Goal: Task Accomplishment & Management: Use online tool/utility

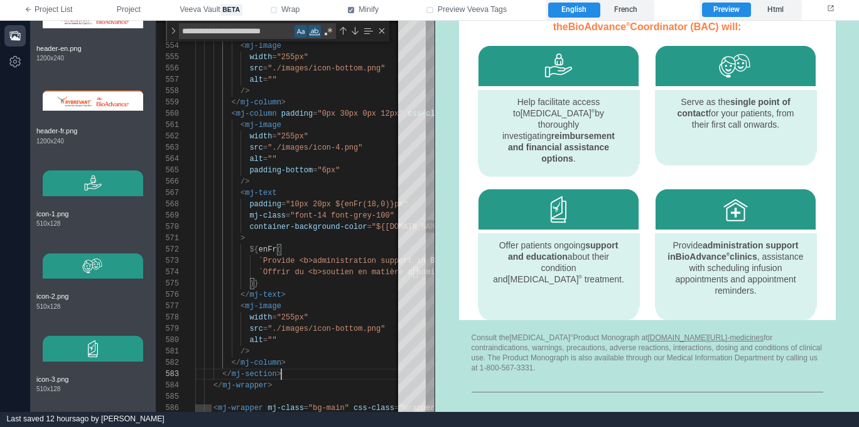
scroll to position [23, 86]
paste textarea "**********"
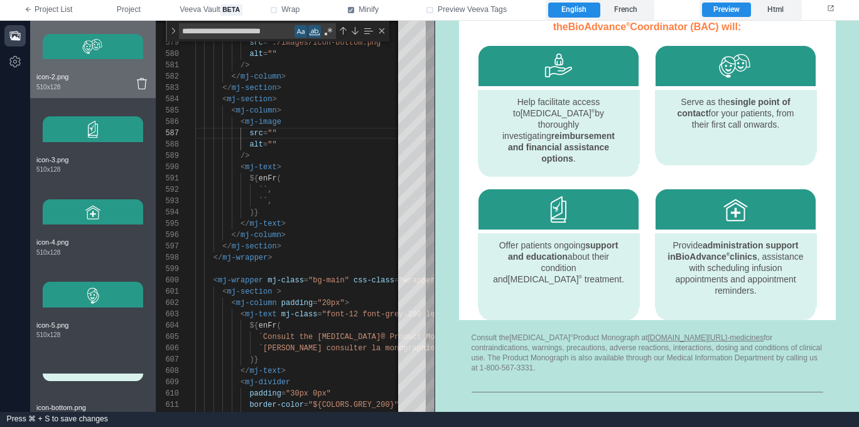
scroll to position [1247, 0]
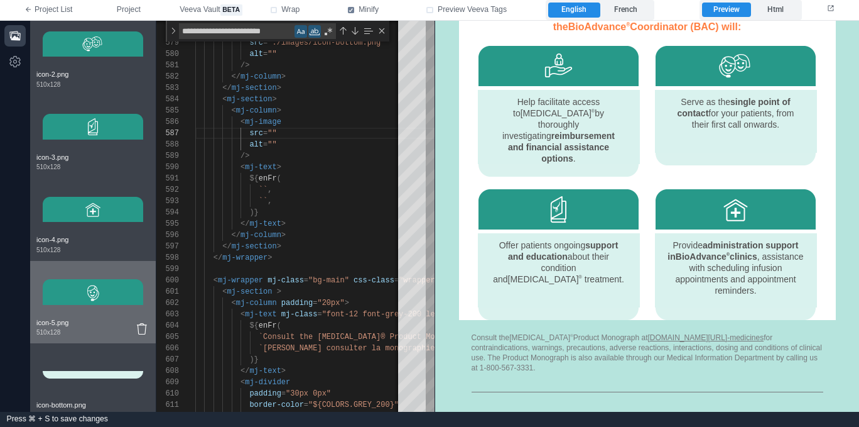
click at [103, 292] on img at bounding box center [93, 292] width 101 height 50
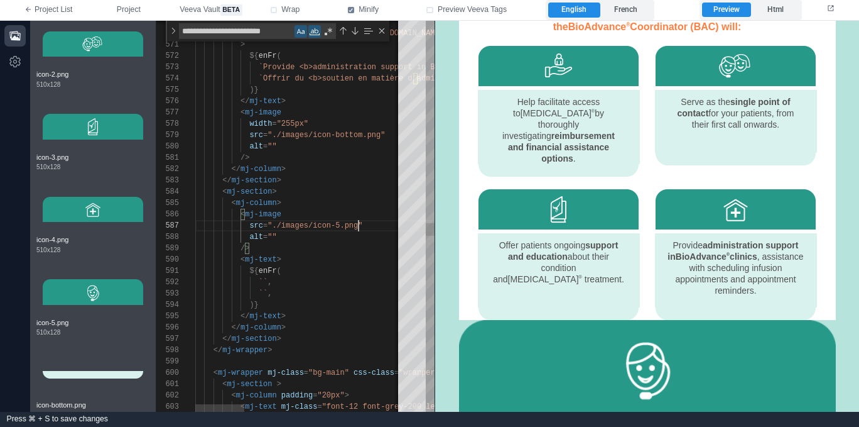
click at [353, 123] on div "width = "255px"" at bounding box center [630, 123] width 871 height 11
click at [303, 214] on div "< mj-image" at bounding box center [630, 214] width 871 height 11
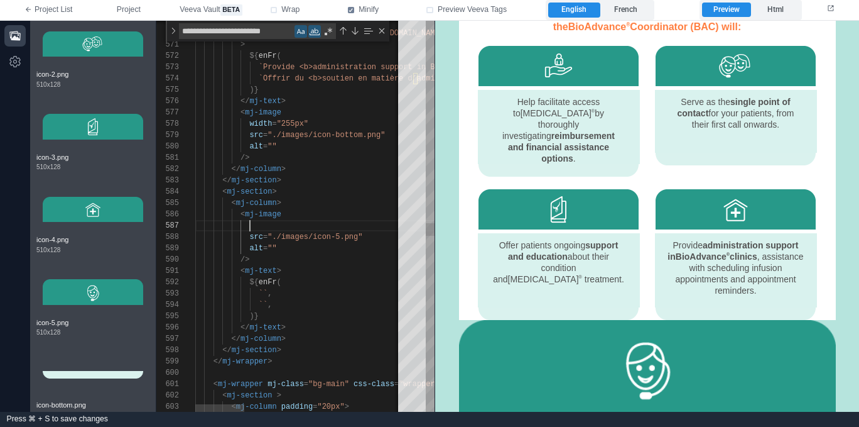
paste textarea "**********"
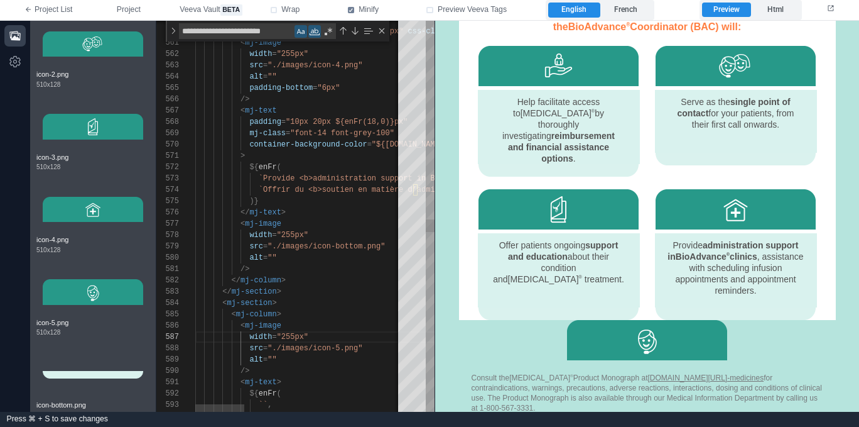
click at [308, 214] on div "</ mj-text >" at bounding box center [630, 212] width 871 height 11
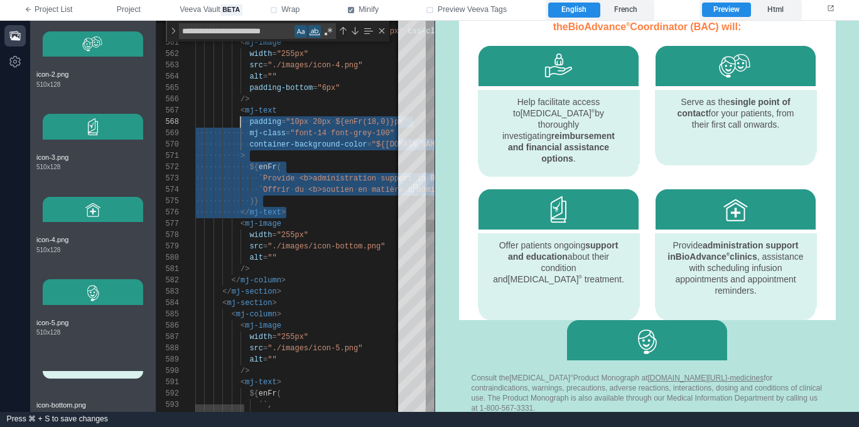
scroll to position [68, 45]
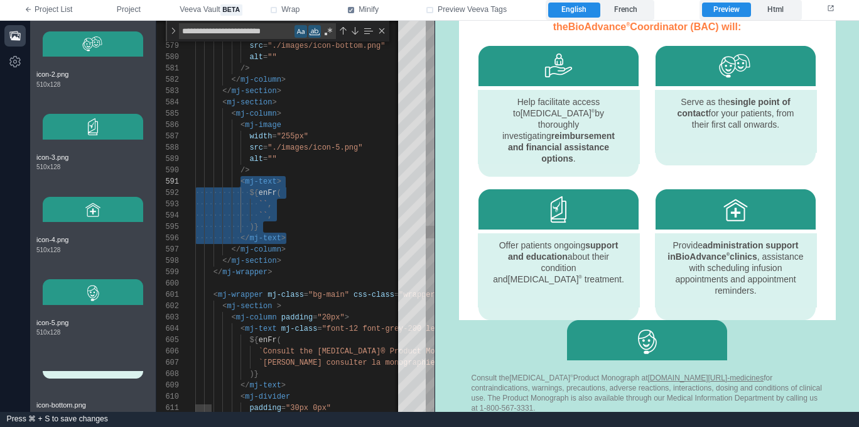
paste textarea "**********"
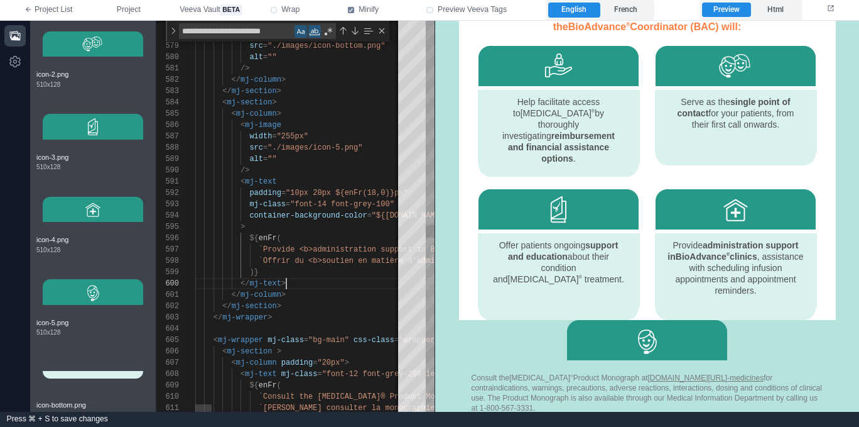
scroll to position [79, 91]
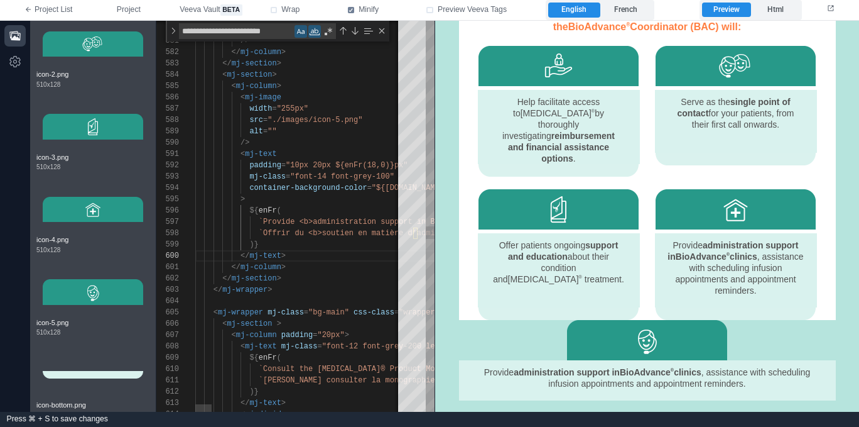
click at [261, 222] on span "`Provide <b>administration support in BioAdvance®" at bounding box center [370, 221] width 222 height 9
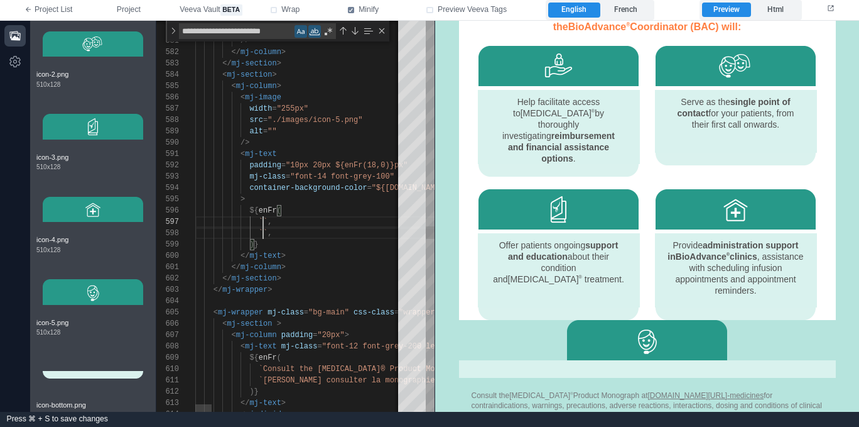
drag, startPoint x: 264, startPoint y: 220, endPoint x: 288, endPoint y: 224, distance: 24.3
click at [264, 219] on span "``" at bounding box center [263, 221] width 9 height 9
paste textarea "**********"
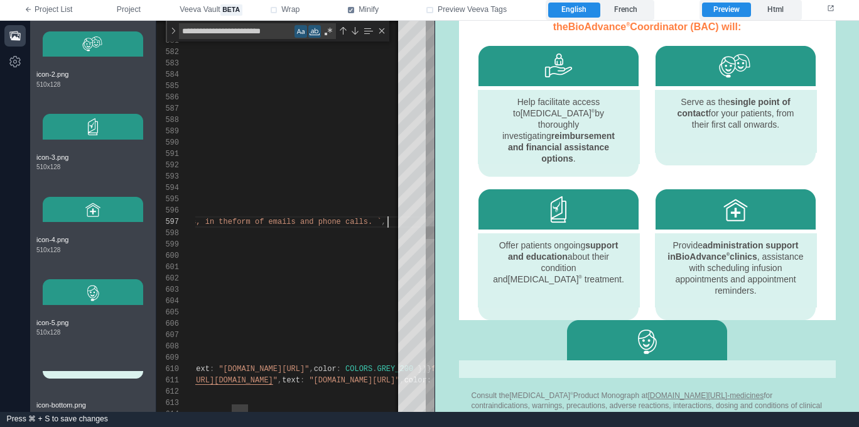
scroll to position [68, 649]
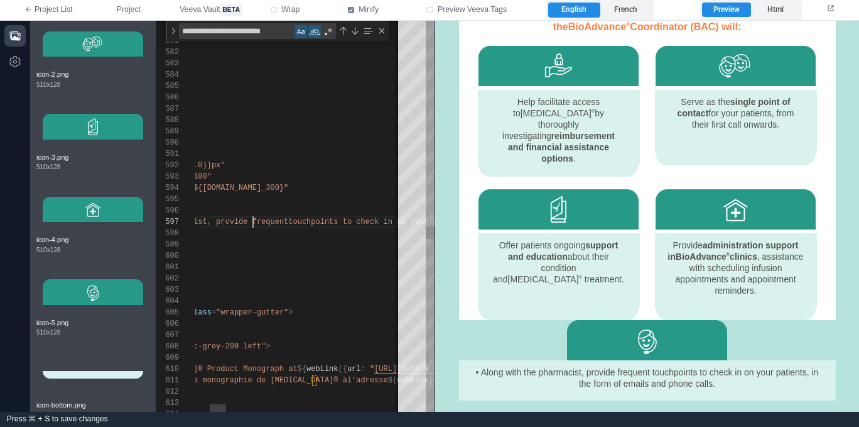
drag, startPoint x: 254, startPoint y: 220, endPoint x: 261, endPoint y: 216, distance: 8.4
click at [254, 220] on span "`• Along with the pharmacist, provide frequent" at bounding box center [182, 221] width 212 height 9
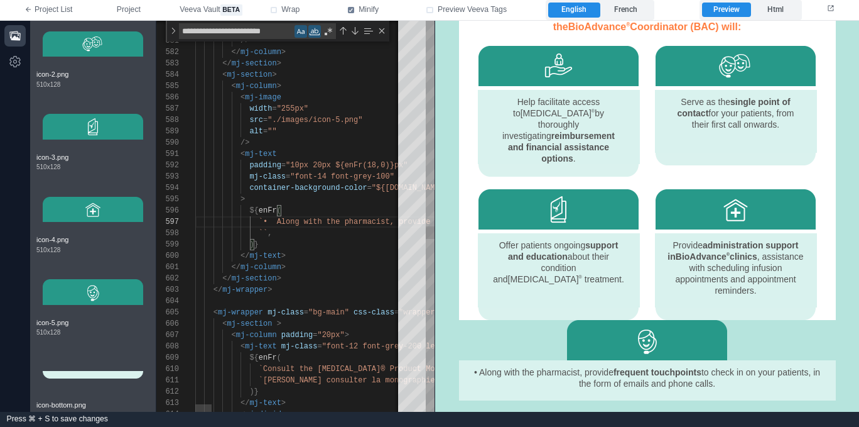
click at [277, 219] on div "579 580 581 582 583 584 585 586 588 589 590 591 592 593 594 587 595 596 601 602…" at bounding box center [295, 216] width 278 height 391
paste textarea "**********"
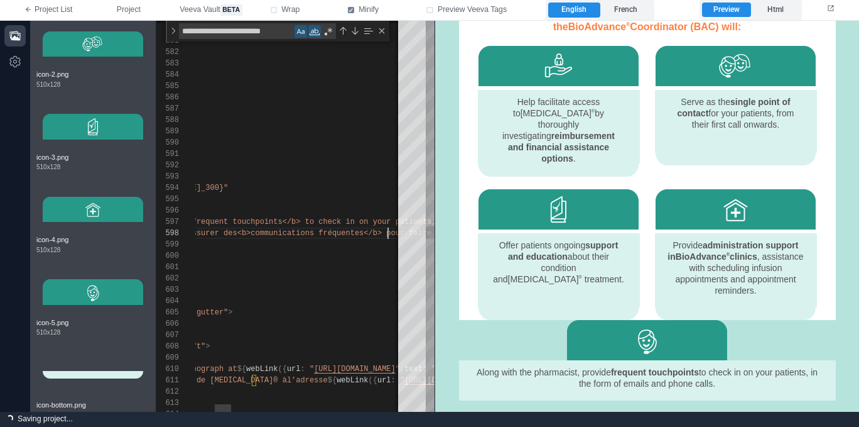
scroll to position [79, 63]
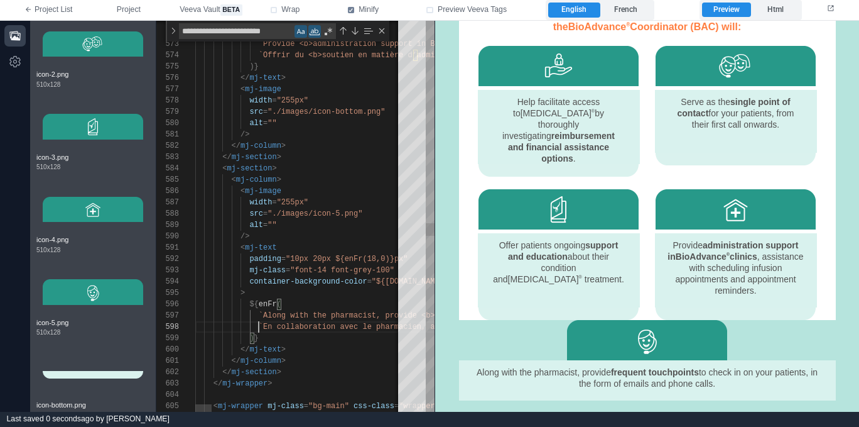
paste textarea "**********"
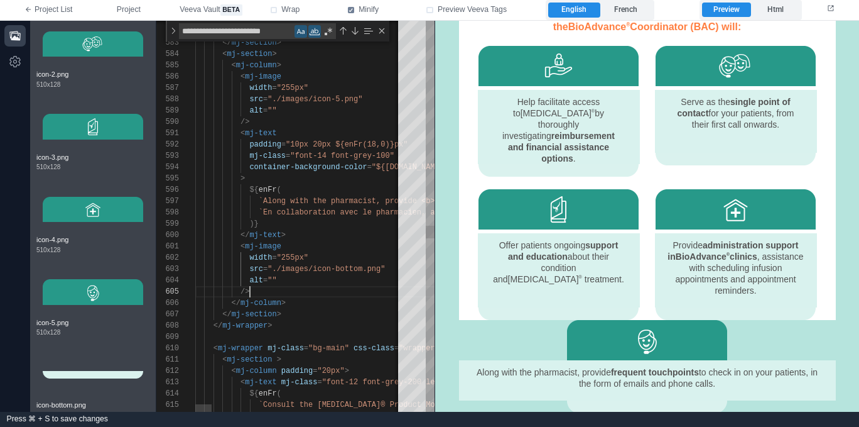
scroll to position [11, 122]
click at [318, 143] on div "581 582 583 584 585 586 588 589 590 591 592 593 594 587 595 596 597 598 599 600…" at bounding box center [295, 216] width 278 height 391
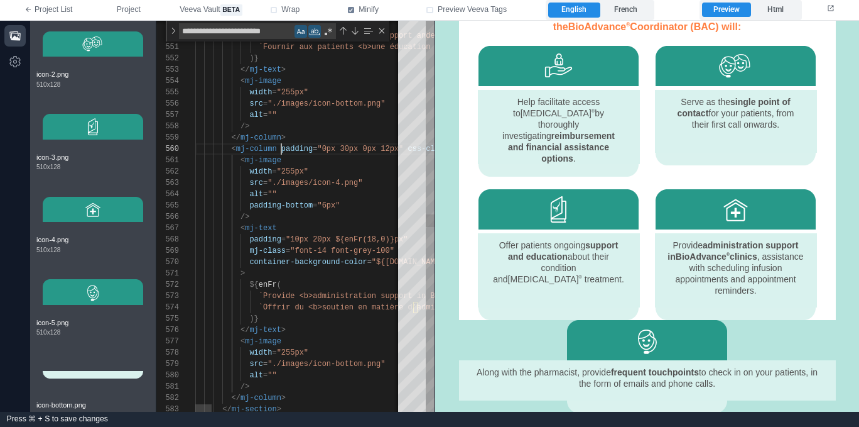
click at [282, 149] on span "padding" at bounding box center [296, 148] width 31 height 9
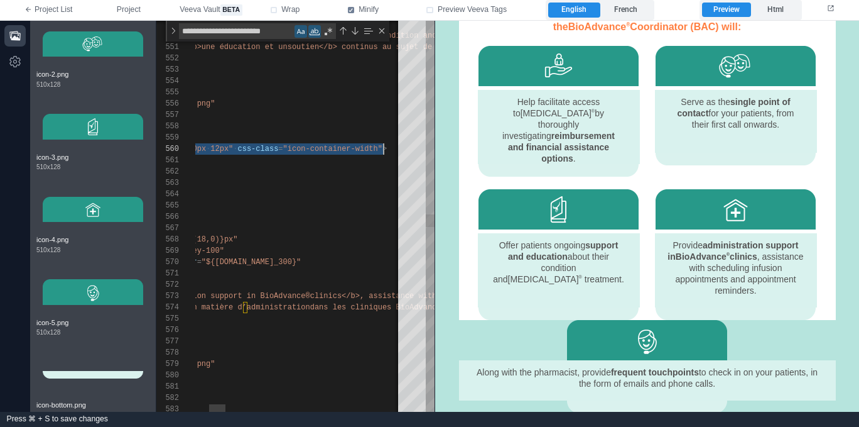
scroll to position [102, 359]
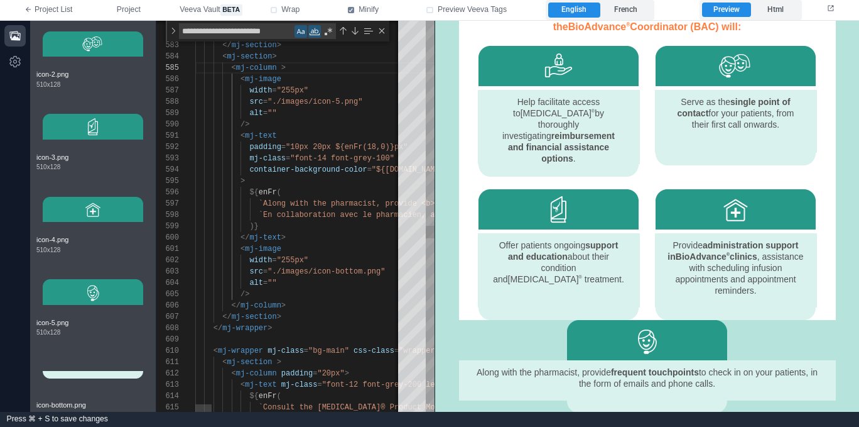
paste textarea "**********"
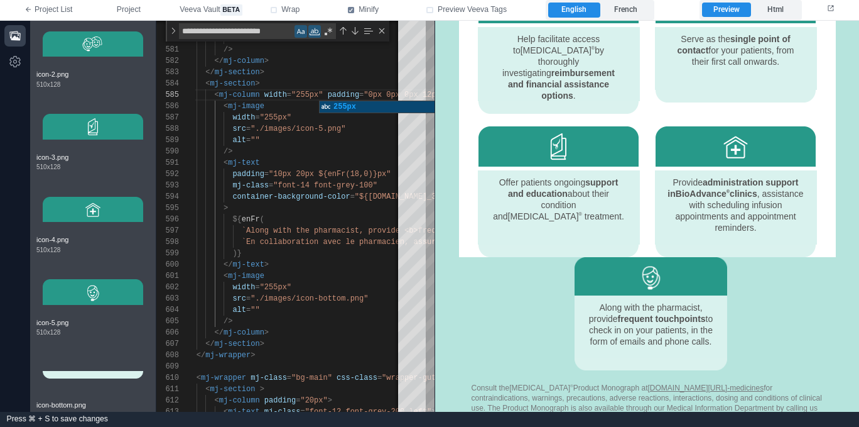
scroll to position [743, 0]
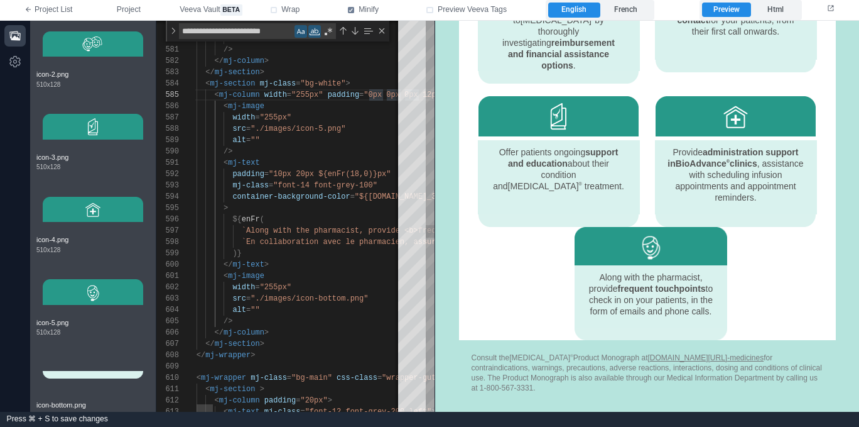
scroll to position [45, 195]
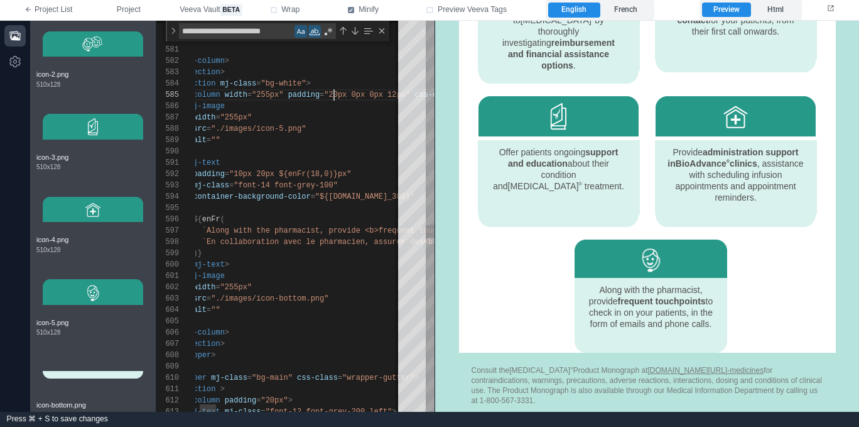
click at [354, 95] on span ""20px 0px 0px 12px"" at bounding box center [367, 94] width 86 height 9
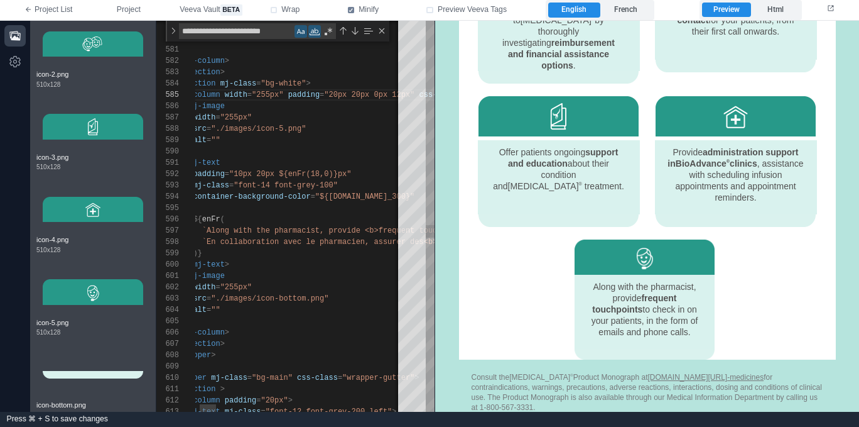
scroll to position [45, 214]
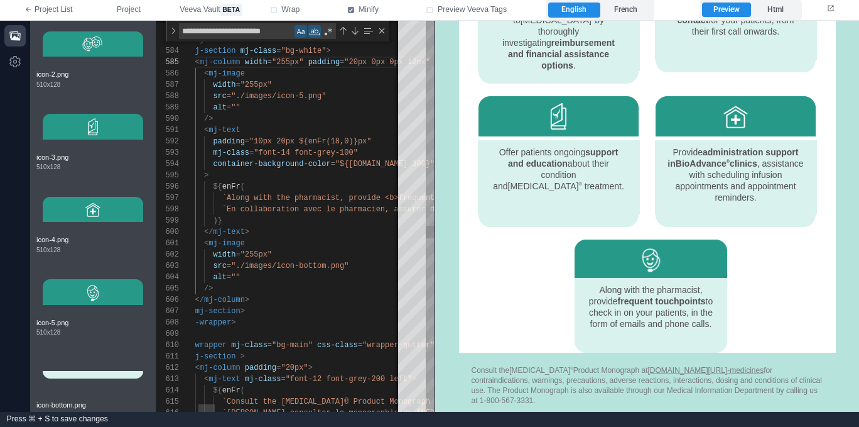
click at [283, 141] on span ""10px 20px ${enFr(18,0)}px"" at bounding box center [310, 141] width 122 height 9
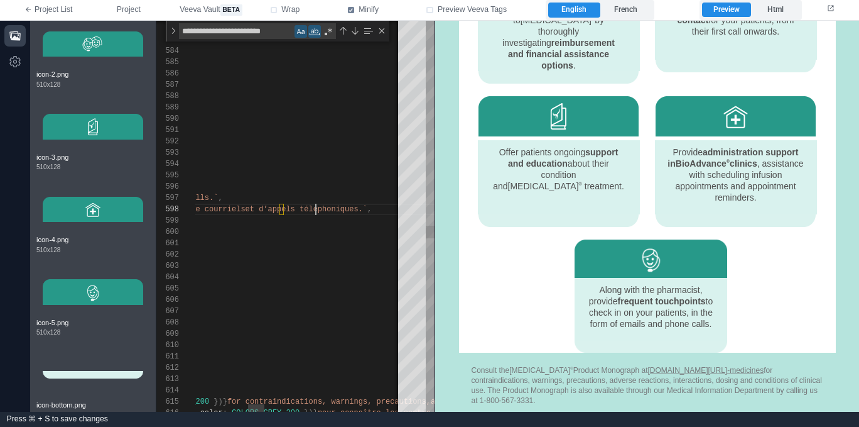
scroll to position [68, 781]
click at [625, 8] on label "French" at bounding box center [627, 10] width 52 height 15
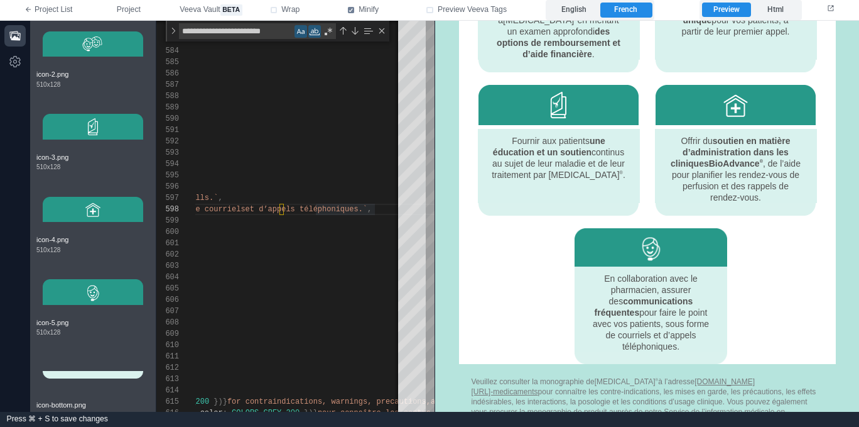
scroll to position [788, 0]
click at [587, 3] on label "English" at bounding box center [574, 10] width 52 height 15
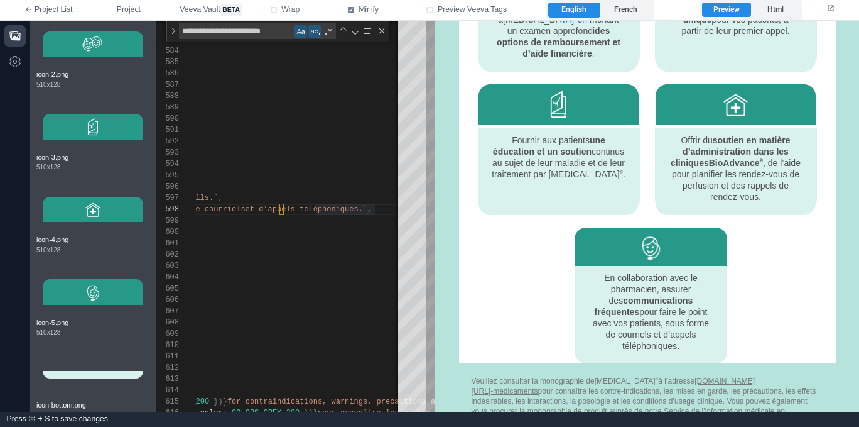
scroll to position [743, 0]
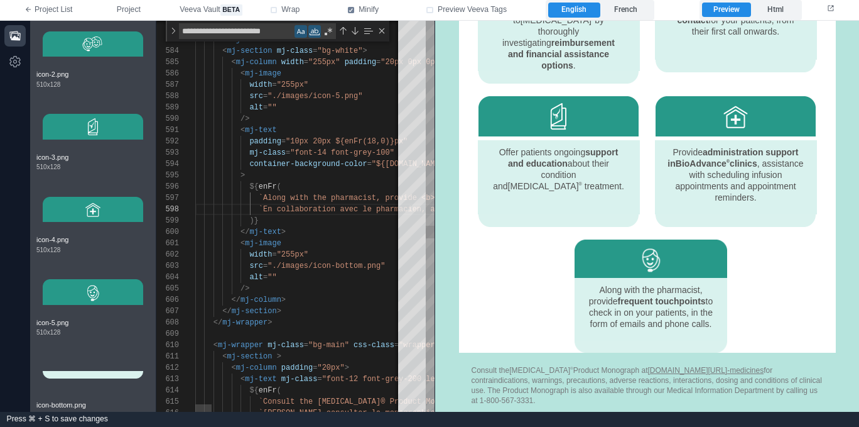
click at [318, 142] on span ""10px 20px ${enFr(18,0)}px"" at bounding box center [347, 141] width 122 height 9
click at [381, 197] on div "581 582 583 584 585 586 587 588 589 590 591 592 593 594 595 596 597 598 599 600…" at bounding box center [295, 216] width 278 height 391
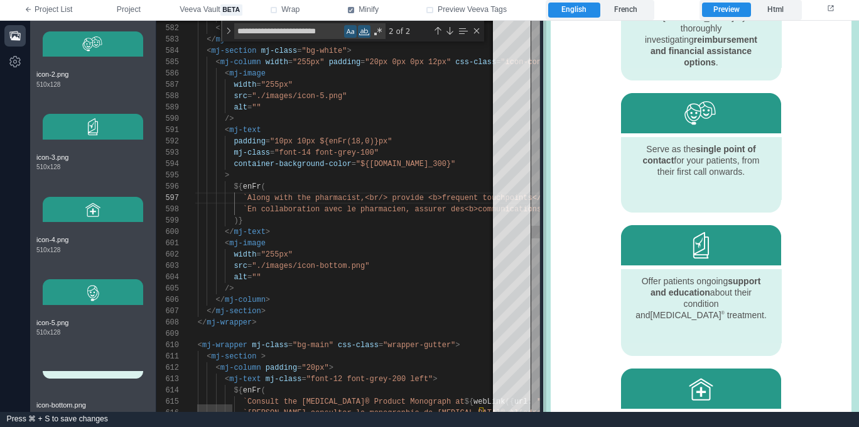
scroll to position [751, 0]
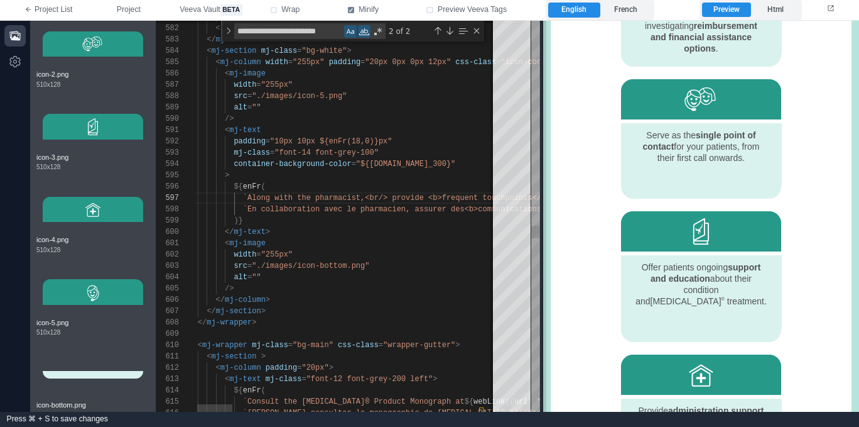
drag, startPoint x: 435, startPoint y: 216, endPoint x: 550, endPoint y: 212, distance: 115.7
click at [547, 213] on span at bounding box center [543, 216] width 7 height 391
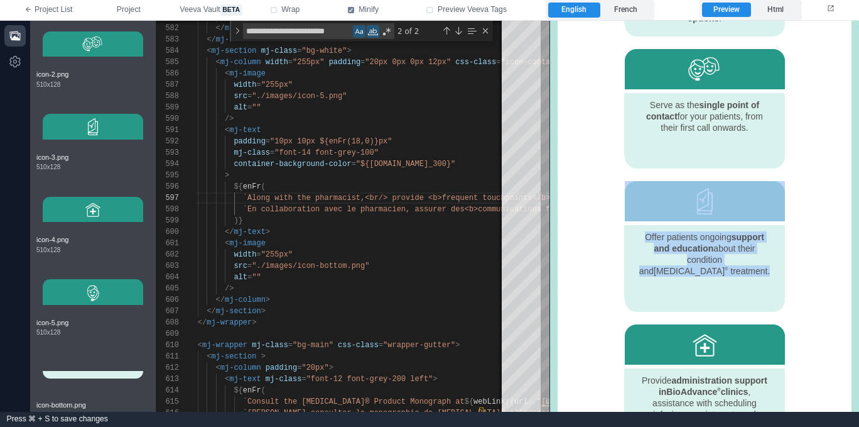
drag, startPoint x: 700, startPoint y: 291, endPoint x: 705, endPoint y: 206, distance: 84.9
click at [705, 206] on tbody "Offer patients ongoing support and education about their condition and [MEDICAL…" at bounding box center [704, 245] width 161 height 131
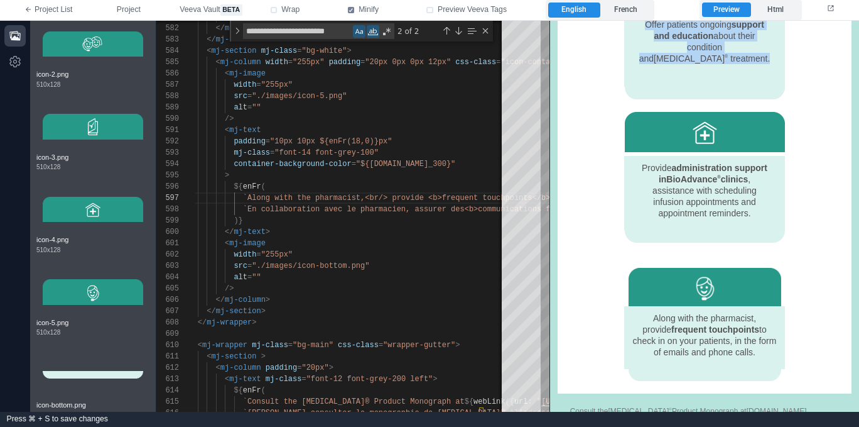
scroll to position [1033, 0]
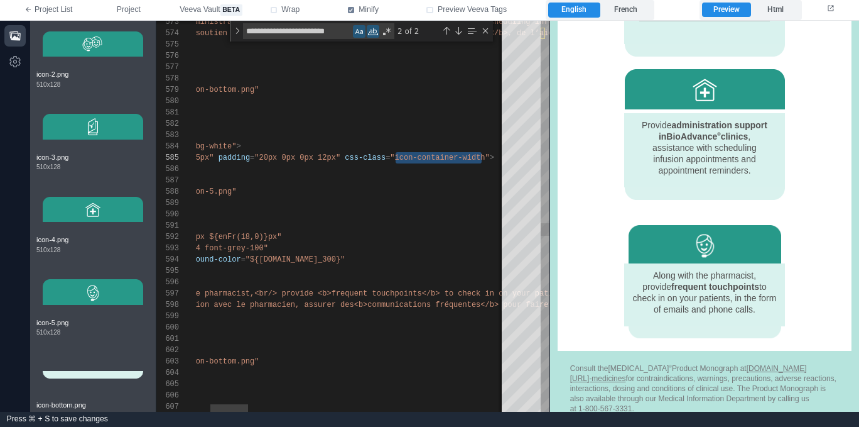
scroll to position [45, 418]
drag, startPoint x: 396, startPoint y: 158, endPoint x: 485, endPoint y: 159, distance: 89.2
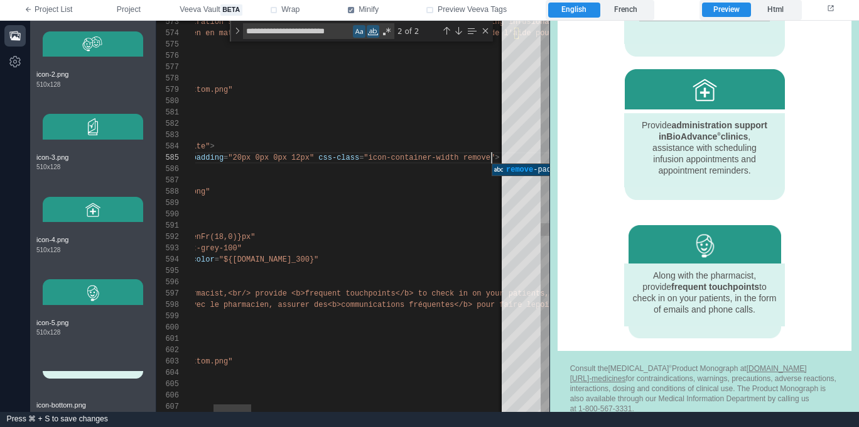
scroll to position [45, 536]
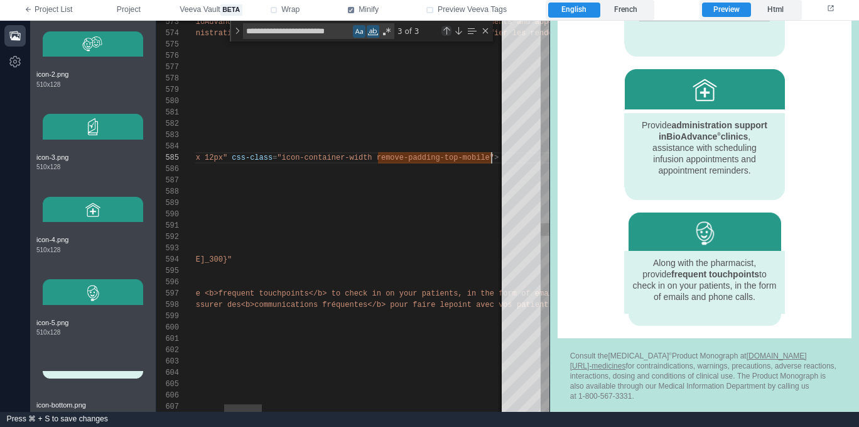
click at [447, 31] on div "Previous Match (⇧Enter)" at bounding box center [447, 31] width 10 height 10
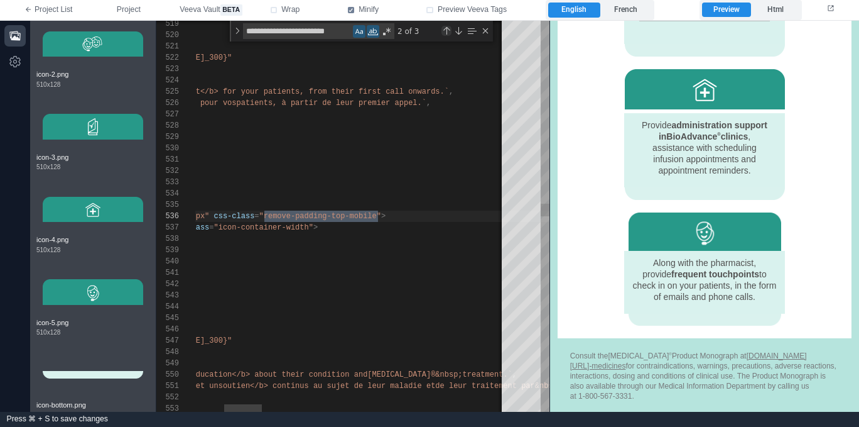
click at [447, 31] on div "Previous Match (⇧Enter)" at bounding box center [447, 31] width 10 height 10
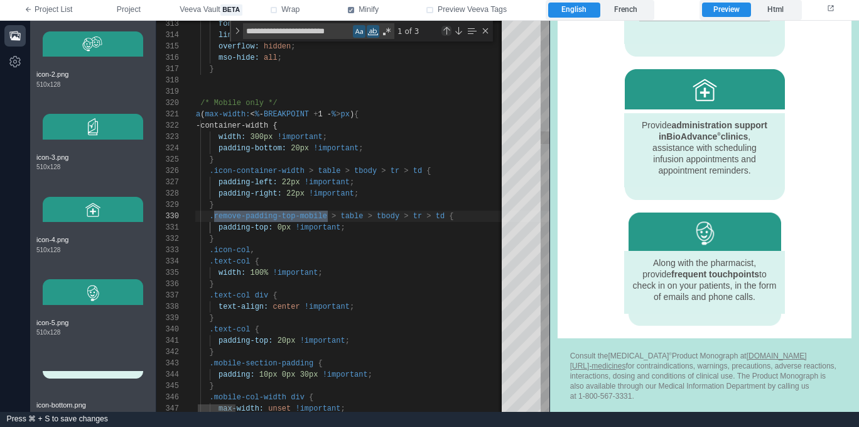
scroll to position [0, 155]
click at [447, 31] on div "Previous Match (⇧Enter)" at bounding box center [447, 31] width 10 height 10
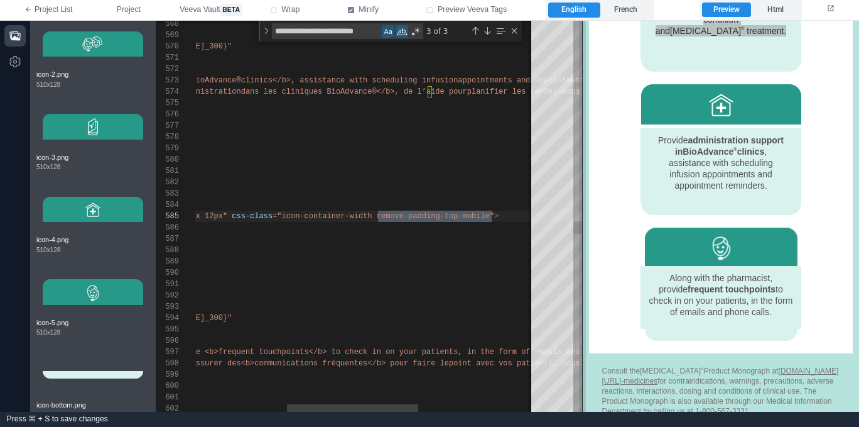
scroll to position [1065, 0]
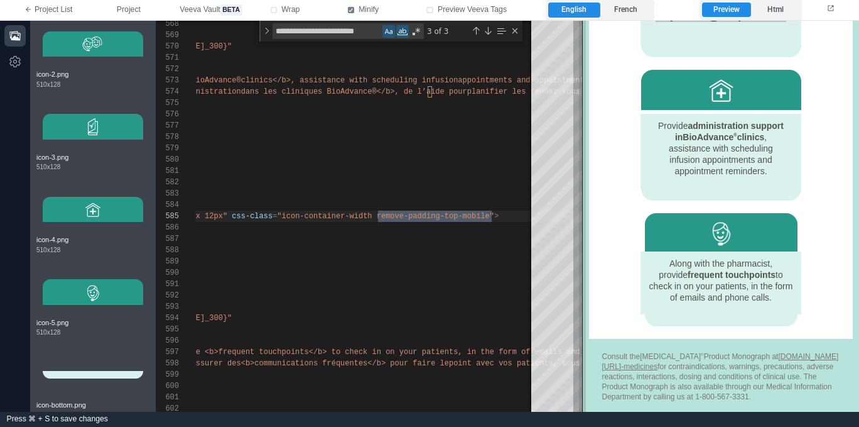
drag, startPoint x: 551, startPoint y: 180, endPoint x: 584, endPoint y: 180, distance: 32.7
click at [584, 180] on span at bounding box center [582, 216] width 7 height 391
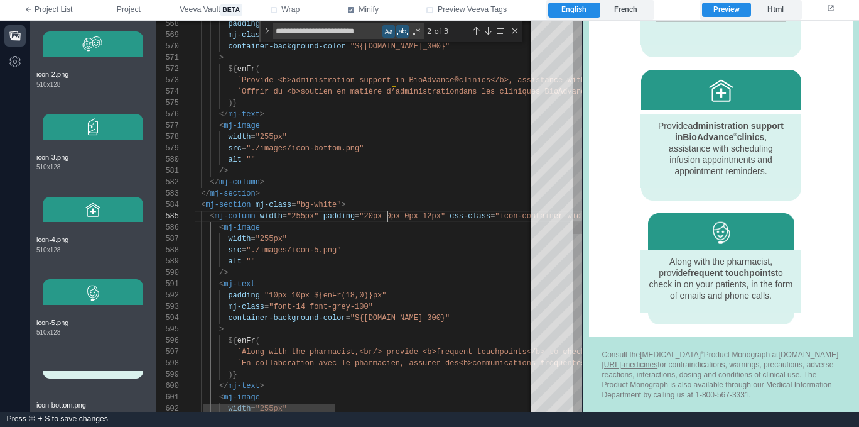
scroll to position [45, 214]
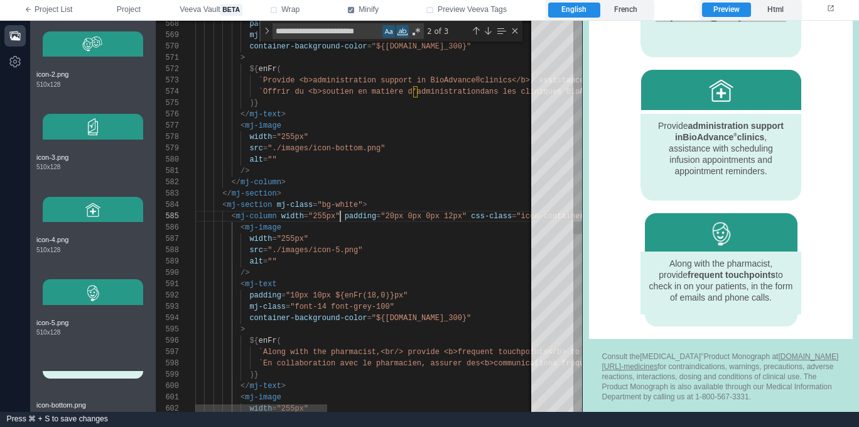
click at [341, 214] on span at bounding box center [342, 216] width 4 height 9
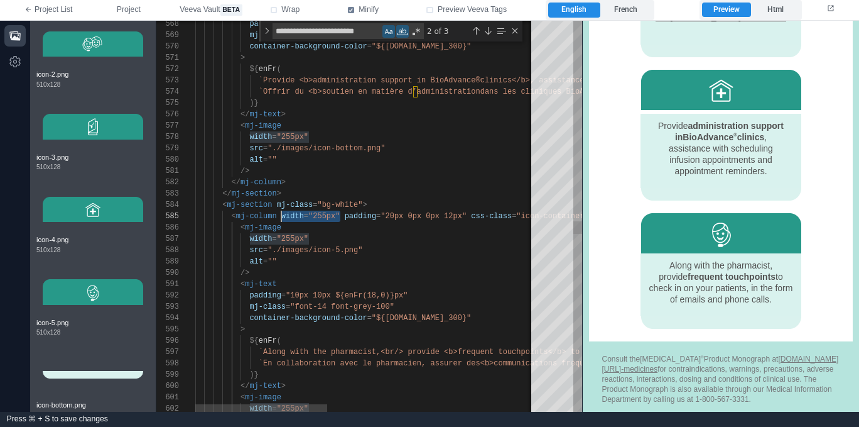
scroll to position [45, 145]
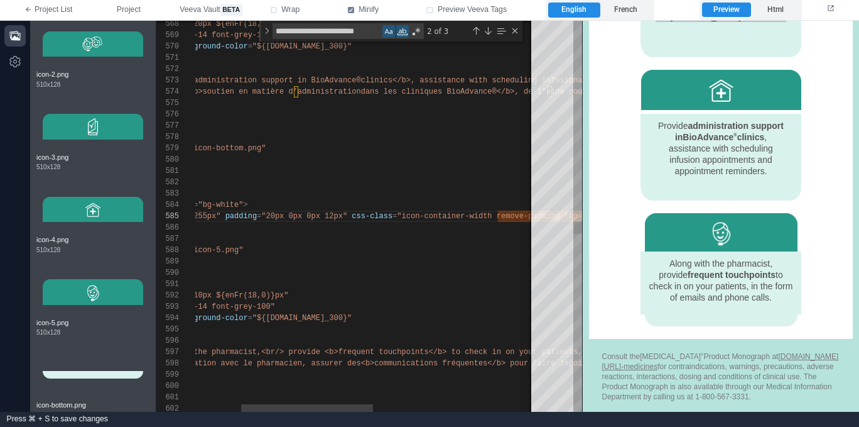
click at [403, 217] on div "568 569 570 571 572 573 574 575 576 577 578 579 580 581 582 583 584 585 586 587…" at bounding box center [369, 216] width 426 height 391
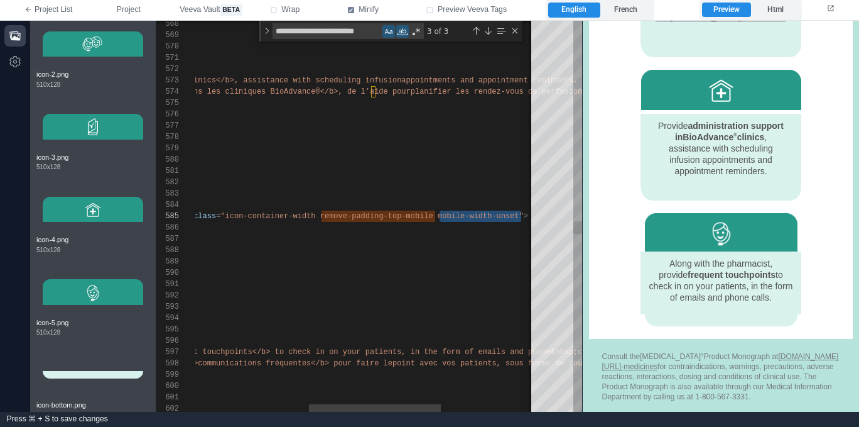
scroll to position [34, 173]
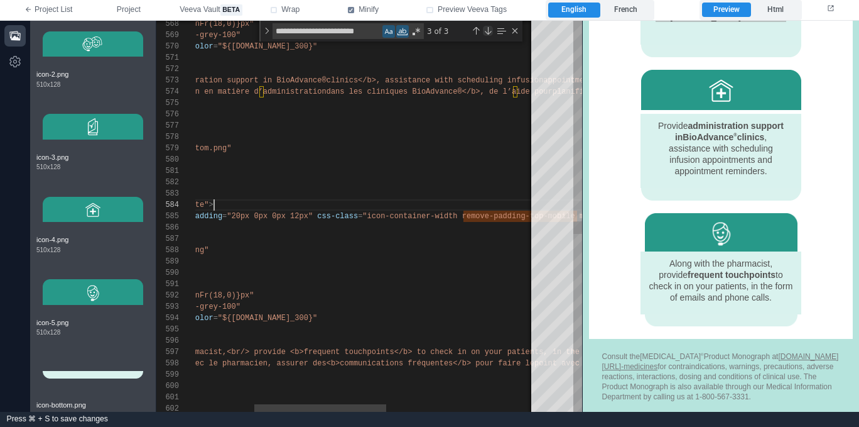
click at [488, 33] on div "Next Match (Enter)" at bounding box center [488, 31] width 10 height 10
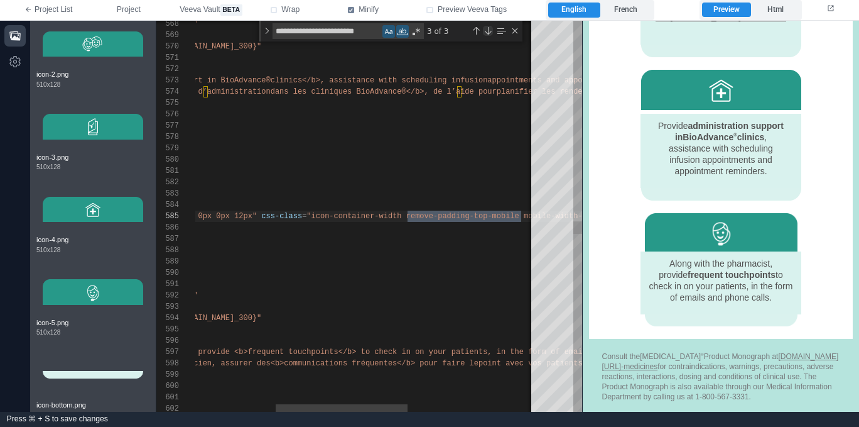
click at [488, 33] on div "Next Match (Enter)" at bounding box center [488, 31] width 10 height 10
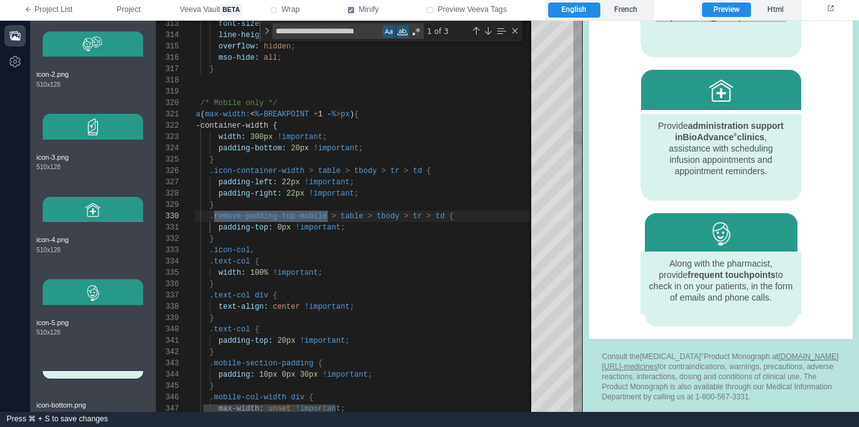
click at [299, 236] on div "}" at bounding box center [611, 238] width 876 height 11
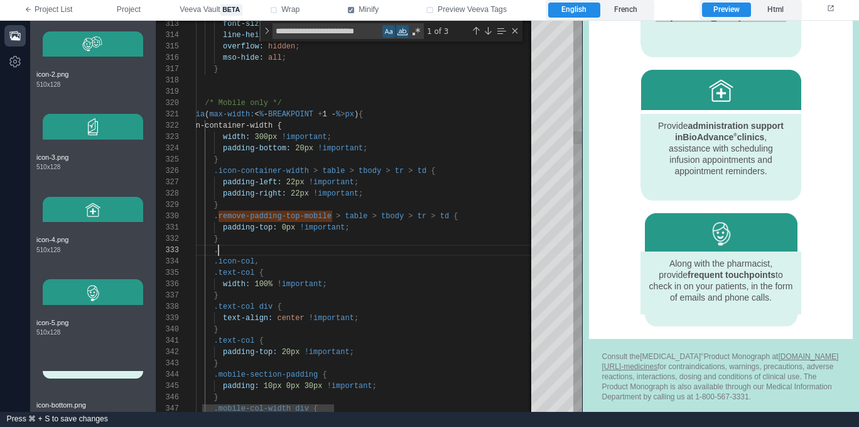
paste textarea "**********"
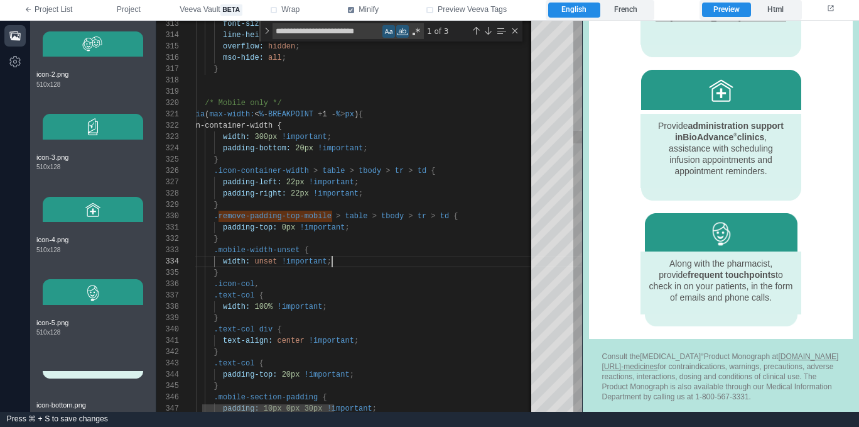
scroll to position [34, 155]
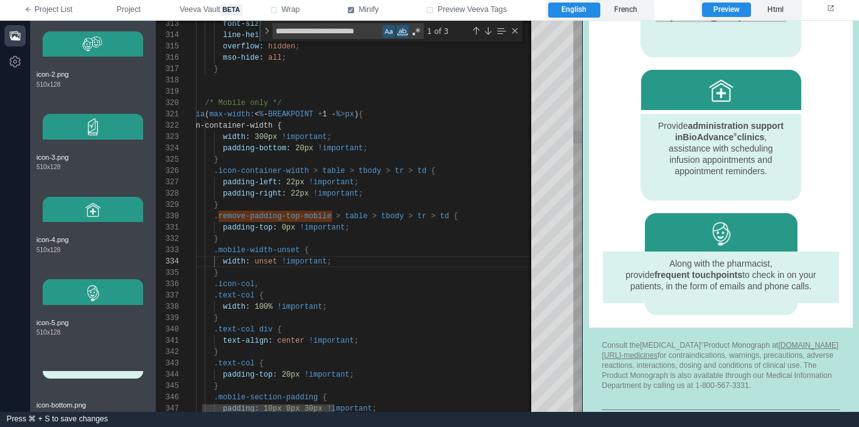
click at [256, 260] on span "unset" at bounding box center [265, 261] width 23 height 9
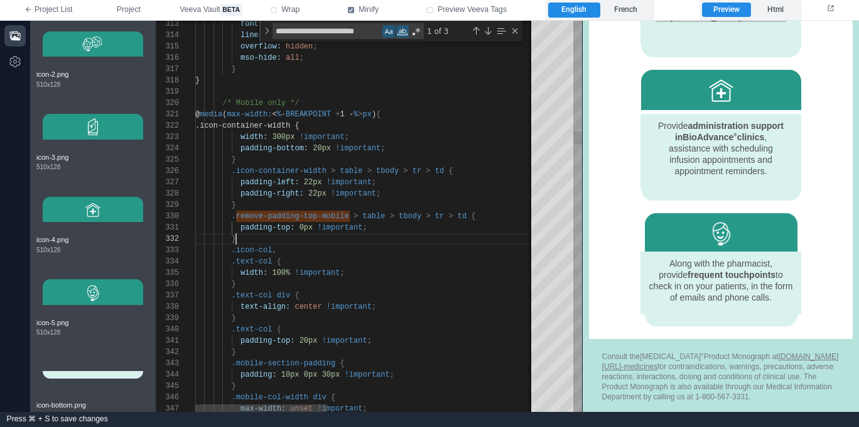
scroll to position [11, 41]
click at [474, 33] on div "Previous Match (⇧Enter)" at bounding box center [476, 31] width 10 height 10
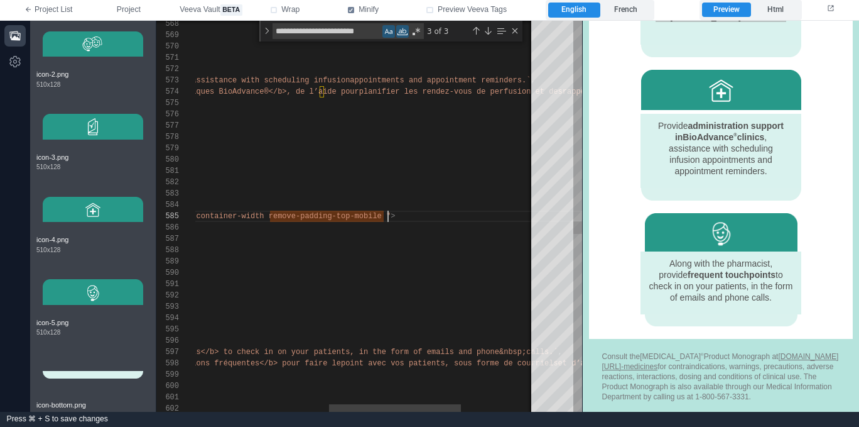
scroll to position [45, 536]
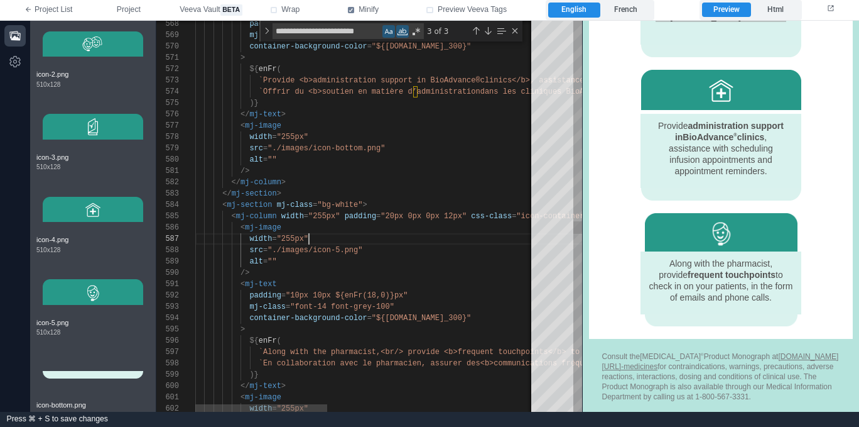
click at [374, 241] on div "width = "255px"" at bounding box center [633, 238] width 876 height 11
drag, startPoint x: 340, startPoint y: 213, endPoint x: 280, endPoint y: 219, distance: 61.3
click at [348, 233] on div "width = "255px"" at bounding box center [633, 238] width 876 height 11
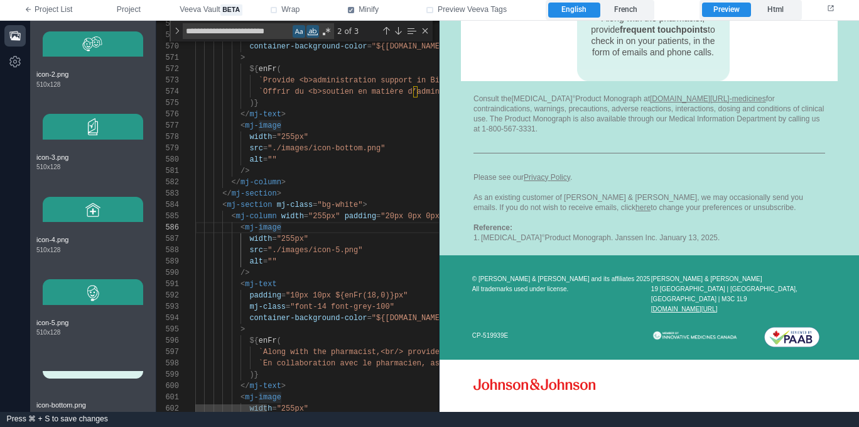
scroll to position [992, 0]
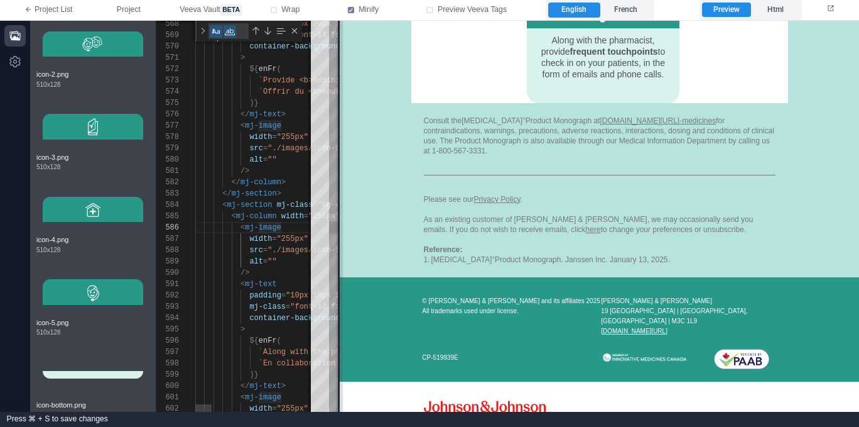
drag, startPoint x: 584, startPoint y: 231, endPoint x: 350, endPoint y: 230, distance: 234.3
click at [343, 230] on span at bounding box center [339, 216] width 7 height 391
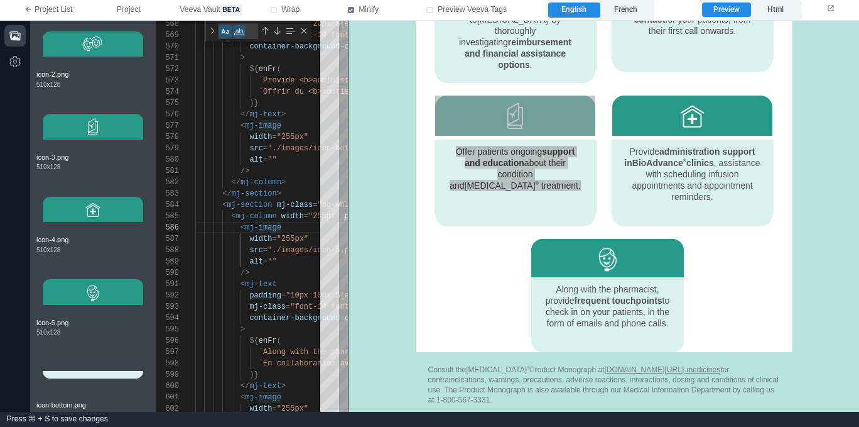
scroll to position [740, 0]
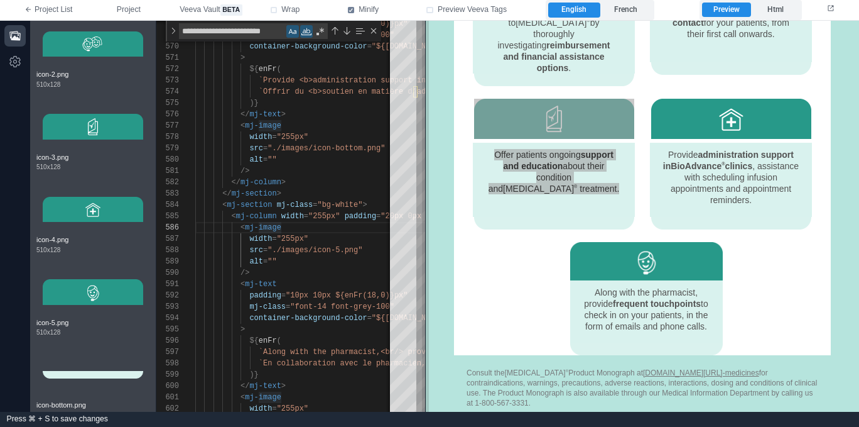
drag, startPoint x: 349, startPoint y: 241, endPoint x: 426, endPoint y: 242, distance: 77.3
click at [426, 242] on span at bounding box center [425, 216] width 7 height 391
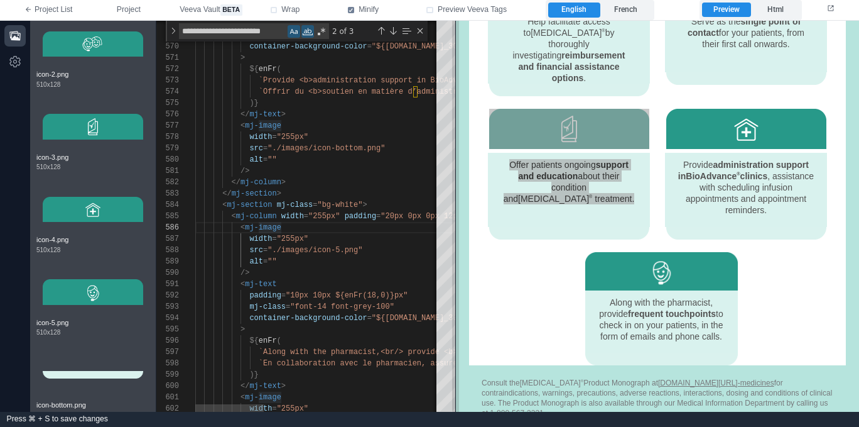
scroll to position [737, 0]
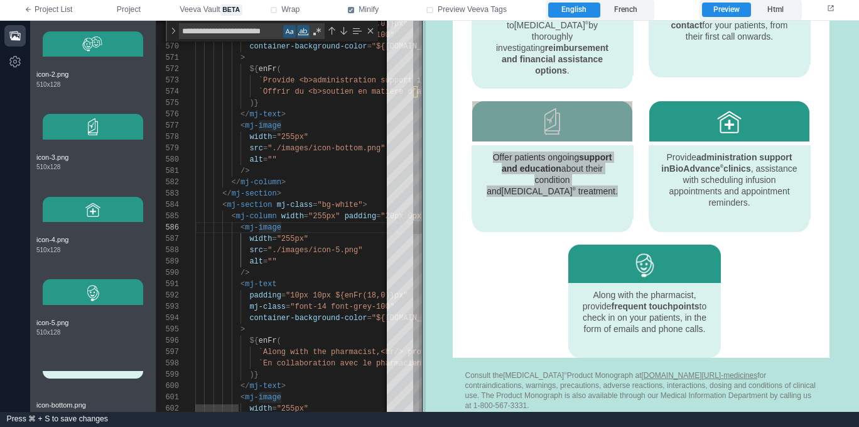
drag, startPoint x: 426, startPoint y: 291, endPoint x: 423, endPoint y: 285, distance: 7.0
click at [423, 285] on span at bounding box center [422, 216] width 7 height 391
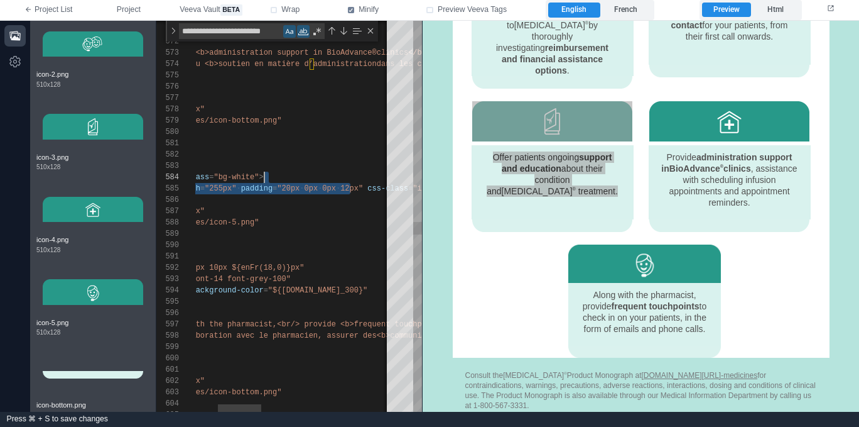
scroll to position [45, 249]
drag, startPoint x: 350, startPoint y: 182, endPoint x: 340, endPoint y: 183, distance: 9.5
click at [341, 183] on textarea "**********" at bounding box center [341, 188] width 1 height 11
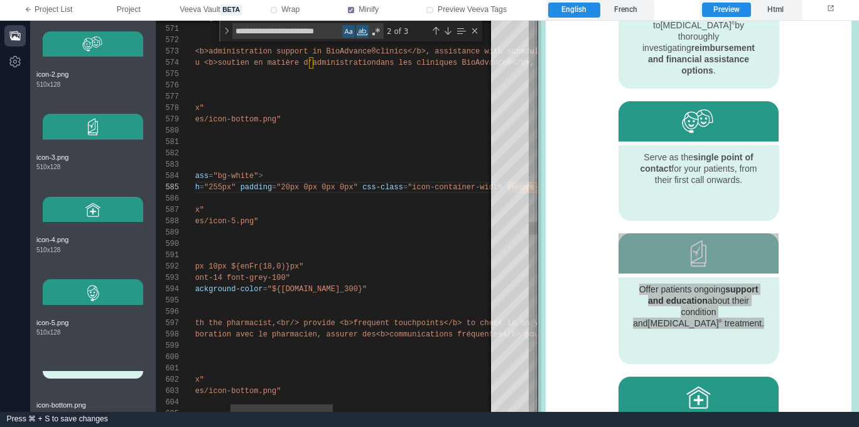
drag, startPoint x: 423, startPoint y: 237, endPoint x: 540, endPoint y: 231, distance: 116.4
click at [540, 231] on span at bounding box center [538, 216] width 7 height 391
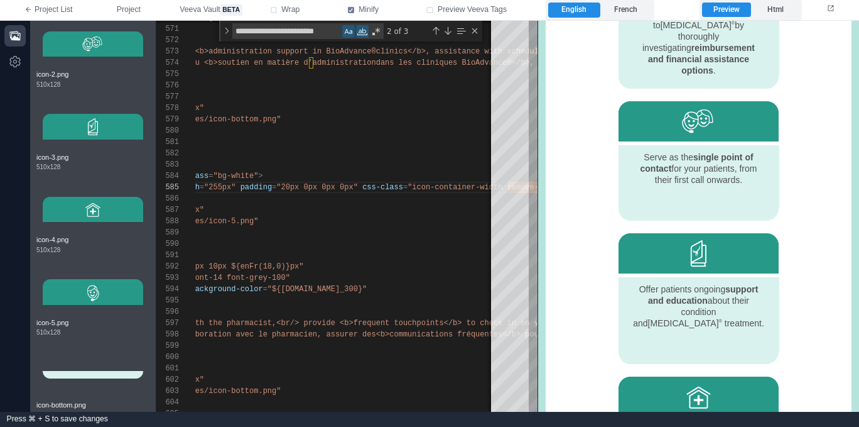
click at [722, 317] on span at bounding box center [723, 322] width 3 height 10
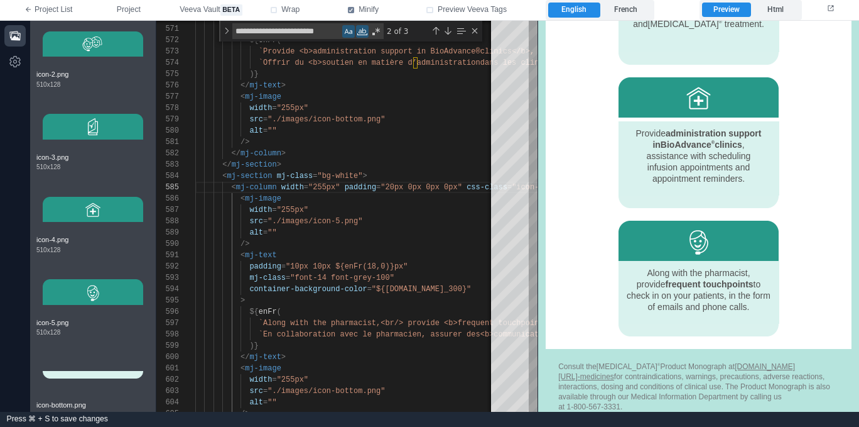
scroll to position [994, 0]
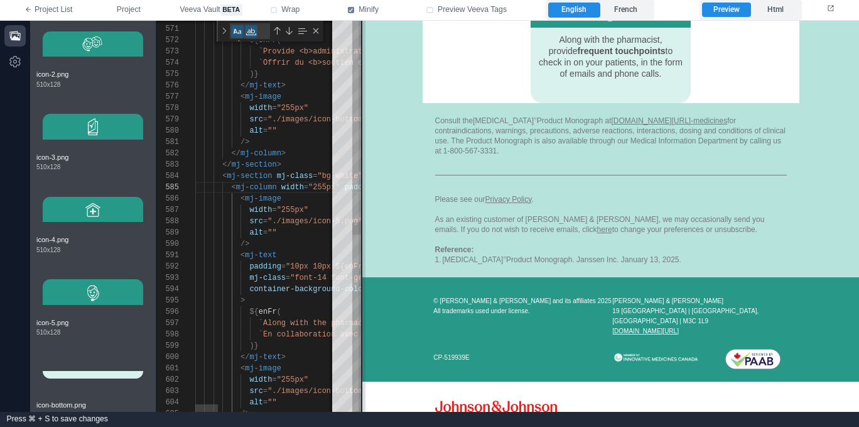
drag, startPoint x: 536, startPoint y: 232, endPoint x: 360, endPoint y: 233, distance: 175.9
click at [360, 233] on span at bounding box center [362, 216] width 7 height 391
drag, startPoint x: 586, startPoint y: 46, endPoint x: 609, endPoint y: 69, distance: 32.9
click at [607, 65] on div "Along with the pharmacist, provide frequent touchpoints to check in on your pat…" at bounding box center [611, 55] width 148 height 45
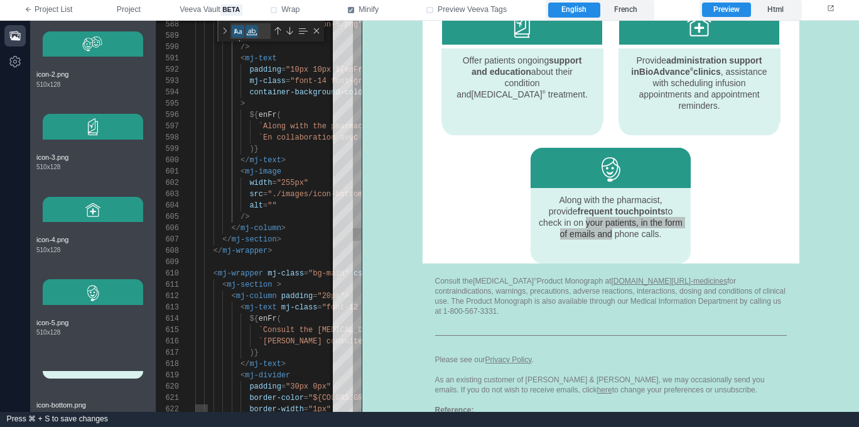
scroll to position [68, 86]
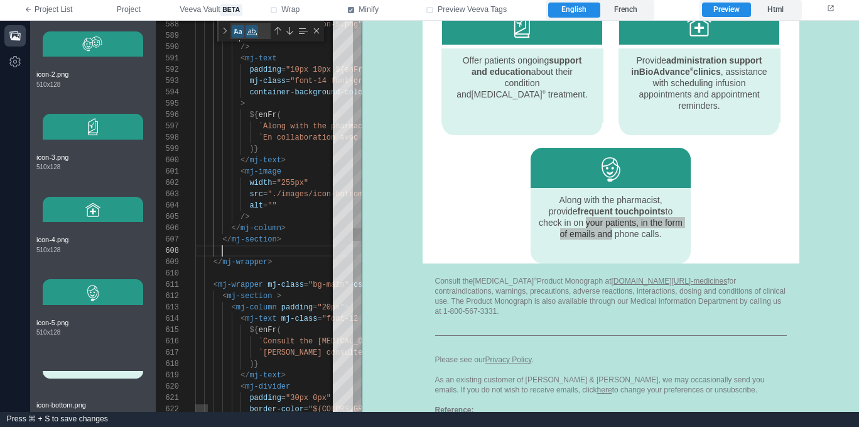
scroll to position [79, 0]
paste textarea "**********"
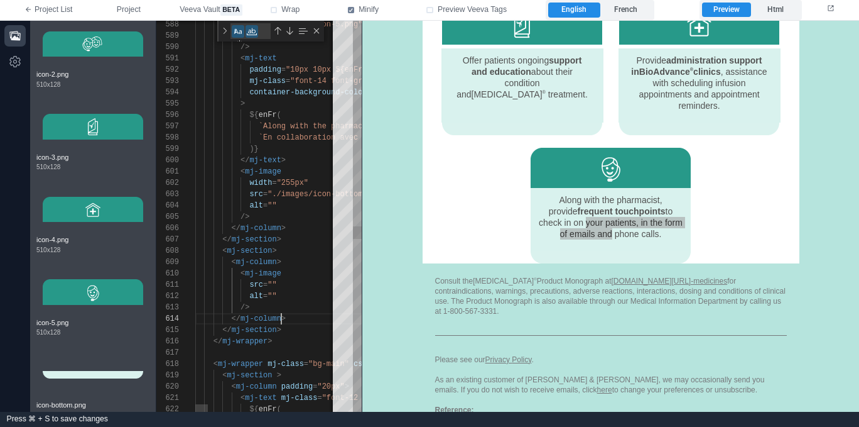
scroll to position [34, 86]
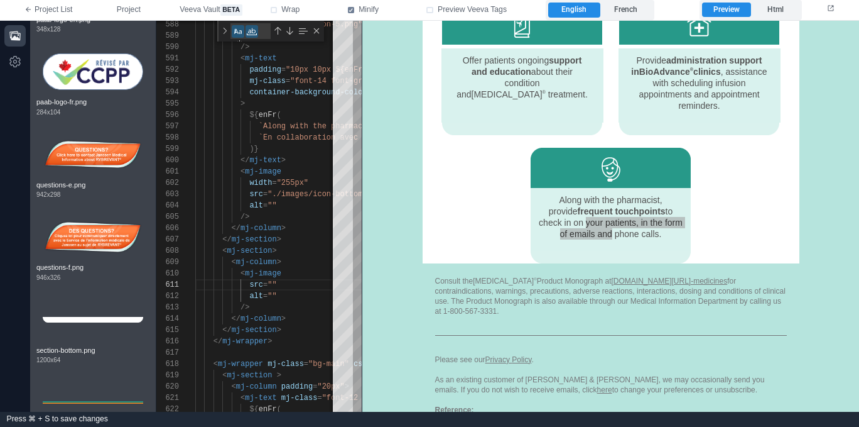
scroll to position [2872, 0]
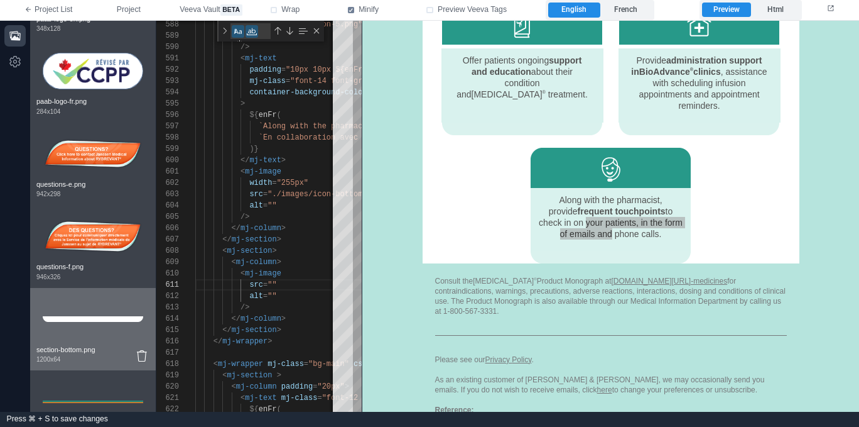
click at [104, 320] on img at bounding box center [93, 319] width 101 height 50
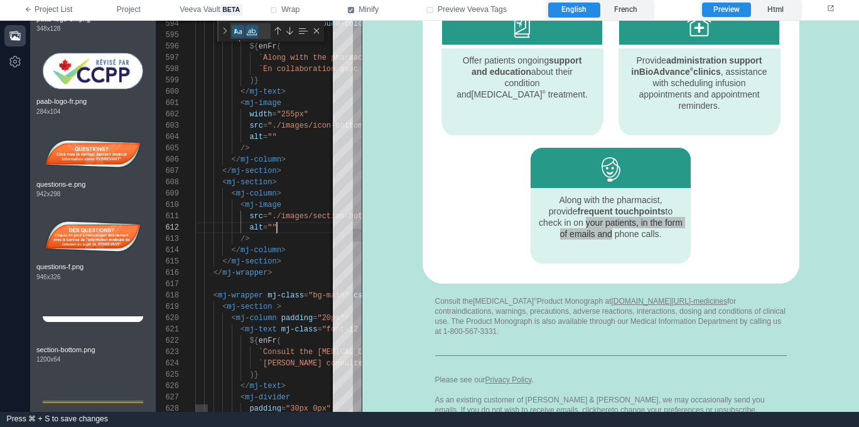
scroll to position [11, 82]
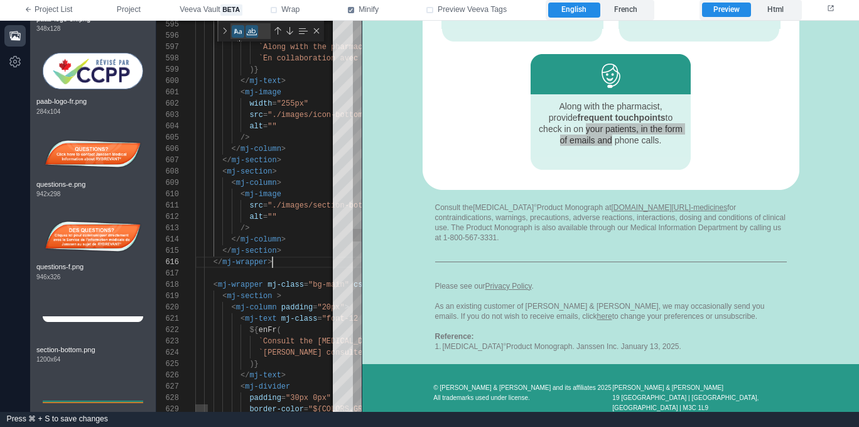
scroll to position [57, 77]
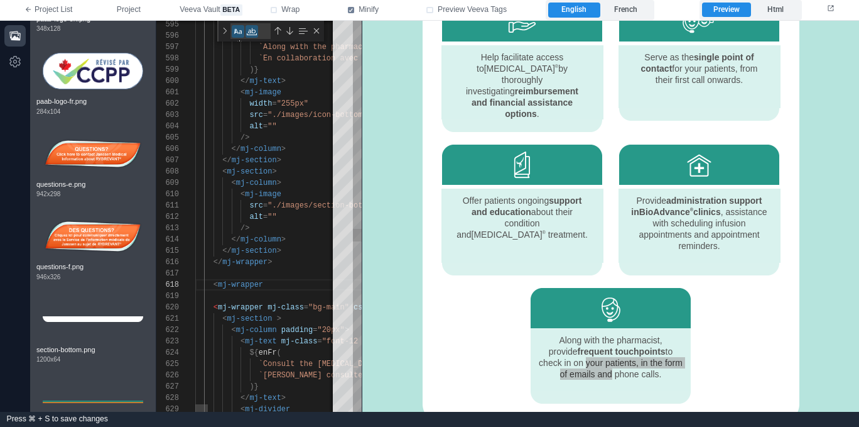
scroll to position [928, 0]
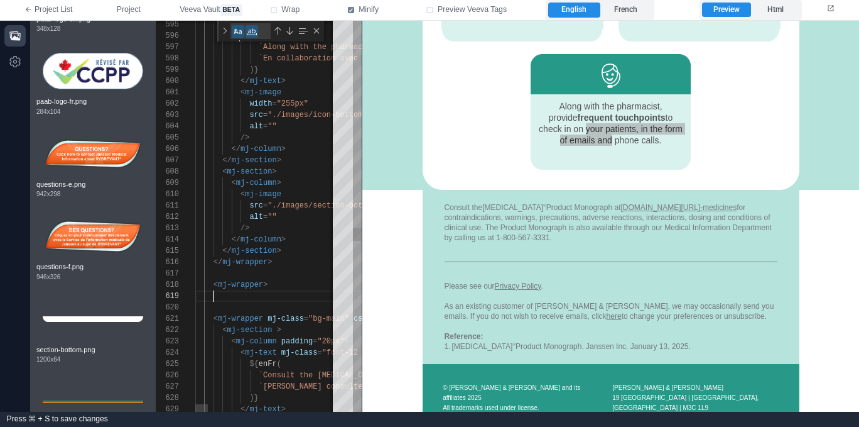
paste textarea "**********"
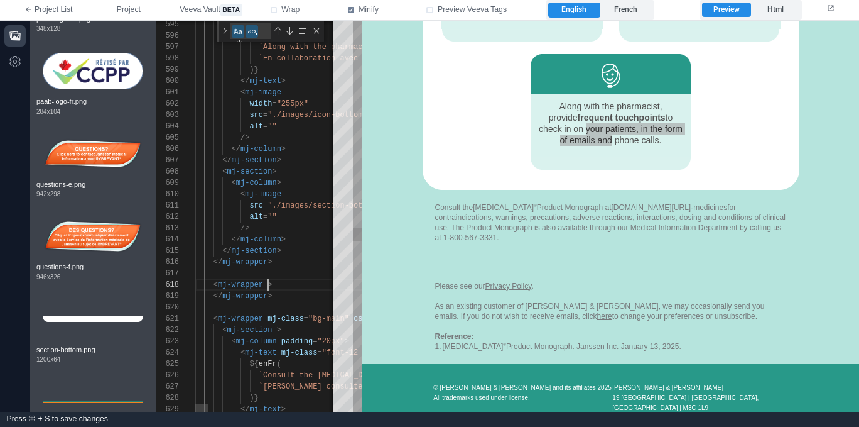
scroll to position [79, 73]
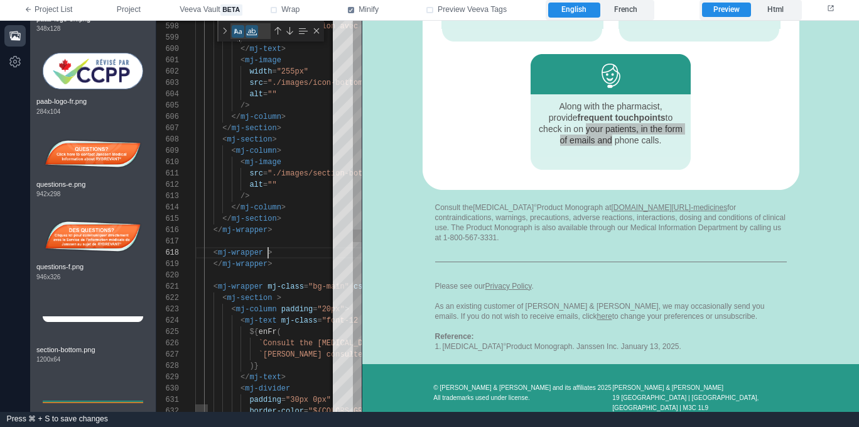
click at [268, 286] on div "598 599 600 601 602 603 604 605 606 607 608 609 610 611 612 613 614 615 616 620…" at bounding box center [258, 216] width 205 height 391
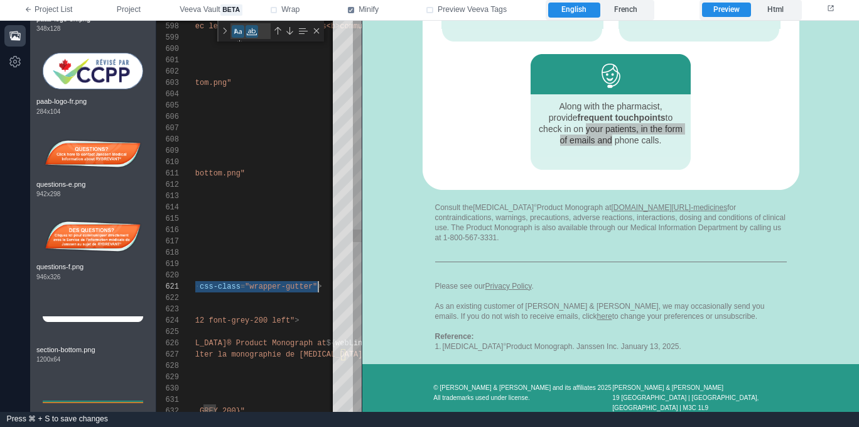
scroll to position [0, 277]
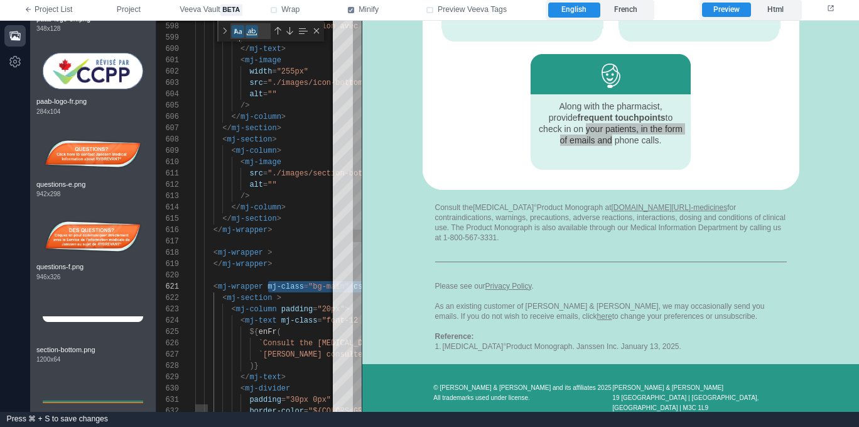
click at [268, 253] on div "598 599 600 601 602 603 604 605 606 607 608 609 610 611 612 613 614 615 616 620…" at bounding box center [258, 216] width 205 height 391
paste textarea "**********"
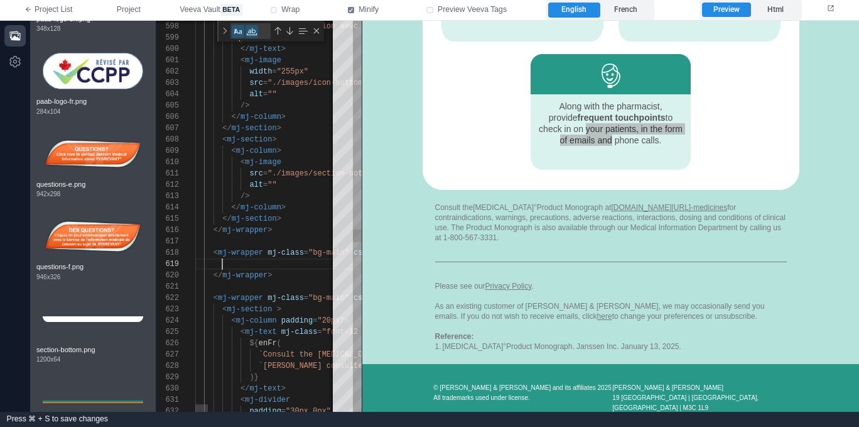
scroll to position [90, 0]
paste textarea "**********"
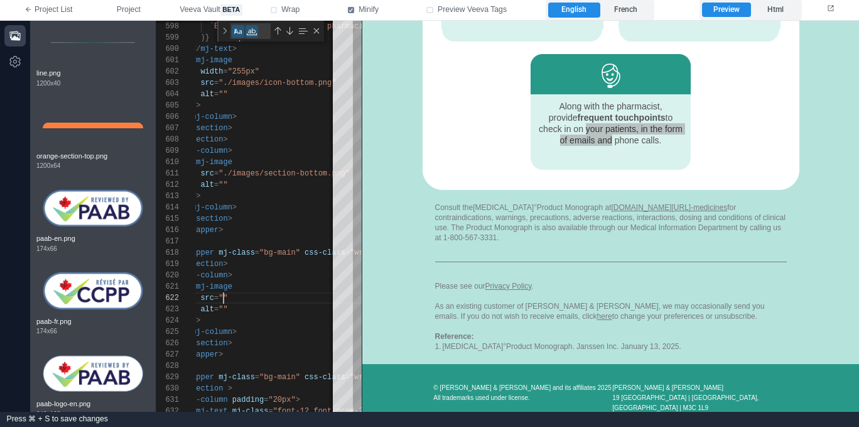
scroll to position [2574, 0]
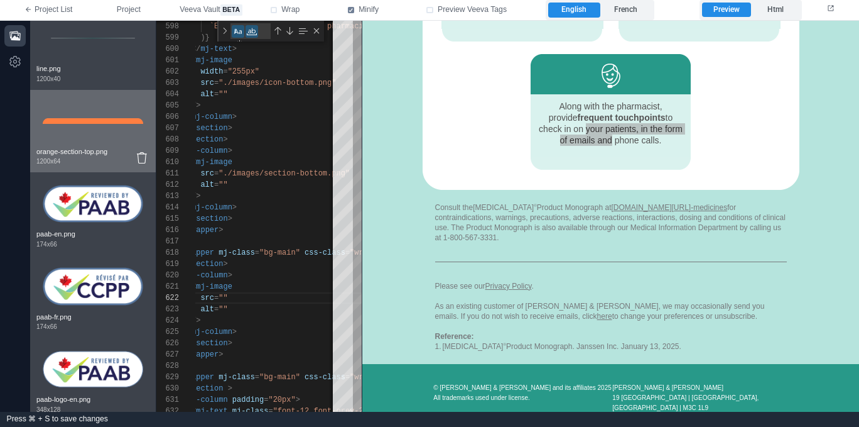
click at [85, 128] on img at bounding box center [93, 121] width 101 height 50
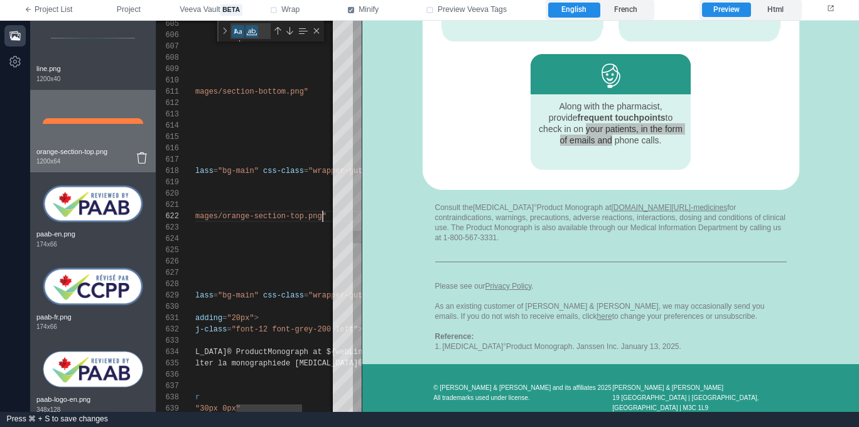
scroll to position [11, 218]
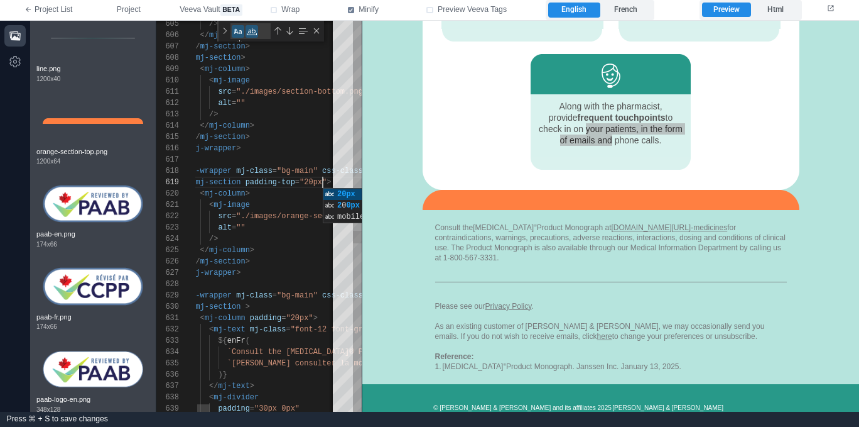
scroll to position [90, 159]
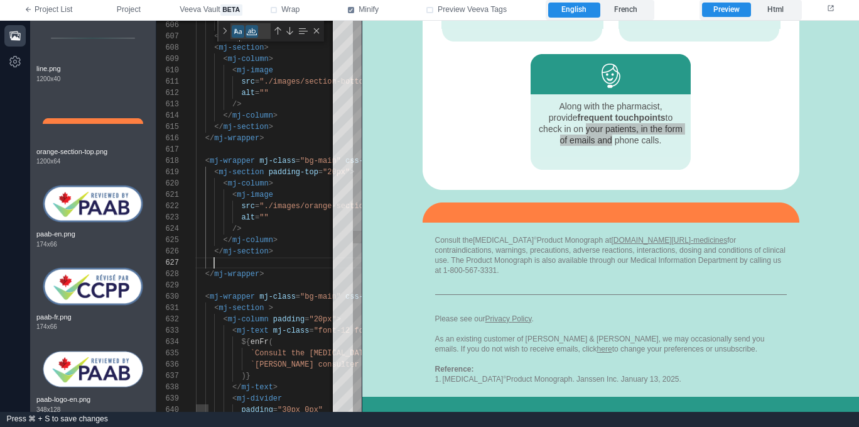
paste textarea "**********"
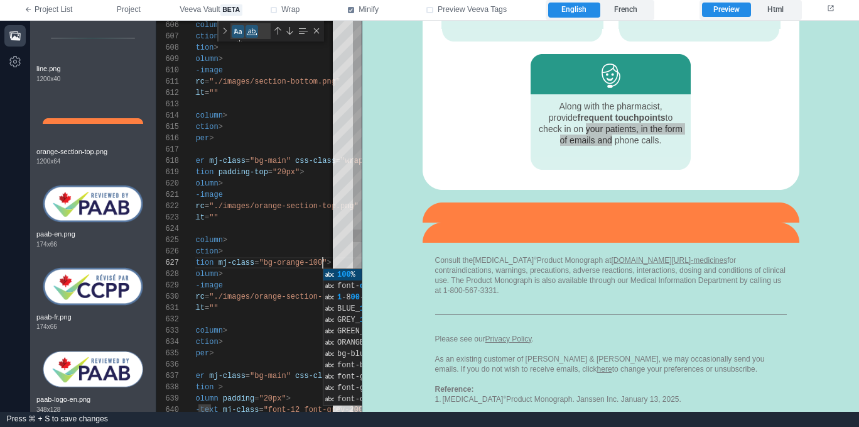
scroll to position [68, 186]
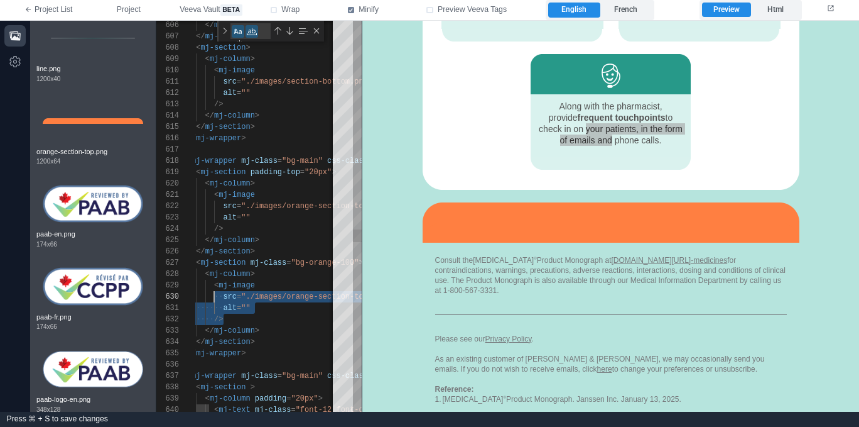
scroll to position [90, 45]
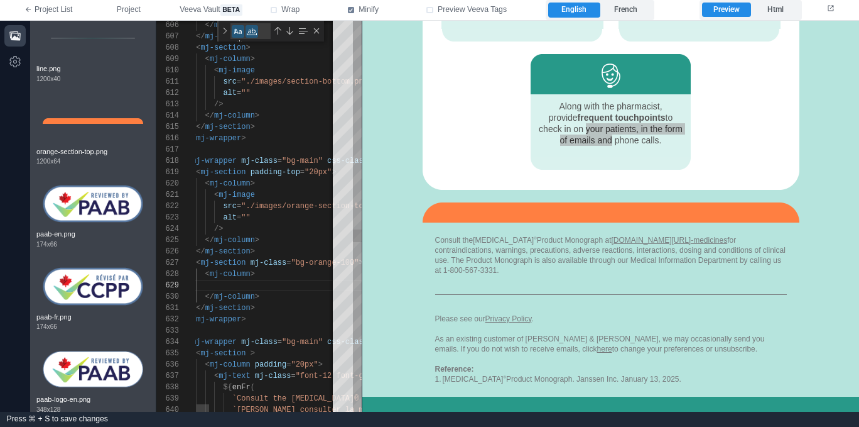
paste textarea "**********"
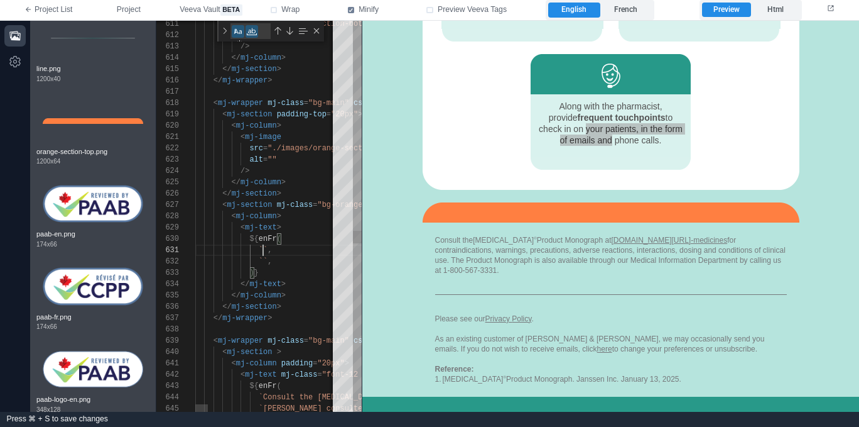
click at [265, 248] on span "``" at bounding box center [263, 250] width 9 height 9
paste textarea "**********"
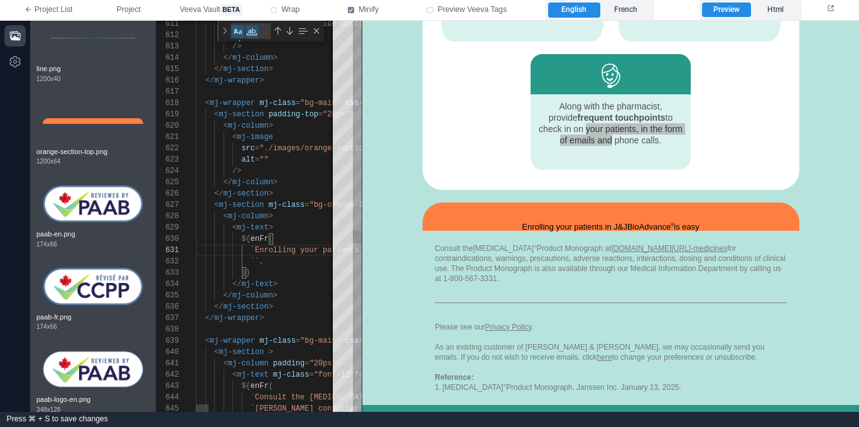
click at [256, 258] on span "``" at bounding box center [255, 261] width 9 height 9
paste textarea "**********"
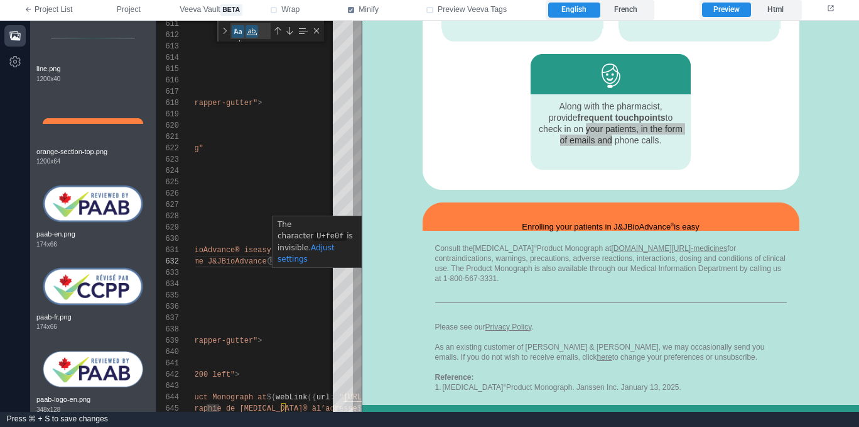
click at [278, 258] on span "BioAdvance®️ est facile`" at bounding box center [276, 261] width 109 height 9
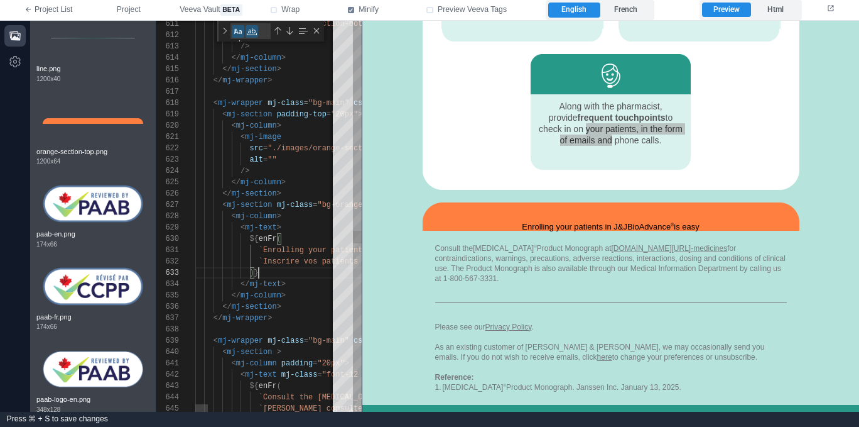
drag, startPoint x: 276, startPoint y: 224, endPoint x: 283, endPoint y: 226, distance: 6.6
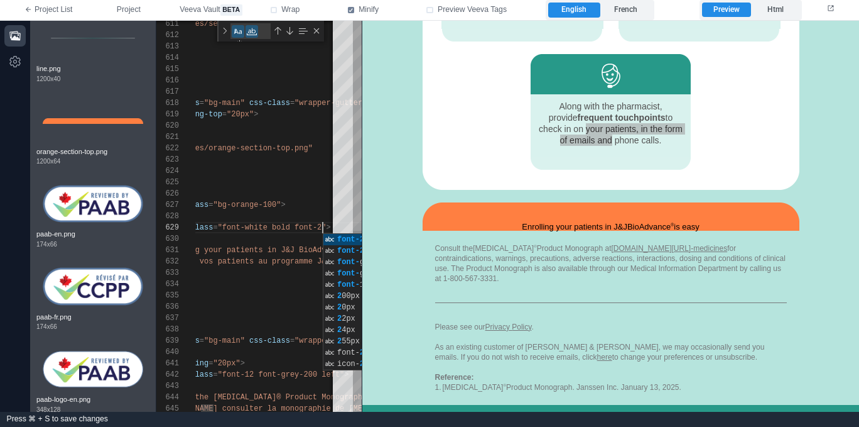
scroll to position [90, 236]
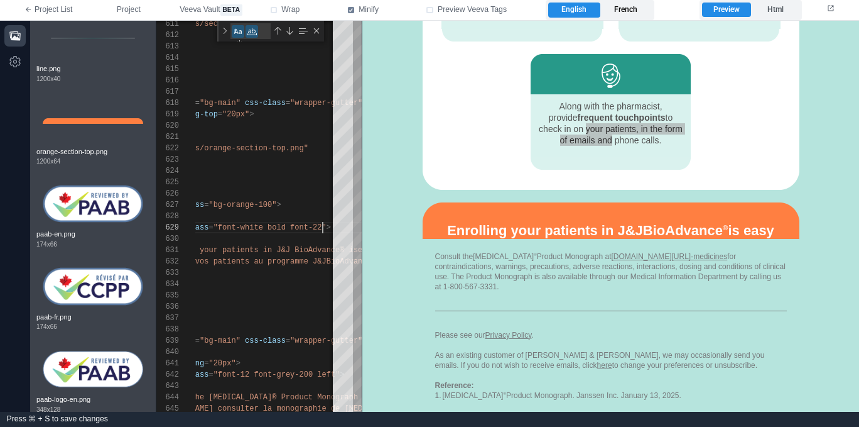
click at [631, 6] on label "French" at bounding box center [627, 10] width 52 height 15
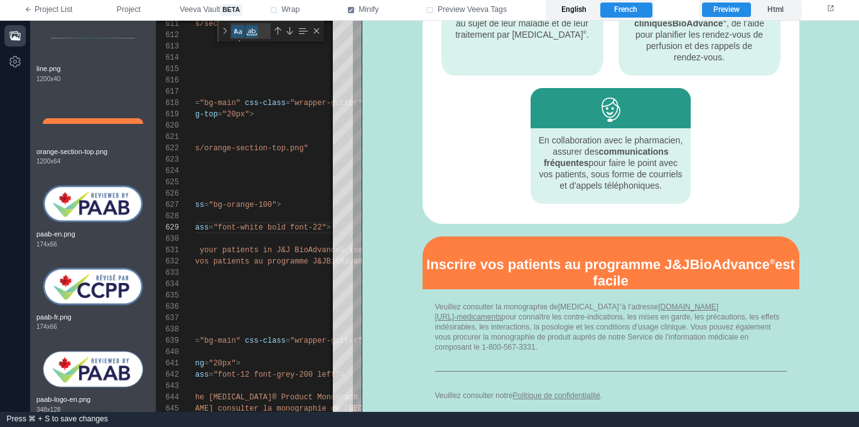
scroll to position [974, 0]
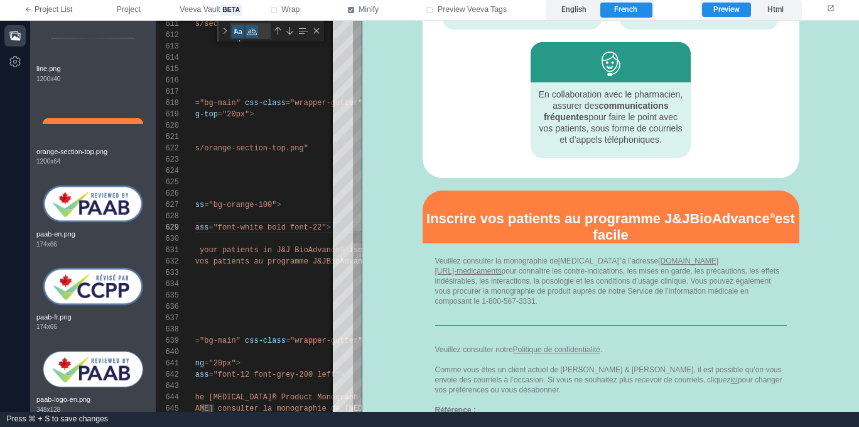
click at [309, 262] on div "611 612 613 614 615 616 617 618 619 620 621 622 623 624 625 626 637 638 639 640…" at bounding box center [258, 216] width 205 height 391
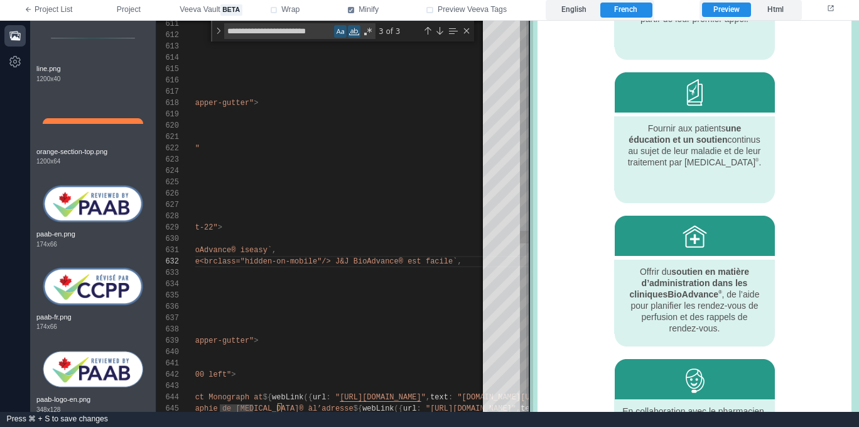
scroll to position [976, 0]
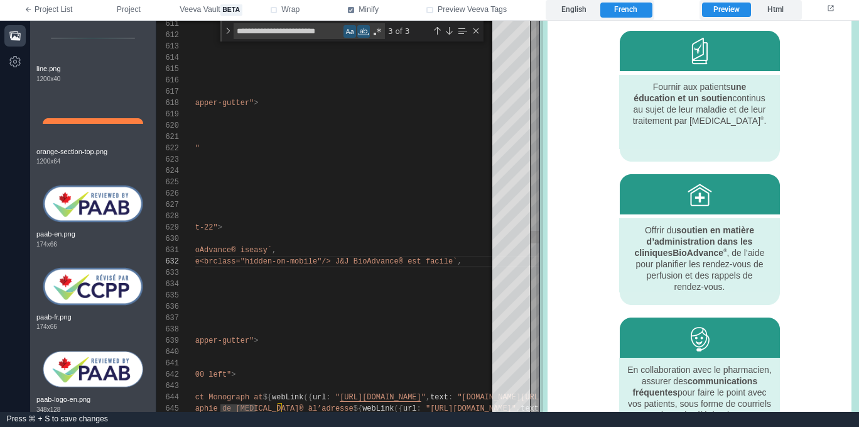
drag, startPoint x: 362, startPoint y: 265, endPoint x: 540, endPoint y: 259, distance: 177.9
click at [540, 259] on span at bounding box center [539, 216] width 7 height 391
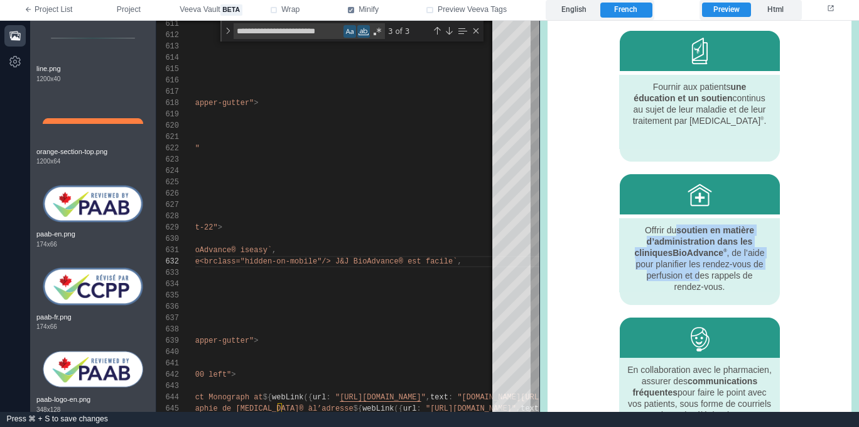
drag, startPoint x: 699, startPoint y: 276, endPoint x: 673, endPoint y: 232, distance: 51.0
click at [673, 232] on div "Offrir du soutien en matière d’administration dans les cliniques BioAdvance ® ,…" at bounding box center [700, 258] width 136 height 68
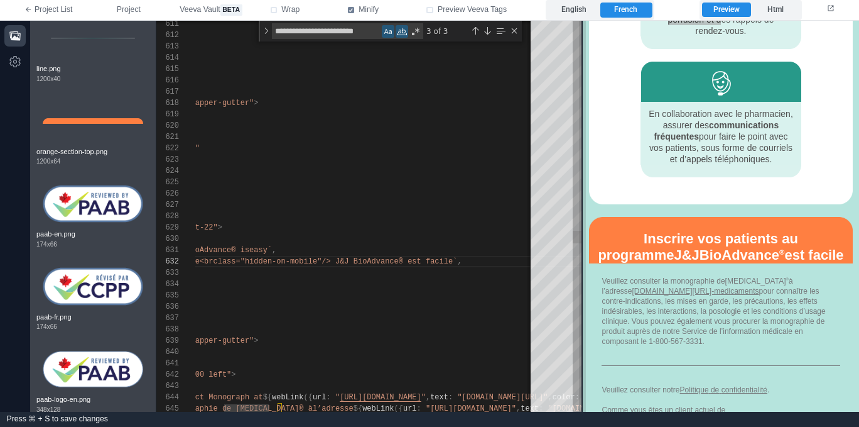
scroll to position [1272, 0]
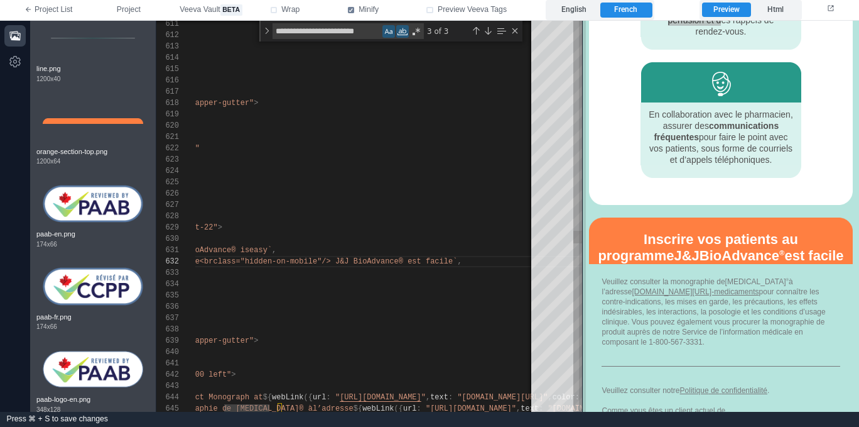
drag, startPoint x: 536, startPoint y: 248, endPoint x: 579, endPoint y: 248, distance: 42.7
click at [579, 248] on span at bounding box center [582, 216] width 7 height 391
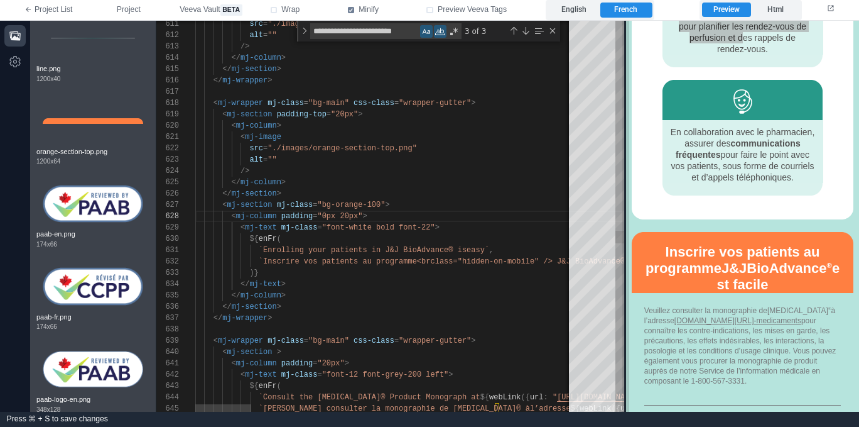
scroll to position [1346, 0]
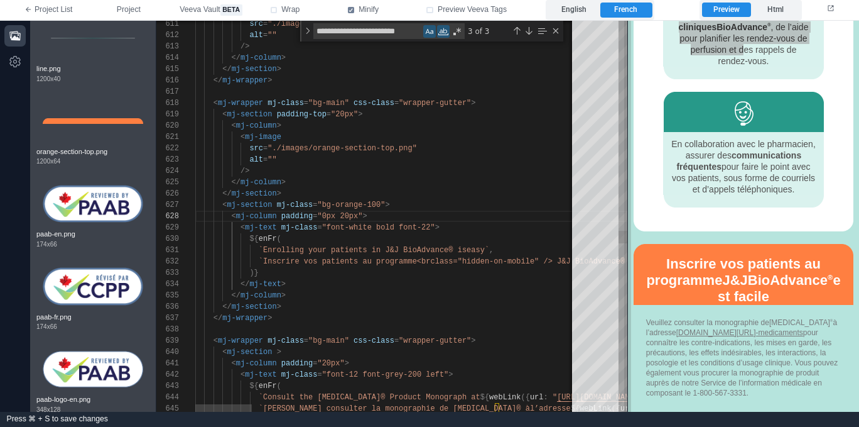
drag, startPoint x: 583, startPoint y: 230, endPoint x: 628, endPoint y: 229, distance: 45.2
click at [628, 229] on span at bounding box center [627, 216] width 7 height 391
click at [474, 248] on span "easy`" at bounding box center [478, 250] width 23 height 9
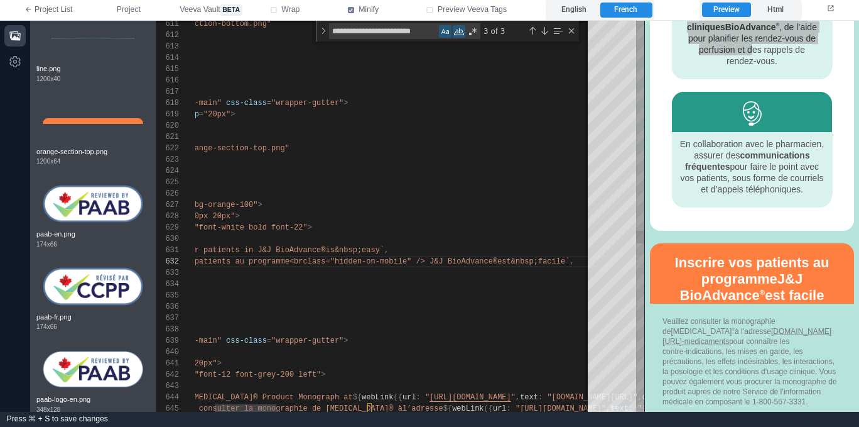
scroll to position [1400, 0]
drag, startPoint x: 624, startPoint y: 248, endPoint x: 641, endPoint y: 246, distance: 16.4
click at [641, 246] on span at bounding box center [644, 216] width 7 height 391
click at [587, 8] on label "English" at bounding box center [574, 10] width 52 height 15
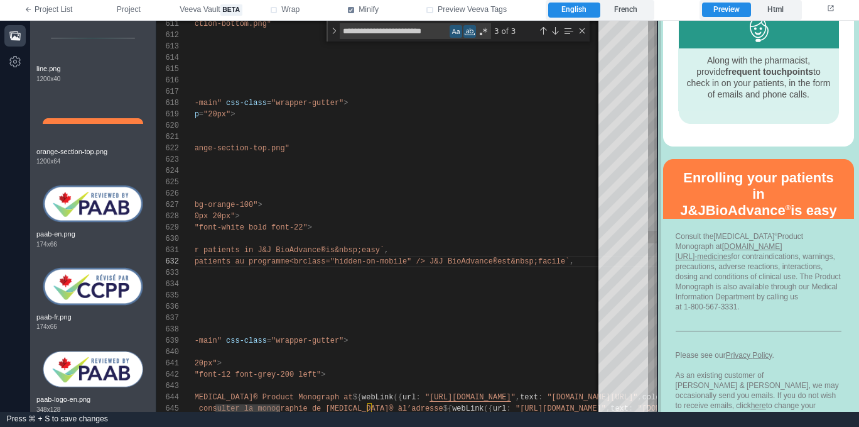
scroll to position [1445, 0]
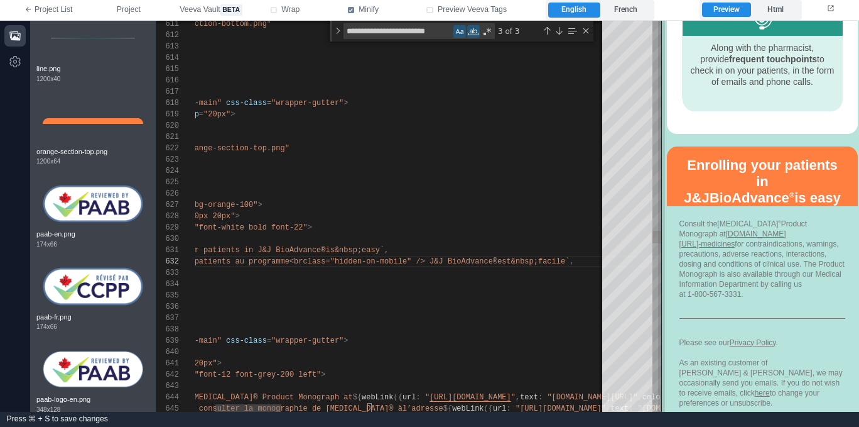
drag, startPoint x: 645, startPoint y: 161, endPoint x: 663, endPoint y: 178, distance: 24.0
click at [663, 178] on span at bounding box center [661, 216] width 7 height 391
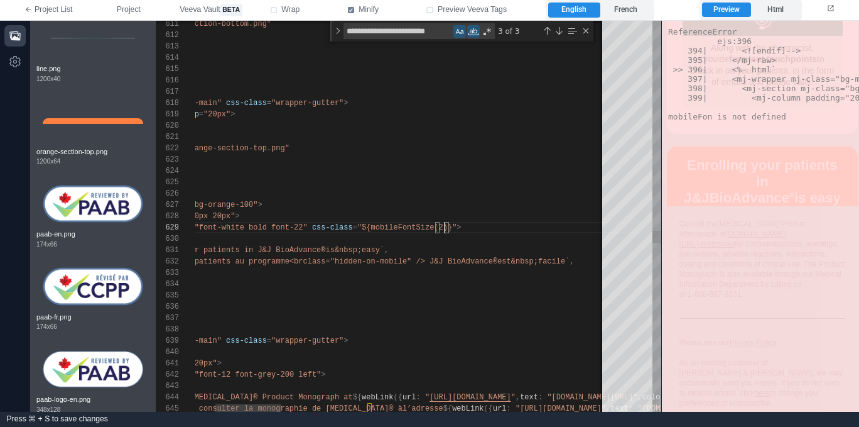
scroll to position [90, 381]
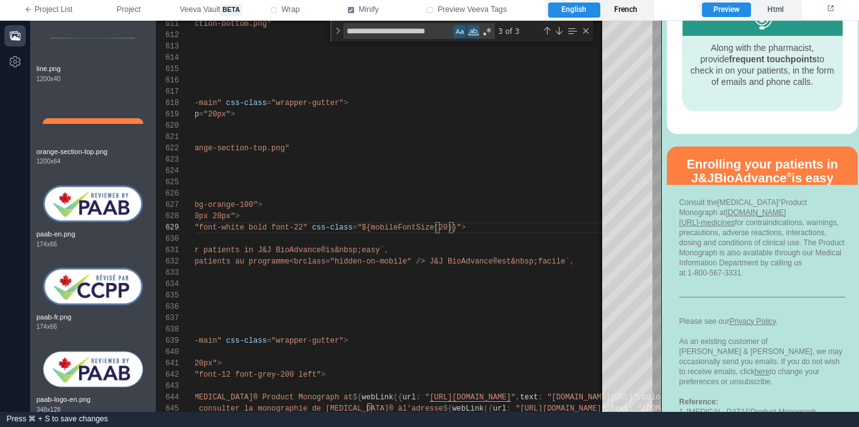
click at [634, 11] on label "French" at bounding box center [627, 10] width 52 height 15
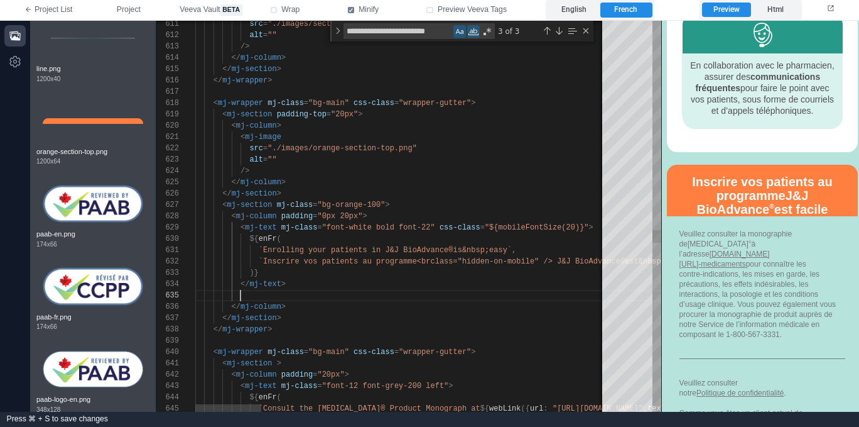
paste textarea "**********"
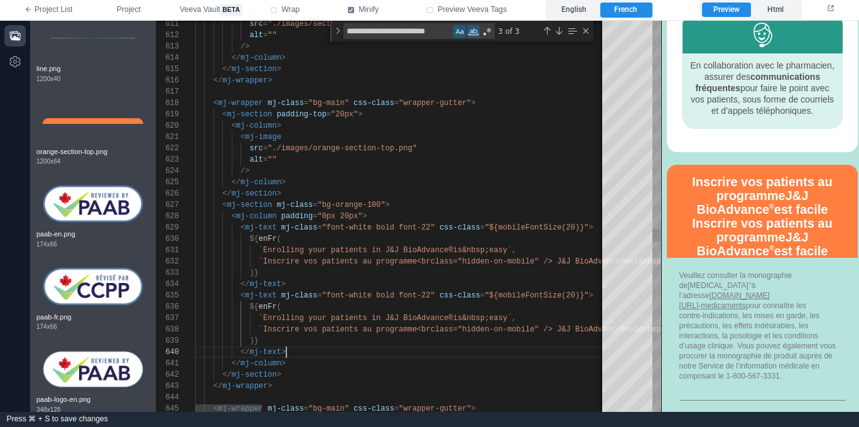
click at [431, 295] on div "611 612 613 614 615 616 617 618 619 620 621 622 623 624 625 626 643 644 645 627…" at bounding box center [408, 216] width 505 height 391
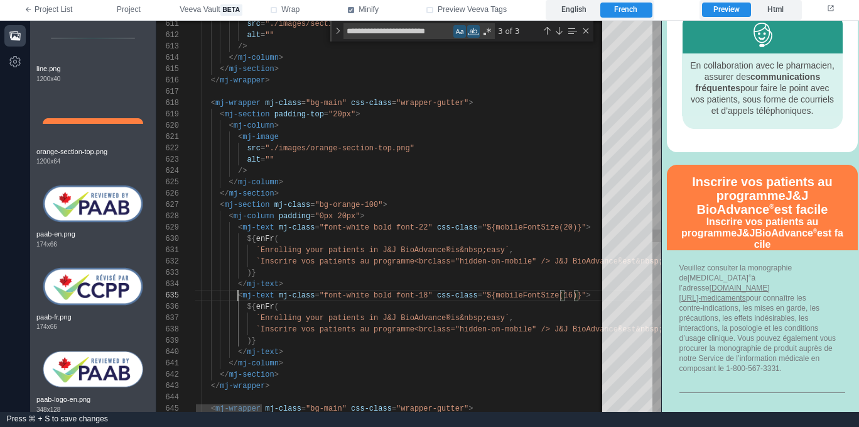
scroll to position [45, 45]
click at [383, 297] on span ""font-white bold font-18"" at bounding box center [376, 295] width 113 height 9
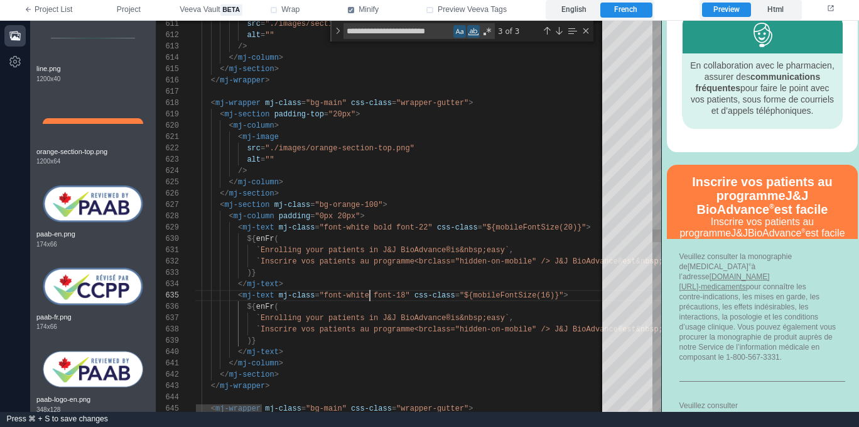
click at [271, 297] on span "mj-text" at bounding box center [257, 295] width 31 height 9
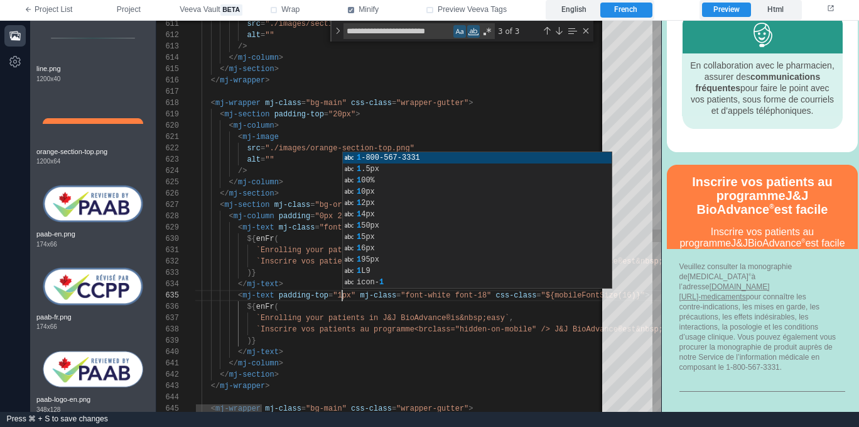
scroll to position [45, 155]
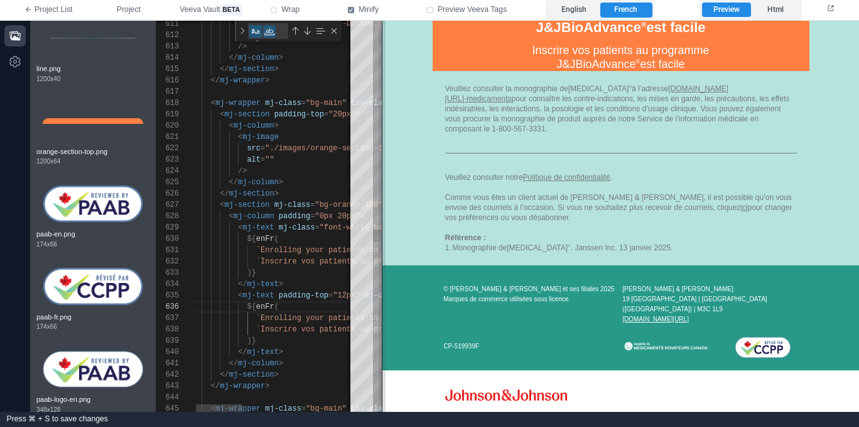
drag, startPoint x: 660, startPoint y: 213, endPoint x: 381, endPoint y: 219, distance: 279.6
click at [381, 219] on span at bounding box center [382, 216] width 7 height 391
click at [262, 317] on span "`Enrolling your patients in J&J BioAdvance®" at bounding box center [353, 317] width 195 height 9
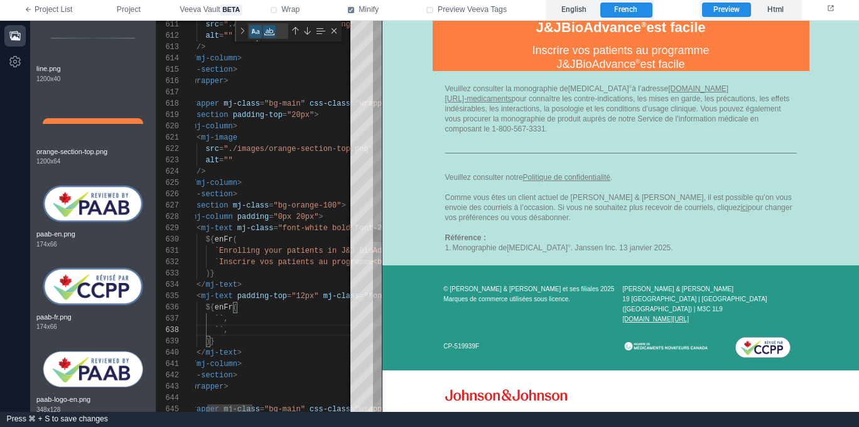
scroll to position [1153, 0]
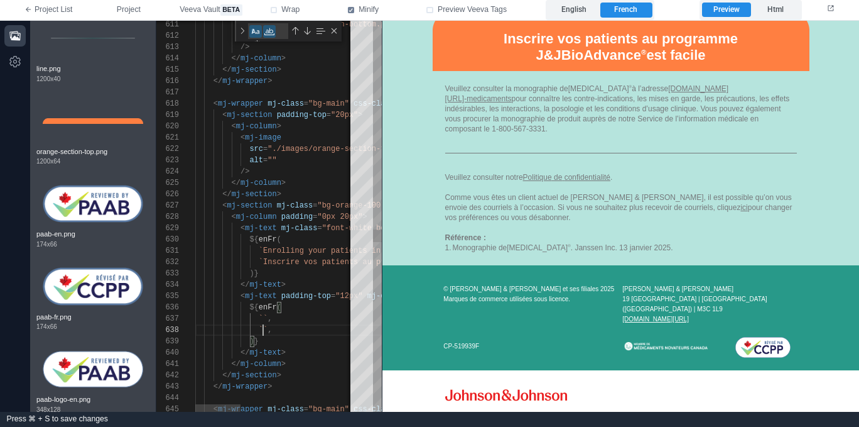
drag, startPoint x: 264, startPoint y: 318, endPoint x: 272, endPoint y: 318, distance: 8.2
click at [265, 318] on span "``" at bounding box center [263, 318] width 9 height 9
paste textarea "**********"
click at [292, 333] on div "`` ," at bounding box center [474, 329] width 559 height 11
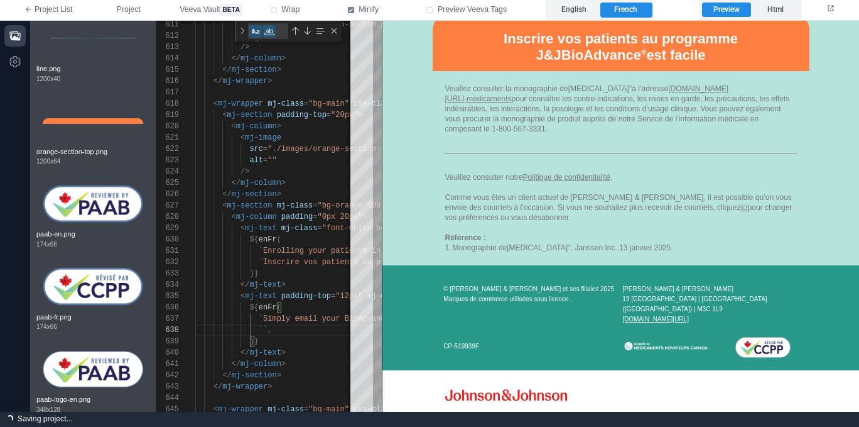
scroll to position [1082, 0]
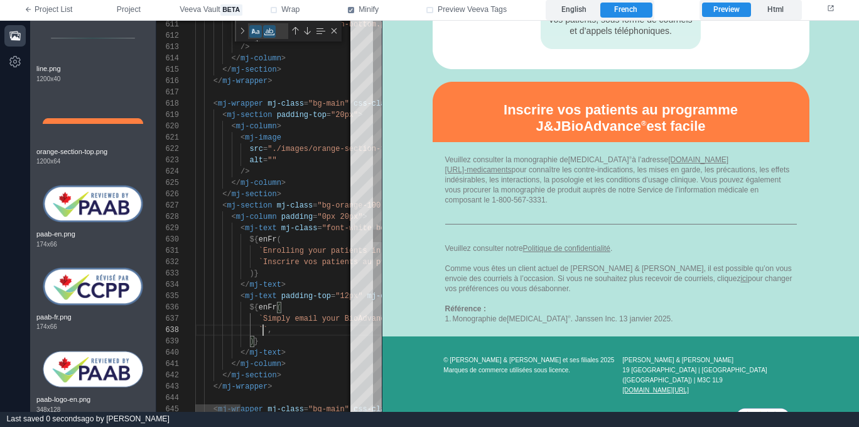
click at [261, 327] on span "``" at bounding box center [263, 329] width 9 height 9
paste textarea "**********"
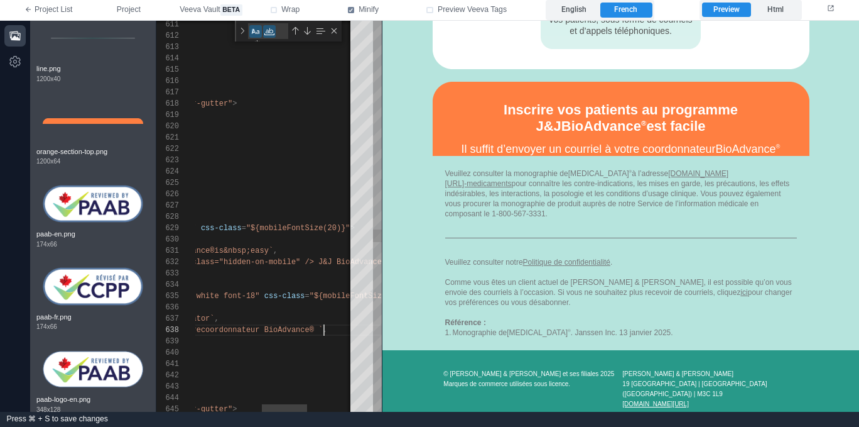
scroll to position [79, 363]
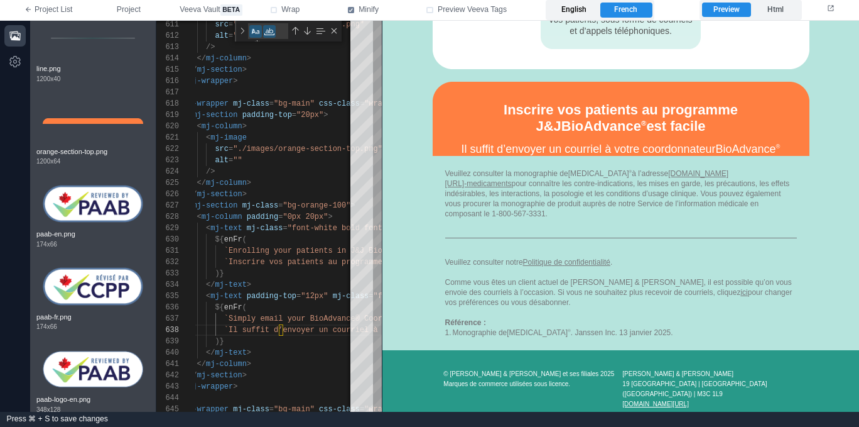
drag, startPoint x: 567, startPoint y: 5, endPoint x: 594, endPoint y: 9, distance: 26.7
click at [568, 5] on label "English" at bounding box center [574, 10] width 52 height 15
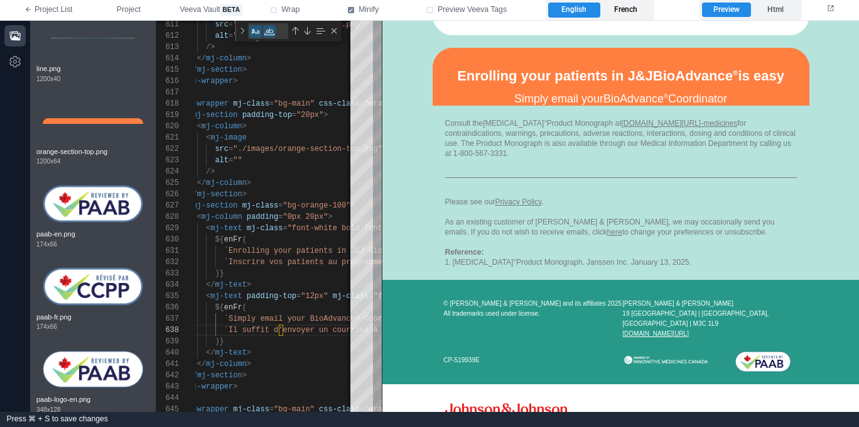
scroll to position [1082, 0]
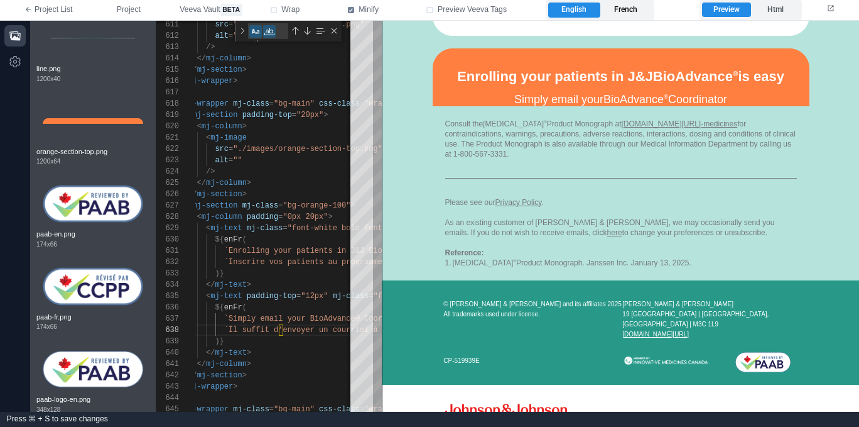
click at [636, 11] on label "French" at bounding box center [627, 10] width 52 height 15
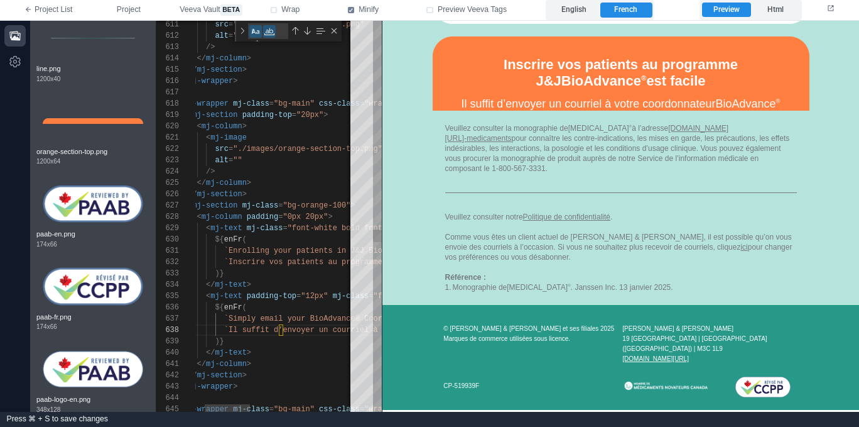
scroll to position [102, 91]
click at [295, 348] on div "</ mj-text >" at bounding box center [440, 352] width 559 height 11
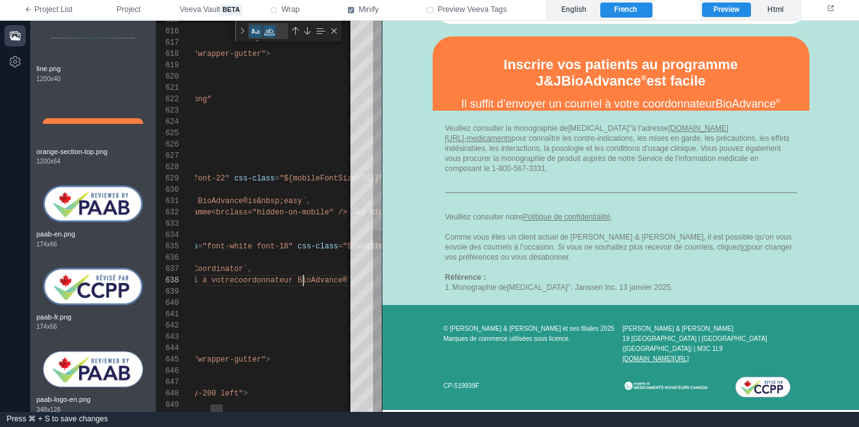
scroll to position [79, 313]
click at [304, 279] on span "coordonnateur BioAdvance®`" at bounding box center [292, 280] width 117 height 9
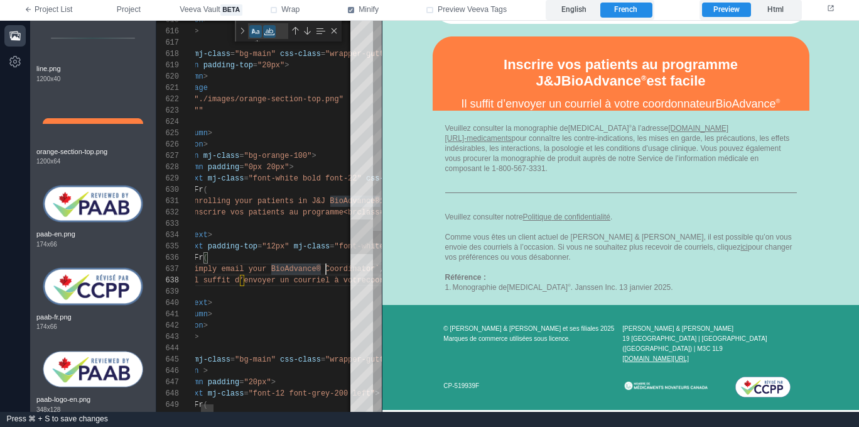
drag, startPoint x: 327, startPoint y: 266, endPoint x: 347, endPoint y: 254, distance: 23.4
click at [327, 266] on span "`Simply email your BioAdvance® Coordinator`" at bounding box center [282, 268] width 195 height 9
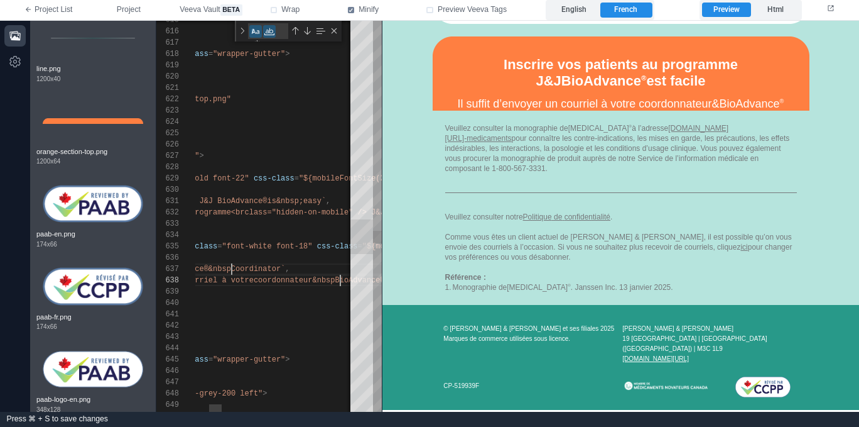
scroll to position [79, 336]
click at [599, 137] on link "[DOMAIN_NAME][URL]‑medicaments" at bounding box center [587, 132] width 284 height 19
click at [419, 193] on td "Veuillez consulter la monographie de [MEDICAL_DATA] ® à l’adresse [DOMAIN_NAME]…" at bounding box center [621, 207] width 477 height 194
click at [584, 11] on label "English" at bounding box center [574, 10] width 52 height 15
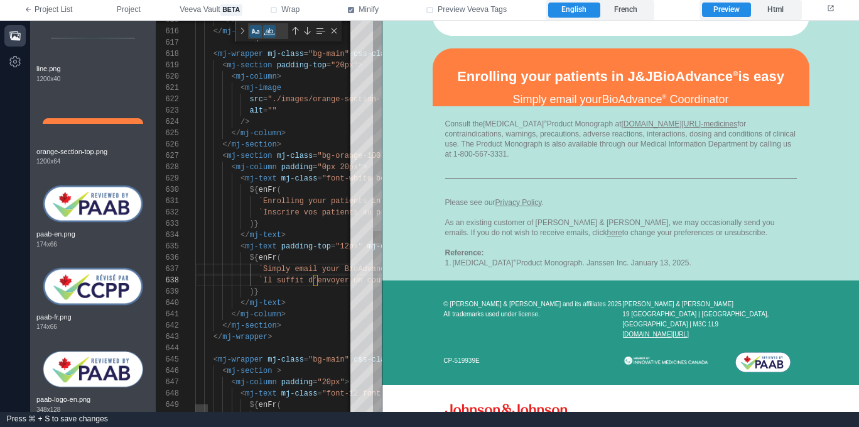
scroll to position [0, 91]
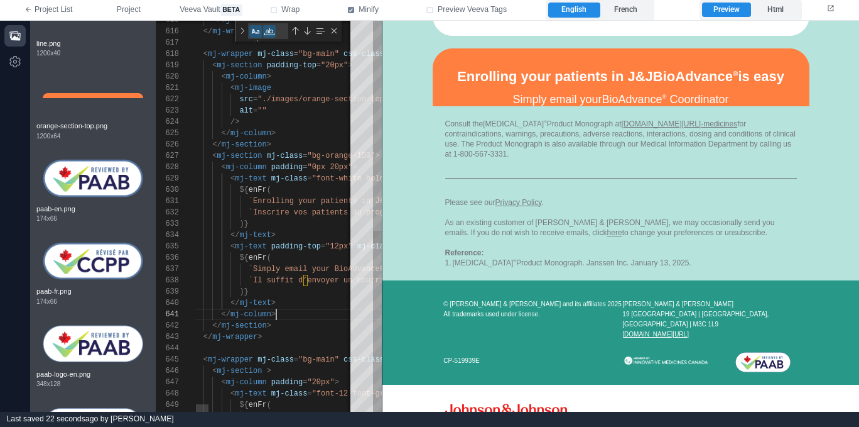
scroll to position [2692, 0]
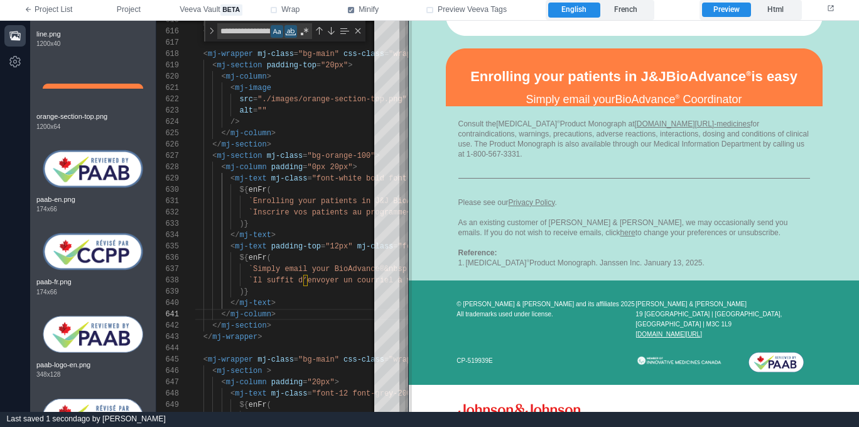
drag, startPoint x: 383, startPoint y: 290, endPoint x: 408, endPoint y: 289, distance: 25.1
click at [408, 289] on span at bounding box center [408, 216] width 7 height 391
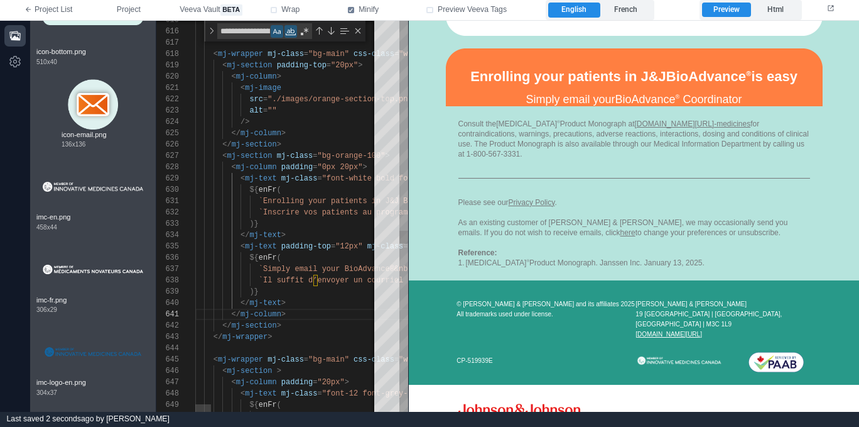
scroll to position [0, 91]
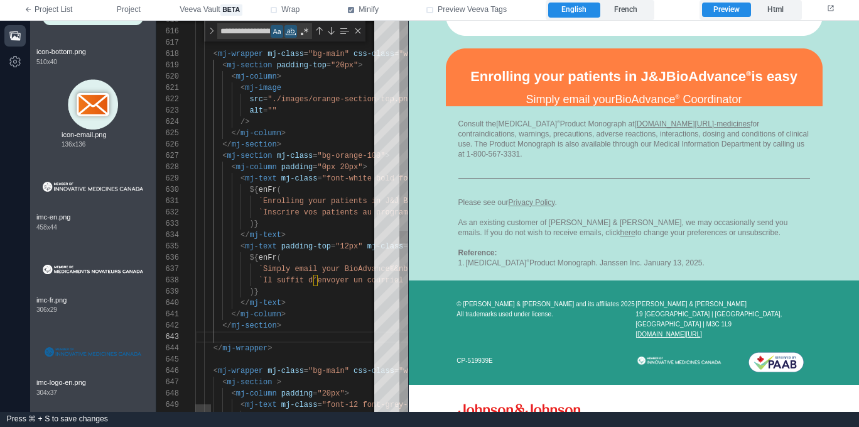
paste textarea "**********"
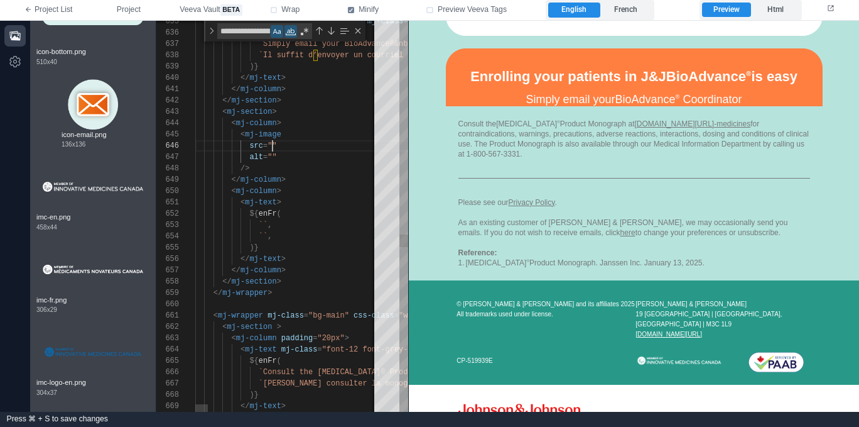
scroll to position [57, 77]
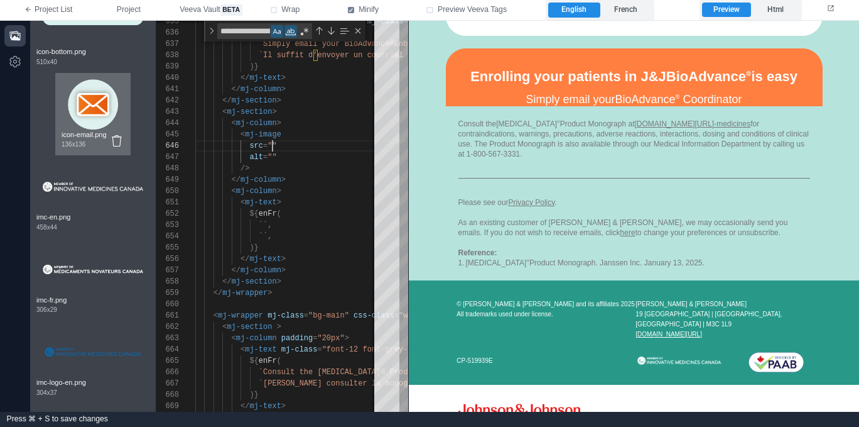
click at [82, 102] on img at bounding box center [93, 104] width 50 height 50
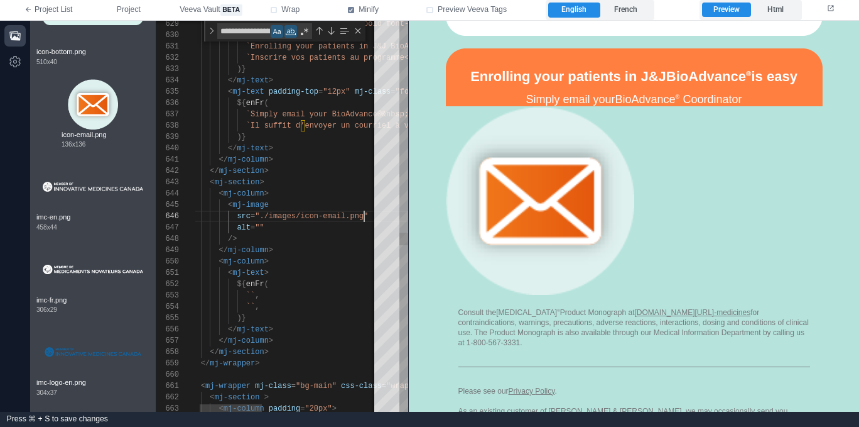
scroll to position [45, 86]
click at [291, 204] on div "< mj-image" at bounding box center [453, 204] width 540 height 11
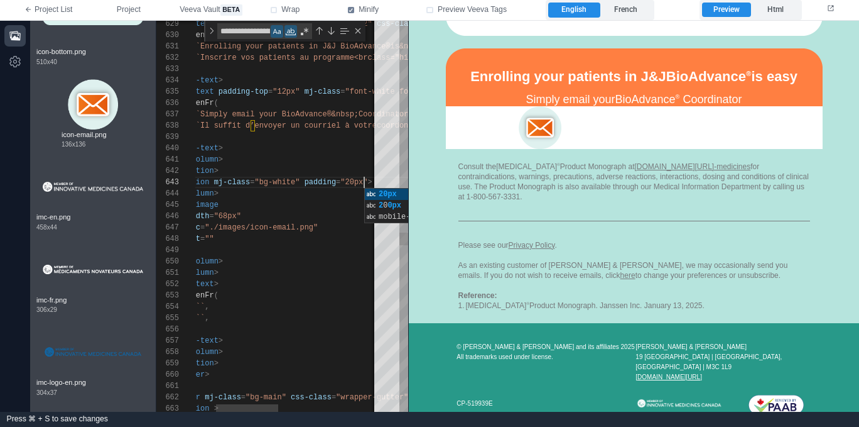
scroll to position [23, 232]
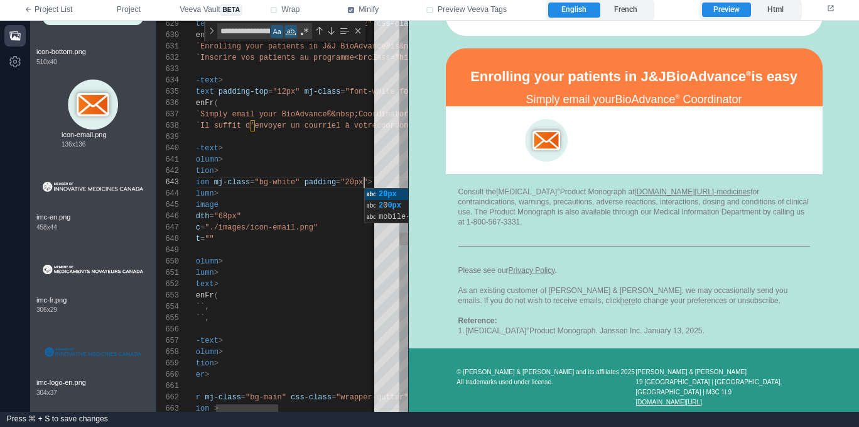
click at [268, 228] on span ""./images/icon-email.png"" at bounding box center [261, 227] width 113 height 9
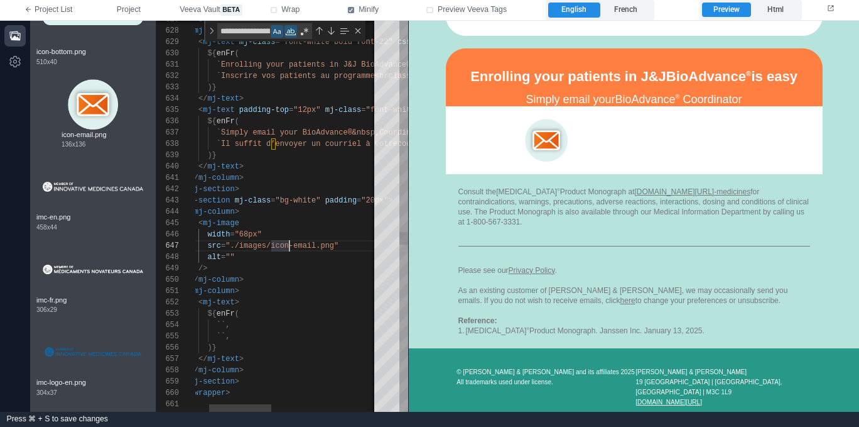
click at [290, 106] on span "=" at bounding box center [291, 110] width 4 height 9
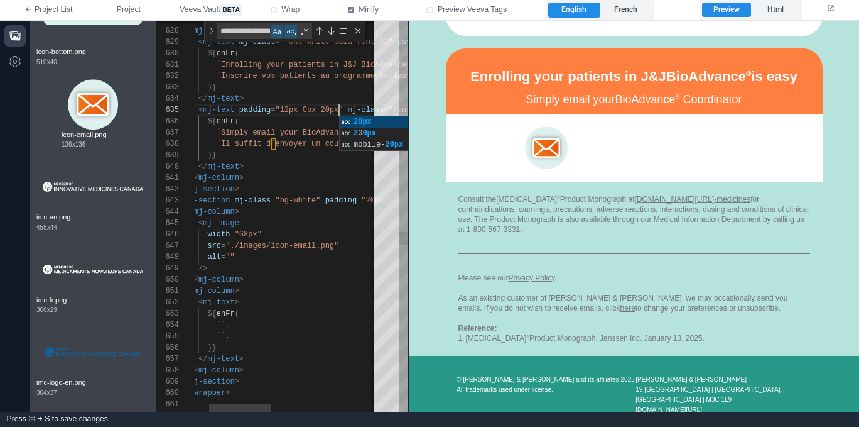
scroll to position [45, 186]
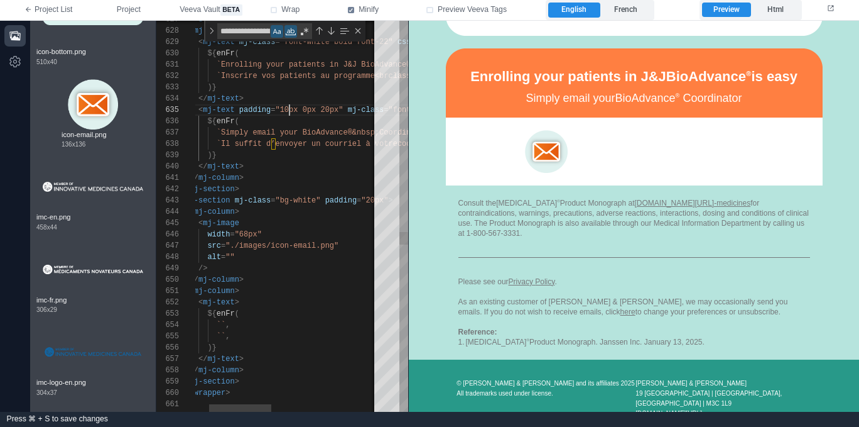
click at [288, 178] on div "</ mj-column >" at bounding box center [423, 177] width 540 height 11
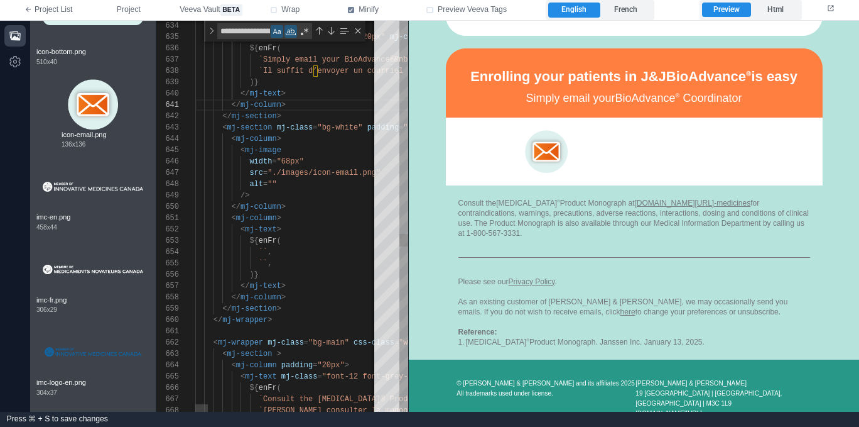
scroll to position [90, 86]
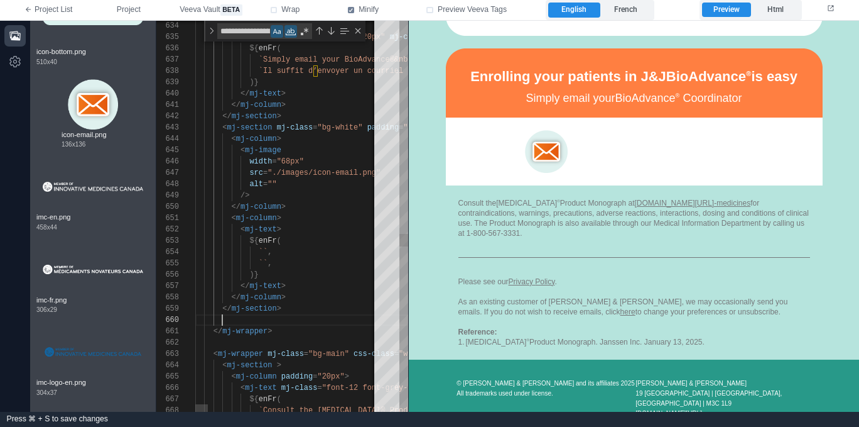
paste textarea "**********"
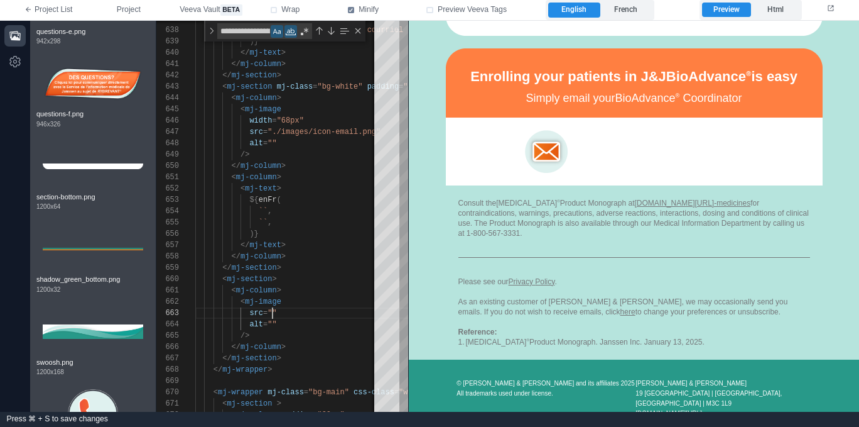
scroll to position [3170, 0]
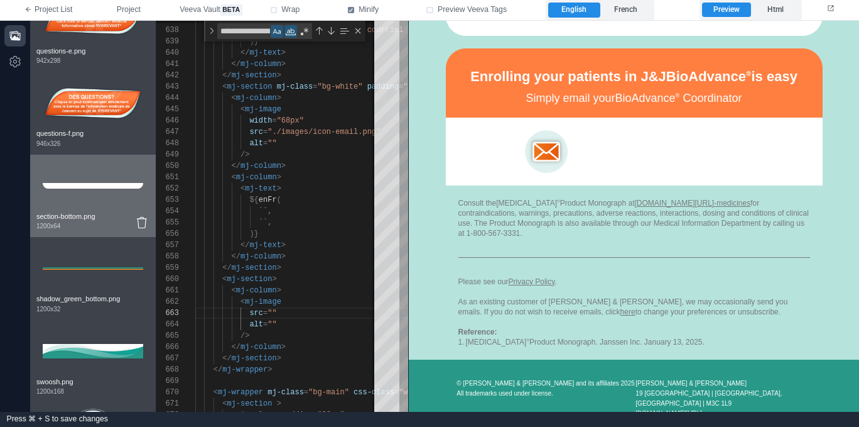
click at [94, 199] on img at bounding box center [93, 186] width 101 height 50
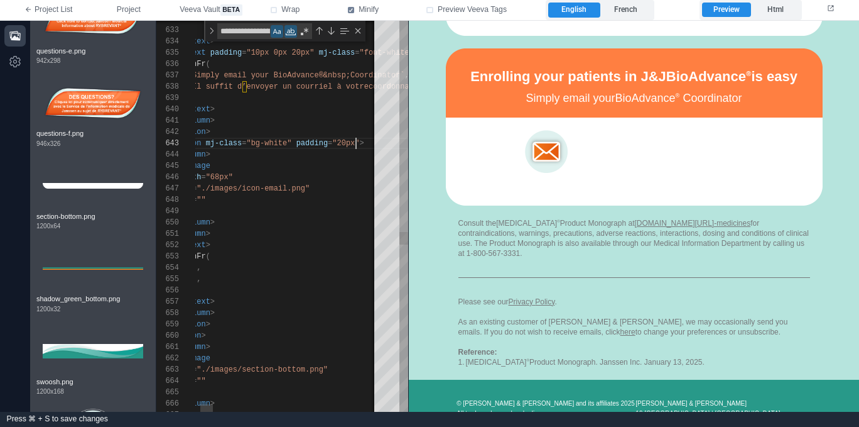
click at [356, 143] on div "646 647 648 649 650 651 652 653 654 655 656 657 658 659 660 661 662 663 664 665…" at bounding box center [282, 216] width 252 height 391
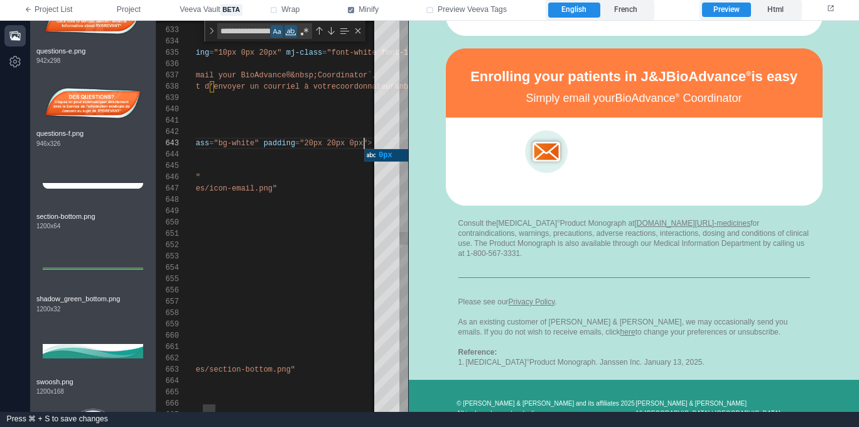
scroll to position [23, 273]
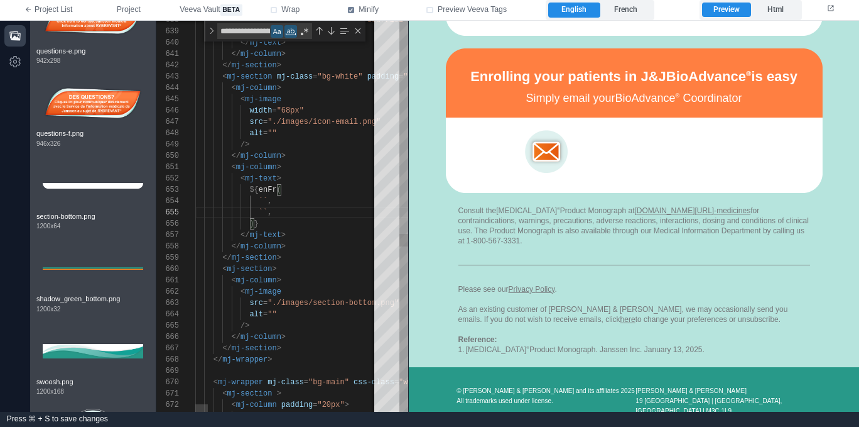
click at [263, 199] on div "646 647 648 649 650 651 652 653 654 655 656 657 658 659 660 661 662 663 664 665…" at bounding box center [282, 216] width 252 height 391
paste textarea "**********"
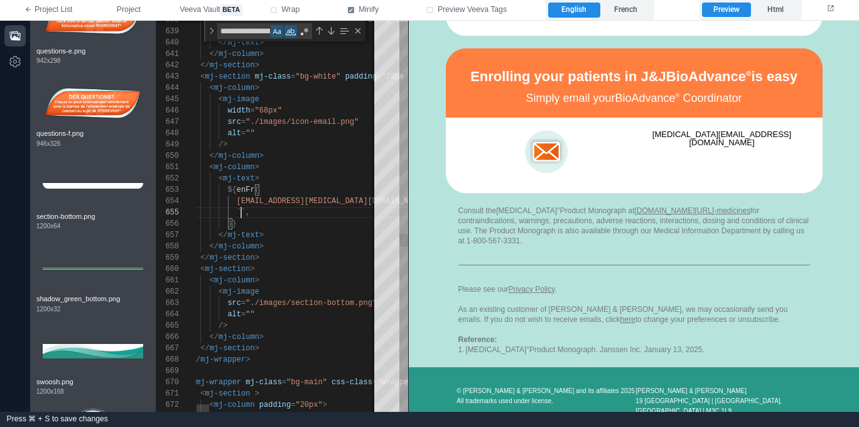
scroll to position [45, 68]
paste textarea "**********"
click at [255, 167] on div "646 647 648 649 650 651 652 653 654 655 656 657 658 659 660 661 662 663 664 665…" at bounding box center [282, 216] width 252 height 391
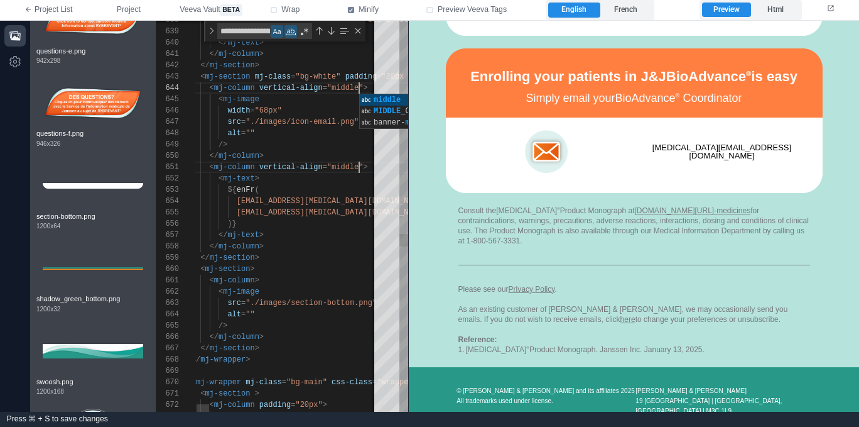
scroll to position [23, 86]
click at [362, 166] on span ""middle"" at bounding box center [345, 167] width 36 height 9
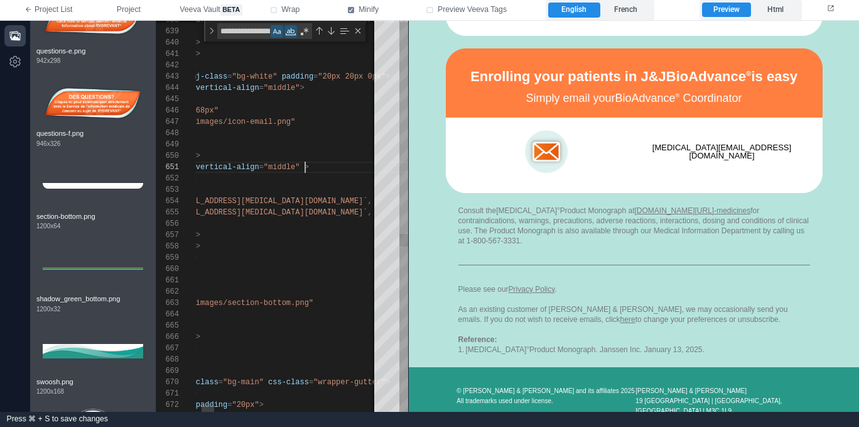
scroll to position [0, 191]
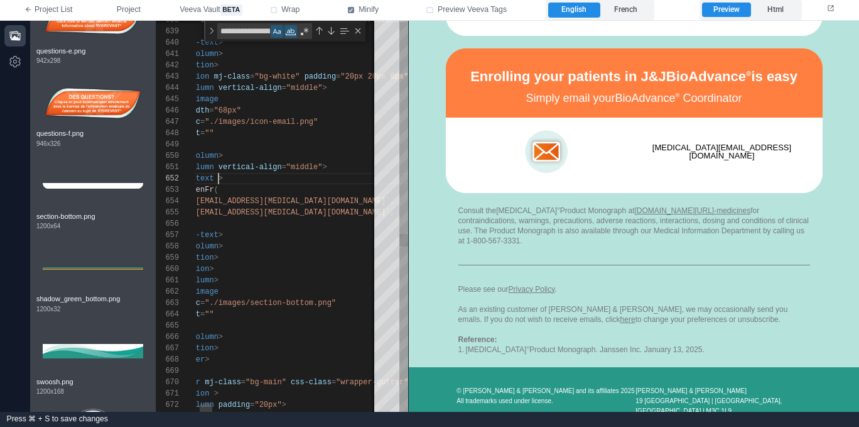
paste textarea "**********"
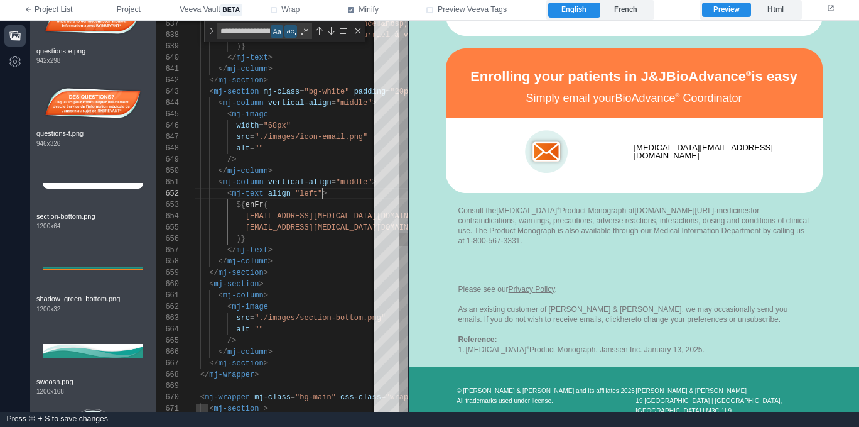
scroll to position [34, 82]
click at [264, 102] on div "646 647 648 649 650 651 652 653 654 655 656 657 658 659 660 661 662 663 664 665…" at bounding box center [282, 216] width 252 height 391
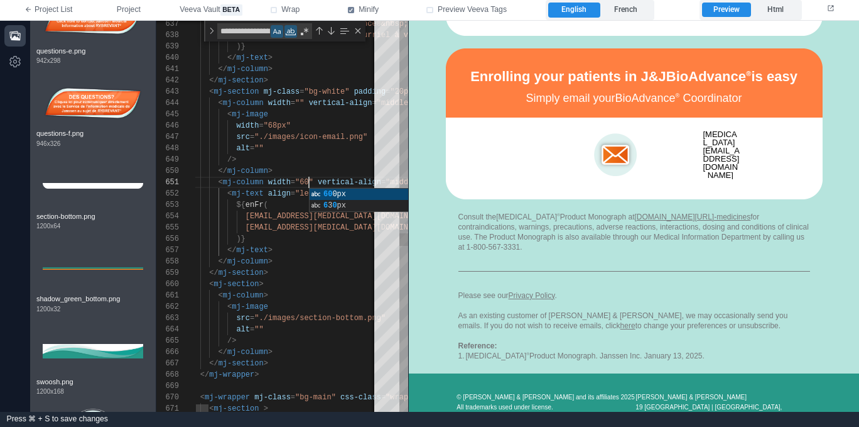
scroll to position [0, 132]
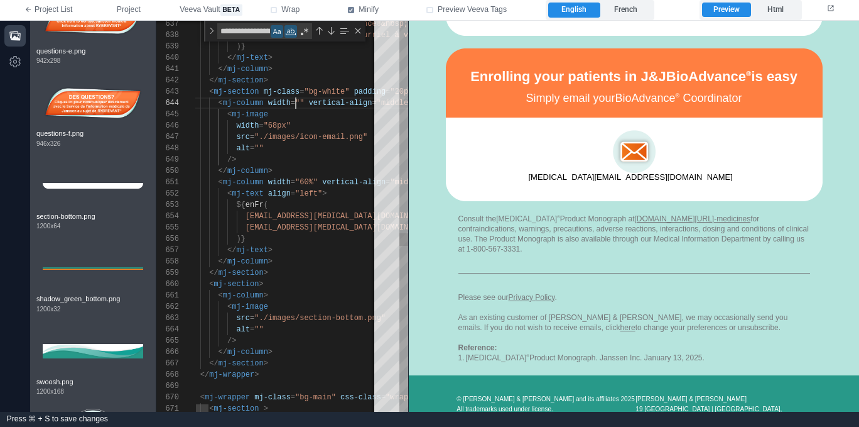
click at [298, 101] on span """" at bounding box center [299, 103] width 9 height 9
click at [300, 102] on div "646 647 648 649 650 651 652 653 654 655 656 657 658 659 660 661 662 663 664 665…" at bounding box center [282, 216] width 252 height 391
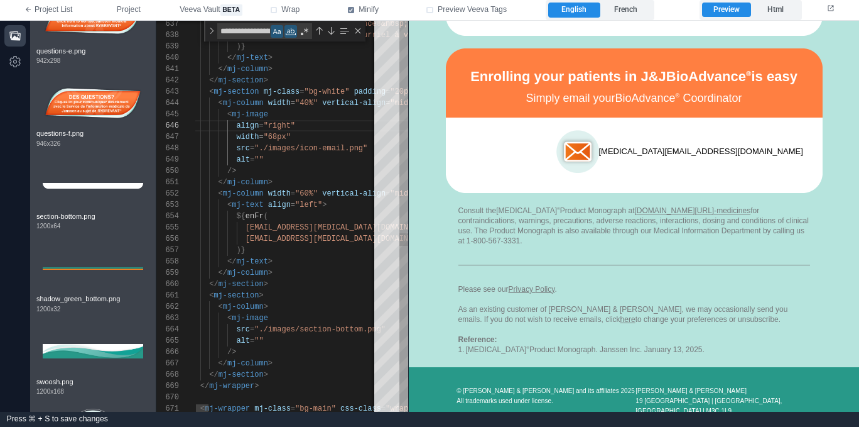
scroll to position [34, 122]
click at [305, 100] on span ""40%"" at bounding box center [306, 103] width 23 height 9
click at [309, 193] on div "647 648 649 650 651 652 653 654 655 656 657 658 659 660 661 662 663 664 665 666…" at bounding box center [282, 216] width 252 height 391
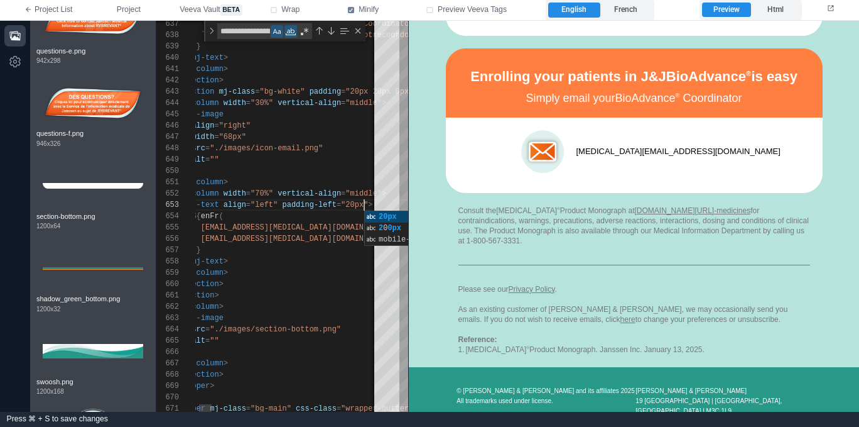
scroll to position [34, 86]
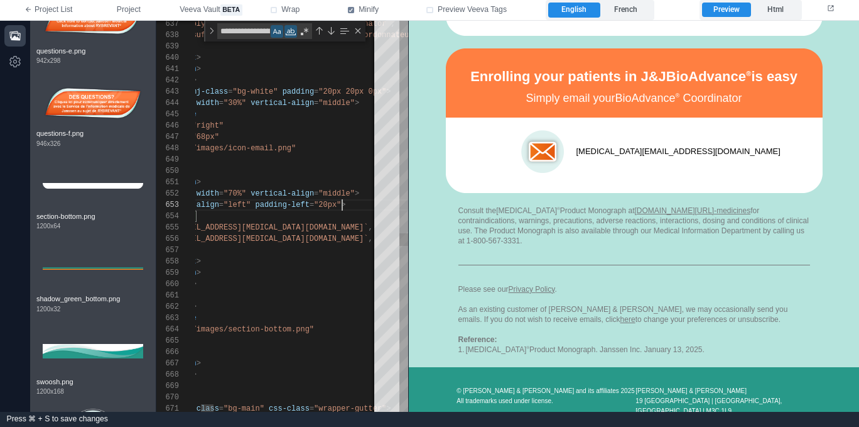
click at [343, 201] on span ">" at bounding box center [343, 204] width 4 height 9
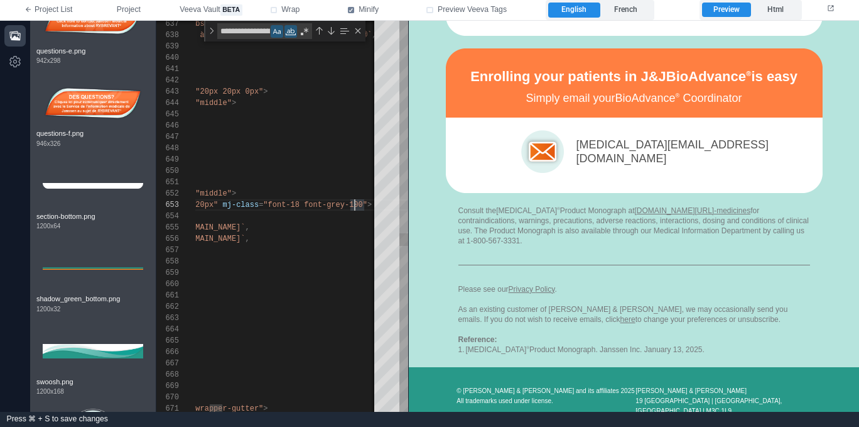
scroll to position [23, 367]
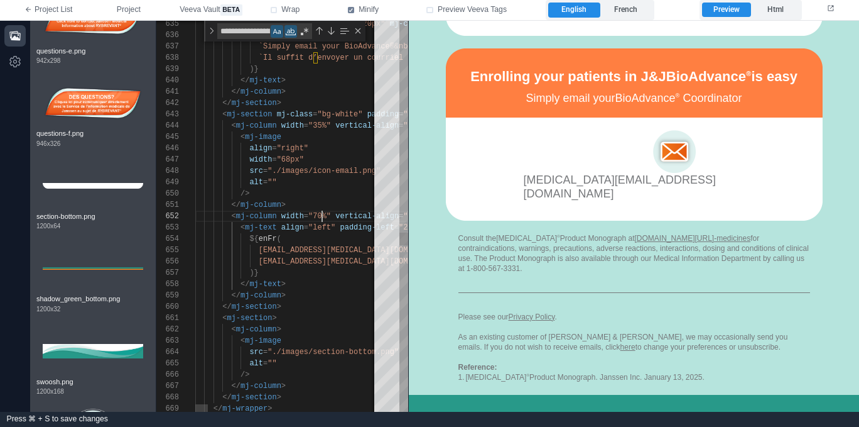
click at [323, 217] on span ""70%"" at bounding box center [319, 216] width 23 height 9
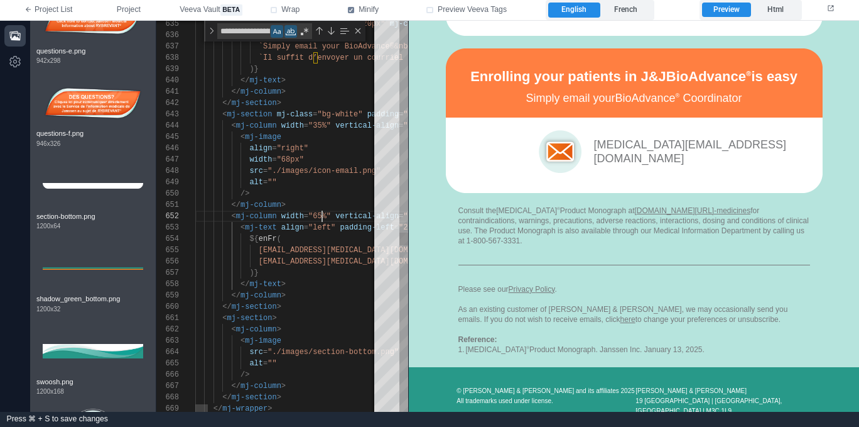
click at [320, 125] on span ""35%"" at bounding box center [319, 125] width 23 height 9
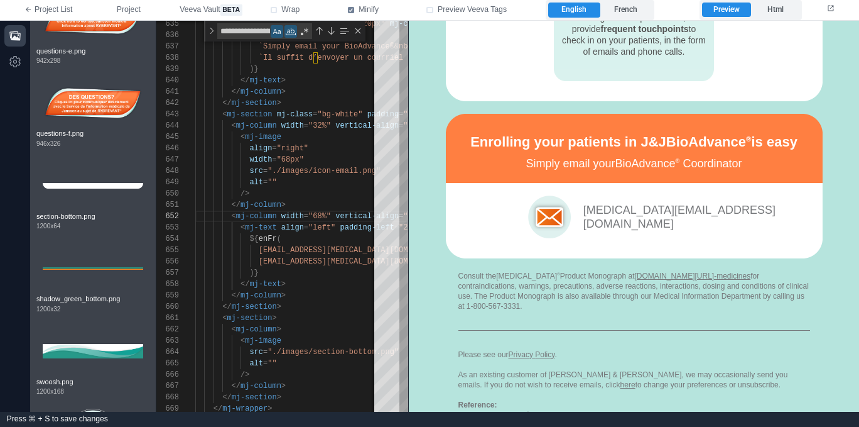
click at [589, 297] on div "Consult the [MEDICAL_DATA] ® Product Monograph at [DOMAIN_NAME][URL]‑medicines …" at bounding box center [635, 290] width 352 height 40
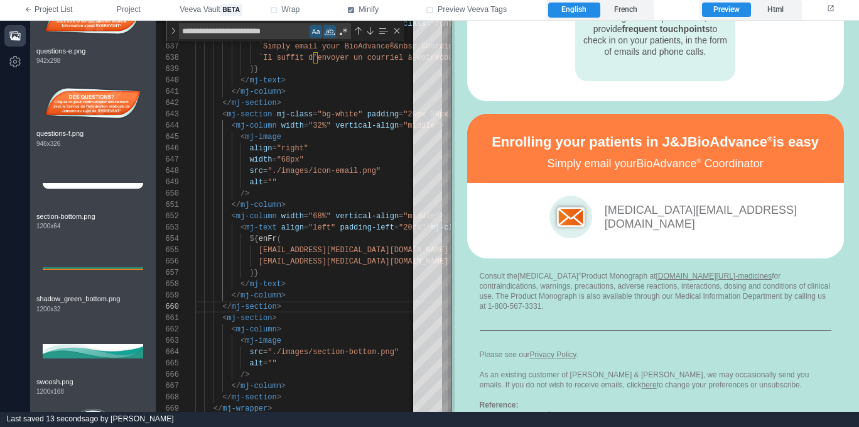
drag, startPoint x: 408, startPoint y: 292, endPoint x: 451, endPoint y: 295, distance: 42.8
click at [451, 295] on span at bounding box center [451, 216] width 7 height 391
click at [489, 310] on td at bounding box center [656, 329] width 352 height 38
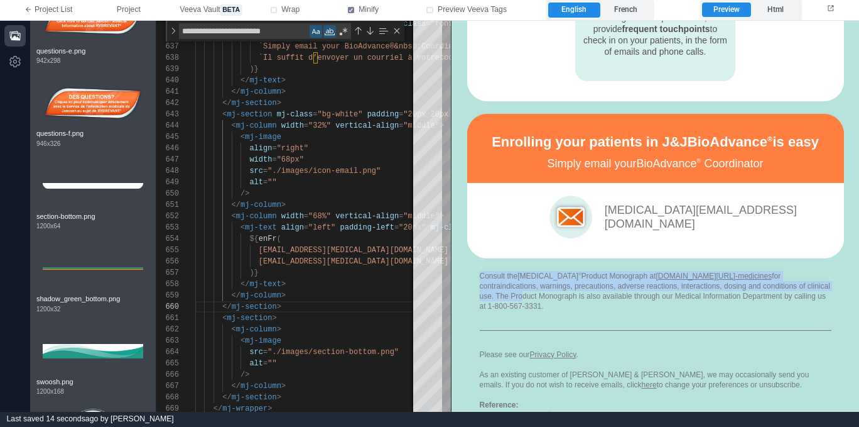
drag, startPoint x: 517, startPoint y: 279, endPoint x: 495, endPoint y: 258, distance: 30.7
click at [495, 258] on td "Consult the [MEDICAL_DATA] ® Product Monograph at [DOMAIN_NAME][URL]‑medicines …" at bounding box center [655, 345] width 377 height 174
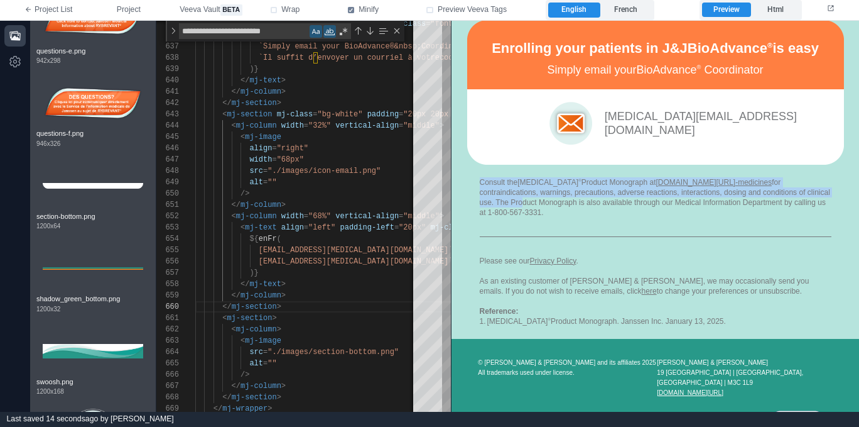
scroll to position [1053, 0]
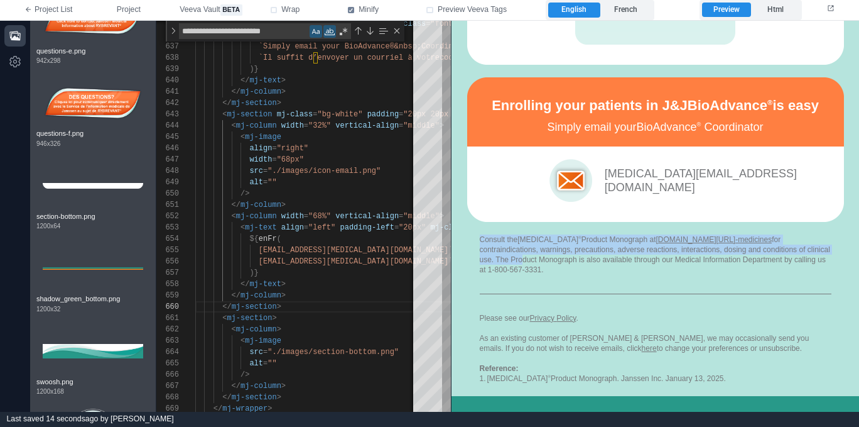
click at [503, 278] on td at bounding box center [656, 293] width 352 height 38
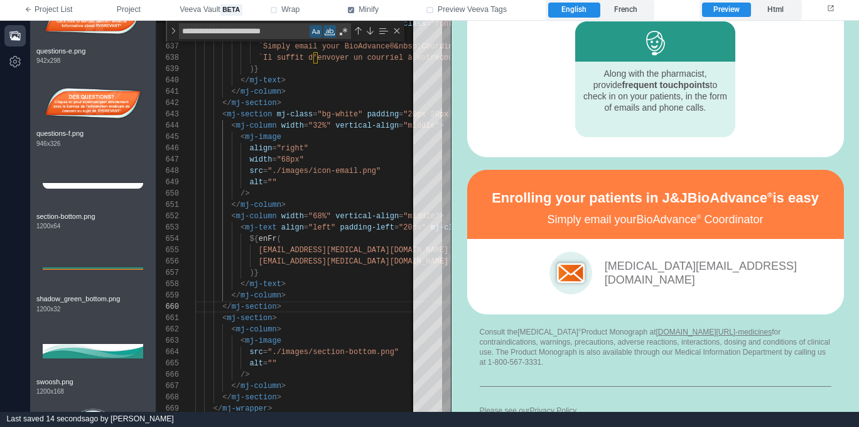
scroll to position [972, 0]
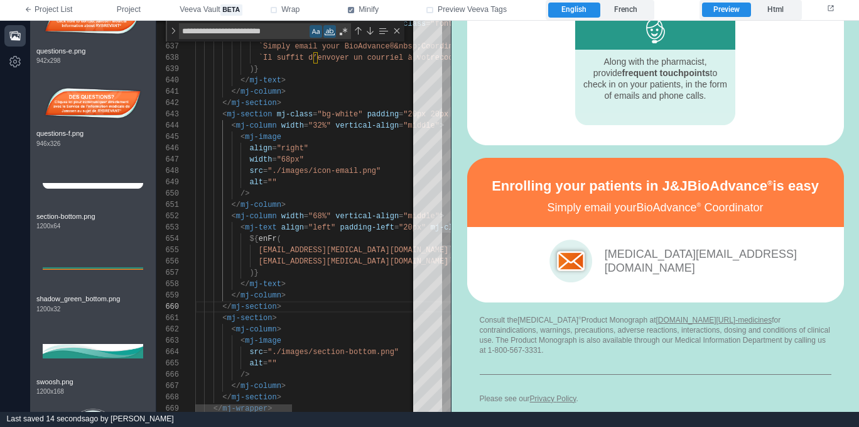
click at [383, 303] on div "</ mj-section >" at bounding box center [449, 306] width 508 height 11
click at [19, 33] on icon "button" at bounding box center [15, 36] width 13 height 13
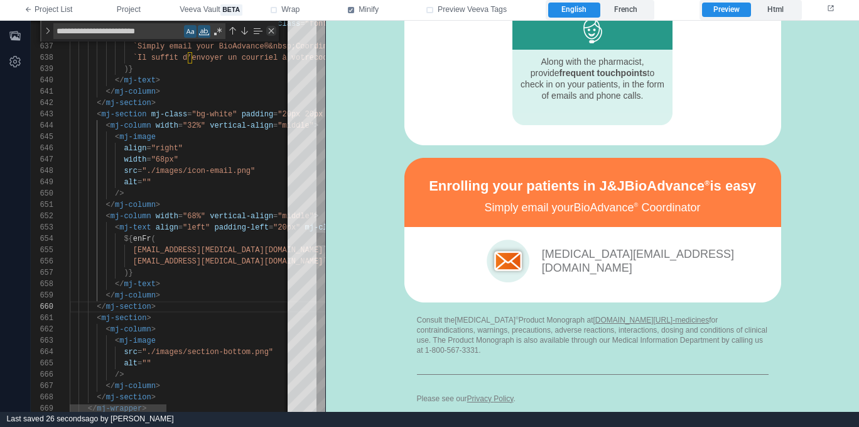
click at [275, 34] on div "Close (Escape)" at bounding box center [271, 31] width 10 height 10
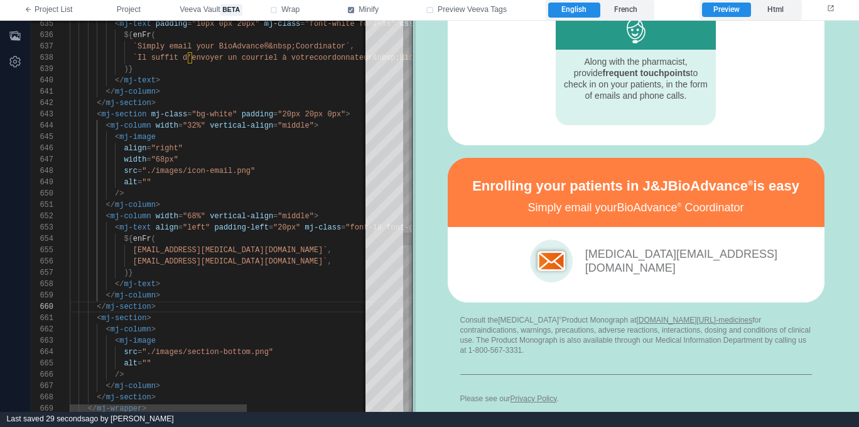
drag, startPoint x: 326, startPoint y: 101, endPoint x: 413, endPoint y: 148, distance: 99.0
click at [413, 148] on span at bounding box center [412, 216] width 7 height 391
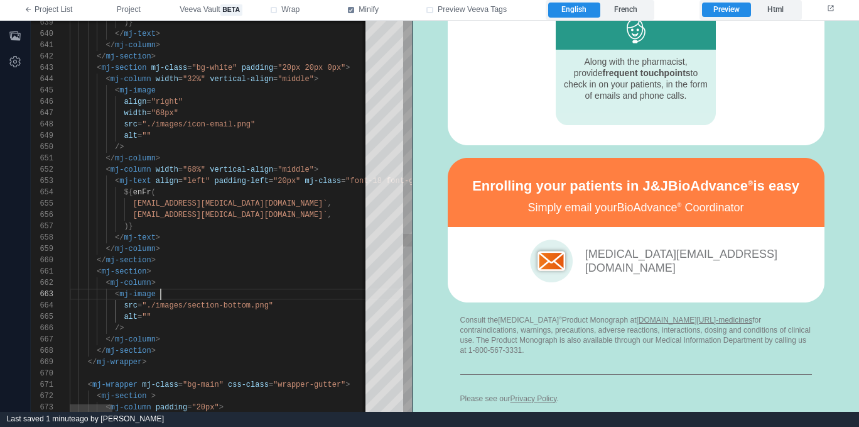
scroll to position [23, 86]
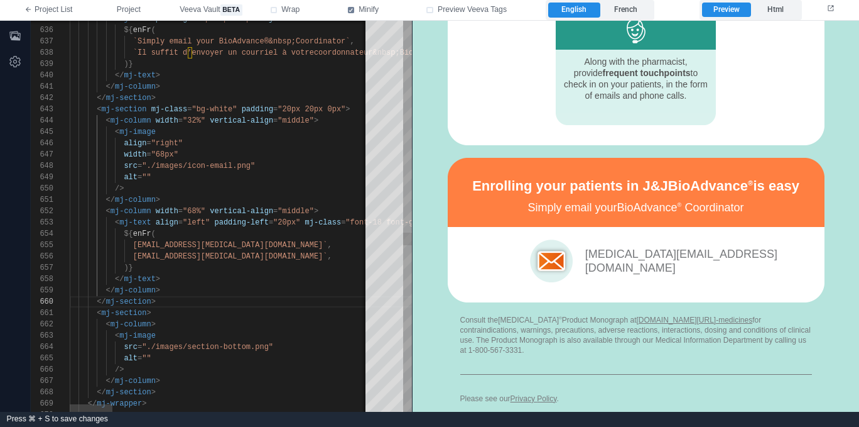
drag, startPoint x: 141, startPoint y: 246, endPoint x: 261, endPoint y: 242, distance: 120.0
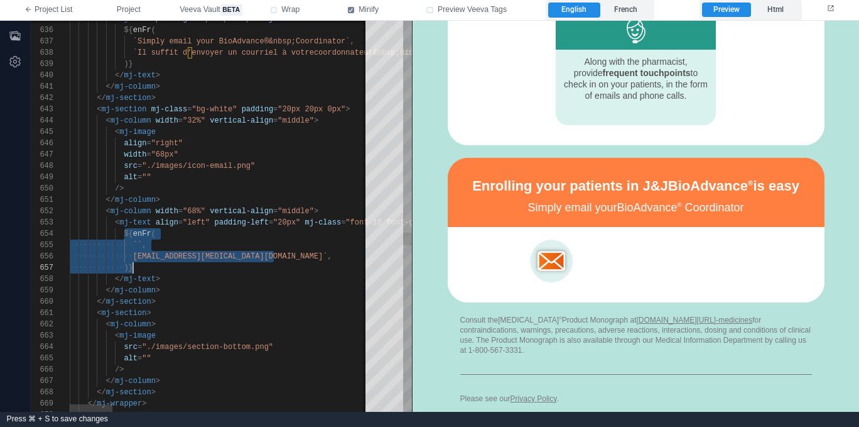
scroll to position [34, 63]
drag, startPoint x: 125, startPoint y: 232, endPoint x: 134, endPoint y: 269, distance: 38.9
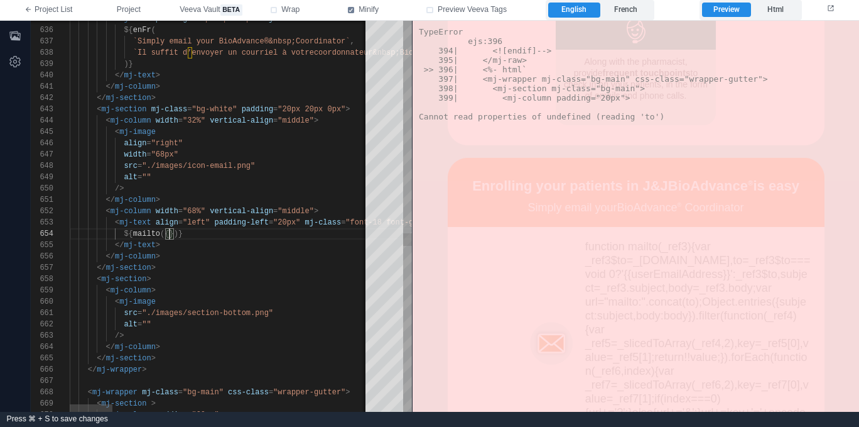
scroll to position [45, 63]
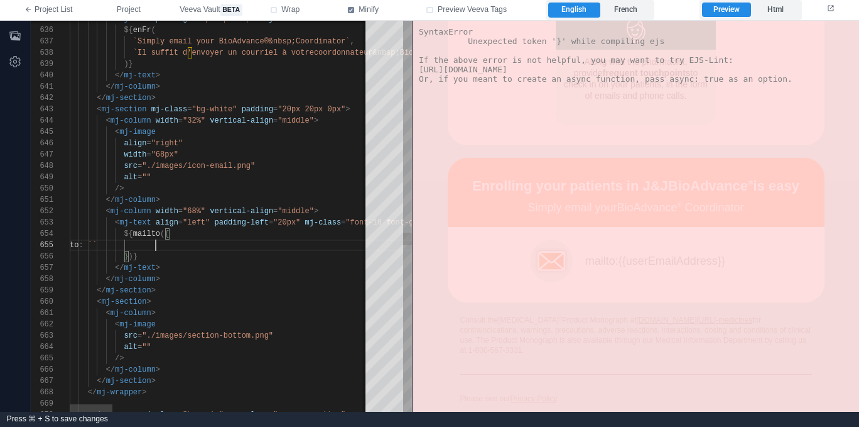
paste textarea "**********"
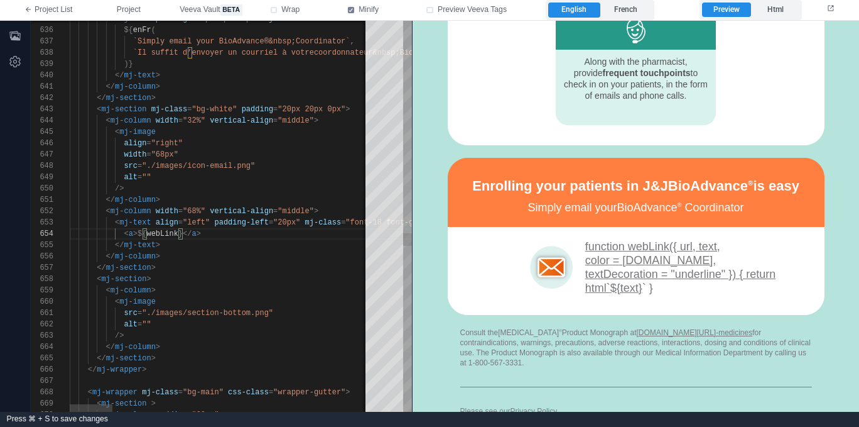
scroll to position [34, 114]
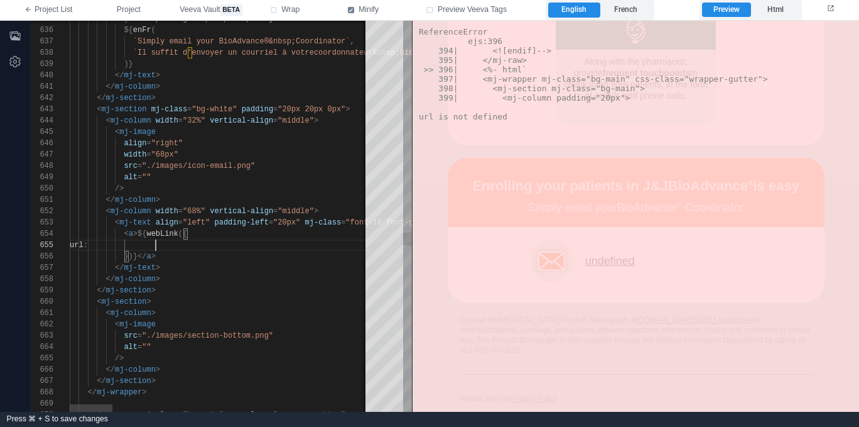
paste textarea "**********"
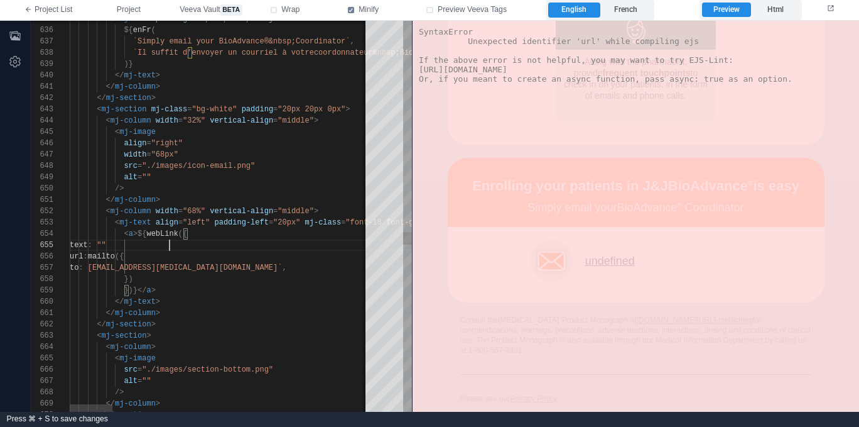
scroll to position [57, 0]
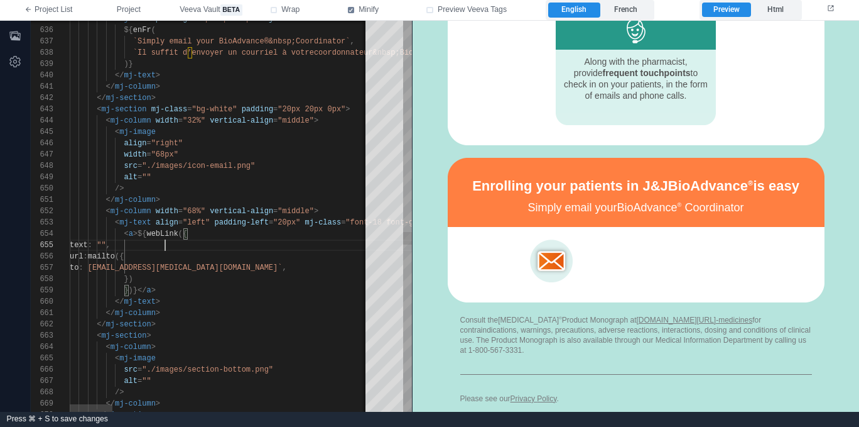
paste textarea "**********"
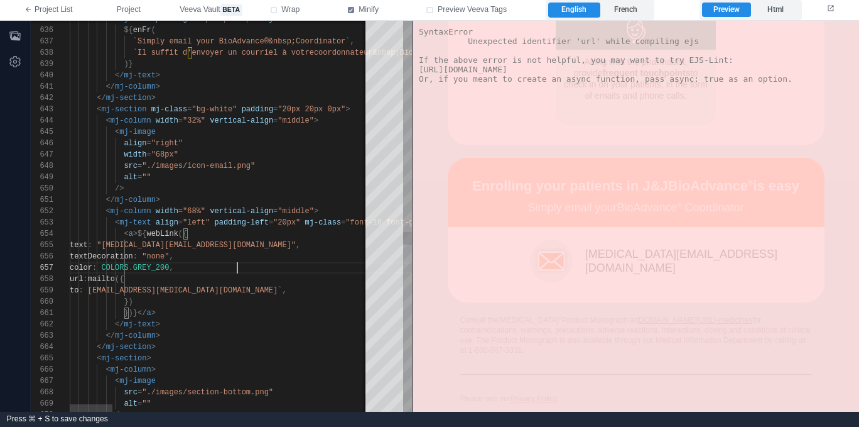
scroll to position [79, 122]
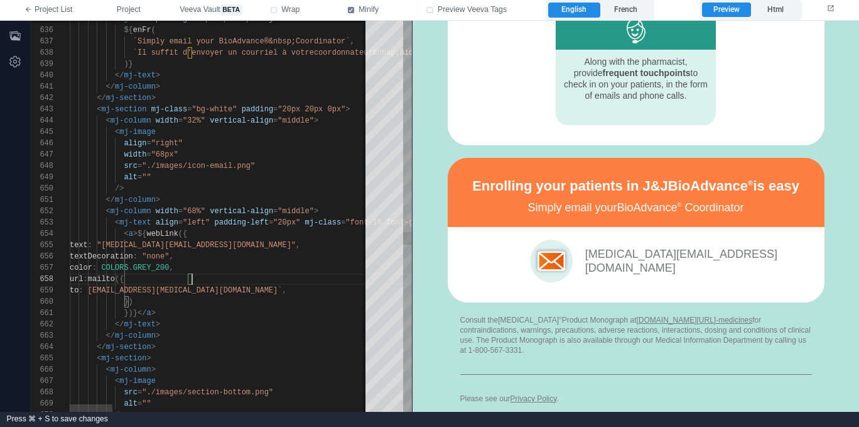
click at [651, 249] on link "[MEDICAL_DATA][EMAIL_ADDRESS][DOMAIN_NAME]" at bounding box center [681, 260] width 192 height 26
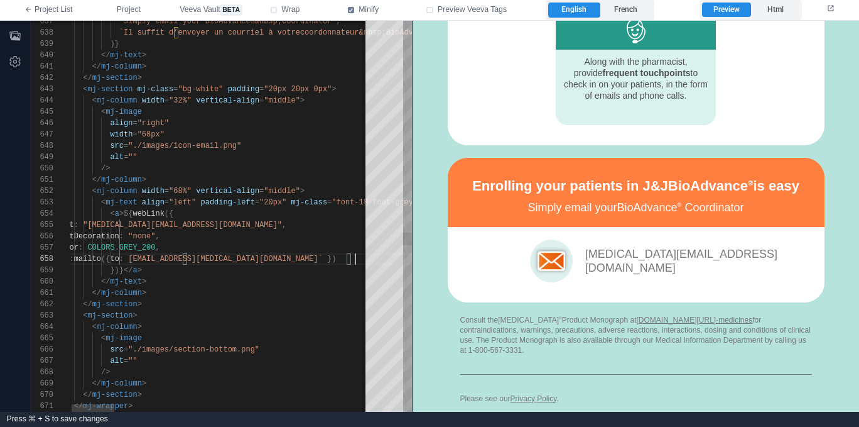
scroll to position [79, 300]
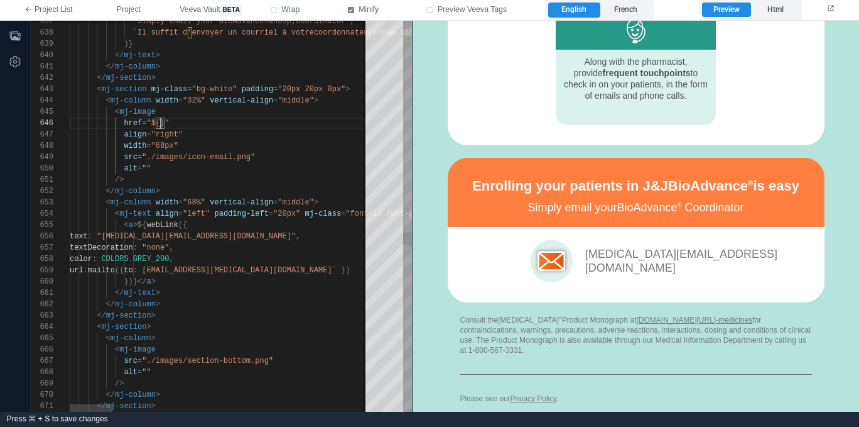
scroll to position [57, 295]
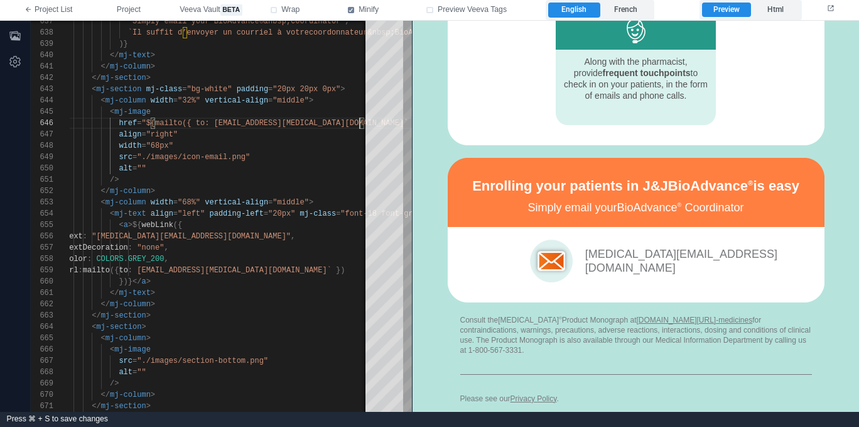
click at [545, 241] on img at bounding box center [551, 260] width 43 height 43
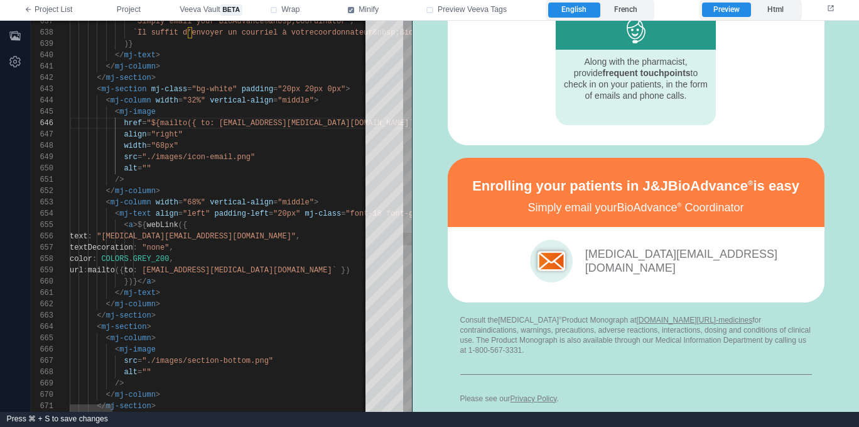
type textarea "**********"
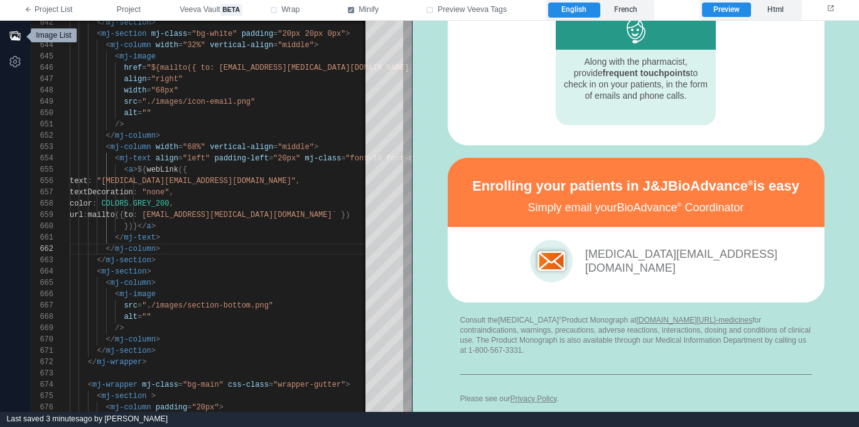
click at [6, 32] on button "button" at bounding box center [14, 35] width 21 height 21
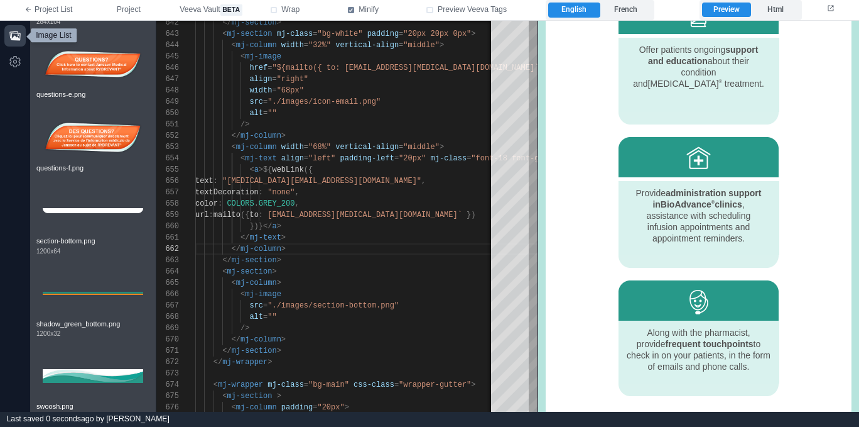
scroll to position [3237, 0]
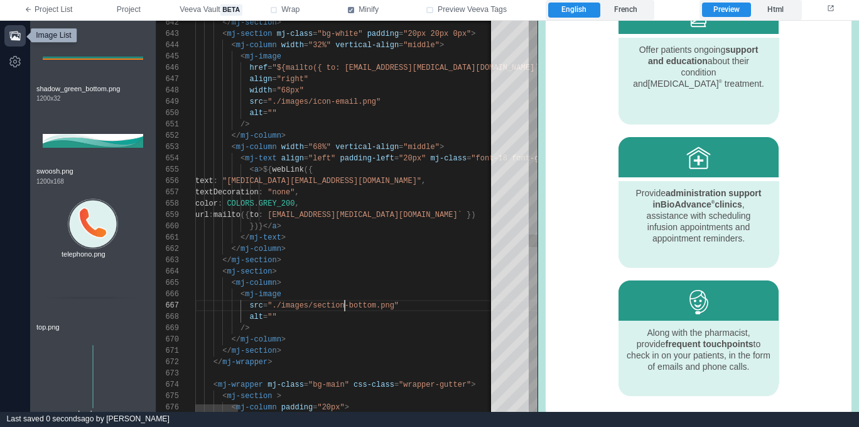
click at [346, 307] on span ""./images/section-bottom.png"" at bounding box center [333, 305] width 131 height 9
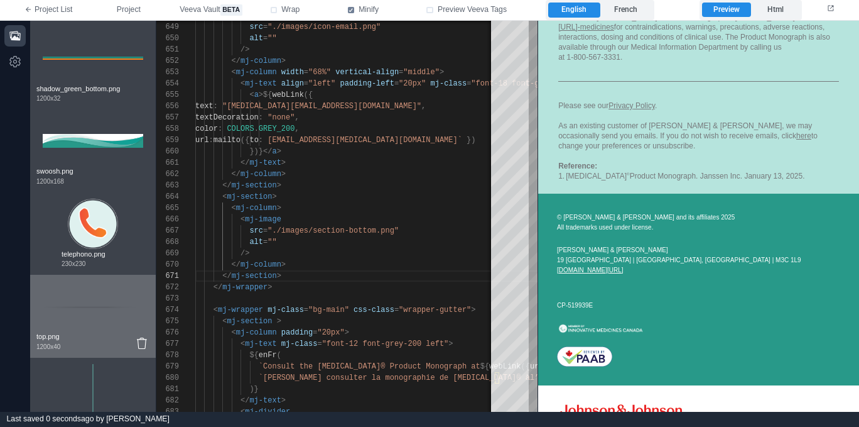
scroll to position [3504, 0]
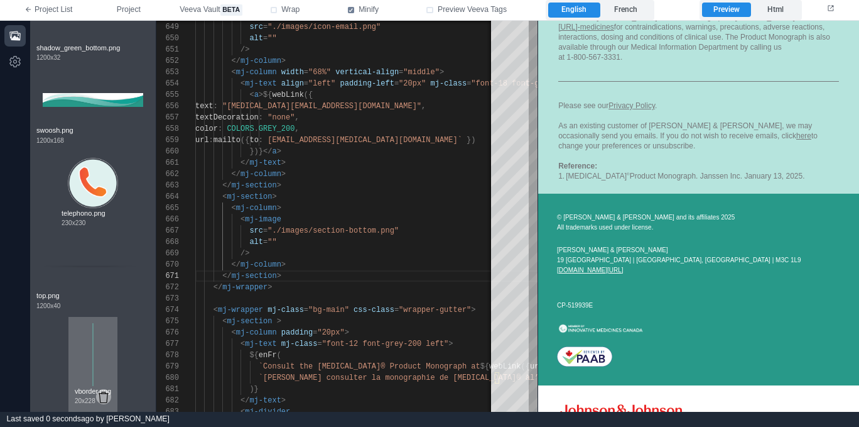
click at [107, 396] on icon at bounding box center [104, 396] width 10 height 11
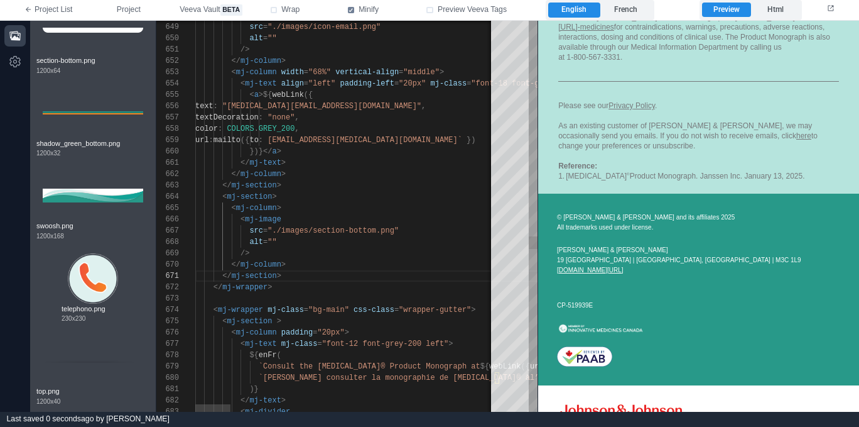
scroll to position [0, 86]
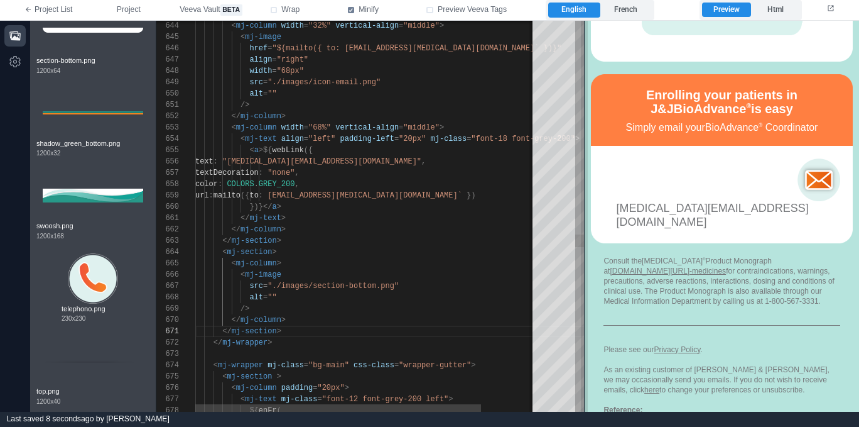
scroll to position [1357, 0]
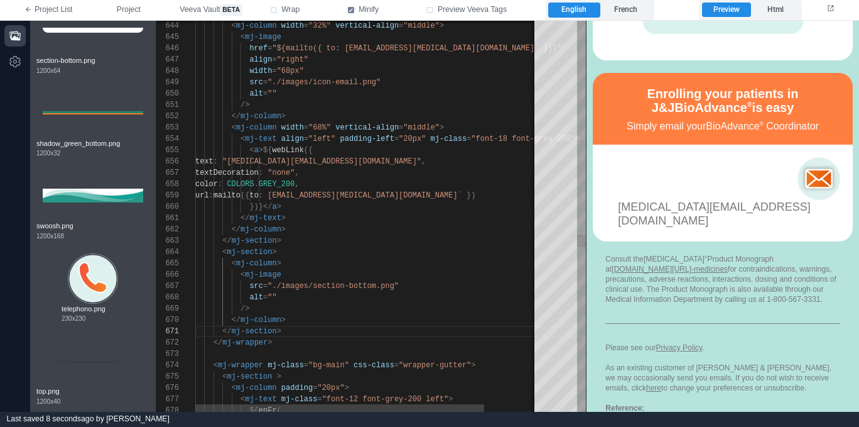
drag, startPoint x: 539, startPoint y: 238, endPoint x: 455, endPoint y: 231, distance: 84.5
click at [587, 237] on span at bounding box center [586, 216] width 7 height 391
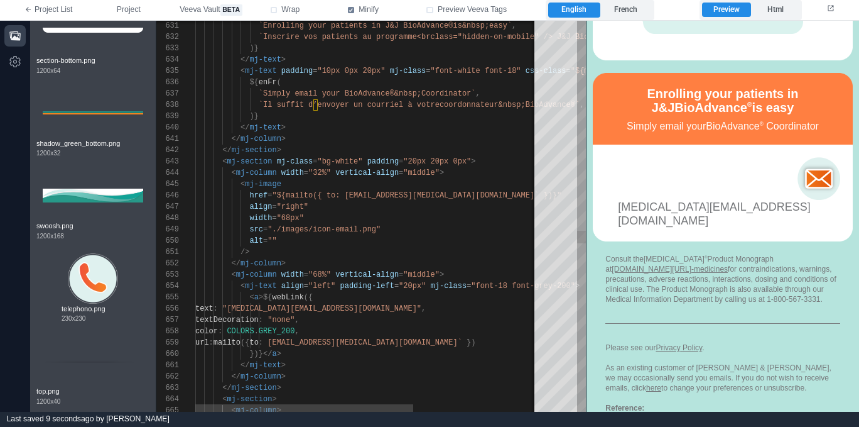
scroll to position [23, 281]
click at [498, 160] on div "< mj-section mj-class = "bg-white" padding = "20px 20px 0px" >" at bounding box center [465, 161] width 540 height 11
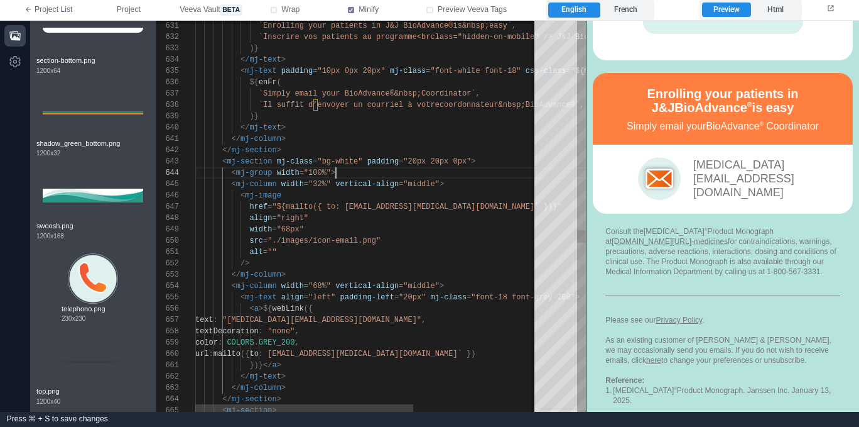
scroll to position [45, 141]
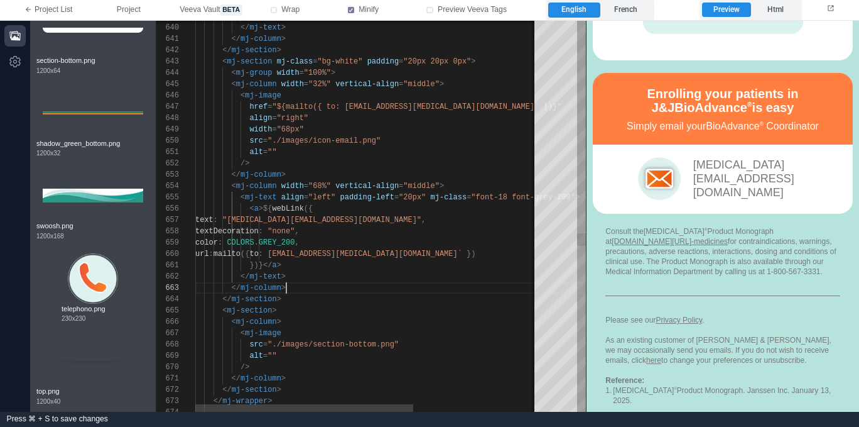
click at [308, 286] on div "</ mj-column >" at bounding box center [465, 287] width 540 height 11
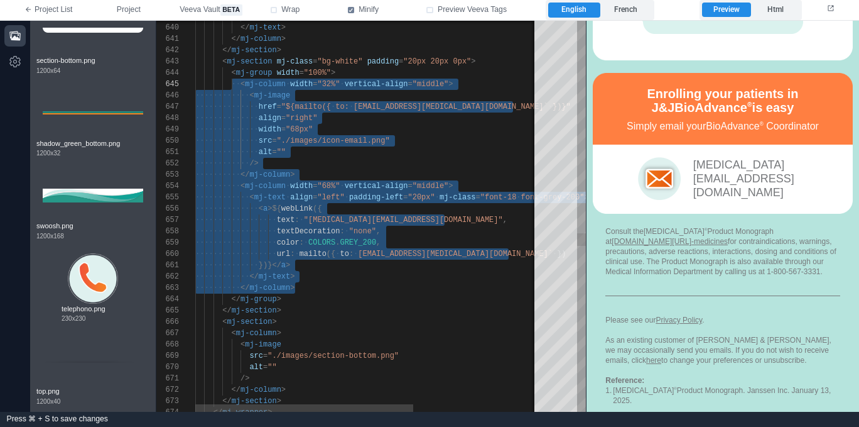
scroll to position [23, 100]
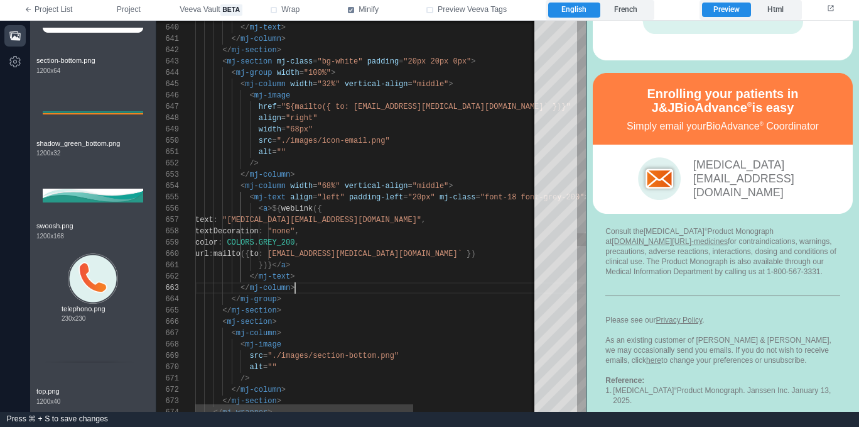
click at [268, 207] on div "649 650 651 652 653 654 655 656 662 663 665 666 660 661 657 658 659 648 647 646…" at bounding box center [371, 216] width 430 height 391
click at [336, 210] on div "649 650 651 652 653 654 655 656 662 663 665 666 660 661 657 658 659 648 647 646…" at bounding box center [371, 216] width 430 height 391
type textarea "**********"
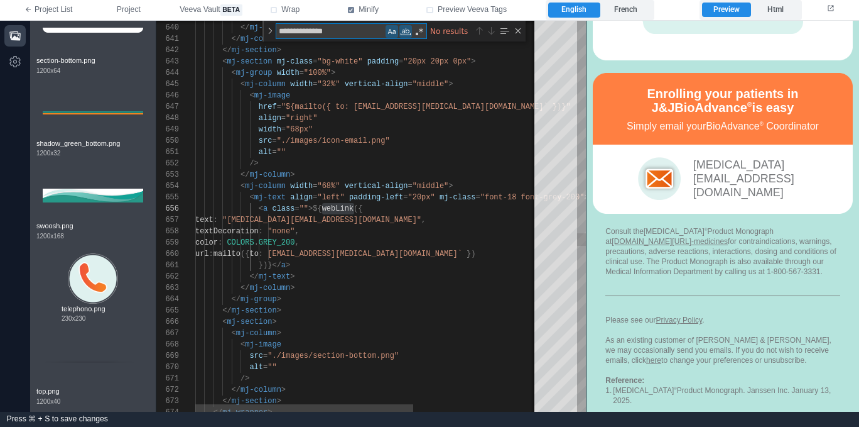
type textarea "**********"
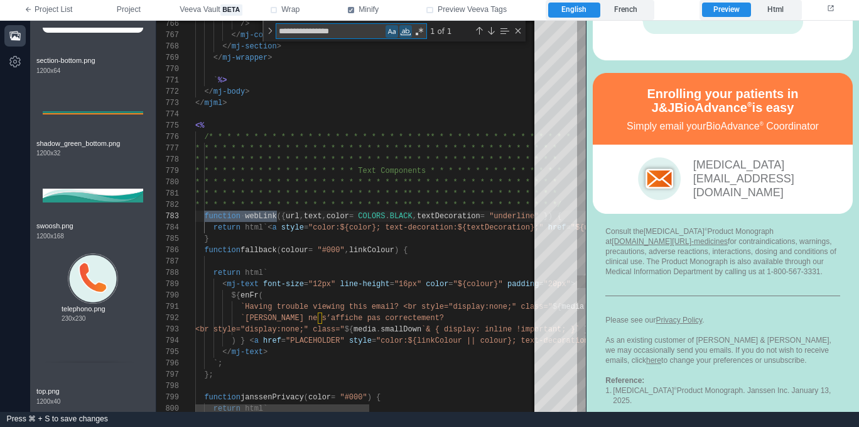
click at [362, 35] on textarea "**********" at bounding box center [330, 31] width 109 height 14
type textarea "**********"
type textarea "*******"
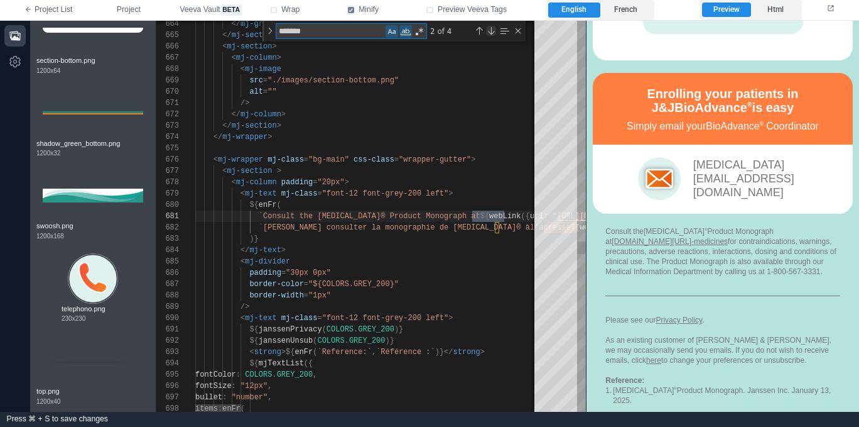
click at [491, 30] on div "Next Match (Enter)" at bounding box center [491, 31] width 10 height 10
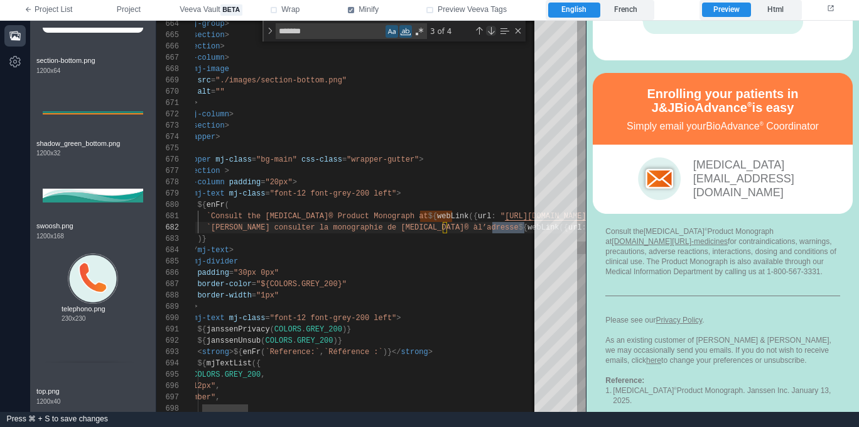
click at [491, 30] on div "Next Match (Enter)" at bounding box center [491, 31] width 10 height 10
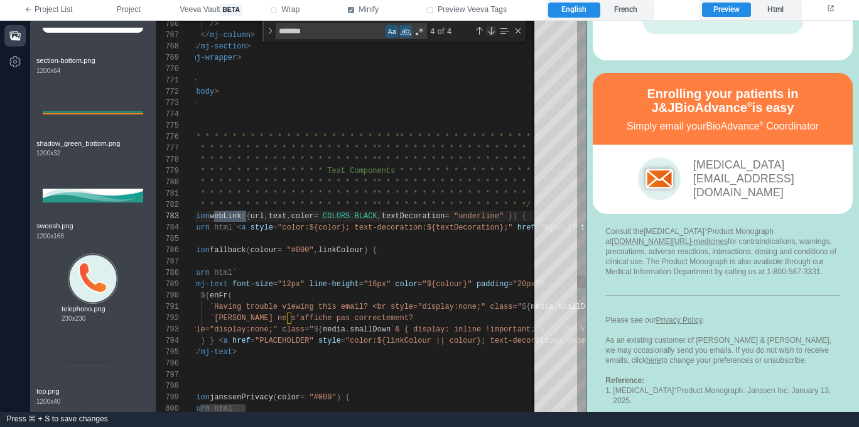
click at [491, 30] on div "Next Match (Enter)" at bounding box center [491, 31] width 10 height 10
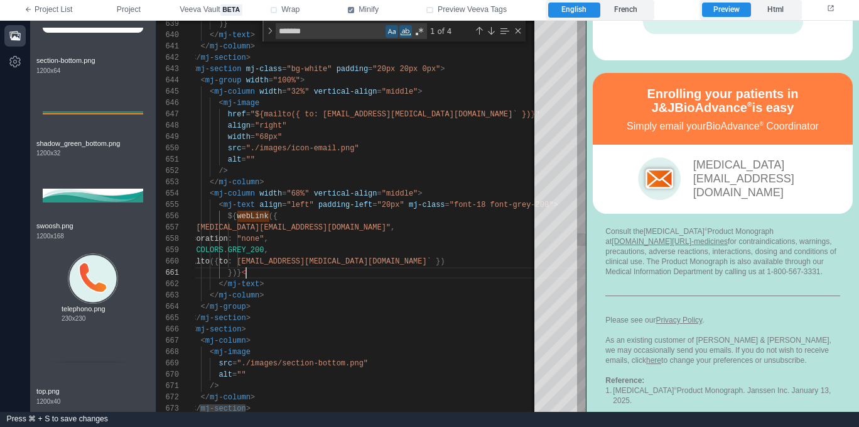
scroll to position [0, 77]
click at [308, 203] on span ""left"" at bounding box center [299, 204] width 27 height 9
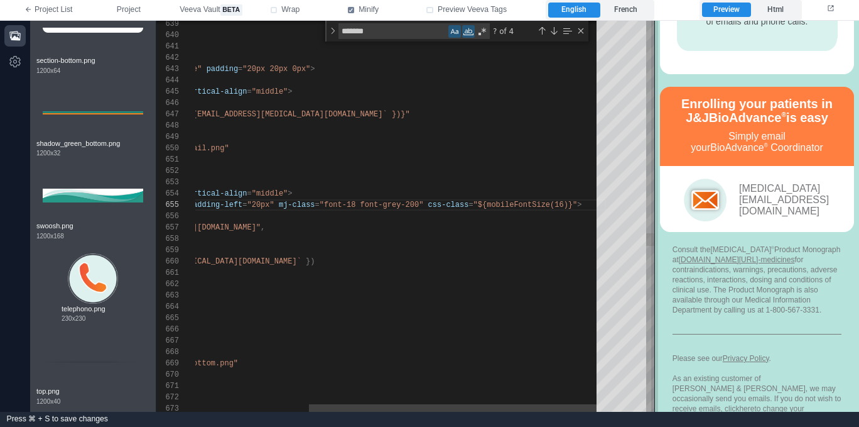
scroll to position [1481, 0]
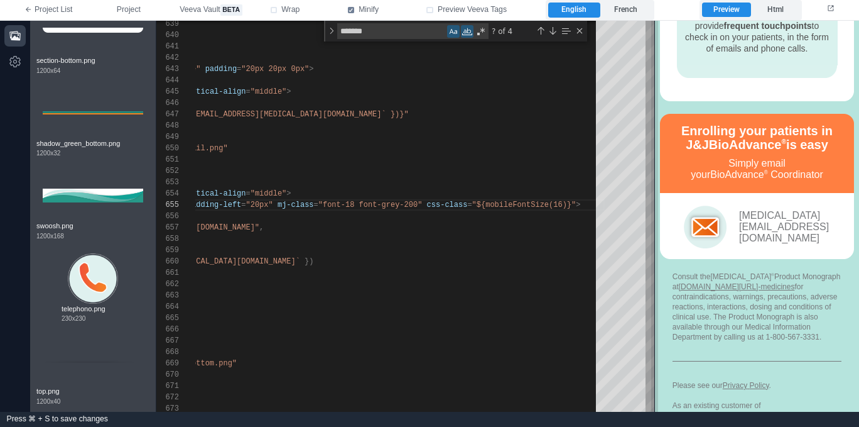
drag, startPoint x: 584, startPoint y: 207, endPoint x: 652, endPoint y: 198, distance: 69.1
click at [652, 198] on span at bounding box center [654, 216] width 7 height 391
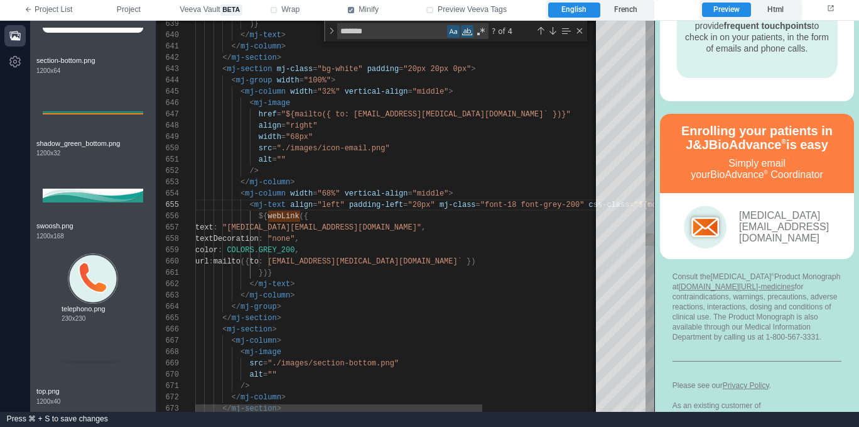
scroll to position [11, 63]
click at [336, 170] on div "/>" at bounding box center [481, 170] width 572 height 11
click at [339, 134] on div "width = "68px"" at bounding box center [481, 136] width 572 height 11
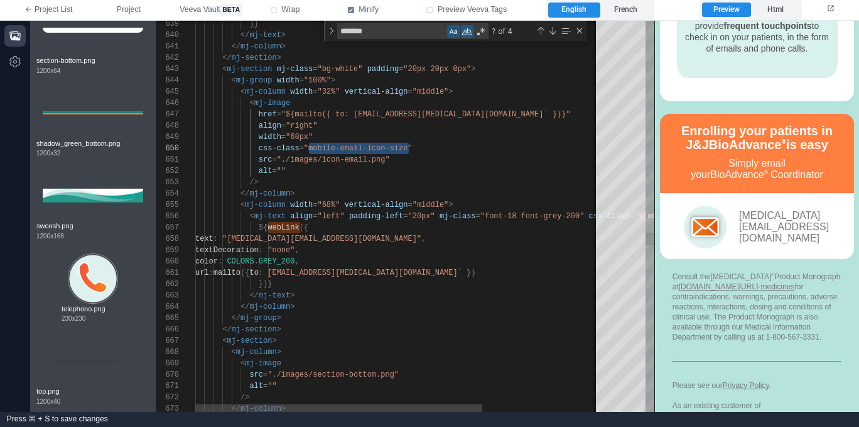
scroll to position [102, 214]
click at [357, 136] on div "width = "68px"" at bounding box center [481, 136] width 572 height 11
click at [541, 30] on div "Previous Match (⇧Enter)" at bounding box center [541, 31] width 10 height 10
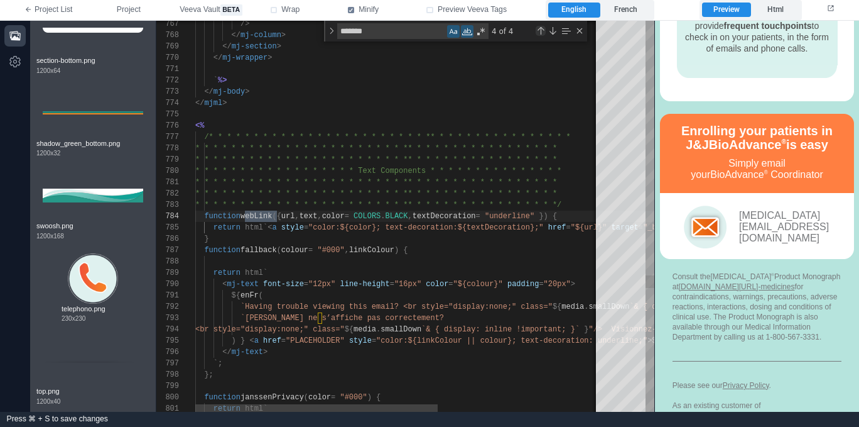
click at [541, 30] on div "Previous Match (⇧Enter)" at bounding box center [541, 31] width 10 height 10
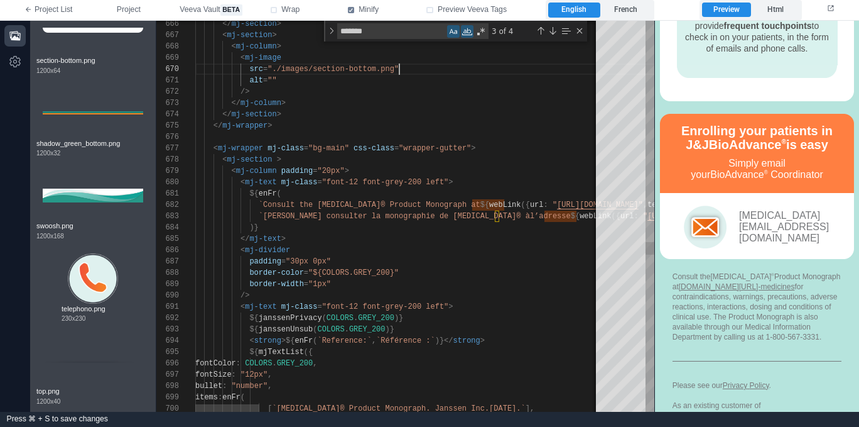
type textarea "**********"
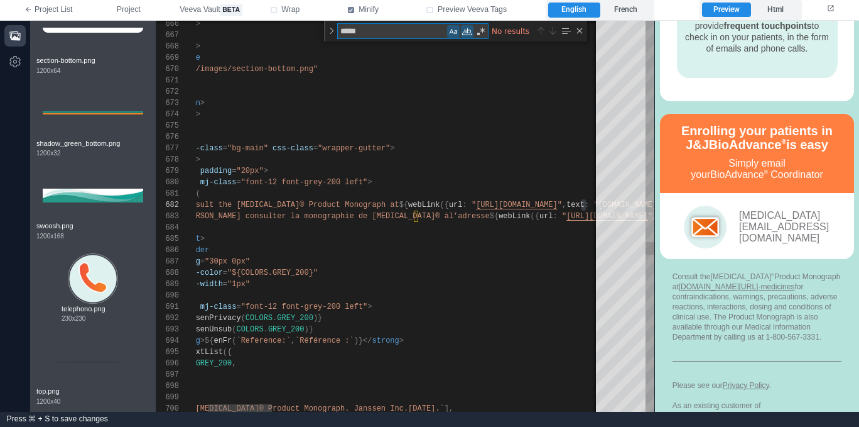
type textarea "******"
type textarea "**********"
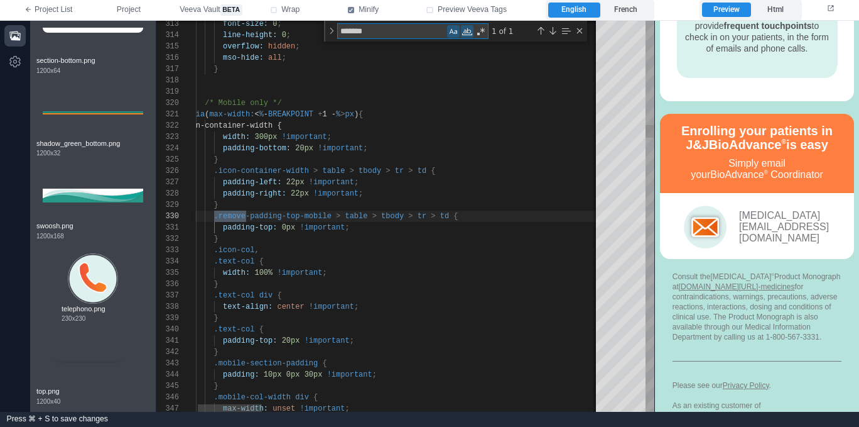
type textarea "*******"
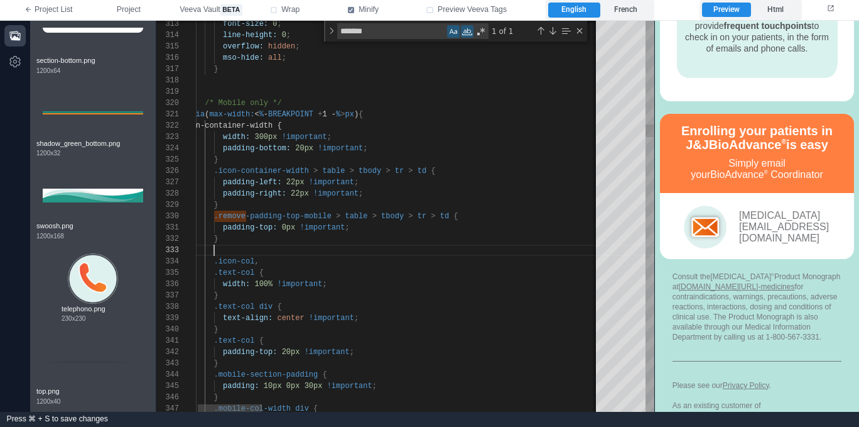
paste textarea "**********"
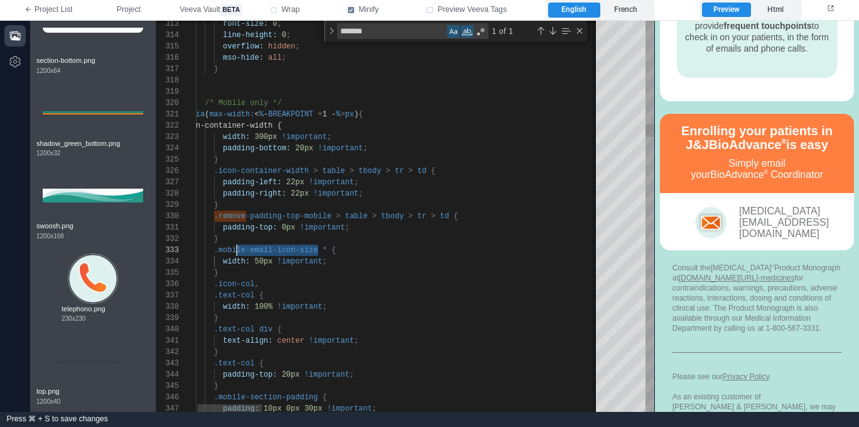
scroll to position [23, 41]
drag, startPoint x: 318, startPoint y: 249, endPoint x: 218, endPoint y: 253, distance: 100.6
type textarea "**********"
click at [553, 30] on div "Next Match (Enter)" at bounding box center [553, 31] width 10 height 10
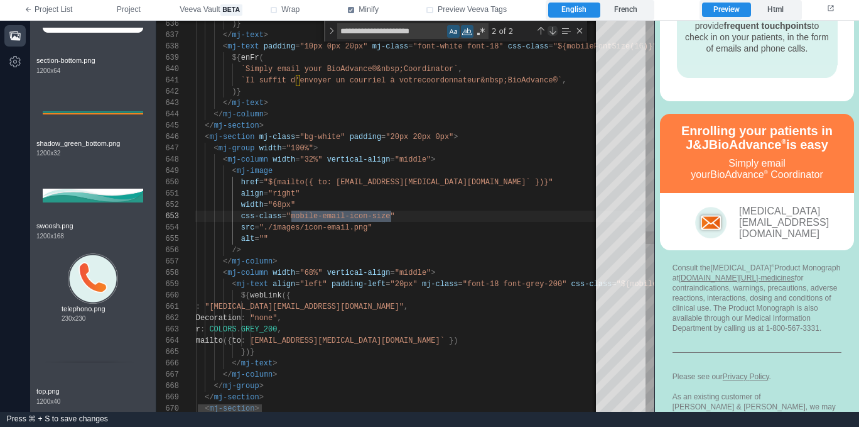
scroll to position [113, 214]
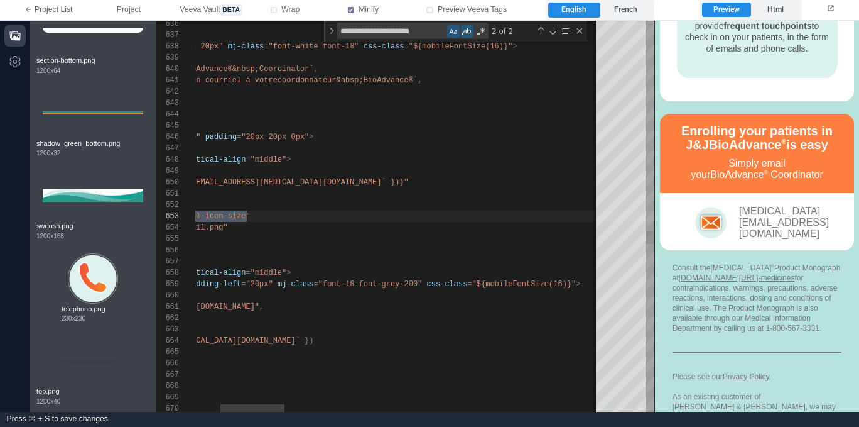
click at [560, 281] on span ""${mobileFontSize(16)}"" at bounding box center [524, 284] width 104 height 9
click at [565, 282] on div "636 637 638 639 640 641 642 643 644 645 646 647 648 649 650 651 652 653 654 655…" at bounding box center [405, 216] width 498 height 391
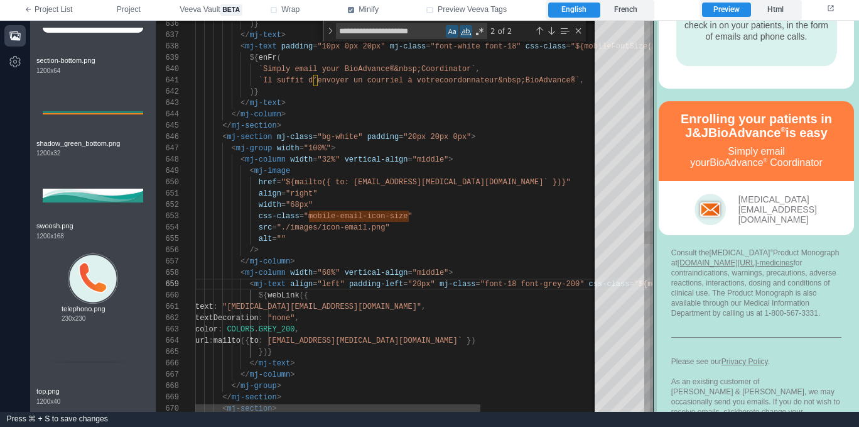
scroll to position [1469, 0]
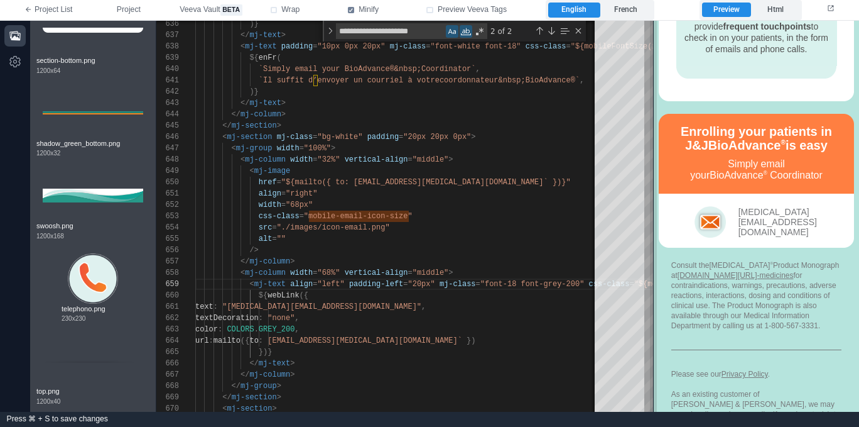
drag, startPoint x: 654, startPoint y: 180, endPoint x: 653, endPoint y: 190, distance: 10.1
click at [653, 190] on span at bounding box center [653, 216] width 7 height 391
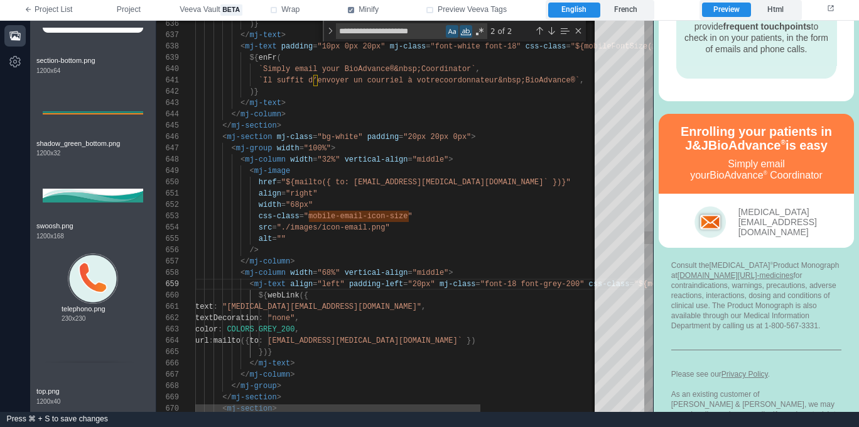
click at [497, 143] on div "< mj-group width = "100%" >" at bounding box center [481, 148] width 572 height 11
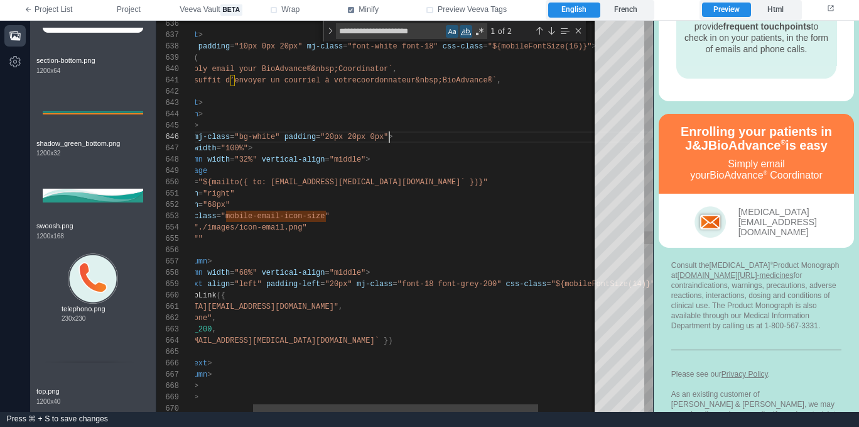
scroll to position [57, 277]
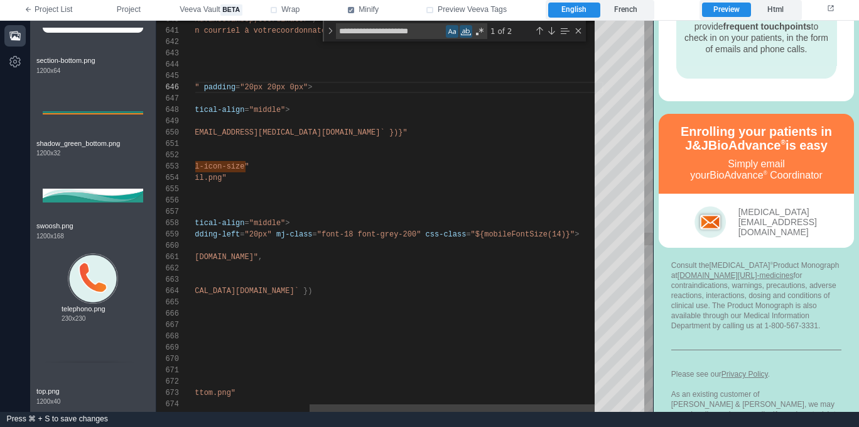
click at [563, 235] on div "640 641 642 643 644 645 646 647 648 649 650 651 652 653 654 655 656 657 658 659…" at bounding box center [404, 216] width 497 height 391
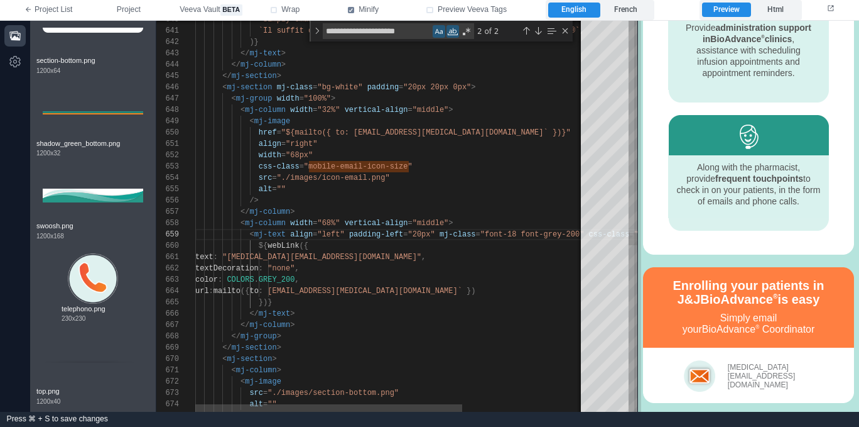
scroll to position [1289, 0]
drag, startPoint x: 655, startPoint y: 184, endPoint x: 639, endPoint y: 246, distance: 63.5
click at [639, 246] on span at bounding box center [637, 216] width 7 height 391
click at [461, 187] on div "alt = """ at bounding box center [481, 188] width 572 height 11
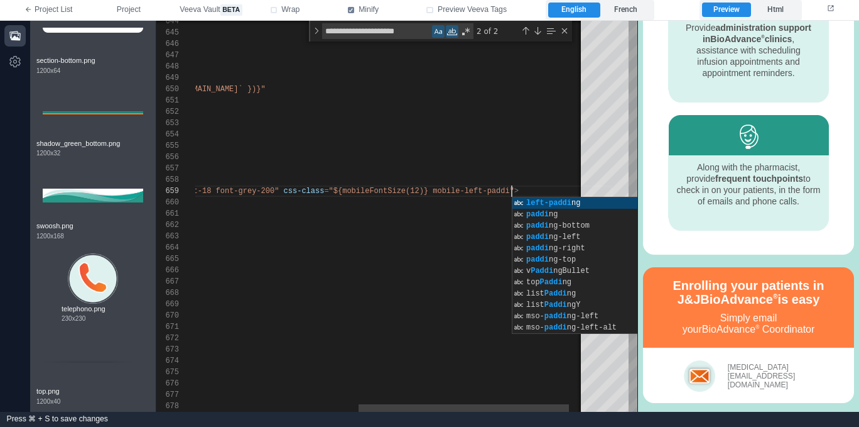
scroll to position [90, 631]
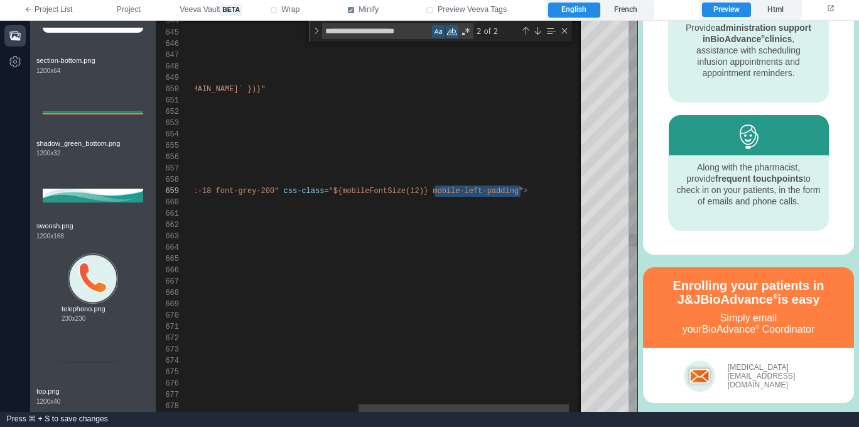
type textarea "**********"
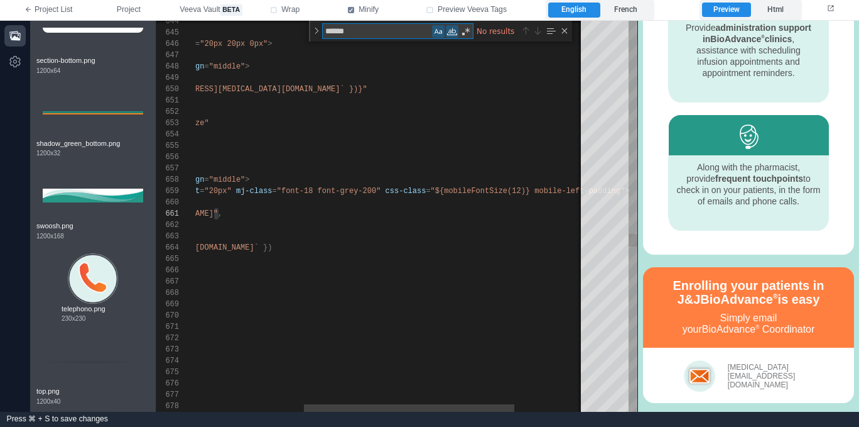
type textarea "*******"
type textarea "**********"
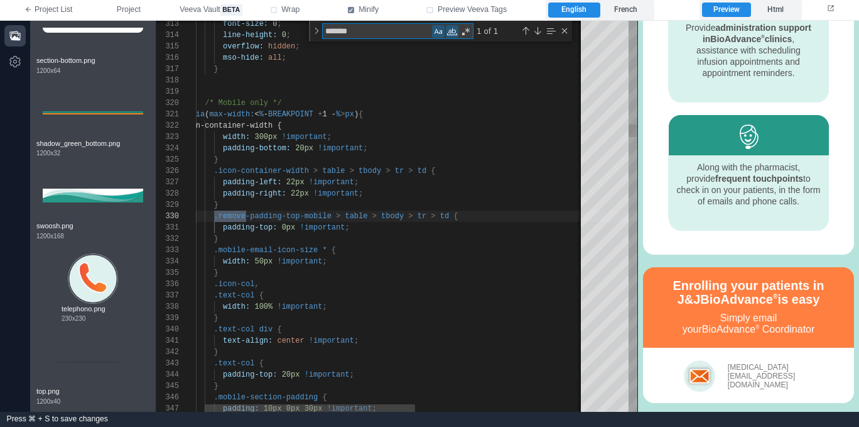
scroll to position [113, 68]
type textarea "*******"
click at [338, 240] on div "}" at bounding box center [539, 238] width 722 height 11
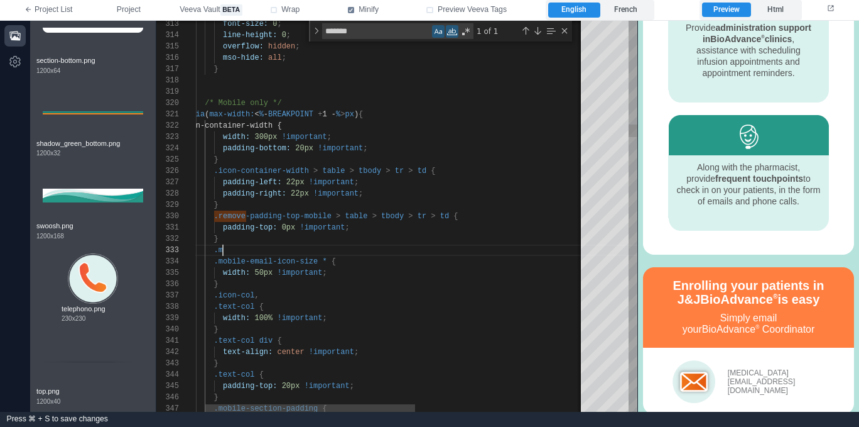
paste textarea "**********"
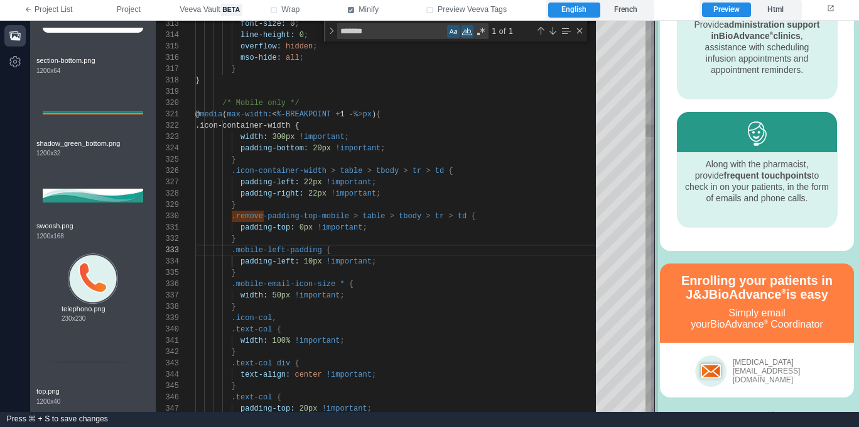
scroll to position [1358, 0]
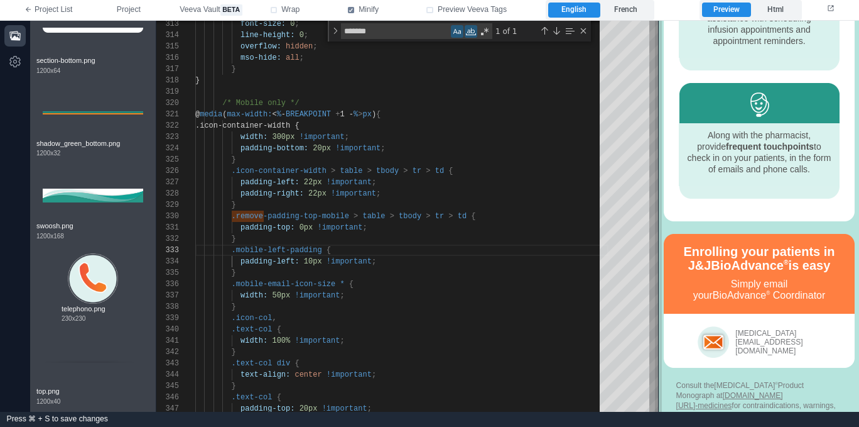
drag, startPoint x: 639, startPoint y: 307, endPoint x: 660, endPoint y: 297, distance: 23.0
click at [660, 297] on span at bounding box center [658, 216] width 7 height 391
drag, startPoint x: 278, startPoint y: 295, endPoint x: 271, endPoint y: 295, distance: 6.9
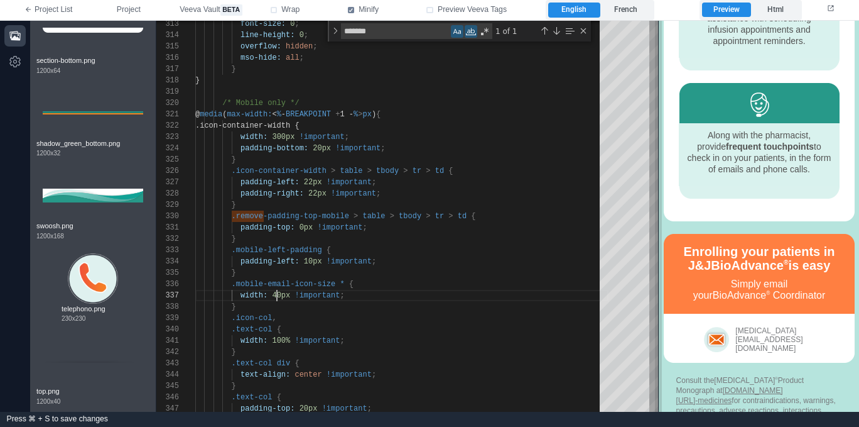
type textarea "**********"
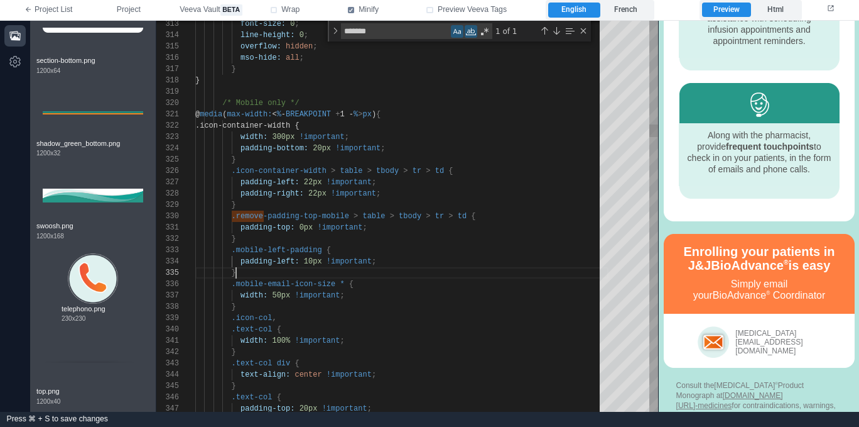
scroll to position [45, 41]
click at [313, 272] on div "}" at bounding box center [401, 272] width 413 height 11
drag, startPoint x: 322, startPoint y: 249, endPoint x: 237, endPoint y: 249, distance: 85.4
type textarea "**********"
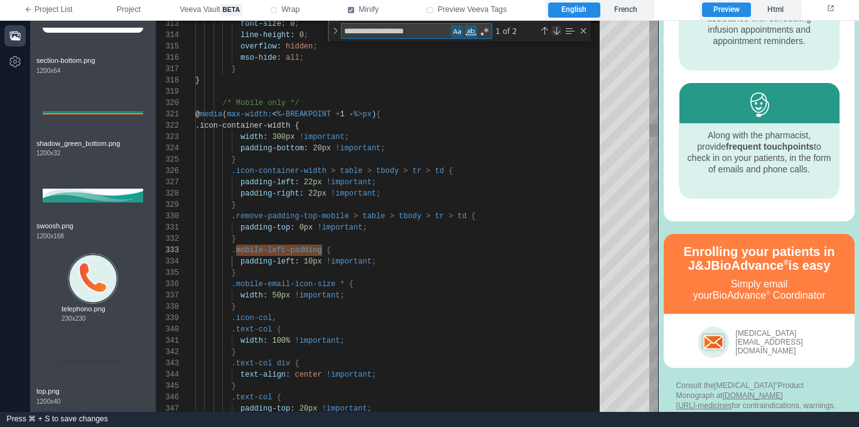
click at [558, 33] on div "Next Match (Enter)" at bounding box center [557, 31] width 10 height 10
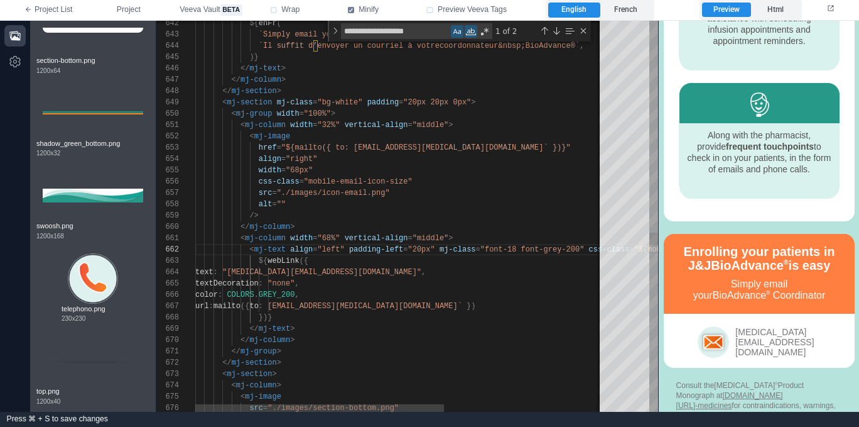
scroll to position [0, 254]
click at [451, 122] on span ">" at bounding box center [451, 125] width 4 height 9
click at [452, 237] on span ">" at bounding box center [451, 238] width 4 height 9
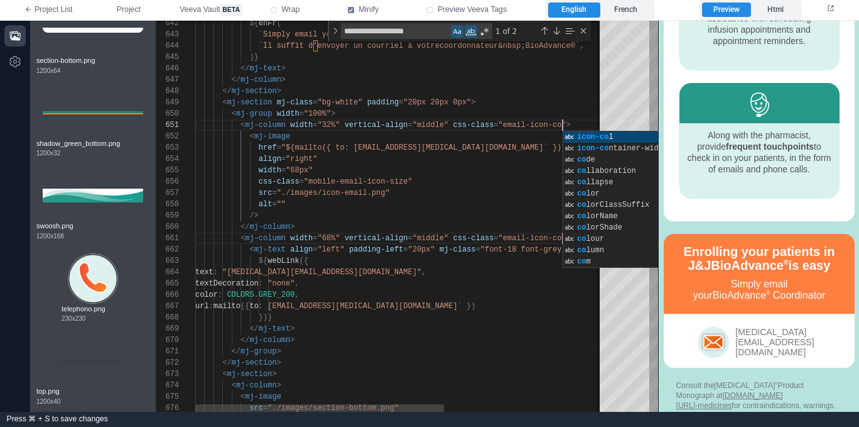
scroll to position [0, 373]
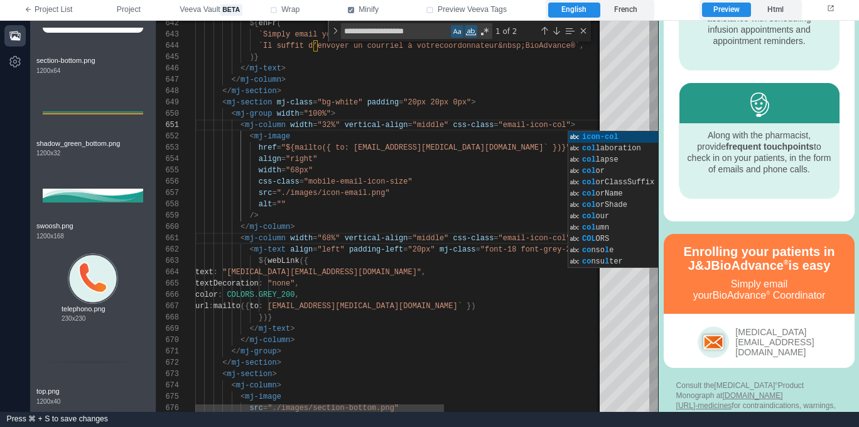
click at [548, 247] on span ""font-18 font-grey-200"" at bounding box center [533, 249] width 104 height 9
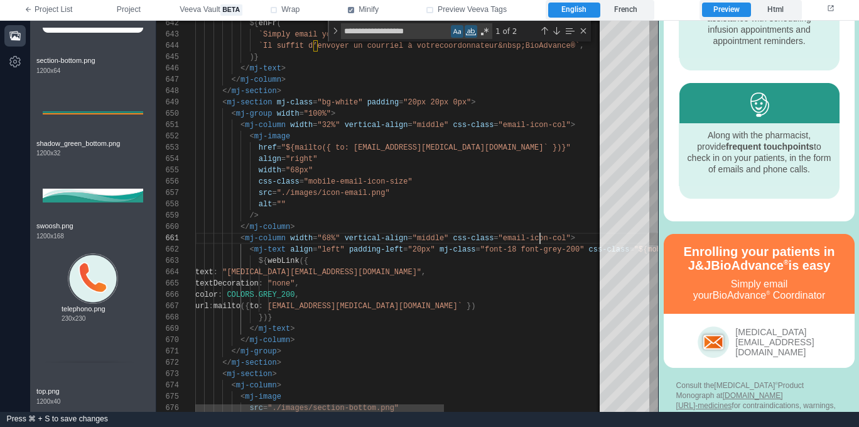
click at [538, 239] on span ""email-icon-col"" at bounding box center [535, 238] width 72 height 9
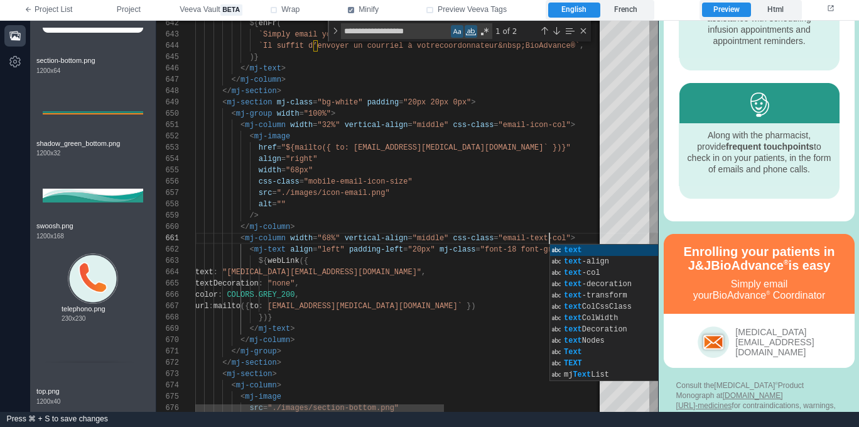
scroll to position [0, 354]
click at [506, 190] on div "src = "./images/icon-email.png"" at bounding box center [531, 192] width 672 height 11
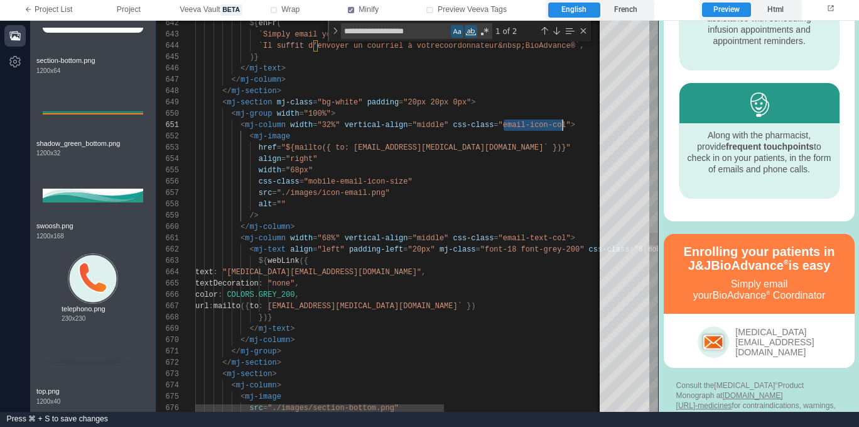
scroll to position [0, 373]
drag, startPoint x: 504, startPoint y: 123, endPoint x: 567, endPoint y: 122, distance: 63.4
click at [346, 30] on textarea "**********" at bounding box center [396, 31] width 109 height 14
type textarea "**********"
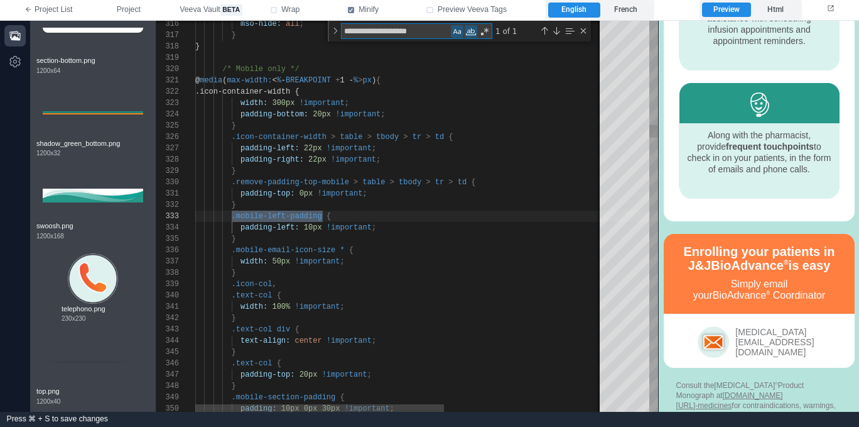
scroll to position [113, 127]
type textarea "**********"
click at [376, 239] on div "}" at bounding box center [531, 238] width 672 height 11
click at [264, 206] on div "}" at bounding box center [531, 204] width 672 height 11
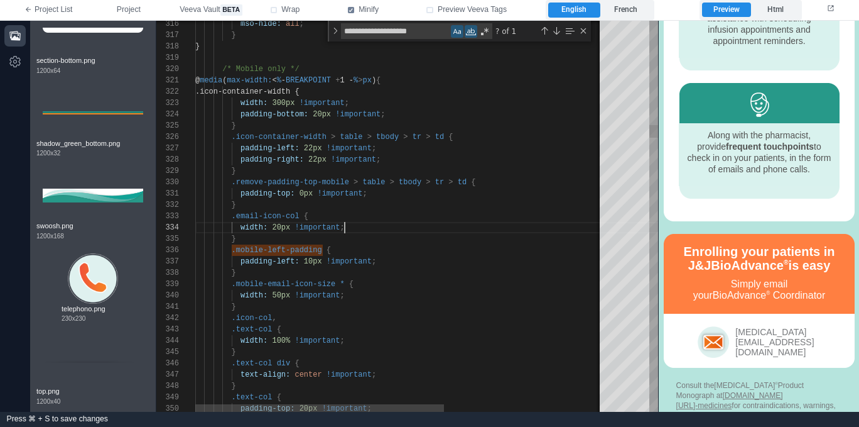
scroll to position [34, 150]
click at [277, 227] on div "316 317 318 319 320 321 322 323 324 325 326 327 328 329 330 331 332 336 337 338…" at bounding box center [407, 216] width 502 height 391
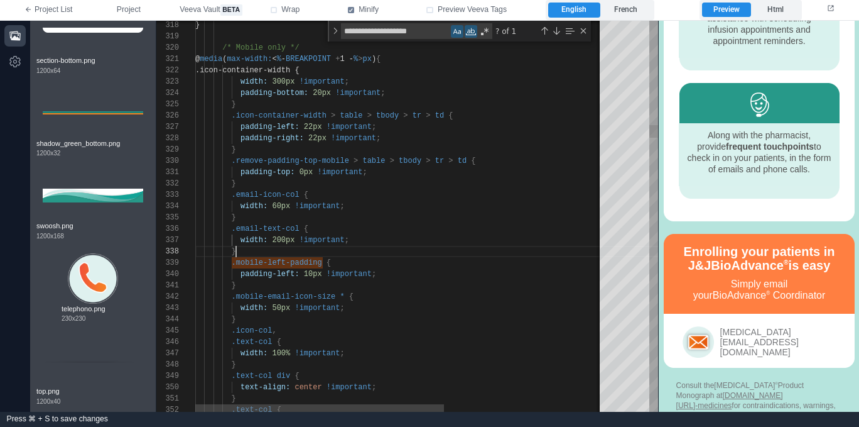
scroll to position [79, 41]
click at [295, 254] on div "}" at bounding box center [531, 251] width 672 height 11
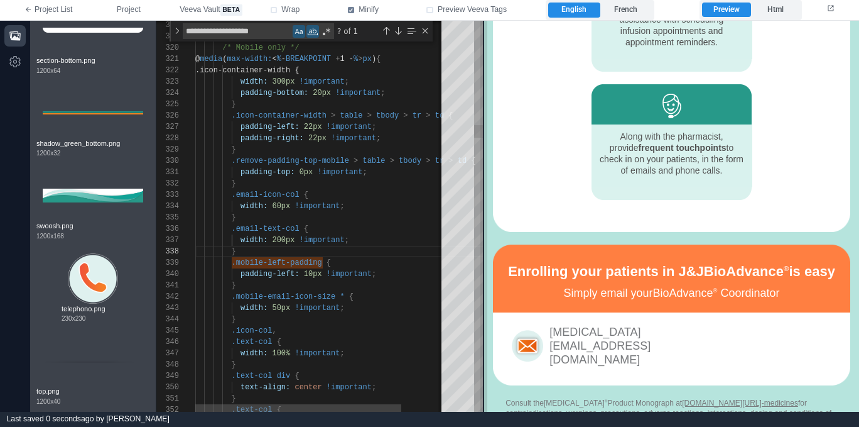
scroll to position [1158, 0]
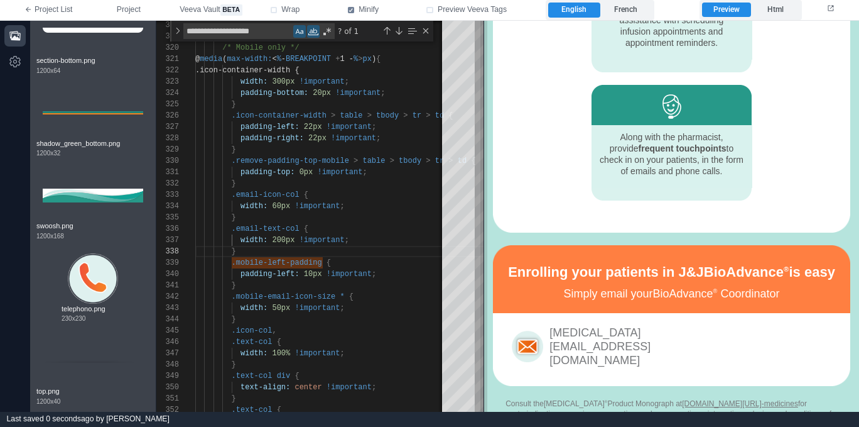
drag, startPoint x: 659, startPoint y: 307, endPoint x: 484, endPoint y: 307, distance: 174.6
click at [484, 307] on span at bounding box center [484, 216] width 7 height 391
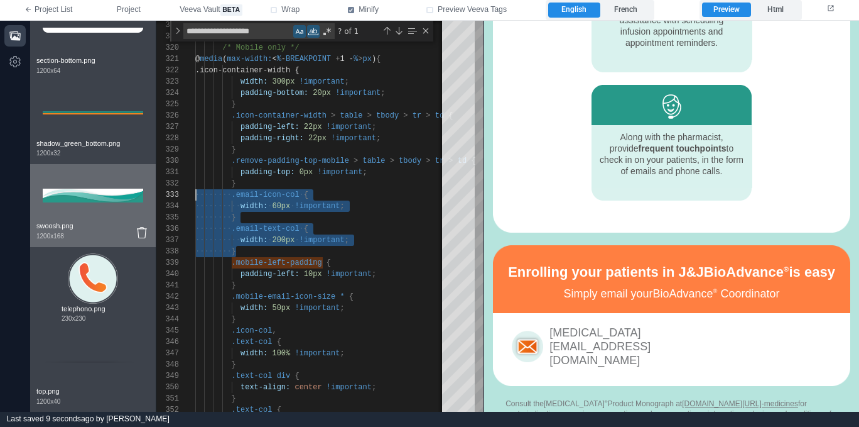
scroll to position [23, 0]
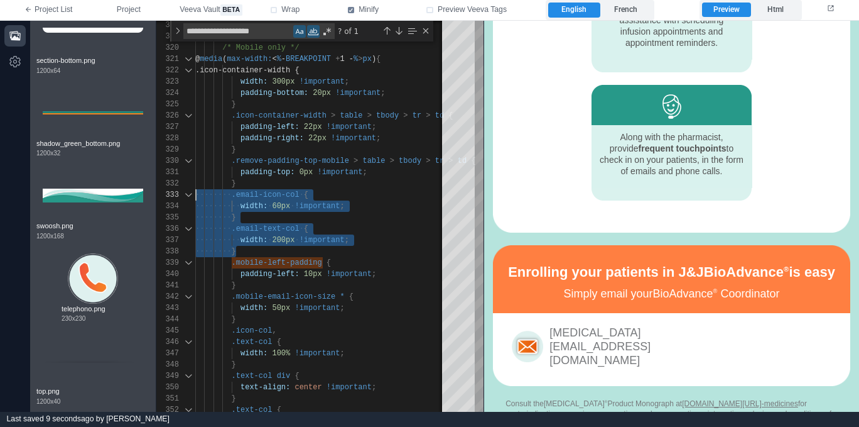
drag, startPoint x: 256, startPoint y: 250, endPoint x: 193, endPoint y: 220, distance: 69.4
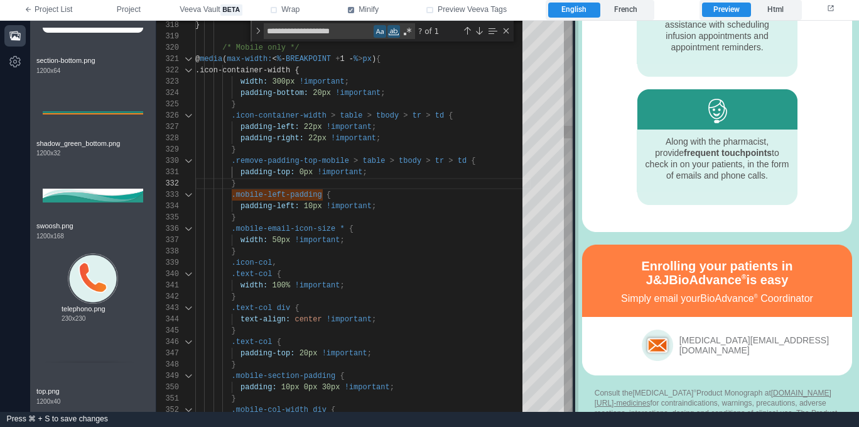
scroll to position [1207, 0]
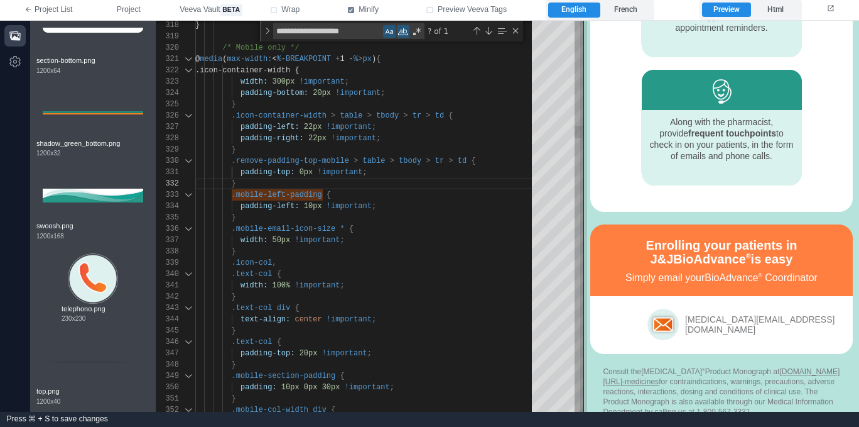
drag, startPoint x: 484, startPoint y: 318, endPoint x: 581, endPoint y: 312, distance: 97.6
click at [584, 312] on span at bounding box center [583, 216] width 7 height 391
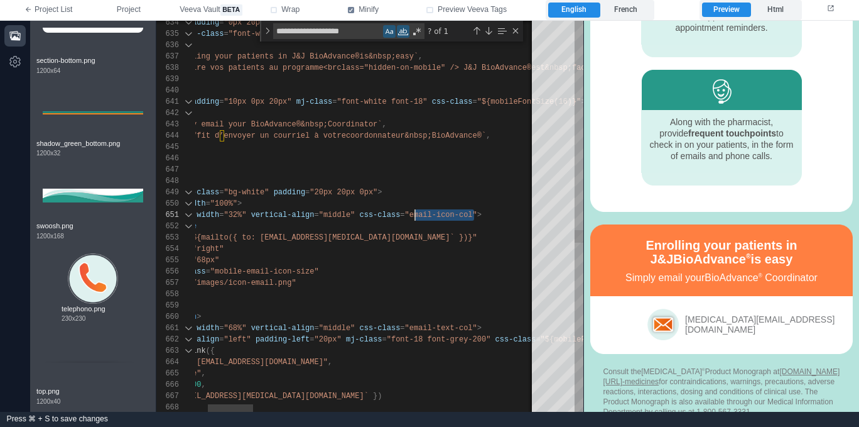
scroll to position [0, 313]
drag, startPoint x: 474, startPoint y: 214, endPoint x: 414, endPoint y: 215, distance: 59.7
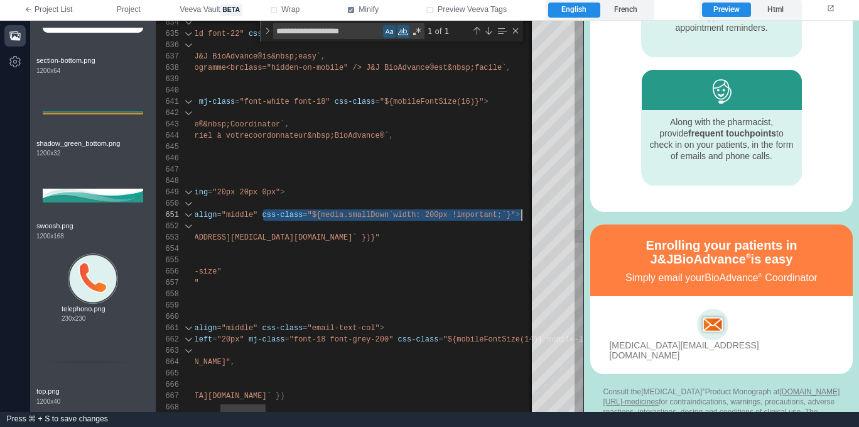
scroll to position [0, 513]
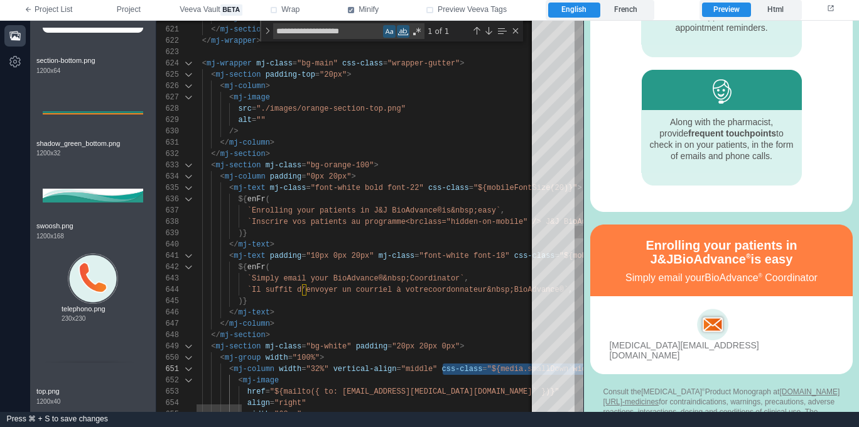
paste textarea "**********"
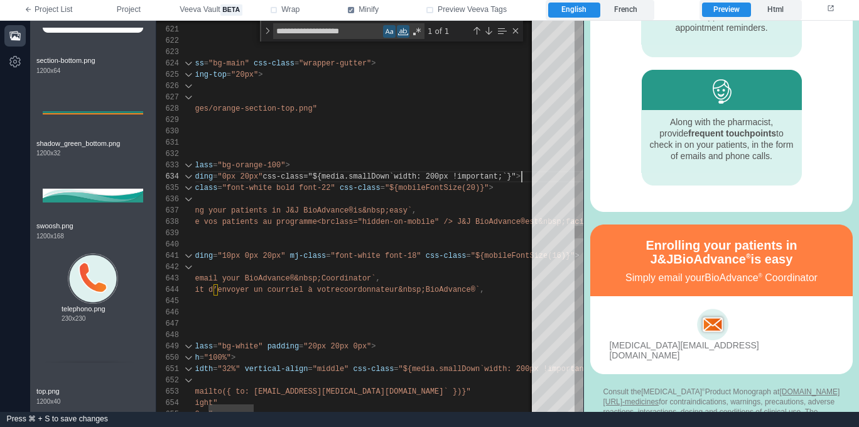
scroll to position [34, 427]
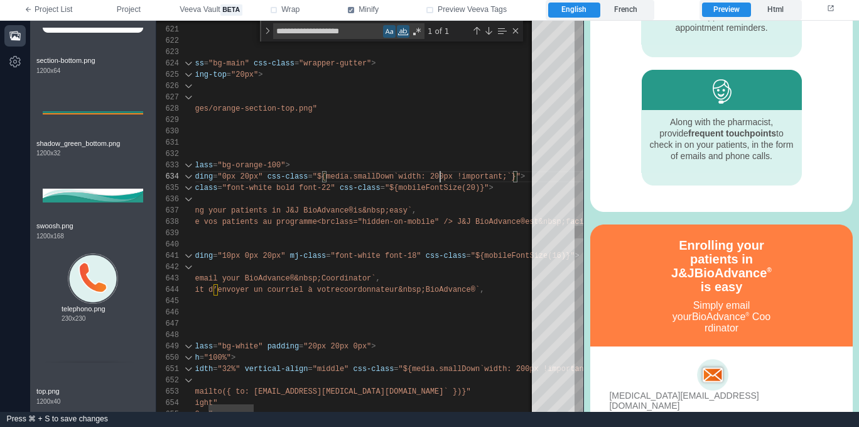
click at [442, 173] on span ""${media.smallDown`width: 200px !important;`}"" at bounding box center [417, 176] width 208 height 9
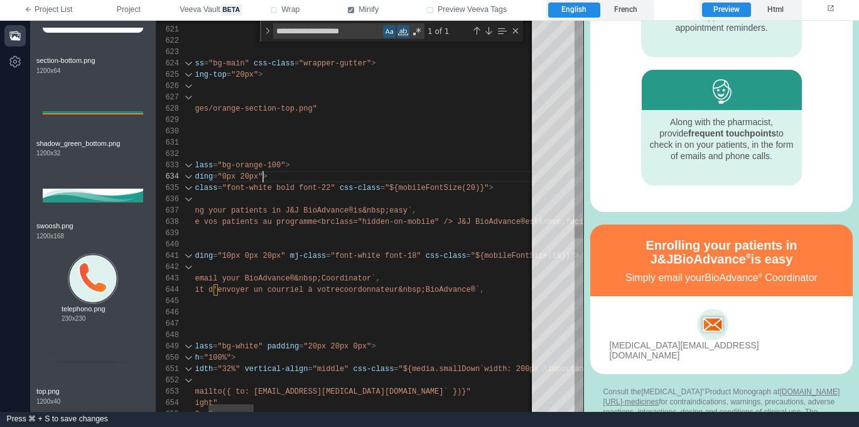
scroll to position [34, 168]
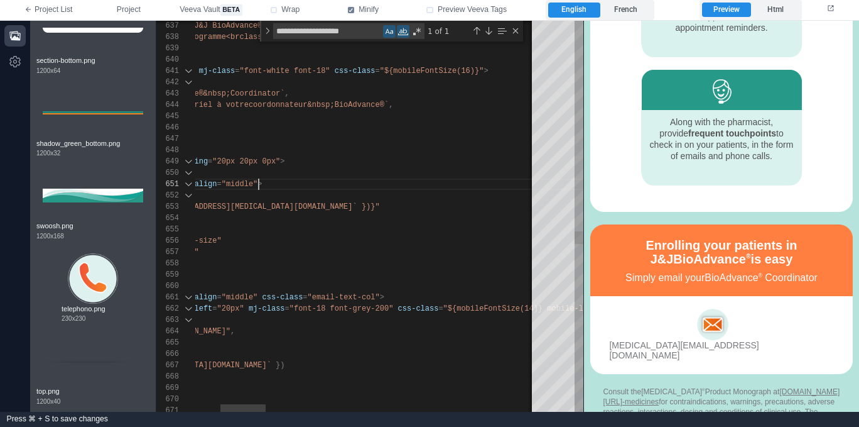
scroll to position [0, 254]
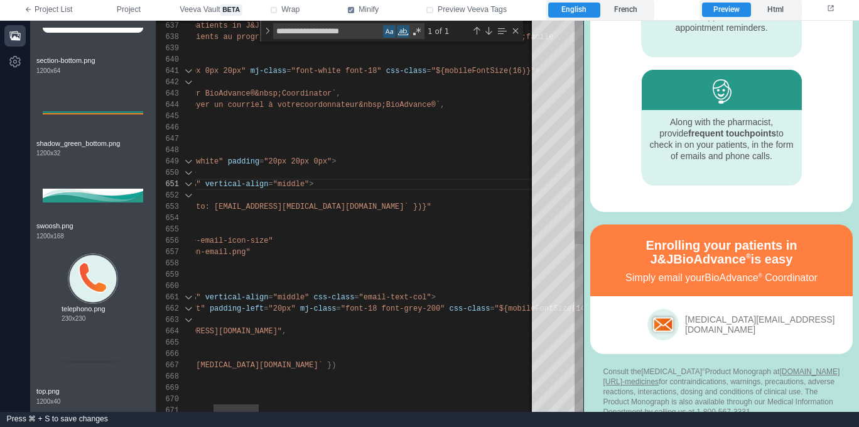
paste textarea "**********"
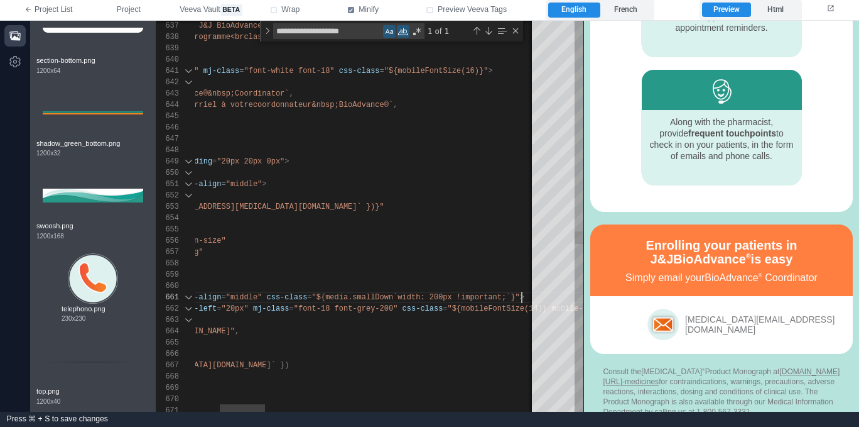
scroll to position [0, 513]
paste textarea "**********"
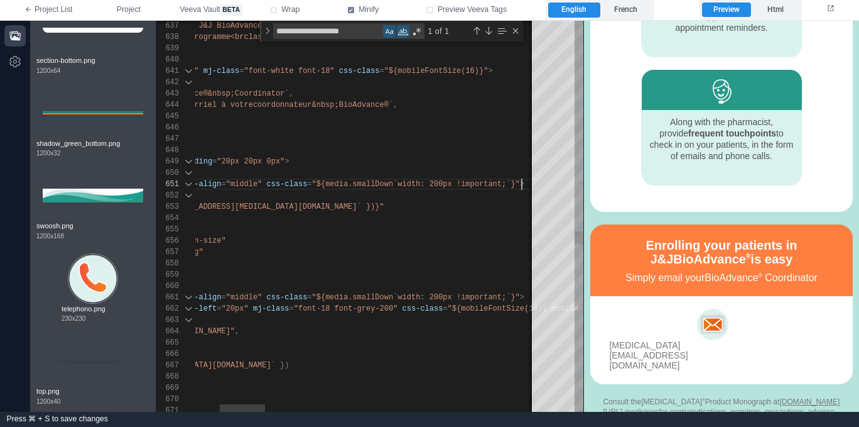
click at [440, 183] on div "654 655 649 650 651 652 653 646 647 648 644 645 642 643 640 641 637 638 639 656…" at bounding box center [369, 216] width 427 height 391
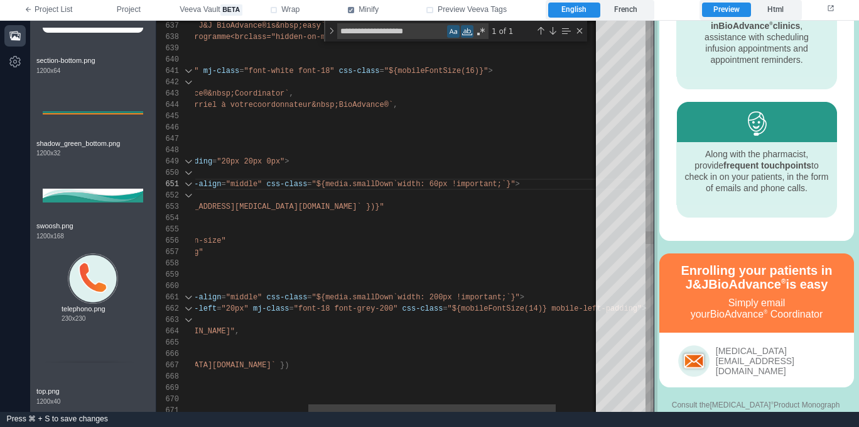
scroll to position [1318, 0]
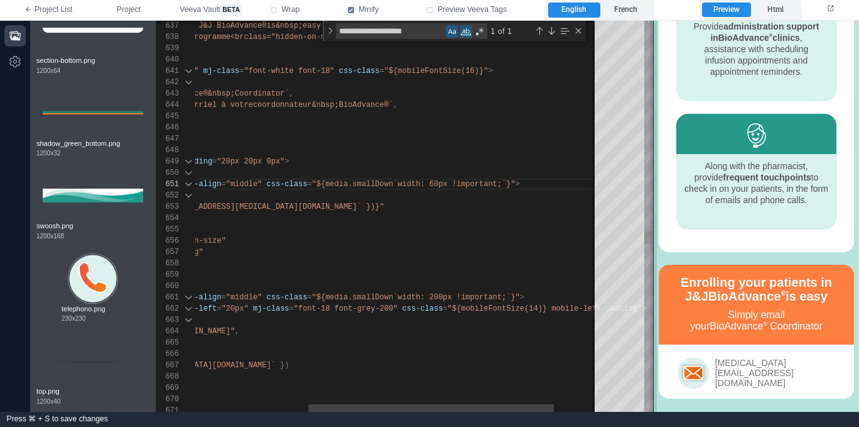
drag, startPoint x: 586, startPoint y: 285, endPoint x: 655, endPoint y: 278, distance: 68.8
click at [656, 278] on span at bounding box center [653, 216] width 7 height 391
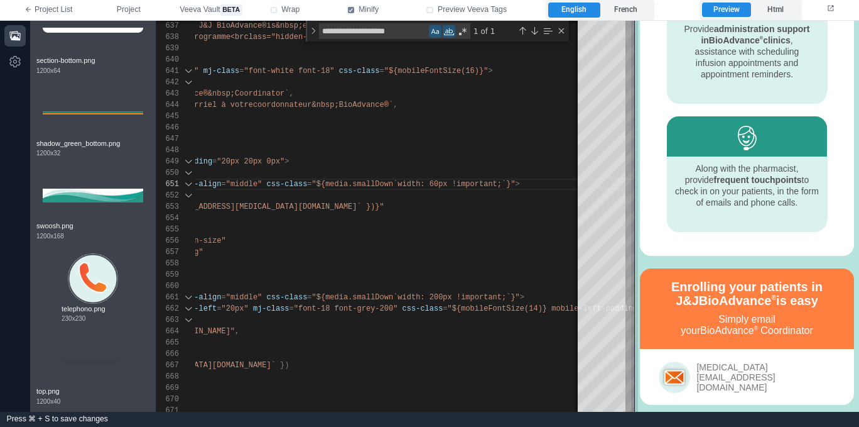
scroll to position [1265, 0]
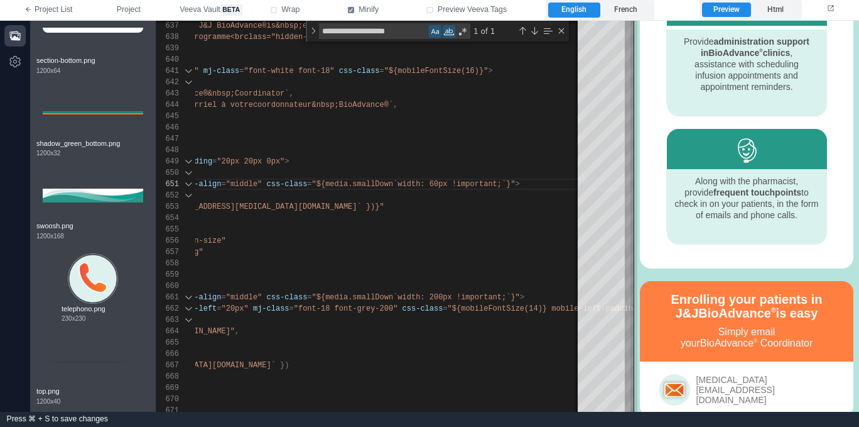
drag, startPoint x: 653, startPoint y: 324, endPoint x: 634, endPoint y: 333, distance: 21.4
click at [634, 333] on span at bounding box center [634, 216] width 7 height 391
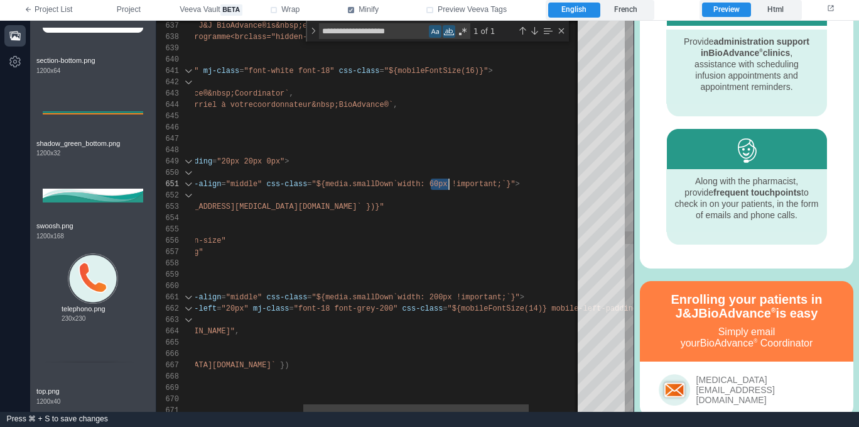
scroll to position [0, 440]
drag, startPoint x: 435, startPoint y: 182, endPoint x: 450, endPoint y: 181, distance: 14.5
drag, startPoint x: 432, startPoint y: 296, endPoint x: 445, endPoint y: 295, distance: 13.2
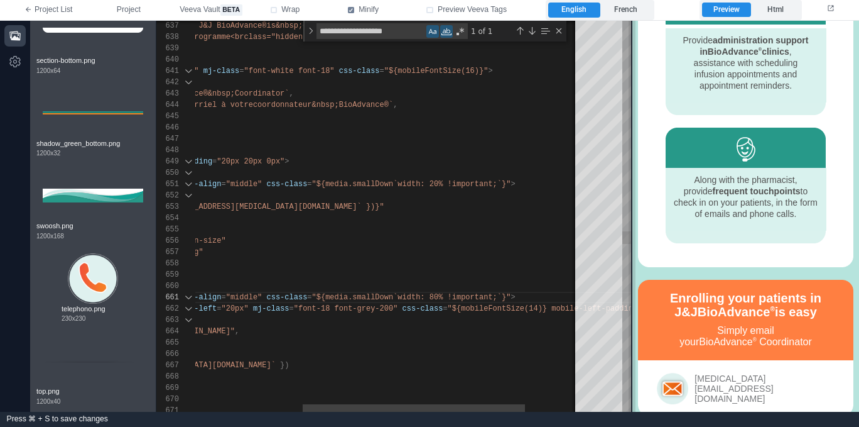
scroll to position [1302, 0]
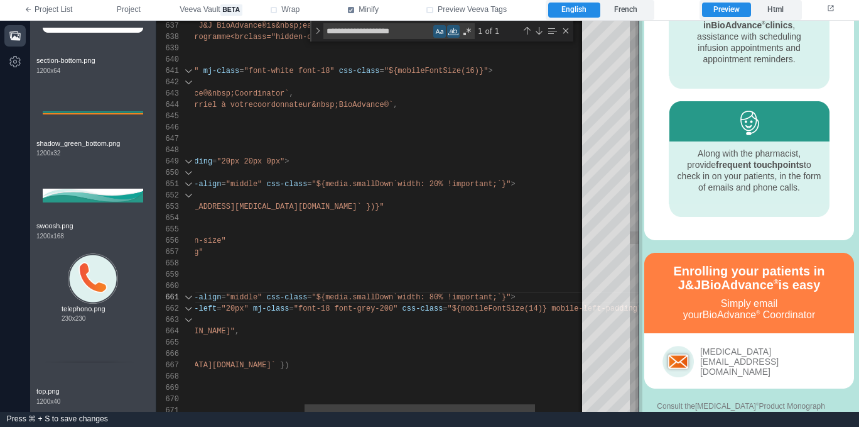
drag, startPoint x: 633, startPoint y: 307, endPoint x: 638, endPoint y: 301, distance: 8.0
click at [638, 301] on span at bounding box center [639, 216] width 7 height 391
click at [439, 182] on span ""${media.smallDown`width: 20% !important;`}"" at bounding box center [411, 184] width 199 height 9
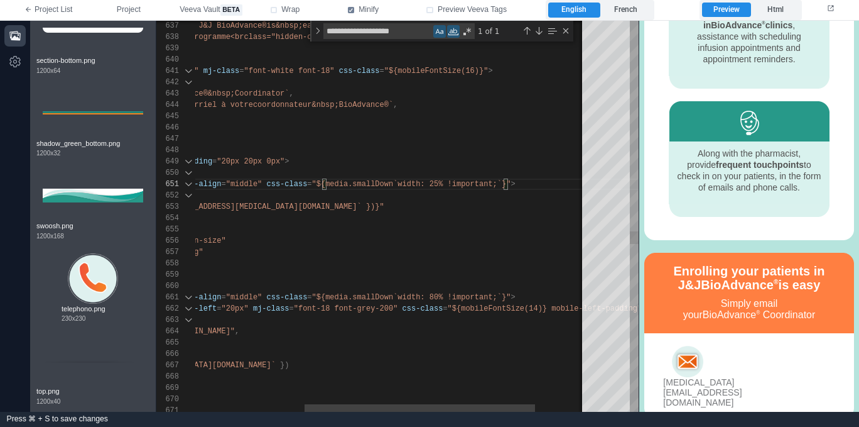
click at [442, 295] on span ""${media.smallDown`width: 80% !important;`}"" at bounding box center [411, 297] width 199 height 9
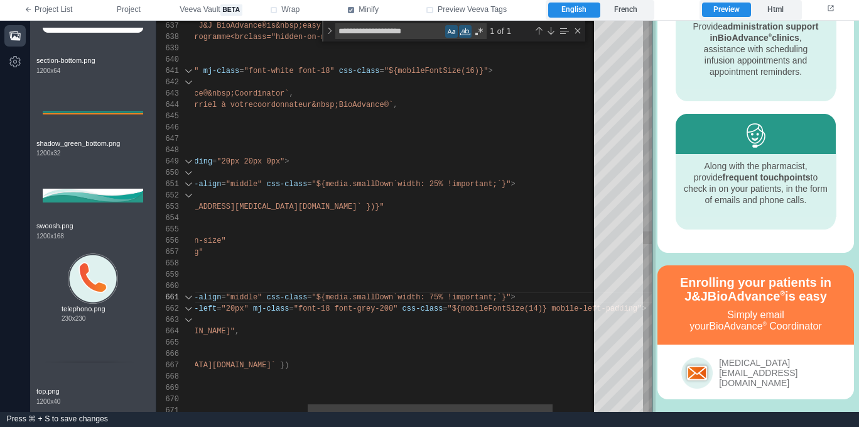
scroll to position [1319, 0]
drag, startPoint x: 638, startPoint y: 319, endPoint x: 651, endPoint y: 317, distance: 13.3
click at [651, 317] on span at bounding box center [652, 216] width 7 height 391
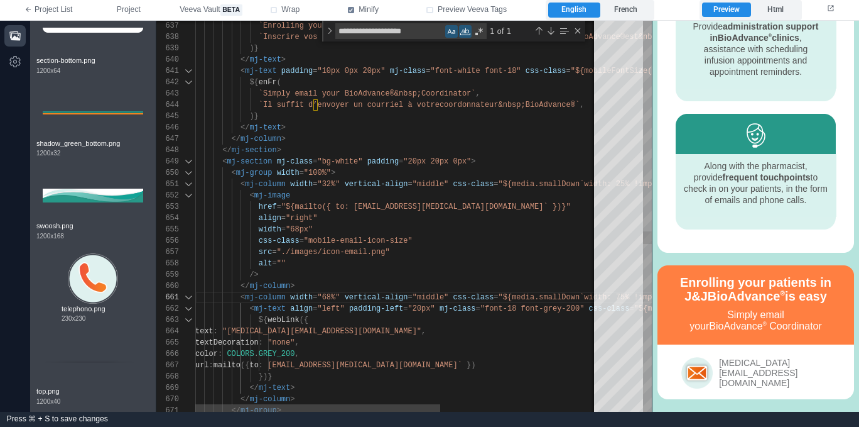
click at [525, 332] on div "text : "[MEDICAL_DATA][EMAIL_ADDRESS][DOMAIN_NAME]" ," at bounding box center [526, 330] width 663 height 11
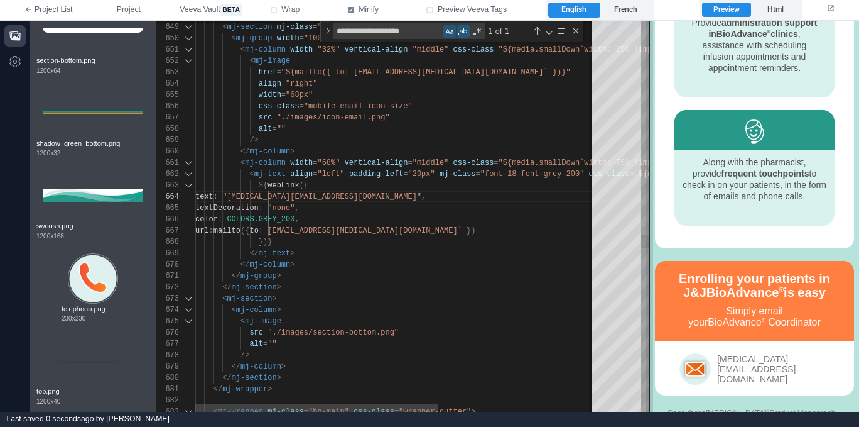
scroll to position [1313, 0]
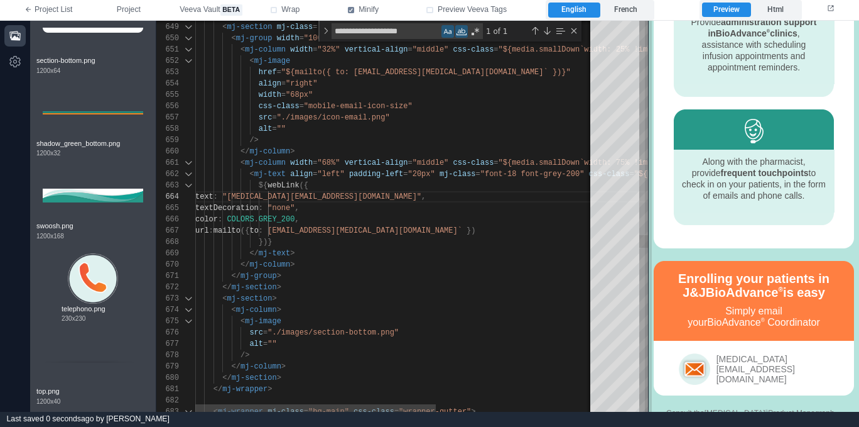
drag, startPoint x: 651, startPoint y: 314, endPoint x: 647, endPoint y: 300, distance: 14.9
click at [647, 300] on span at bounding box center [648, 216] width 7 height 391
click at [350, 271] on div "</ mj-group >" at bounding box center [526, 275] width 663 height 11
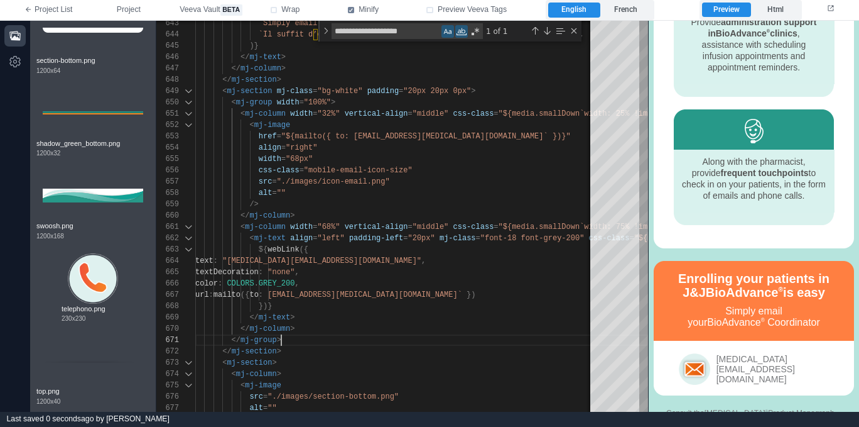
drag, startPoint x: 770, startPoint y: 315, endPoint x: 771, endPoint y: 327, distance: 12.0
click at [770, 352] on div "[MEDICAL_DATA][EMAIL_ADDRESS][DOMAIN_NAME]" at bounding box center [754, 367] width 175 height 31
drag, startPoint x: 739, startPoint y: 266, endPoint x: 737, endPoint y: 259, distance: 7.8
click at [737, 298] on td "Simply email your BioAdvance ® Coordinator" at bounding box center [754, 318] width 175 height 41
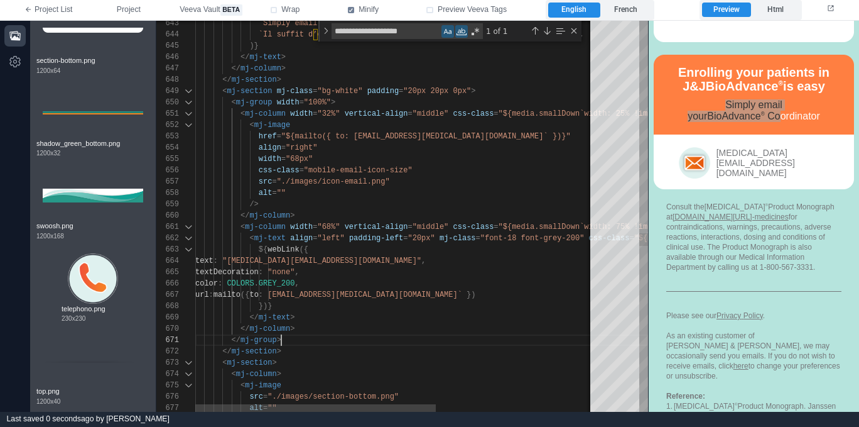
click at [391, 338] on div "</ mj-group >" at bounding box center [526, 339] width 663 height 11
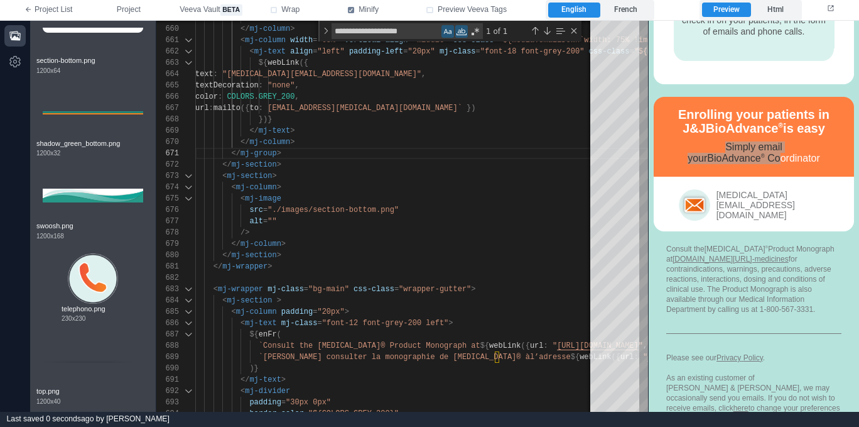
scroll to position [1474, 0]
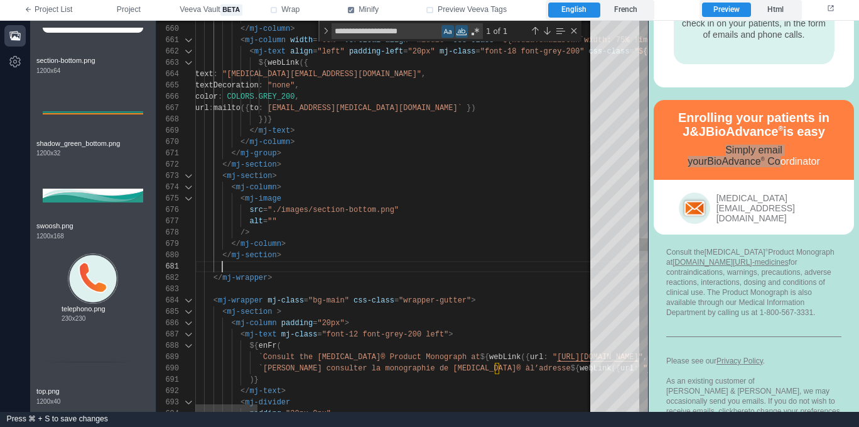
paste textarea "**********"
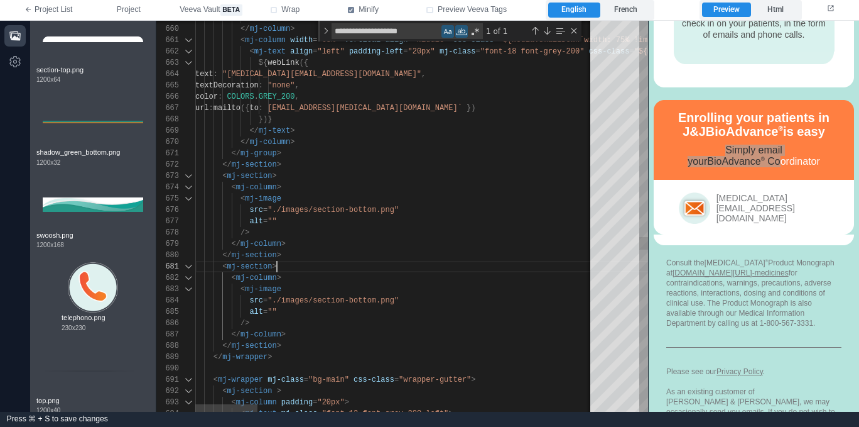
scroll to position [3491, 0]
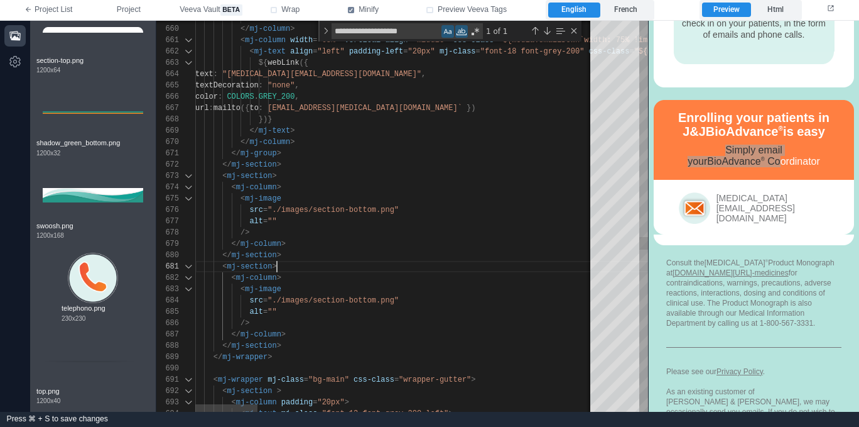
click at [366, 209] on span ""./images/section-bottom.png"" at bounding box center [333, 209] width 131 height 9
drag, startPoint x: 366, startPoint y: 209, endPoint x: 373, endPoint y: 204, distance: 8.9
click at [353, 302] on span ""./images/section-bottom.png"" at bounding box center [333, 300] width 131 height 9
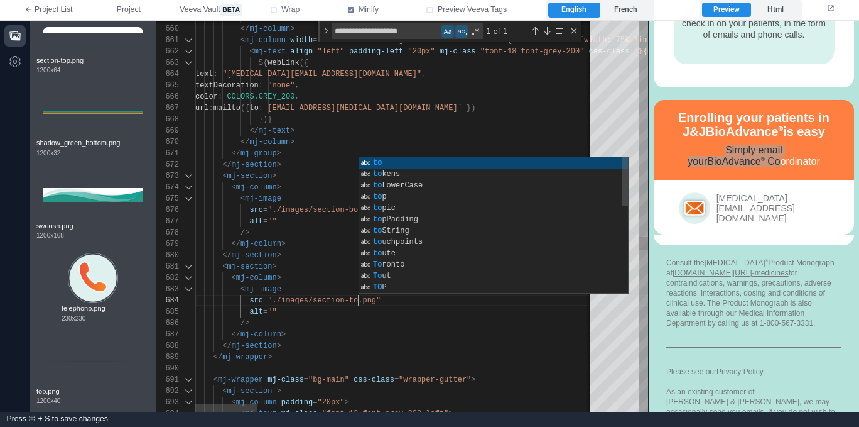
scroll to position [34, 168]
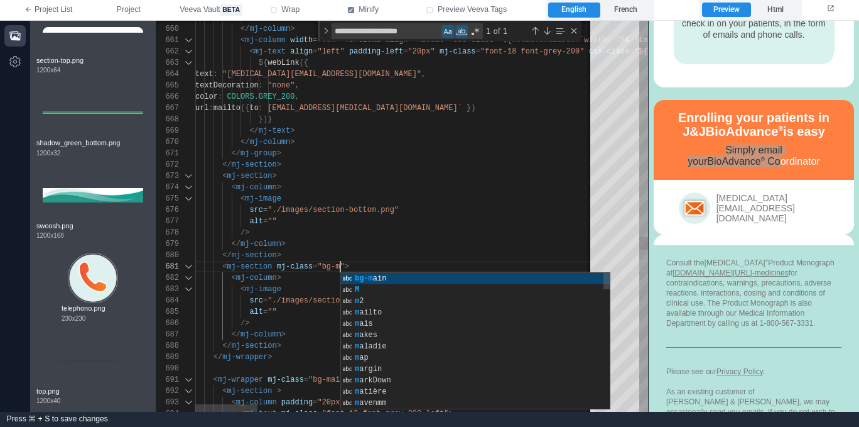
type textarea "**********"
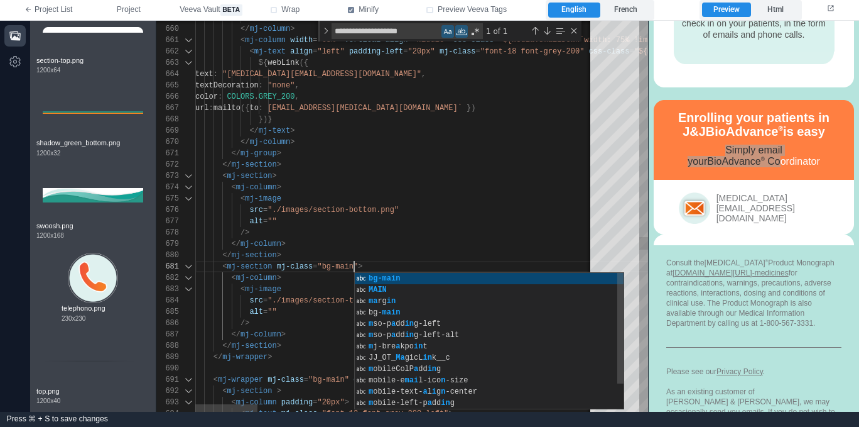
scroll to position [0, 159]
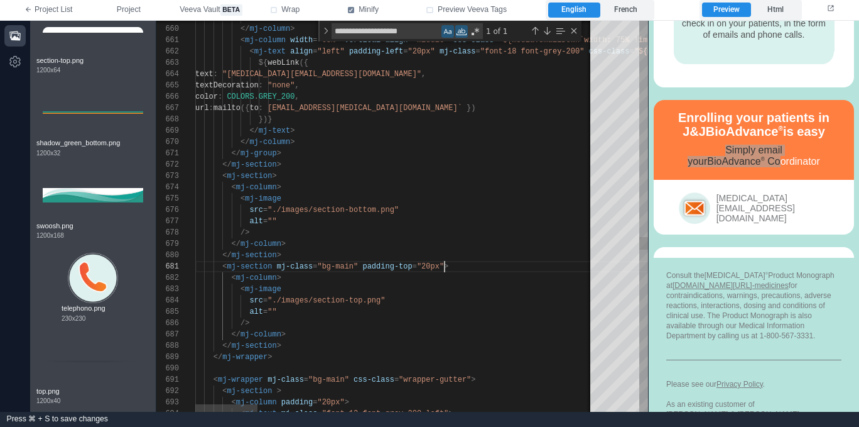
scroll to position [11, 86]
click at [691, 138] on td "Simply email your BioAdvance ® Coordinator" at bounding box center [754, 158] width 175 height 41
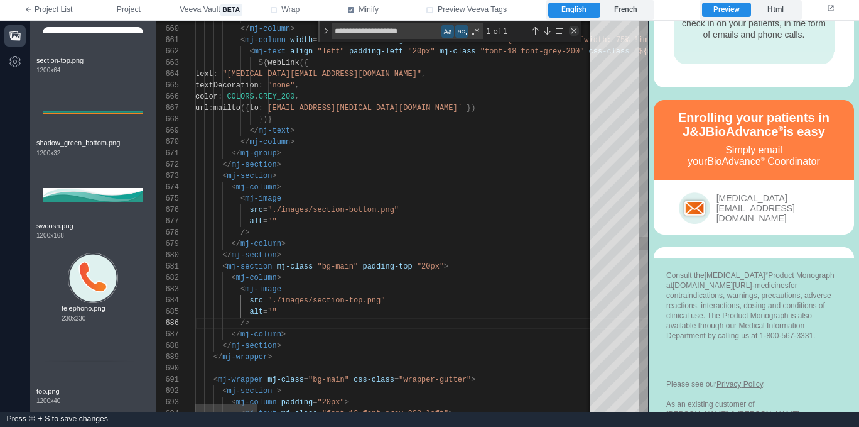
click at [578, 30] on div "Close (Escape)" at bounding box center [574, 31] width 10 height 10
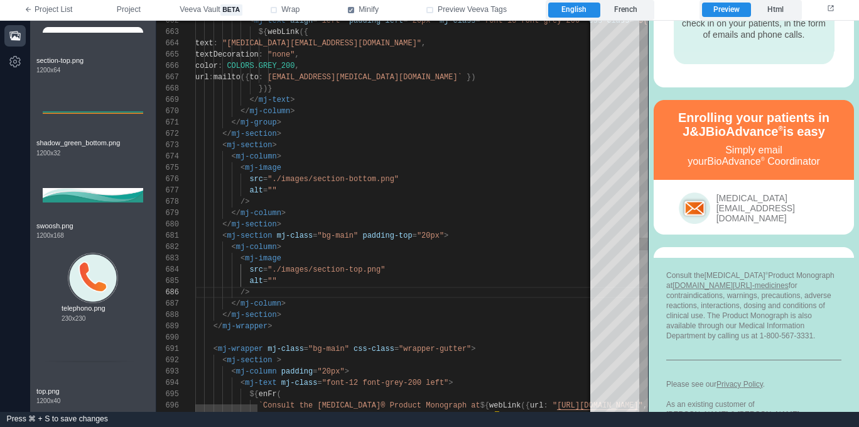
scroll to position [79, 86]
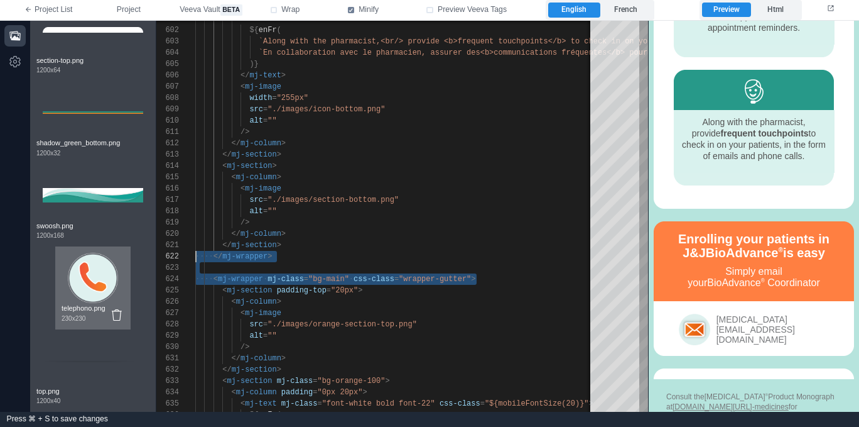
scroll to position [11, 0]
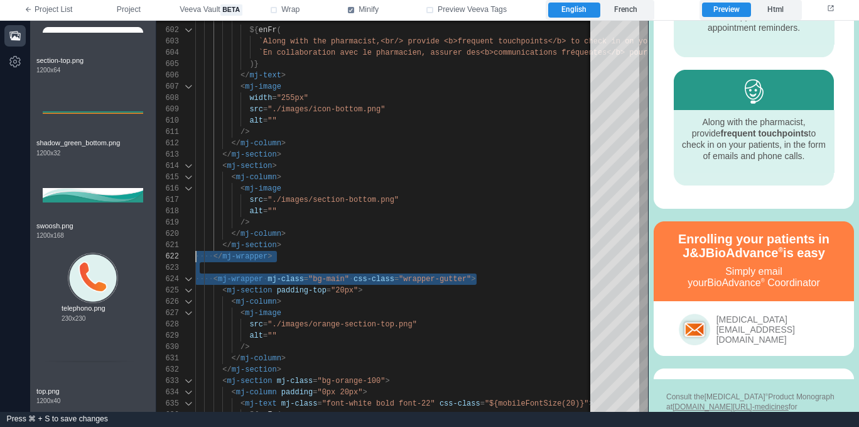
drag, startPoint x: 494, startPoint y: 277, endPoint x: 171, endPoint y: 254, distance: 323.7
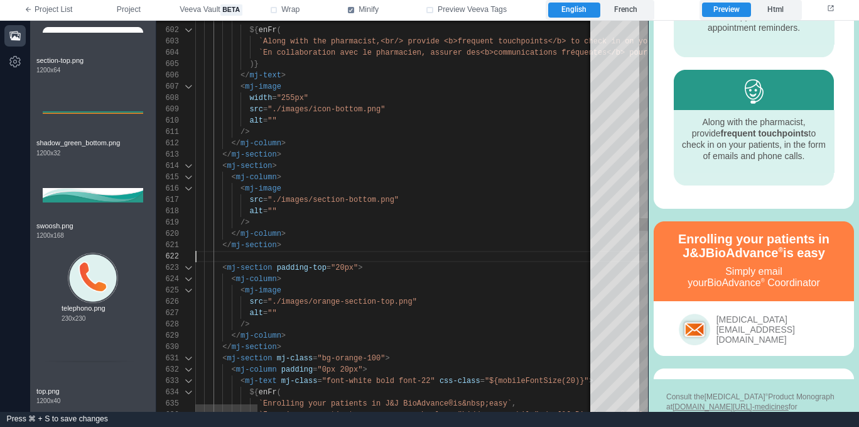
scroll to position [0, 86]
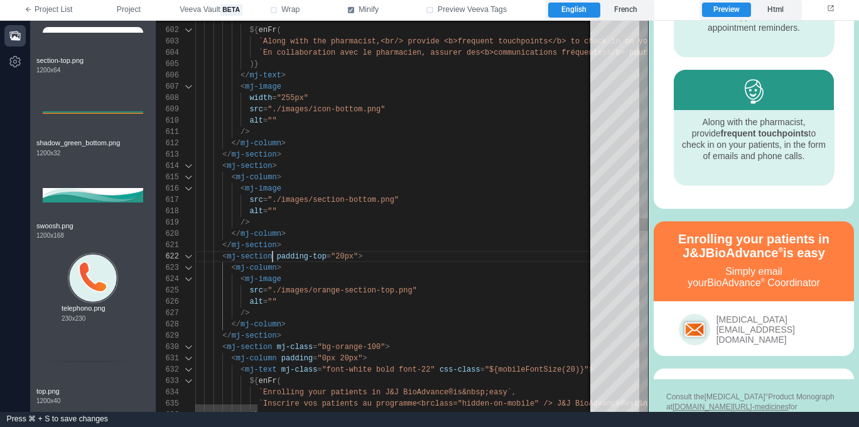
drag, startPoint x: 272, startPoint y: 254, endPoint x: 301, endPoint y: 244, distance: 30.8
click at [273, 254] on div "630 631 629 627 628 626 624 625 623 622 621 620 619 617 618 615 616 614 612 613…" at bounding box center [402, 216] width 492 height 391
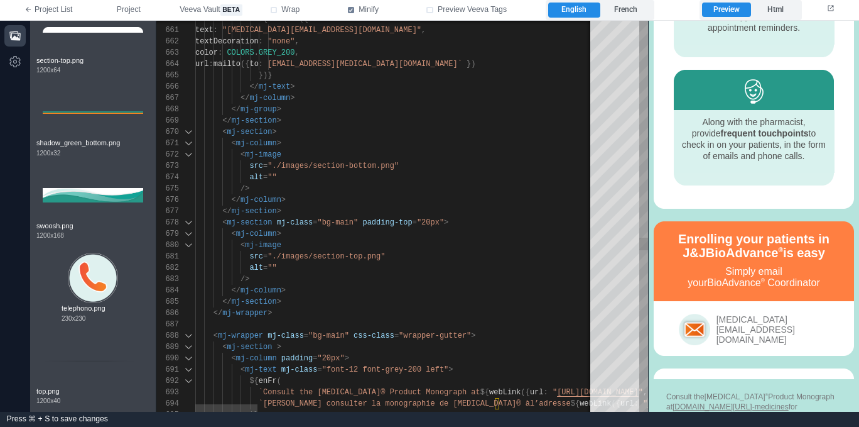
scroll to position [45, 86]
drag, startPoint x: 327, startPoint y: 298, endPoint x: 338, endPoint y: 298, distance: 10.7
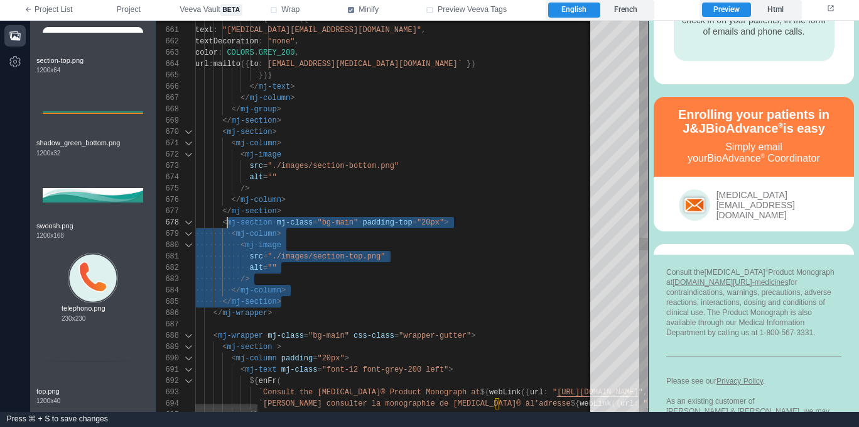
scroll to position [79, 27]
drag, startPoint x: 313, startPoint y: 300, endPoint x: 237, endPoint y: 224, distance: 107.9
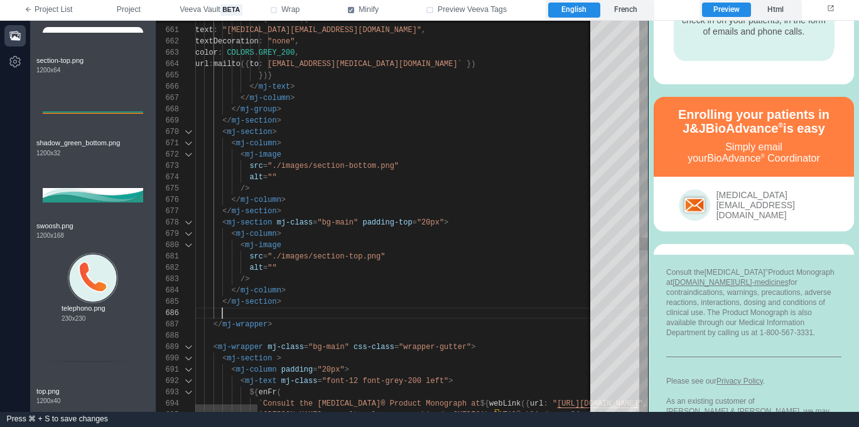
paste textarea "**********"
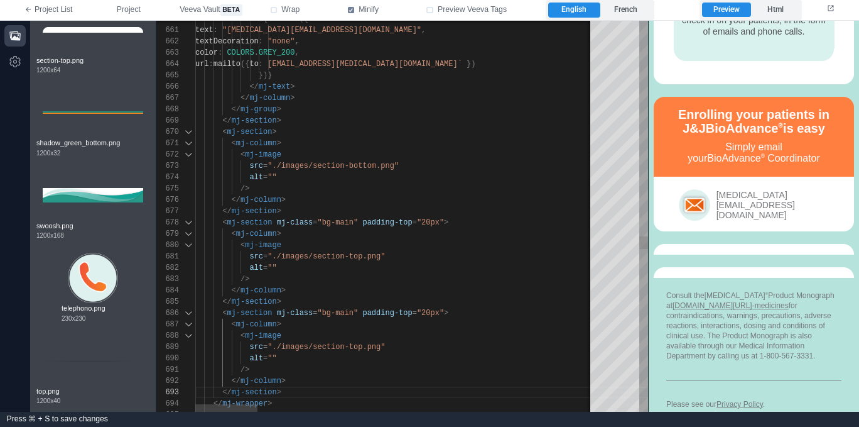
click at [351, 313] on span ""bg-main"" at bounding box center [337, 312] width 41 height 9
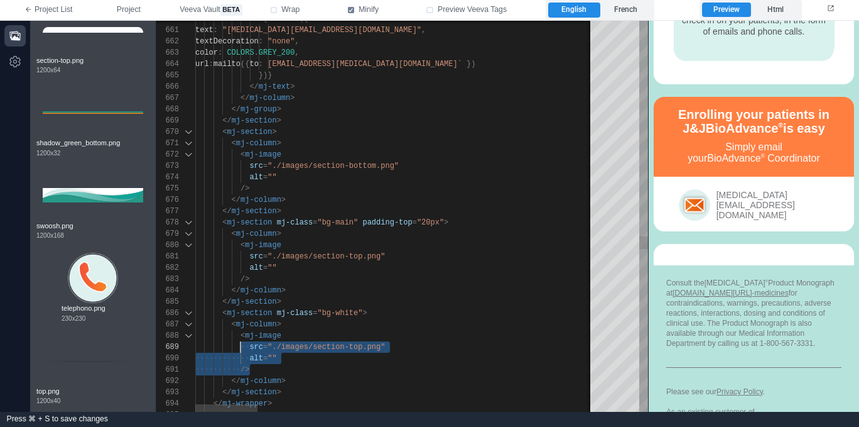
scroll to position [79, 45]
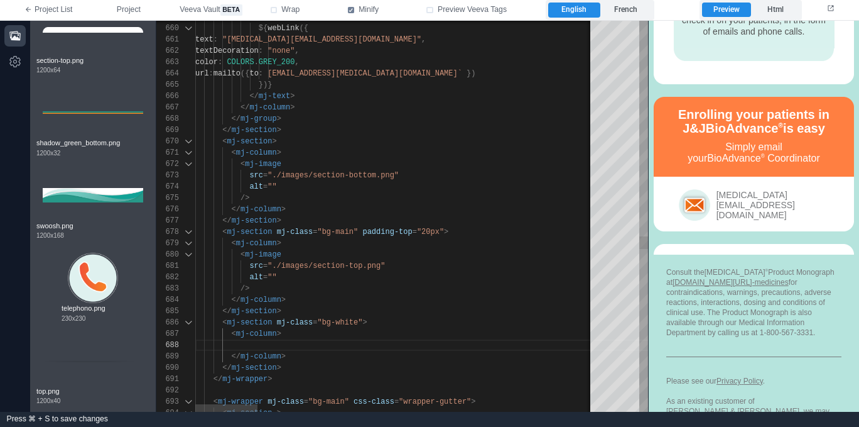
paste textarea "**********"
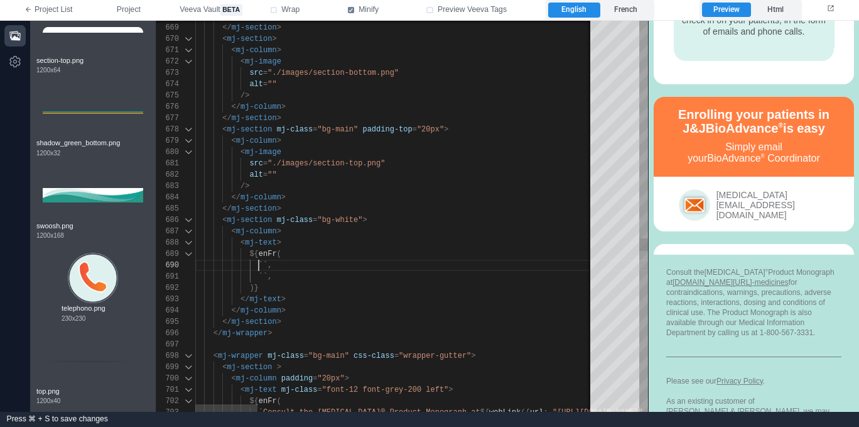
scroll to position [102, 63]
click at [258, 266] on span at bounding box center [226, 265] width 63 height 9
paste textarea "**********"
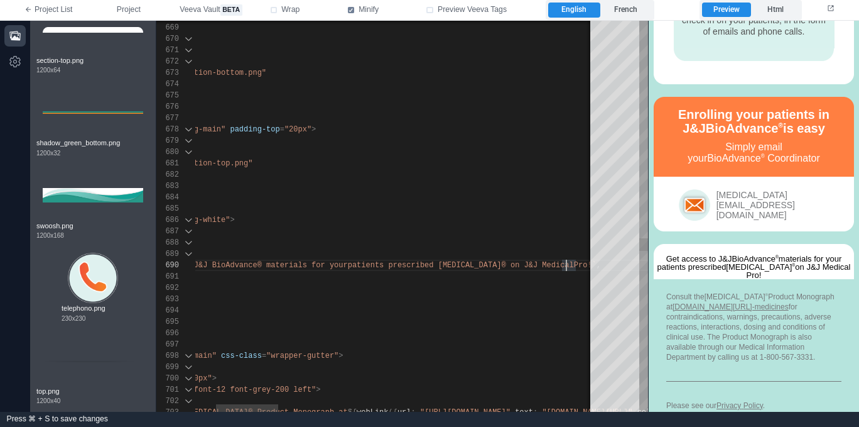
scroll to position [102, 499]
click at [524, 263] on span "patients prescribed RYBREVANT® on J&J Medical" at bounding box center [461, 265] width 226 height 9
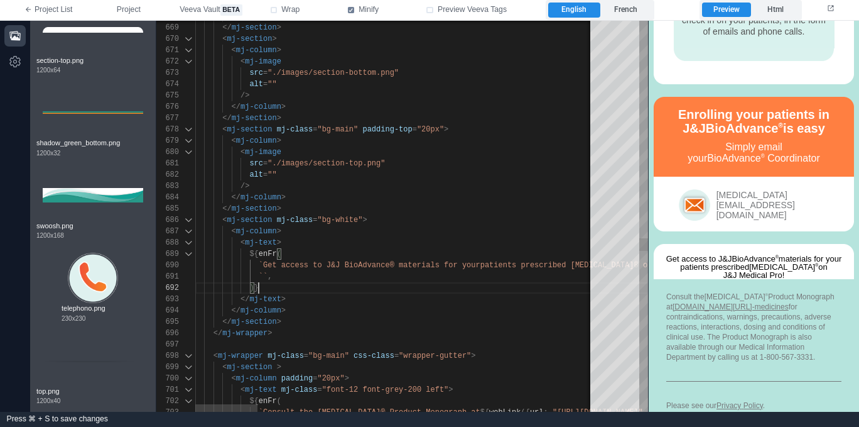
scroll to position [11, 63]
paste textarea "**********"
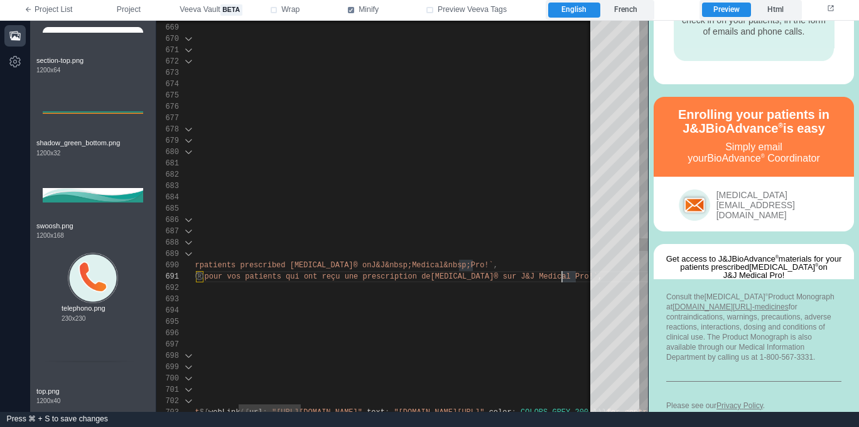
scroll to position [0, 648]
click at [524, 275] on span "RYBREVANT® sur J&J Medical Pro!`" at bounding box center [514, 276] width 167 height 9
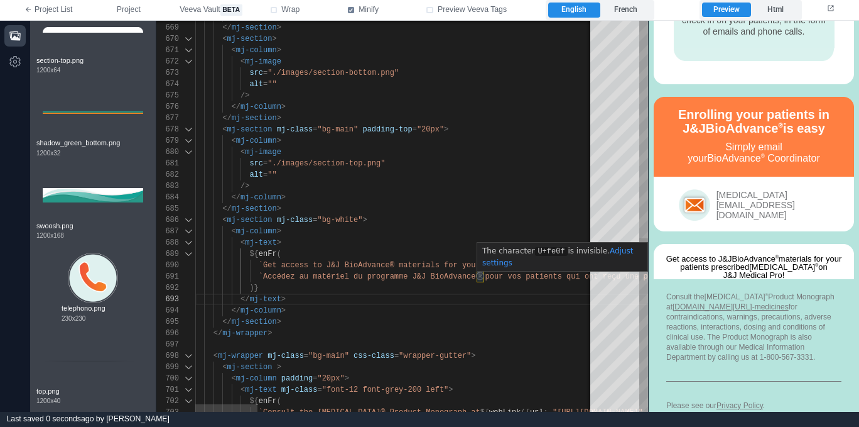
click at [484, 276] on div "668 669 670 671 672 673 674 675 676 677 678 679 680 681 682 683 684 685 686 687…" at bounding box center [402, 216] width 492 height 391
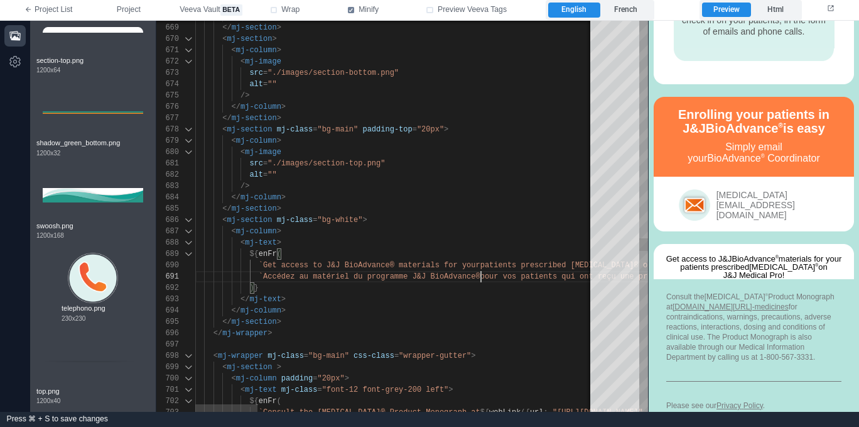
click at [277, 242] on div "668 669 670 671 672 673 674 675 676 677 678 679 680 681 682 683 684 685 686 687…" at bounding box center [402, 216] width 492 height 391
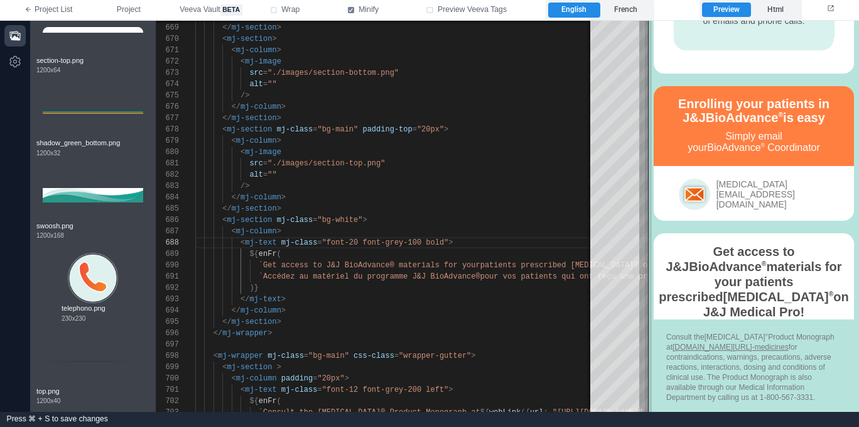
scroll to position [1486, 0]
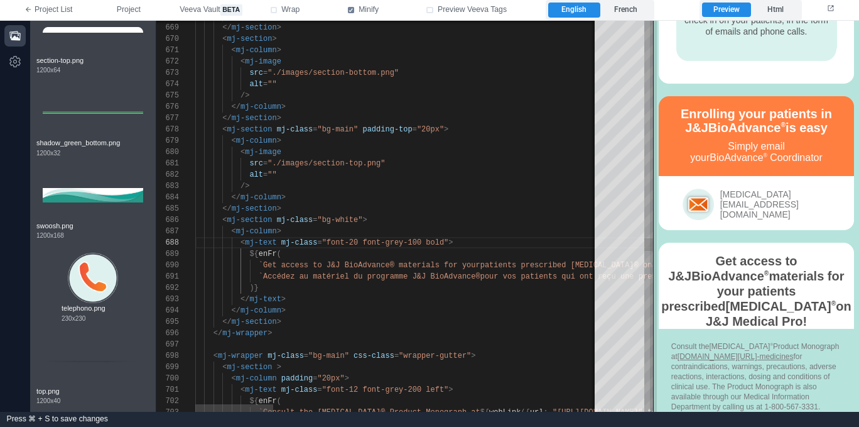
click at [655, 228] on span at bounding box center [653, 216] width 7 height 391
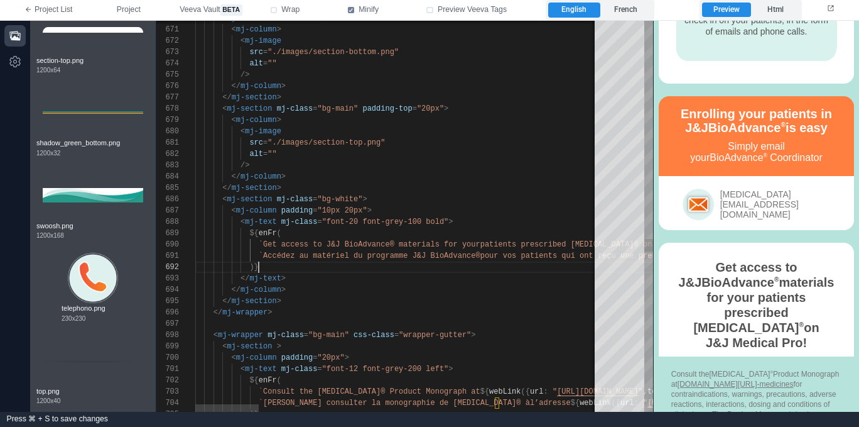
scroll to position [11, 63]
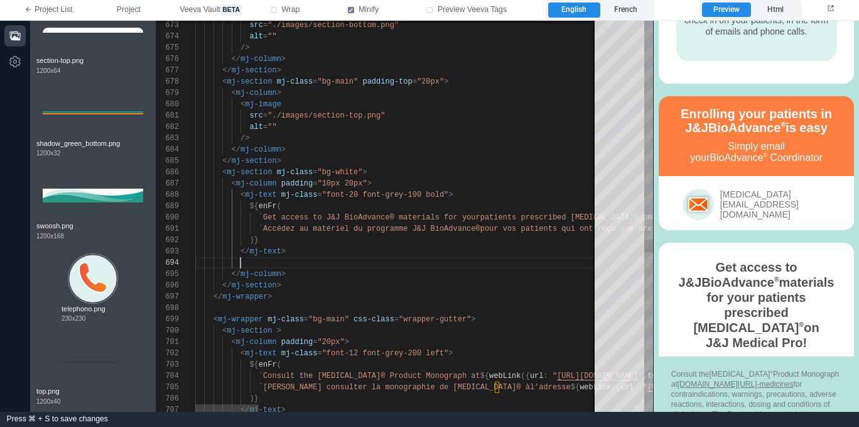
scroll to position [34, 45]
paste textarea "**********"
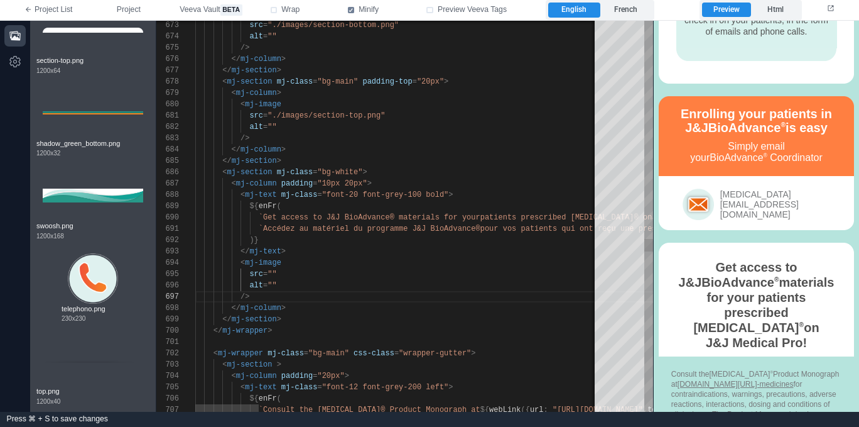
scroll to position [45, 77]
click at [272, 271] on div "673 674 675 676 677 678 679 680 681 682 683 684 685 686 687 688 698 689 690 691…" at bounding box center [404, 216] width 497 height 391
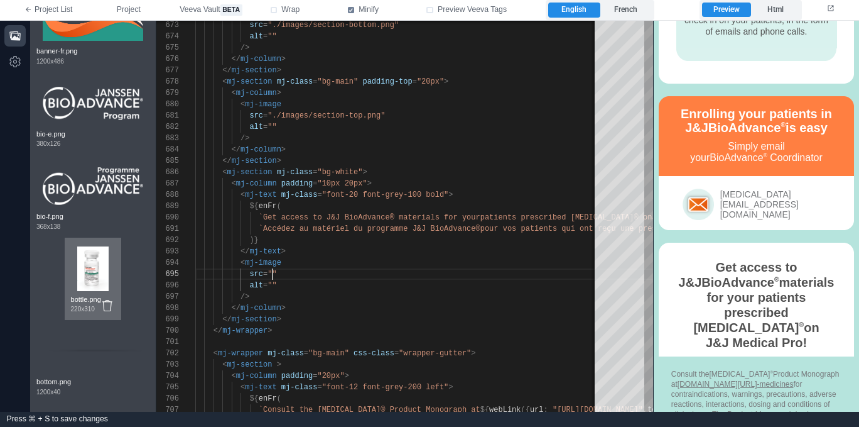
scroll to position [280, 0]
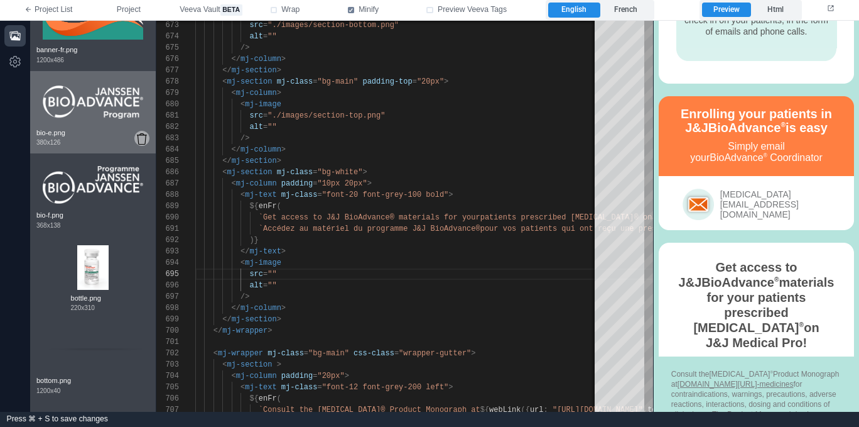
click at [141, 138] on icon at bounding box center [142, 138] width 10 height 11
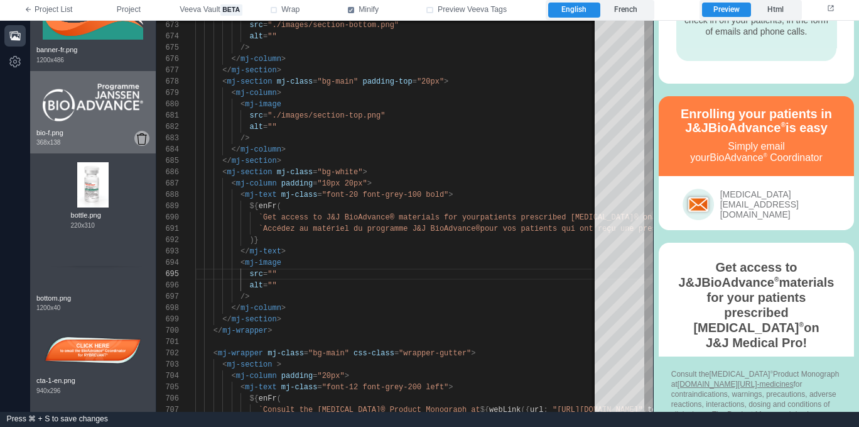
click at [142, 138] on icon at bounding box center [142, 138] width 10 height 11
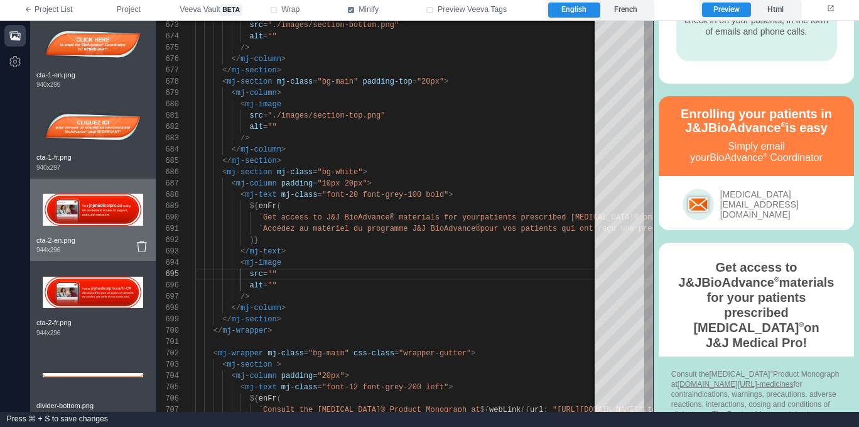
scroll to position [528, 0]
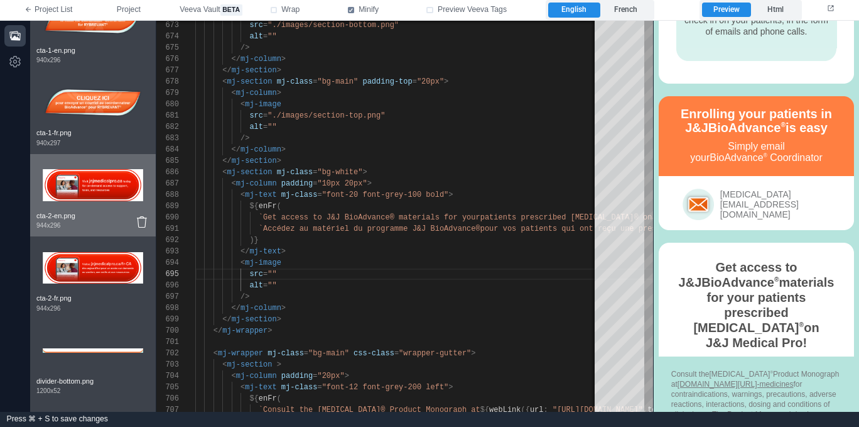
click at [100, 192] on img at bounding box center [93, 185] width 101 height 50
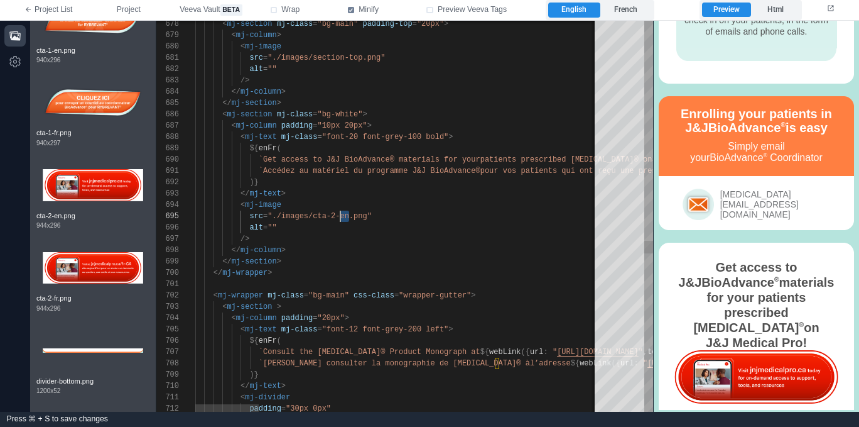
scroll to position [45, 145]
drag, startPoint x: 348, startPoint y: 214, endPoint x: 341, endPoint y: 214, distance: 6.9
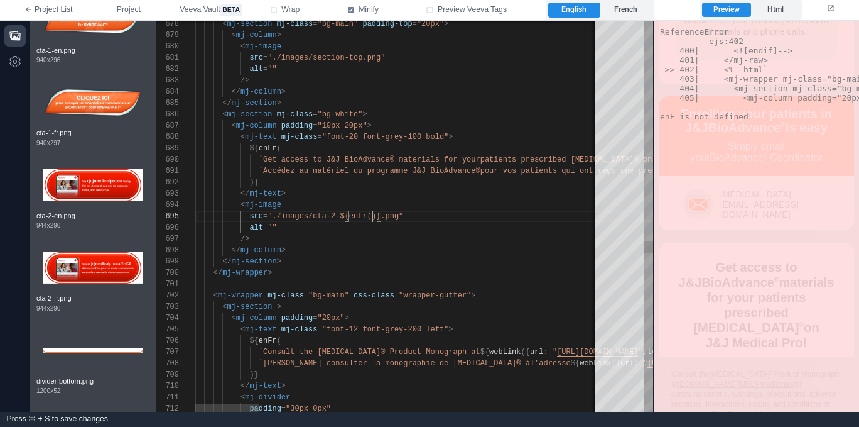
scroll to position [45, 177]
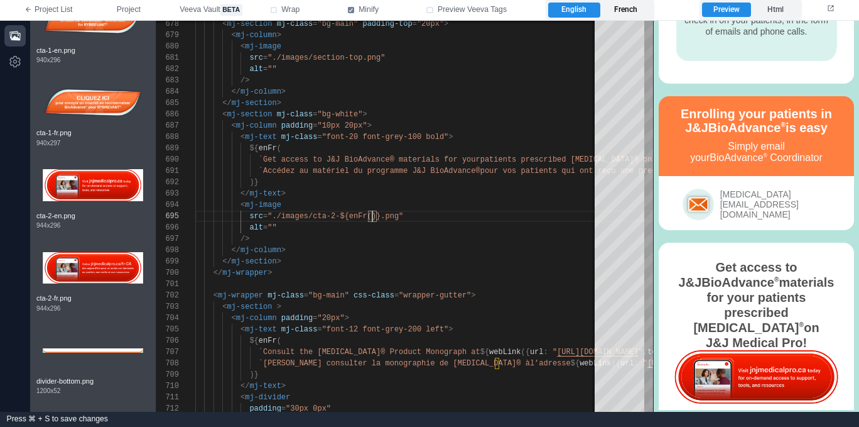
click at [630, 15] on label "French" at bounding box center [627, 10] width 52 height 15
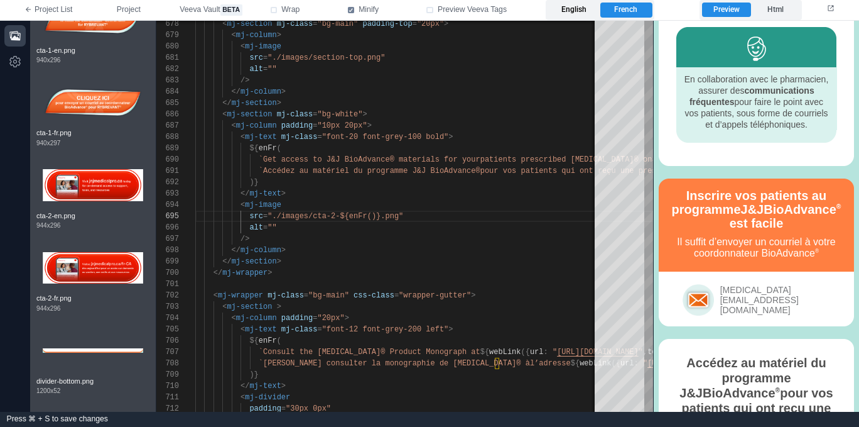
scroll to position [1579, 0]
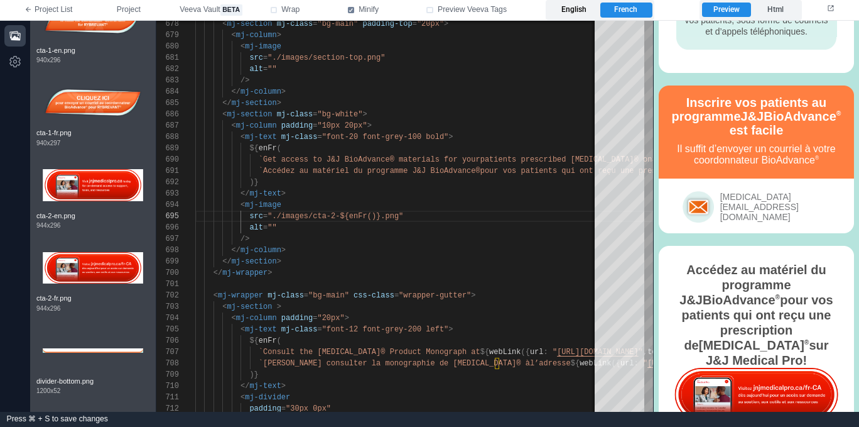
click at [560, 13] on label "English" at bounding box center [574, 10] width 52 height 15
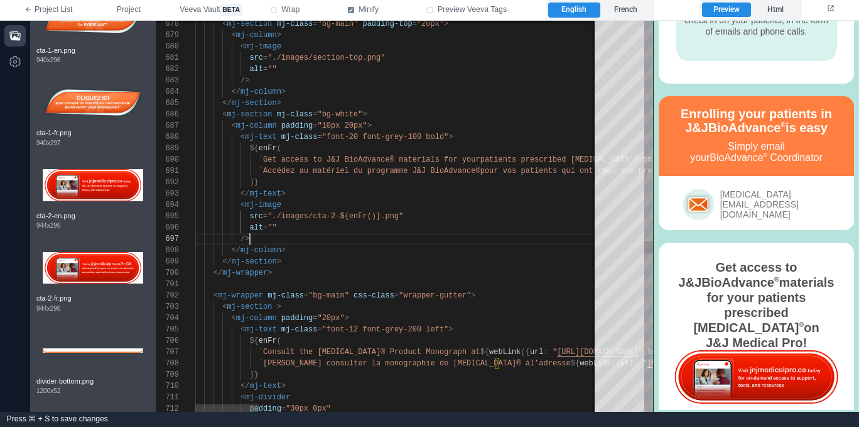
scroll to position [68, 55]
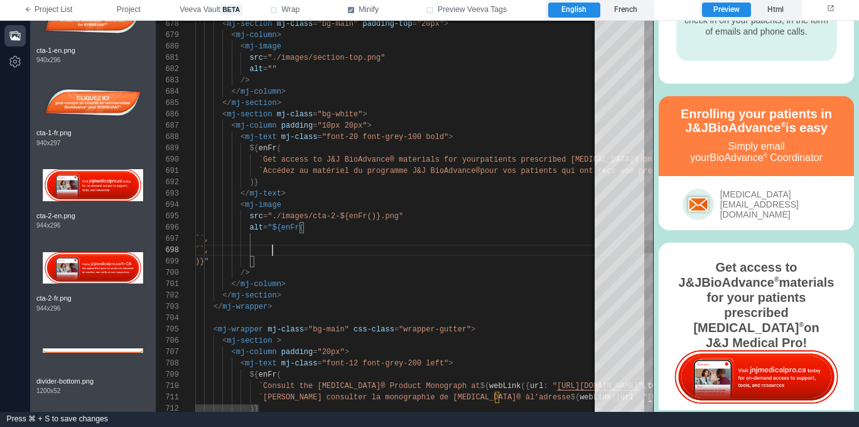
scroll to position [79, 77]
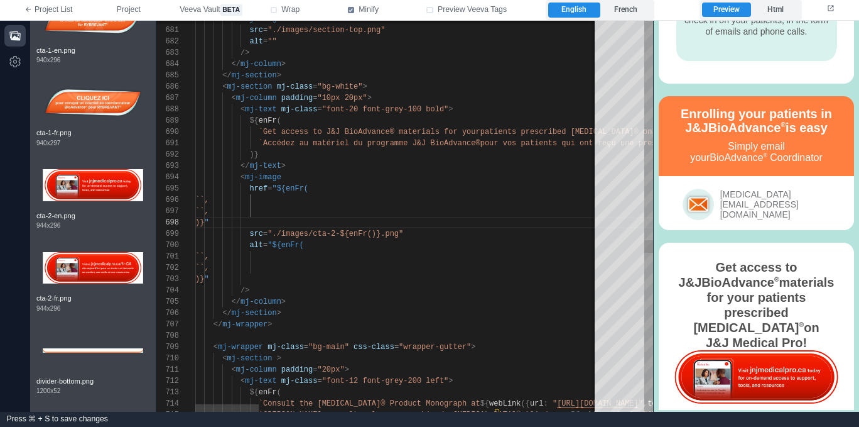
scroll to position [23, 68]
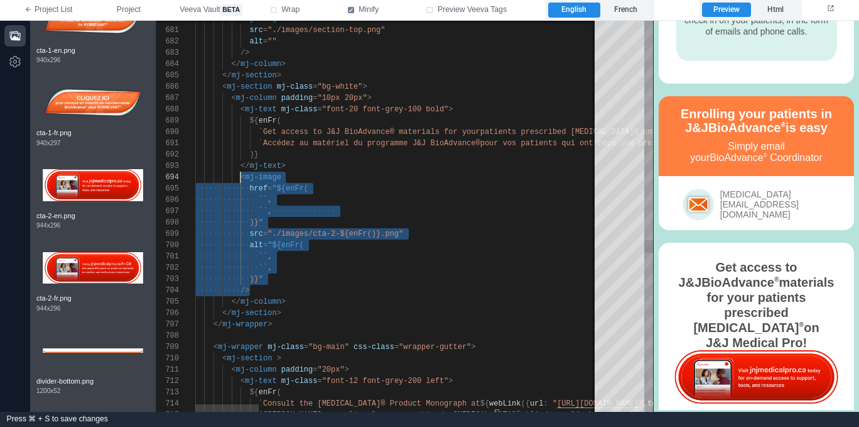
scroll to position [34, 45]
drag, startPoint x: 254, startPoint y: 288, endPoint x: 241, endPoint y: 179, distance: 110.0
drag, startPoint x: 241, startPoint y: 177, endPoint x: 254, endPoint y: 290, distance: 113.8
click at [286, 297] on div "680 681 682 683 684 685 686 687 688 689 690 691 692 693 694 699 700 704 705 706…" at bounding box center [404, 216] width 497 height 391
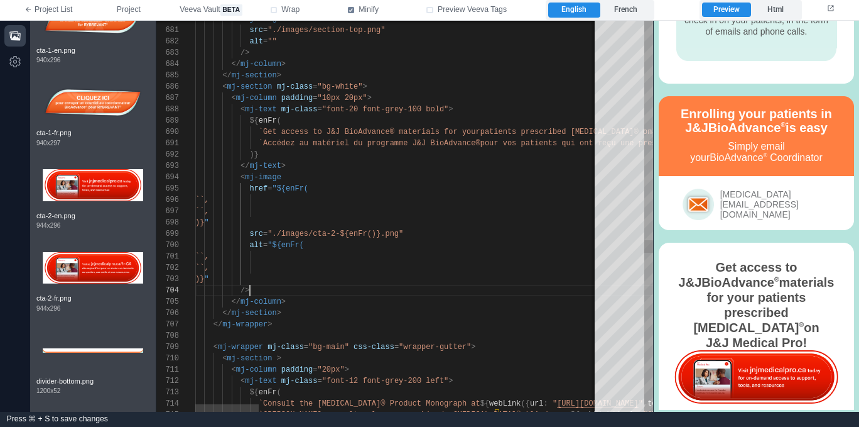
drag, startPoint x: 263, startPoint y: 198, endPoint x: 300, endPoint y: 217, distance: 41.6
click at [209, 199] on span "``," at bounding box center [202, 199] width 14 height 9
paste textarea "**********"
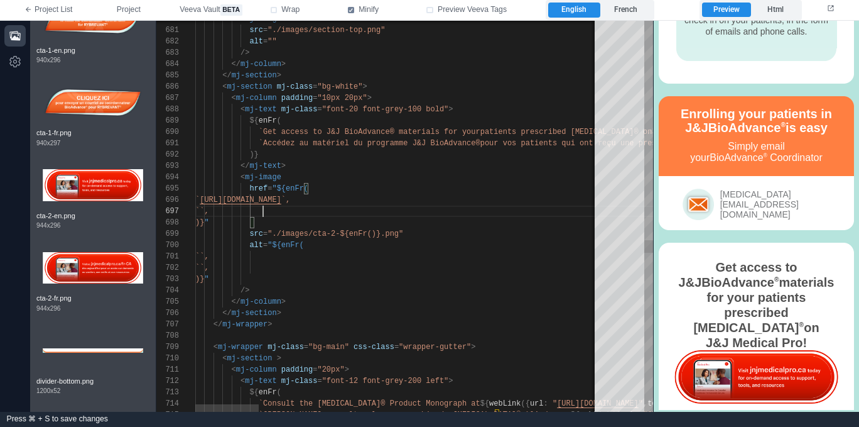
drag, startPoint x: 264, startPoint y: 209, endPoint x: 320, endPoint y: 220, distance: 57.0
click at [209, 209] on span "``," at bounding box center [202, 211] width 14 height 9
paste textarea "**********"
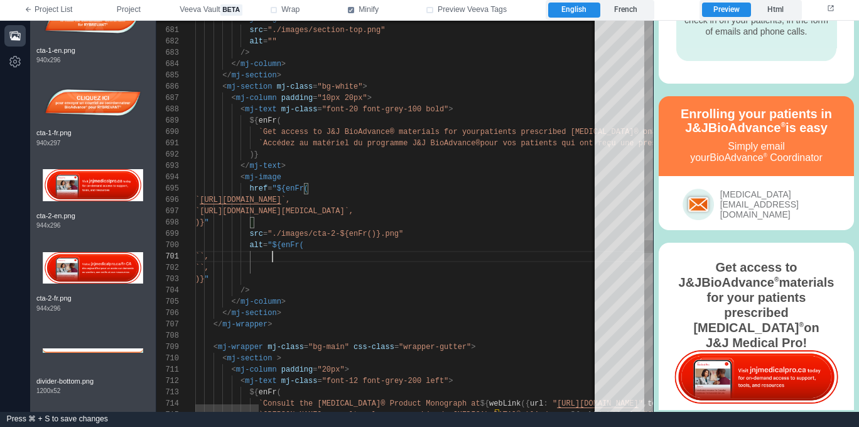
scroll to position [0, 77]
drag, startPoint x: 263, startPoint y: 255, endPoint x: 272, endPoint y: 259, distance: 10.4
click at [263, 255] on div "680 681 682 683 684 685 686 687 688 689 690 691 692 693 694 699 700 704 705 706…" at bounding box center [404, 216] width 497 height 391
paste textarea "**********"
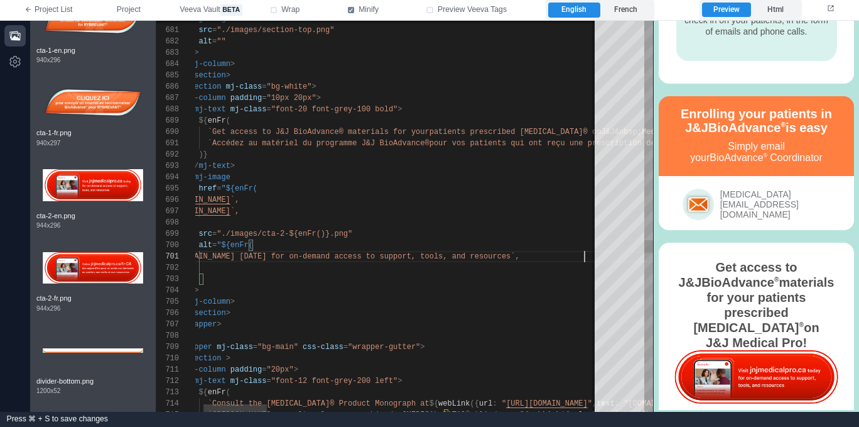
scroll to position [0, 440]
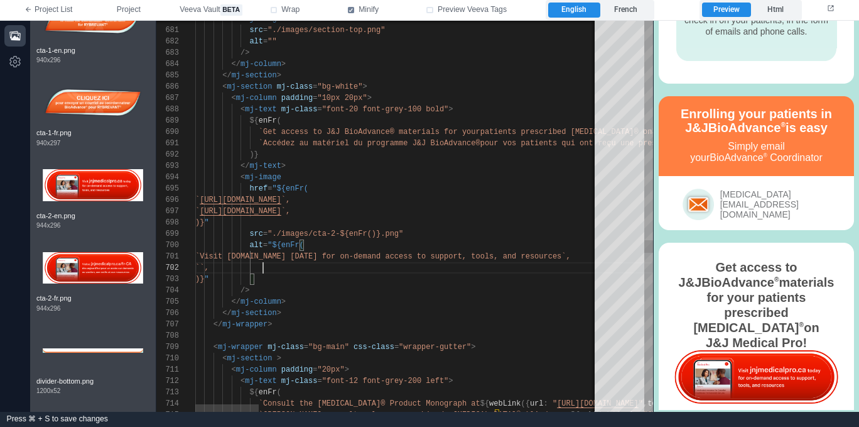
drag, startPoint x: 262, startPoint y: 267, endPoint x: 291, endPoint y: 267, distance: 28.9
click at [209, 266] on span "``," at bounding box center [202, 267] width 14 height 9
paste textarea "**********"
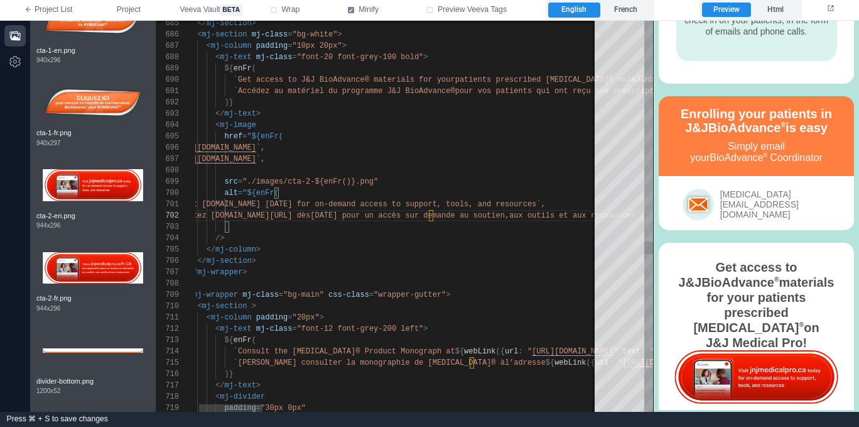
scroll to position [68, 77]
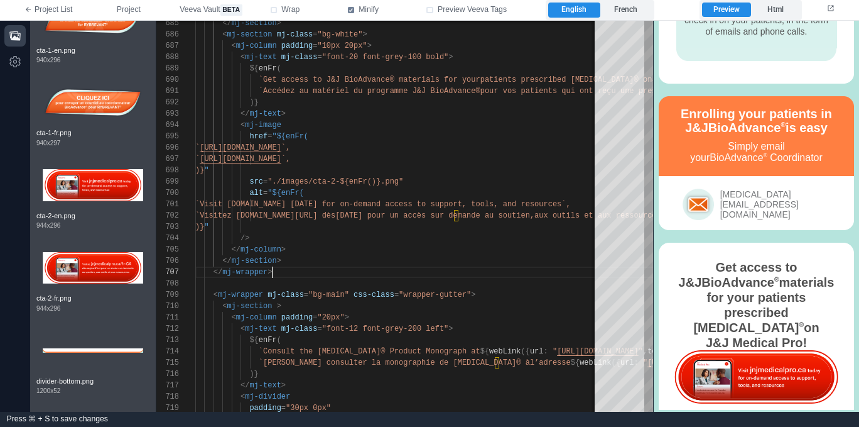
scroll to position [1356, 0]
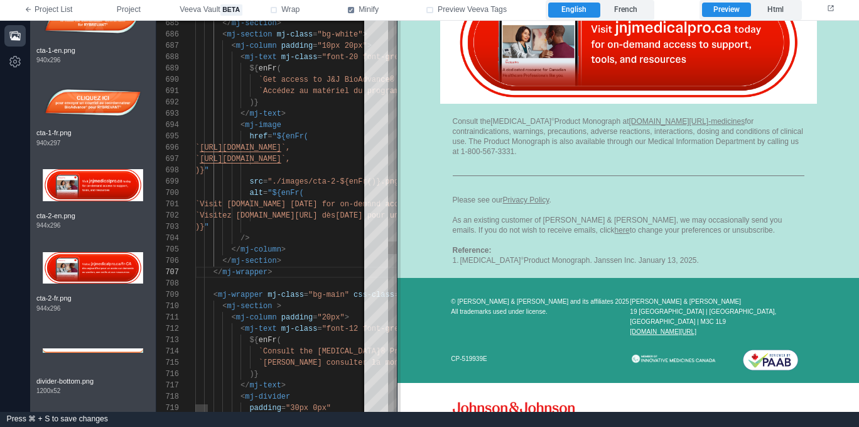
drag, startPoint x: 653, startPoint y: 274, endPoint x: 400, endPoint y: 264, distance: 252.7
click at [400, 264] on span at bounding box center [397, 216] width 7 height 391
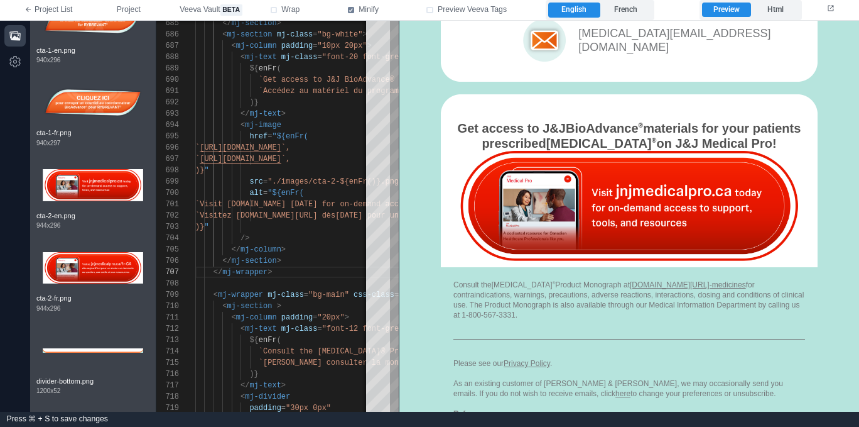
scroll to position [1198, 0]
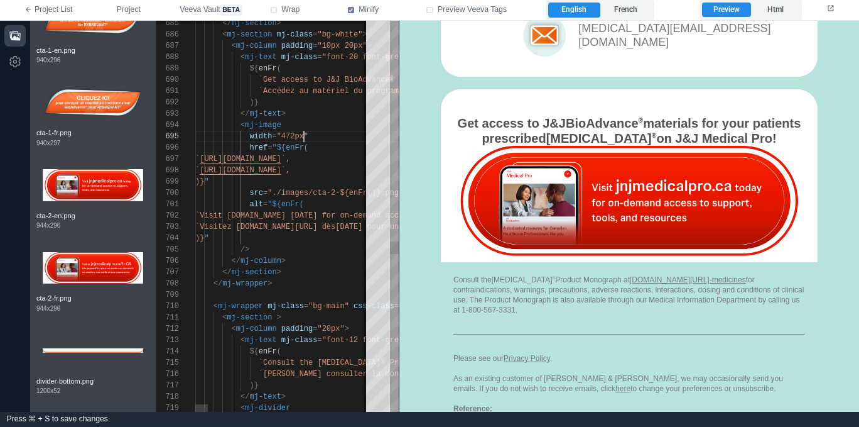
scroll to position [45, 109]
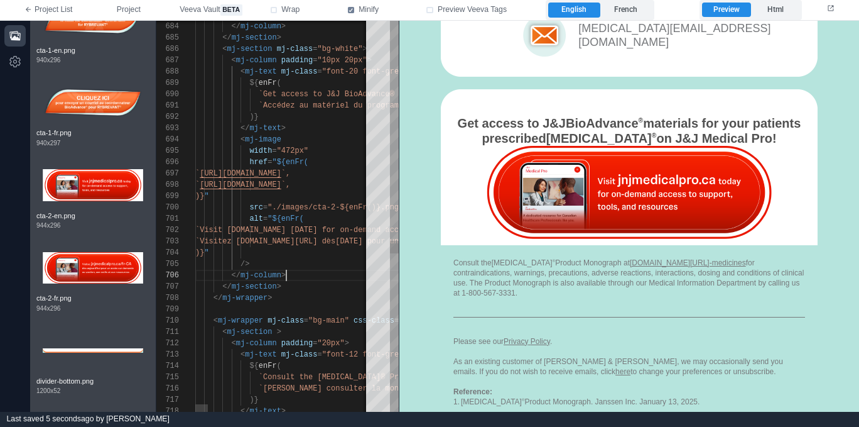
drag, startPoint x: 308, startPoint y: 273, endPoint x: 300, endPoint y: 283, distance: 13.4
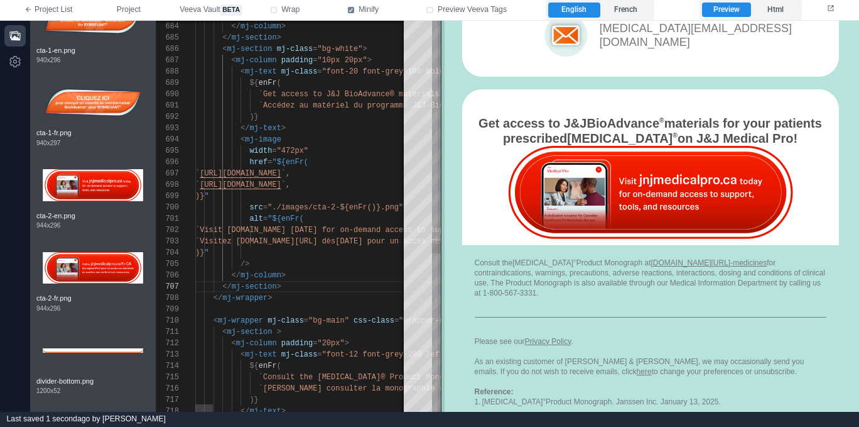
drag, startPoint x: 398, startPoint y: 261, endPoint x: 440, endPoint y: 258, distance: 41.6
click at [440, 258] on span at bounding box center [441, 216] width 7 height 391
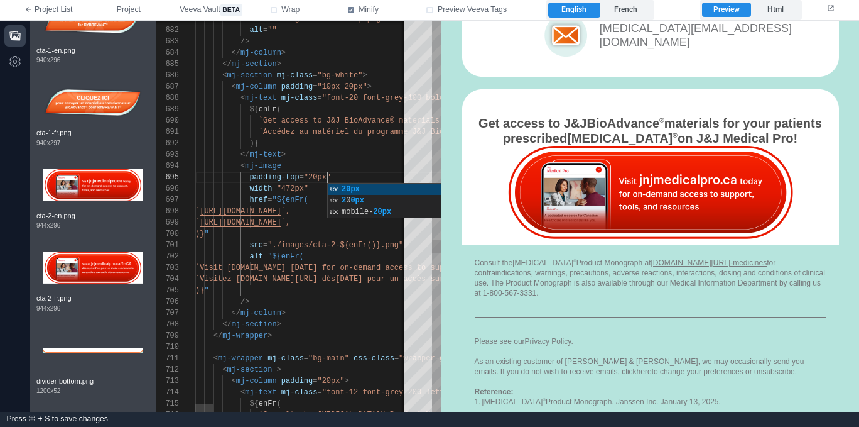
scroll to position [45, 132]
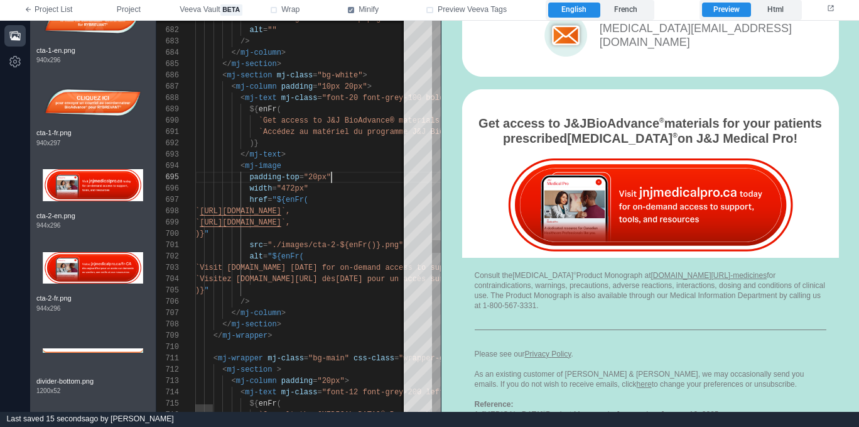
scroll to position [45, 136]
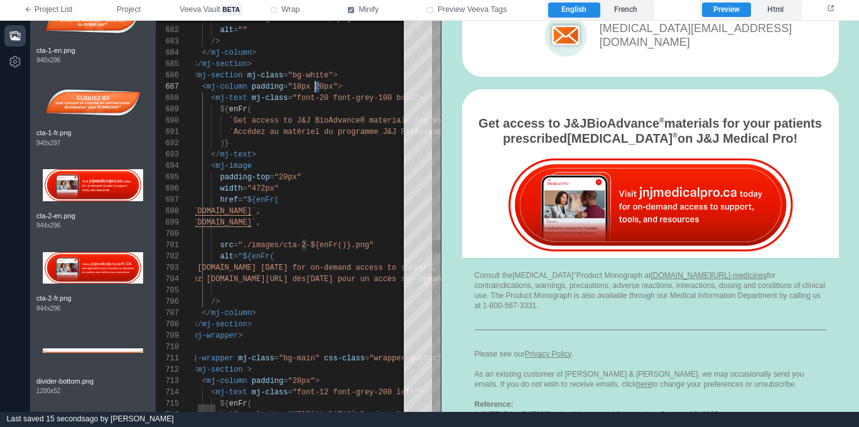
drag, startPoint x: 318, startPoint y: 82, endPoint x: 329, endPoint y: 82, distance: 10.1
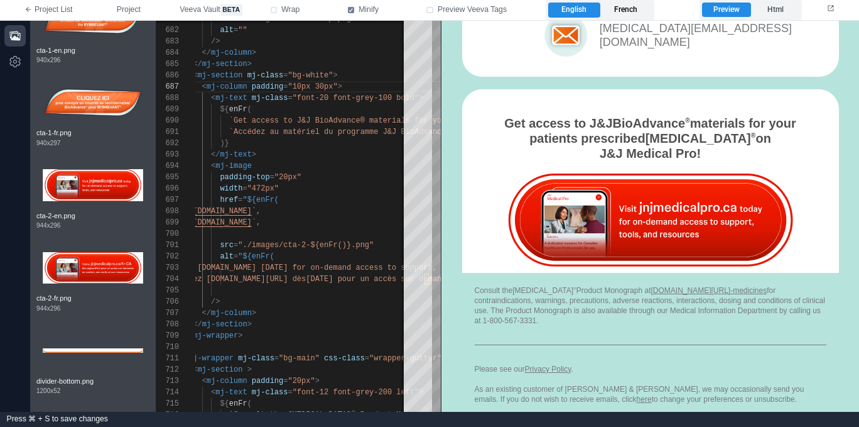
click at [632, 11] on label "French" at bounding box center [627, 10] width 52 height 15
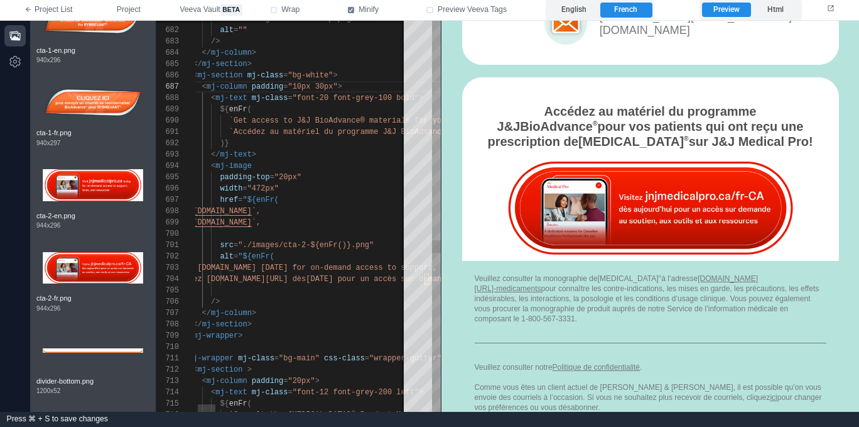
scroll to position [68, 177]
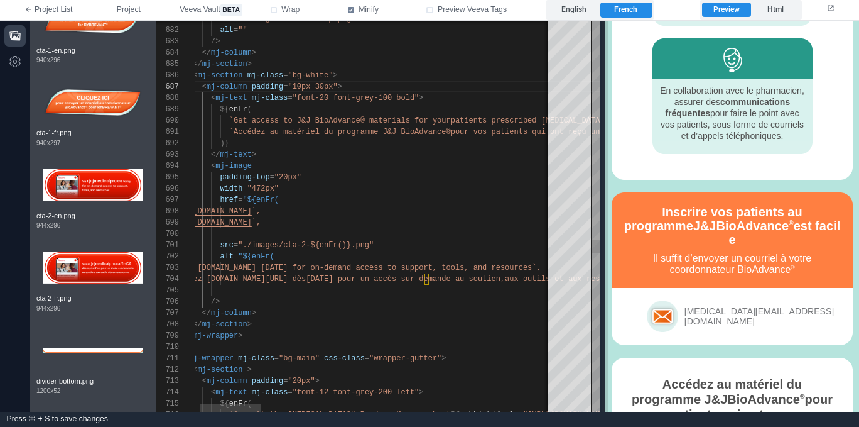
scroll to position [1358, 0]
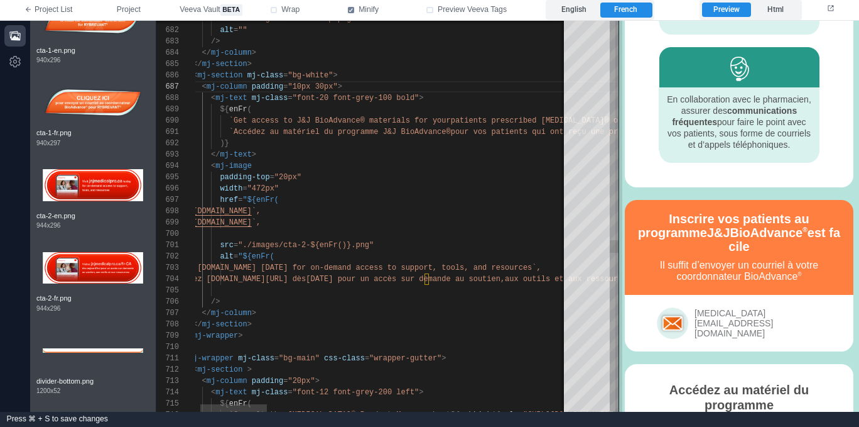
drag, startPoint x: 440, startPoint y: 85, endPoint x: 618, endPoint y: 84, distance: 177.8
click at [618, 84] on span at bounding box center [619, 216] width 7 height 391
drag, startPoint x: 741, startPoint y: 396, endPoint x: 721, endPoint y: 383, distance: 24.9
click at [722, 383] on div "Accédez au matériel du programme J&J BioAdvance ® pour vos patients qui ont reç…" at bounding box center [739, 434] width 191 height 106
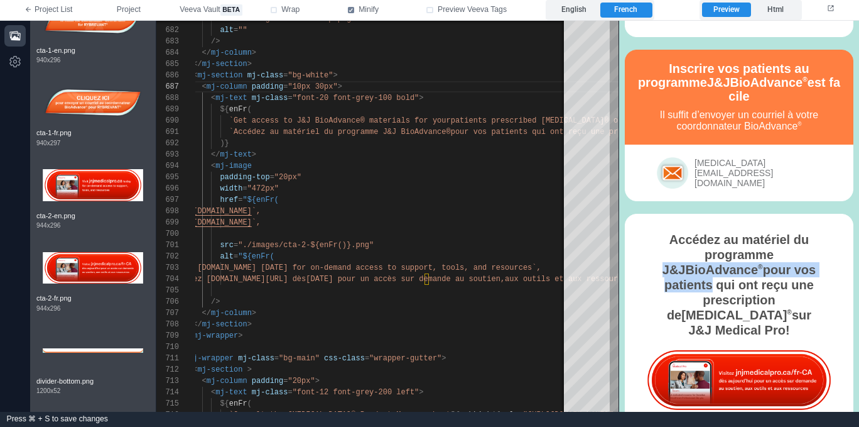
scroll to position [1520, 0]
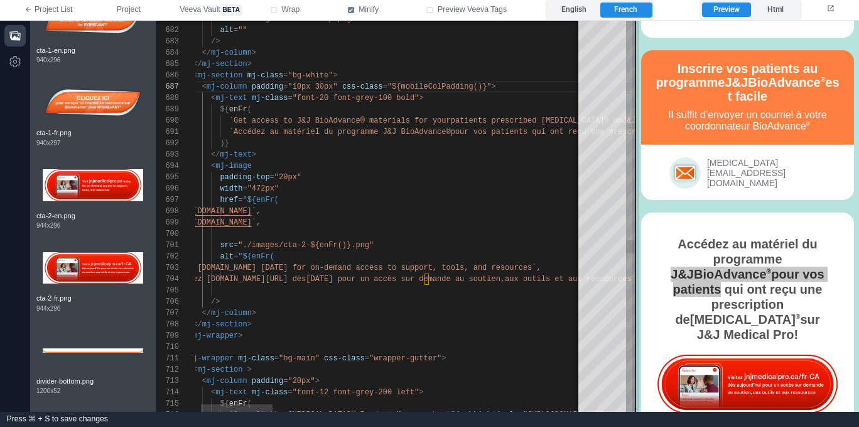
scroll to position [1569, 0]
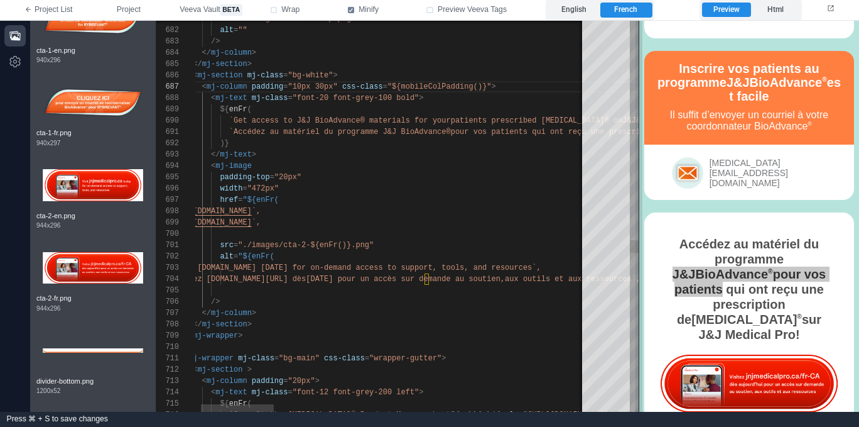
drag, startPoint x: 619, startPoint y: 197, endPoint x: 638, endPoint y: 193, distance: 19.8
click at [639, 193] on span at bounding box center [639, 216] width 7 height 391
click at [477, 84] on span ""${mobileColPadding(" at bounding box center [433, 86] width 90 height 9
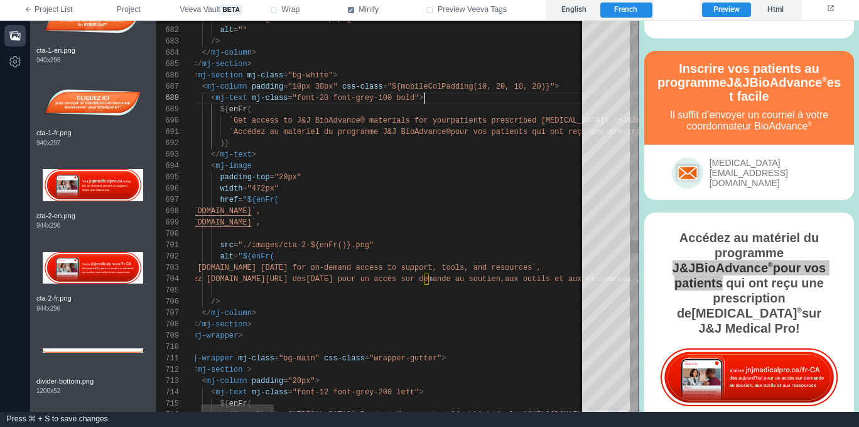
scroll to position [90, 86]
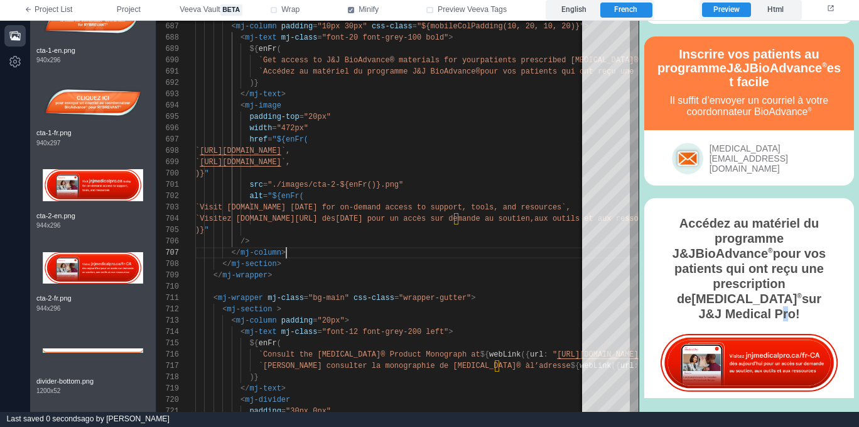
click at [785, 268] on div "Accédez au matériel du programme J&J BioAdvance ® pour vos patients qui ont reç…" at bounding box center [749, 268] width 184 height 106
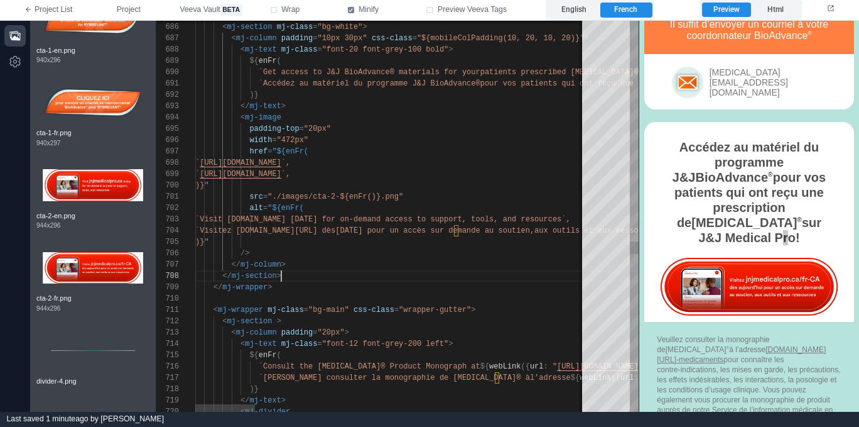
scroll to position [79, 86]
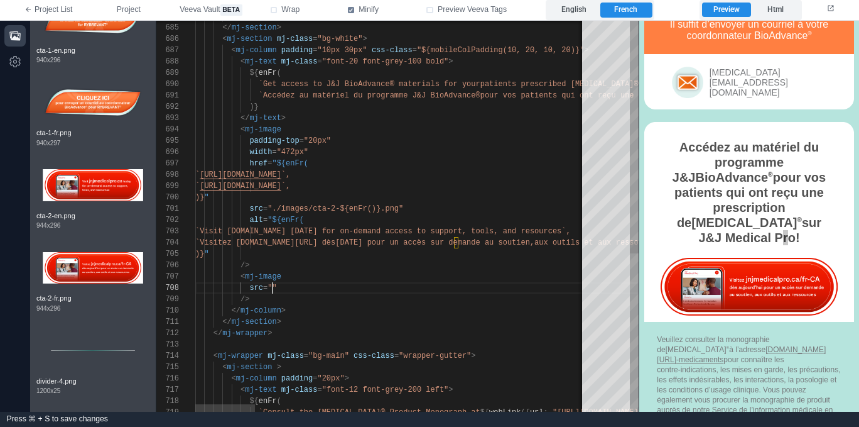
scroll to position [79, 77]
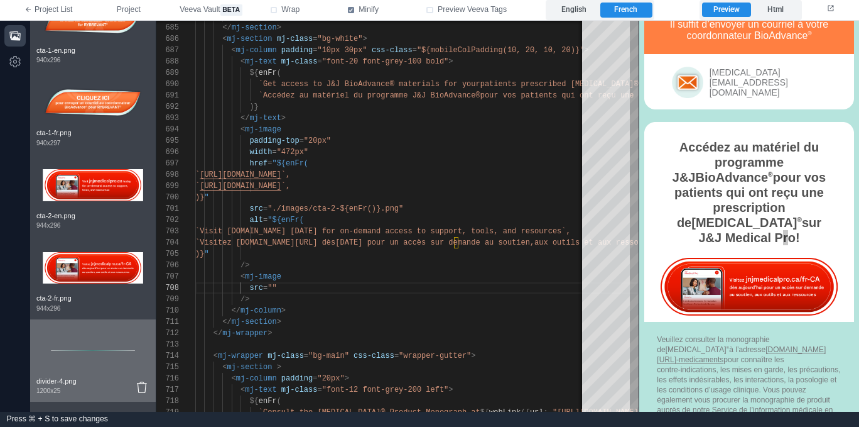
click at [79, 358] on img at bounding box center [93, 350] width 101 height 50
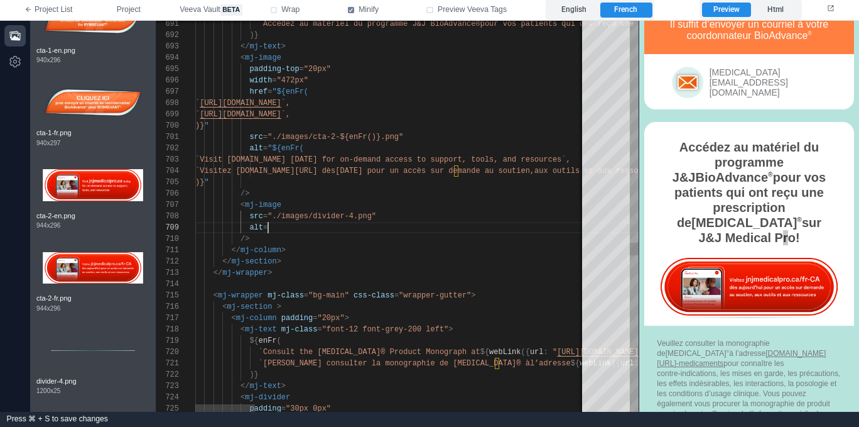
scroll to position [90, 77]
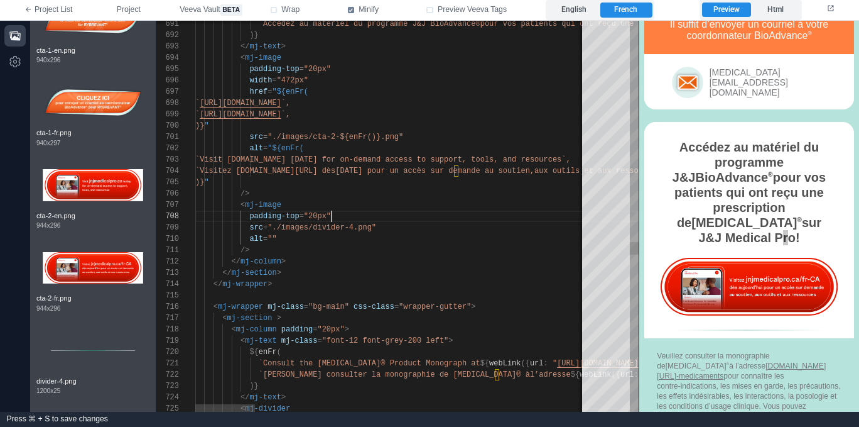
scroll to position [90, 136]
drag, startPoint x: 315, startPoint y: 214, endPoint x: 335, endPoint y: 204, distance: 22.8
click at [315, 214] on span ""20px"" at bounding box center [317, 216] width 27 height 9
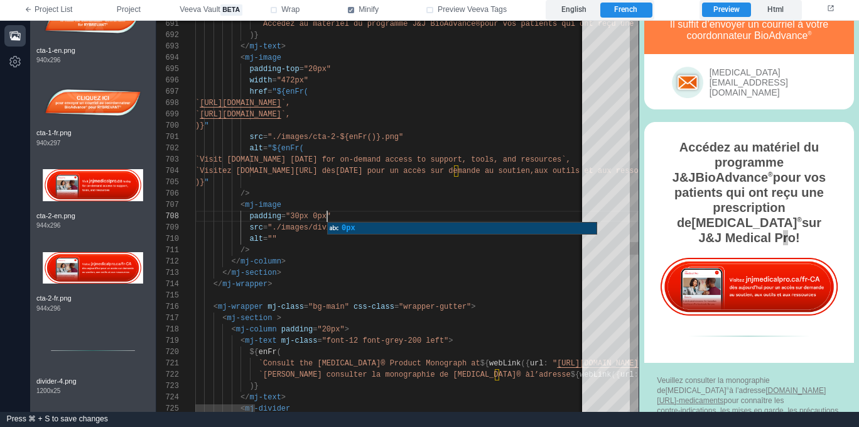
scroll to position [79, 132]
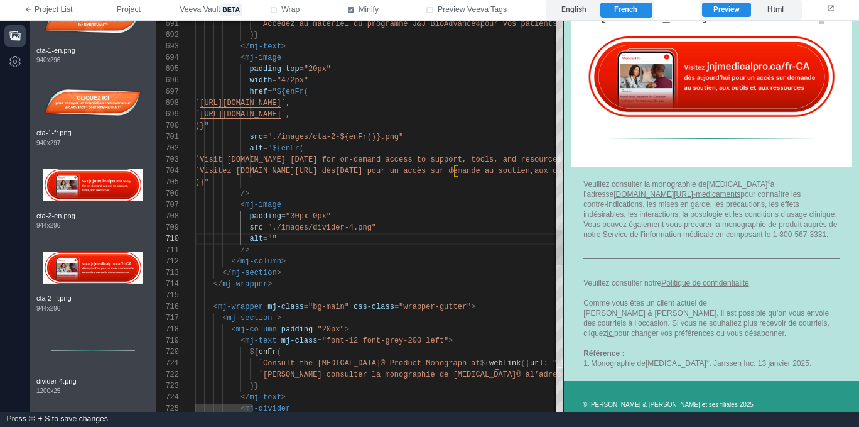
scroll to position [1494, 0]
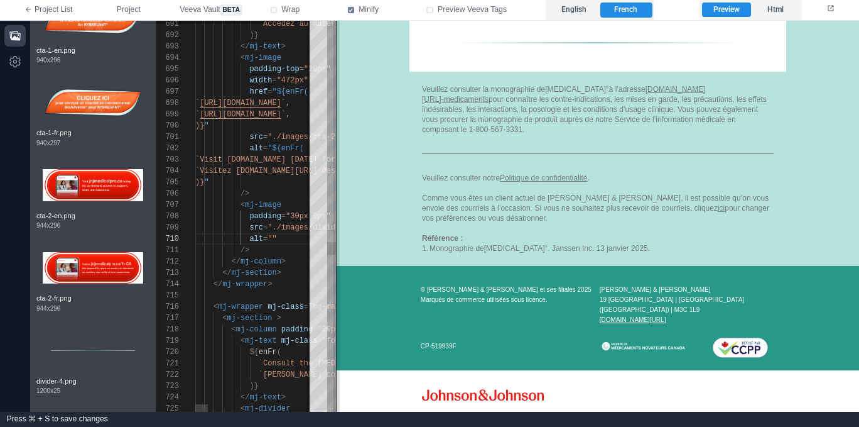
drag, startPoint x: 639, startPoint y: 273, endPoint x: 340, endPoint y: 270, distance: 298.4
click at [338, 270] on span at bounding box center [336, 216] width 7 height 391
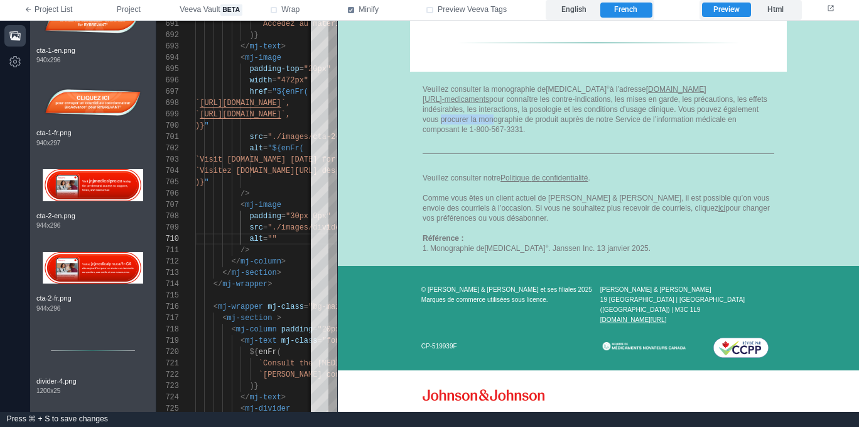
drag, startPoint x: 577, startPoint y: 117, endPoint x: 523, endPoint y: 124, distance: 53.8
click at [528, 119] on div "Veuillez consulter la monographie de RYBREVANT ® à l’adresse innovativemedicine…" at bounding box center [599, 109] width 352 height 50
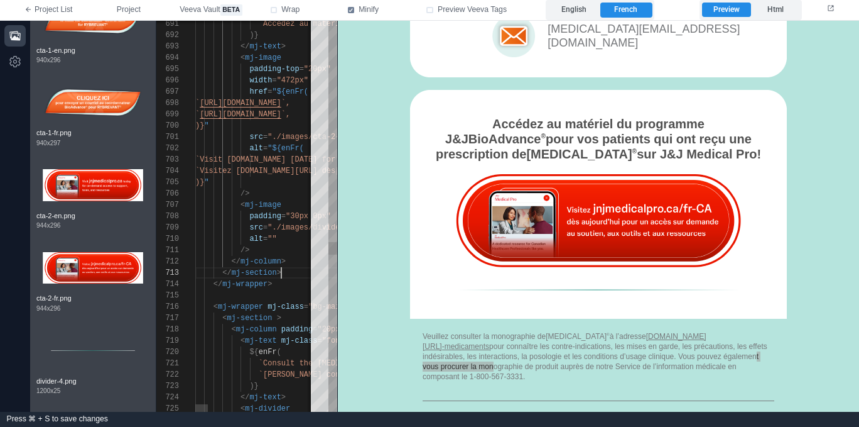
scroll to position [23, 86]
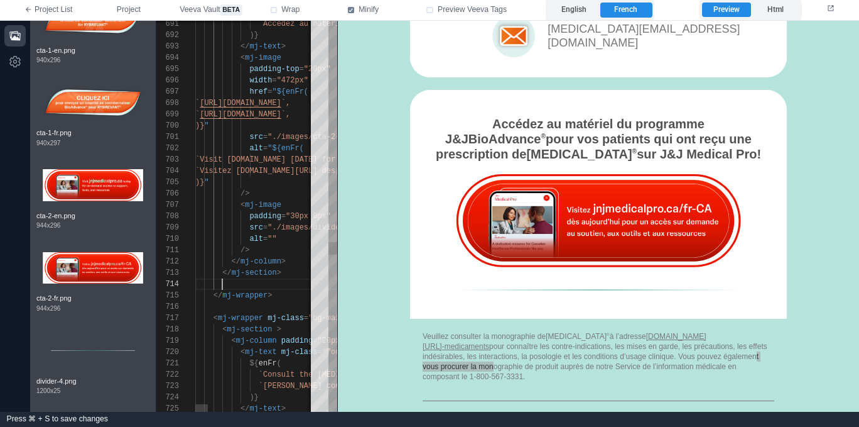
paste textarea "**********"
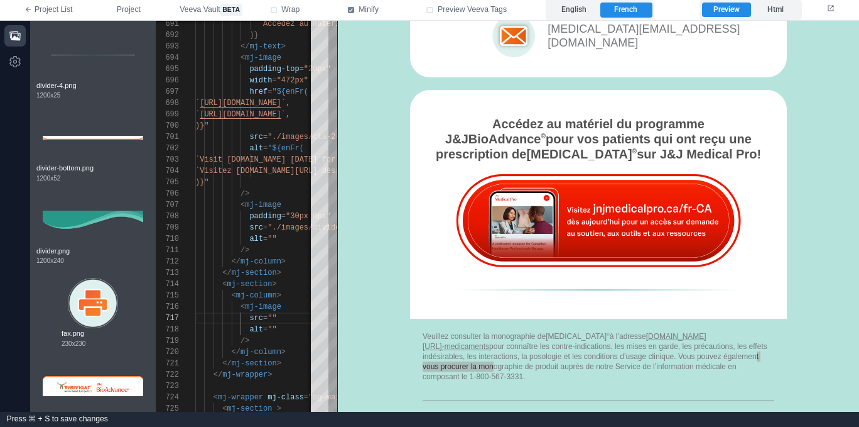
scroll to position [800, 0]
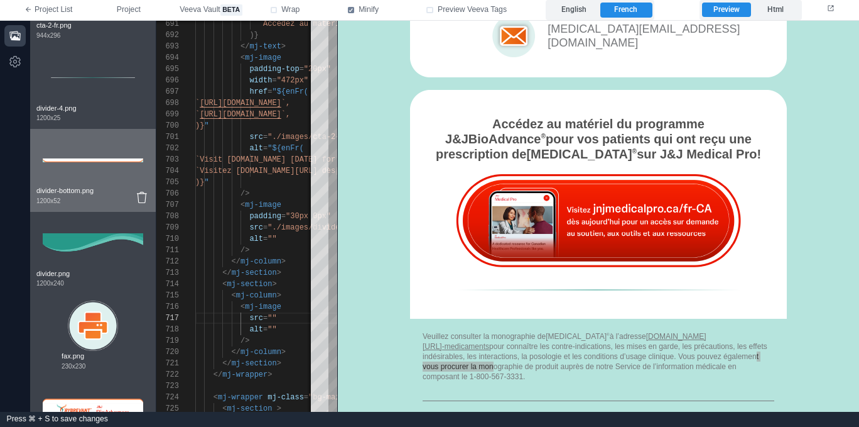
click at [97, 161] on img at bounding box center [93, 160] width 101 height 50
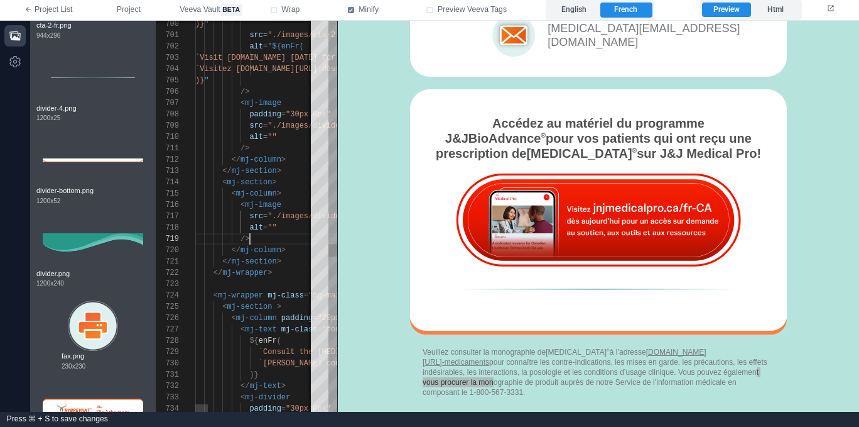
scroll to position [90, 55]
click at [277, 307] on div "700 701 702 703 704 705 706 707 708 709 710 711 712 713 714 715 716 717 718 719…" at bounding box center [246, 216] width 181 height 391
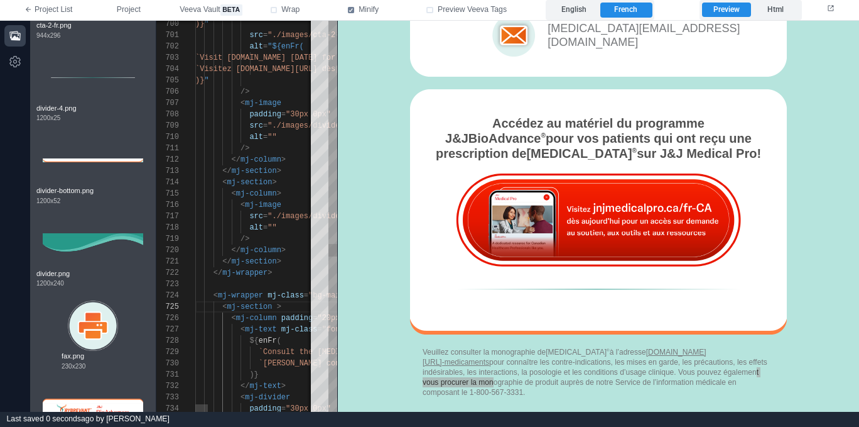
click at [277, 345] on div "700 701 702 703 704 705 706 707 708 709 710 711 712 713 714 715 716 717 718 719…" at bounding box center [246, 216] width 181 height 391
click at [18, 30] on icon "button" at bounding box center [15, 36] width 13 height 13
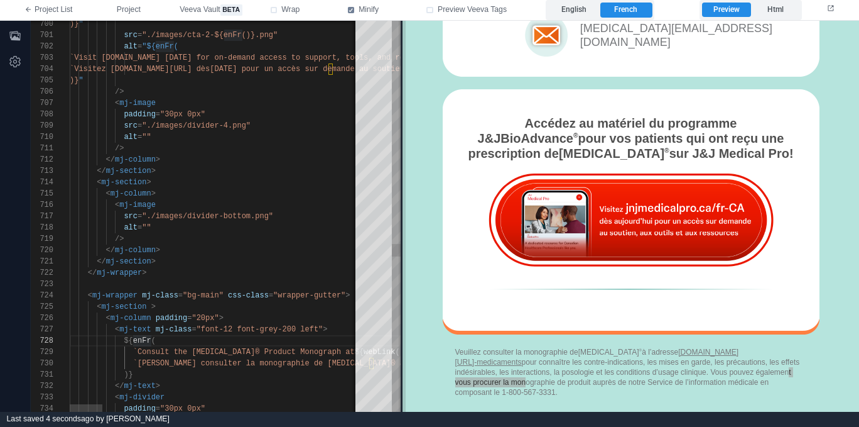
drag, startPoint x: 215, startPoint y: 275, endPoint x: 406, endPoint y: 326, distance: 197.8
click at [406, 326] on span at bounding box center [402, 216] width 7 height 391
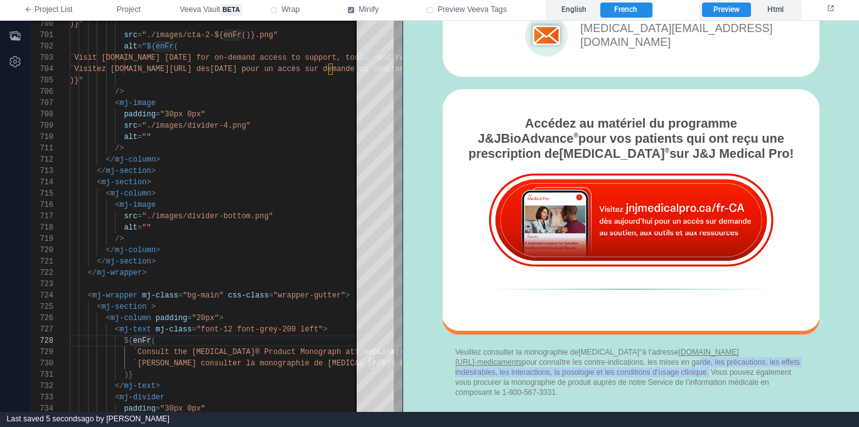
drag, startPoint x: 481, startPoint y: 381, endPoint x: 469, endPoint y: 375, distance: 12.6
click at [469, 375] on div "Veuillez consulter la monographie de RYBREVANT ® à l’adresse innovativemedicine…" at bounding box center [631, 371] width 352 height 50
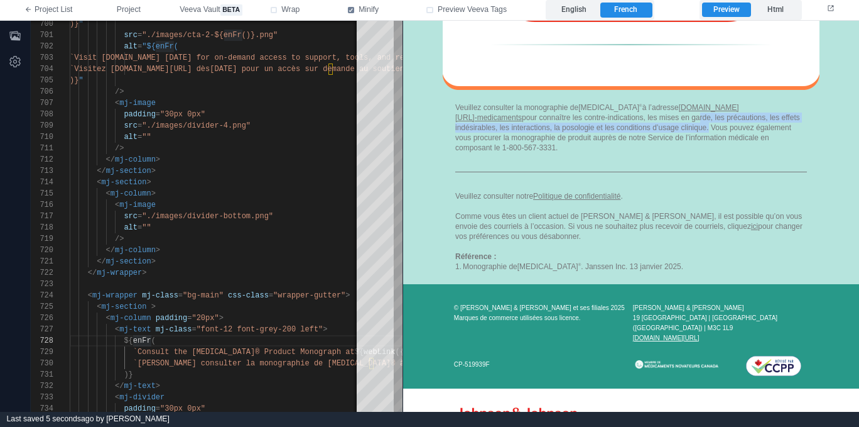
scroll to position [1479, 0]
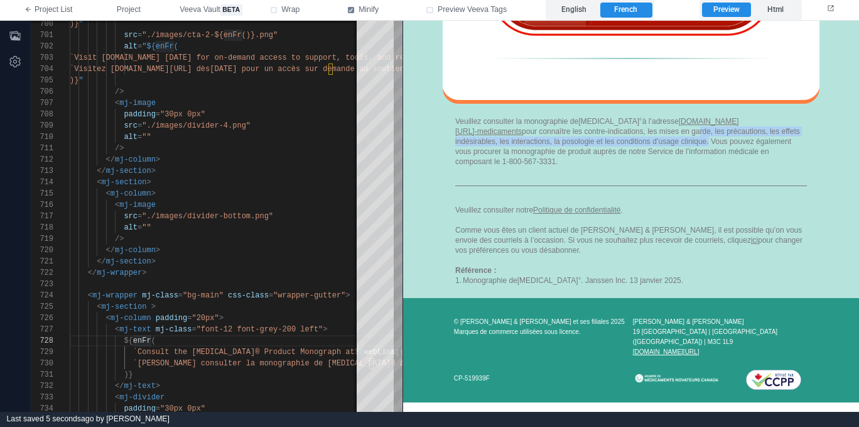
click at [564, 253] on div "Veuillez consulter notre Politique de confidentialité . Comme vous êtes un clie…" at bounding box center [631, 244] width 352 height 80
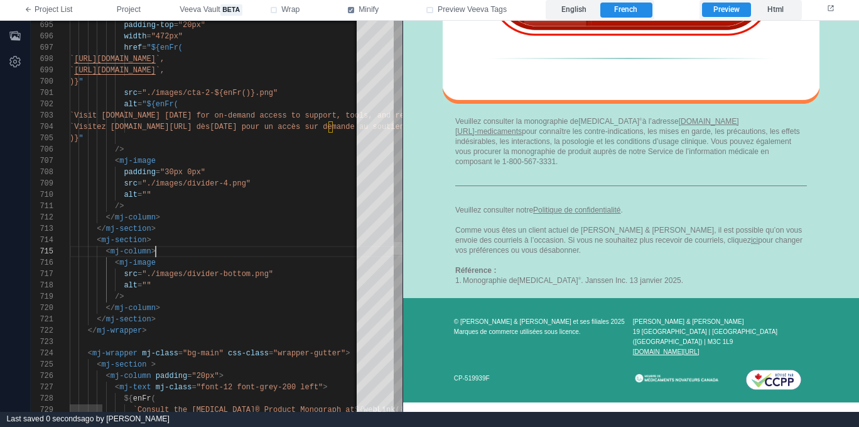
click at [396, 247] on div at bounding box center [398, 248] width 9 height 13
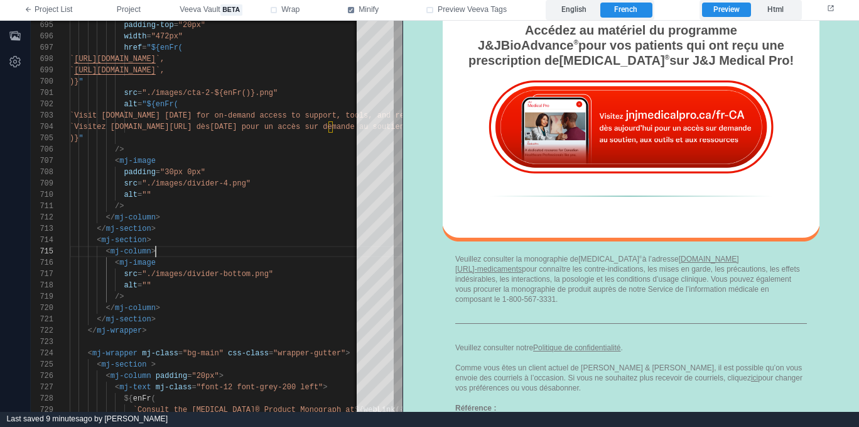
scroll to position [1329, 0]
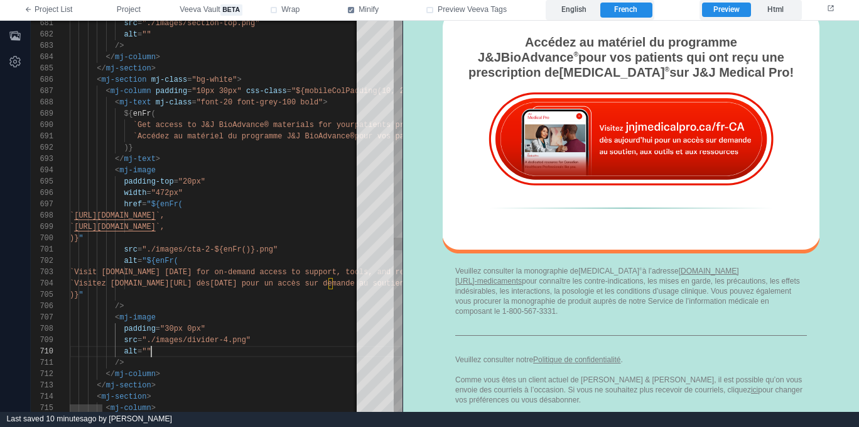
scroll to position [0, 55]
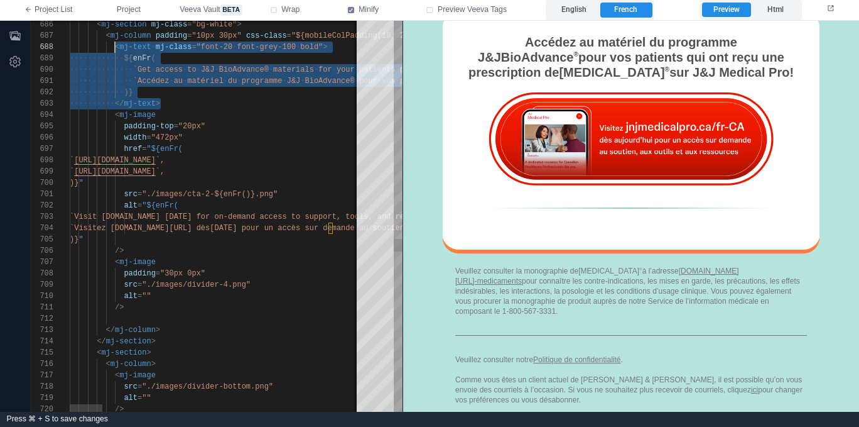
scroll to position [79, 45]
drag, startPoint x: 179, startPoint y: 101, endPoint x: 114, endPoint y: 50, distance: 82.3
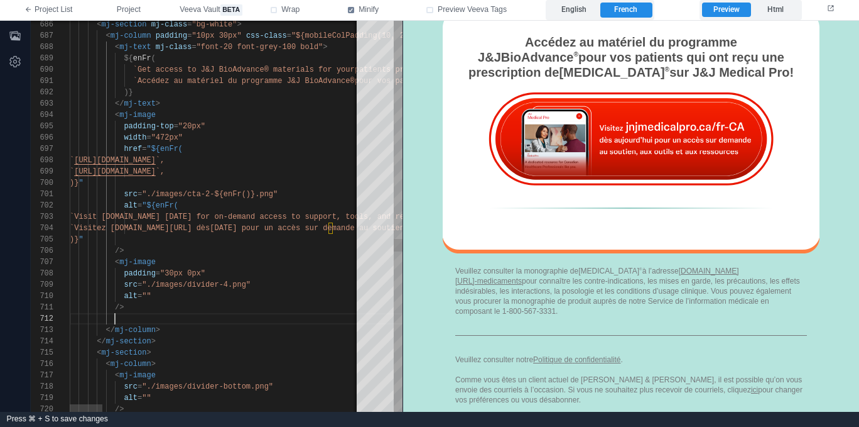
paste textarea "**********"
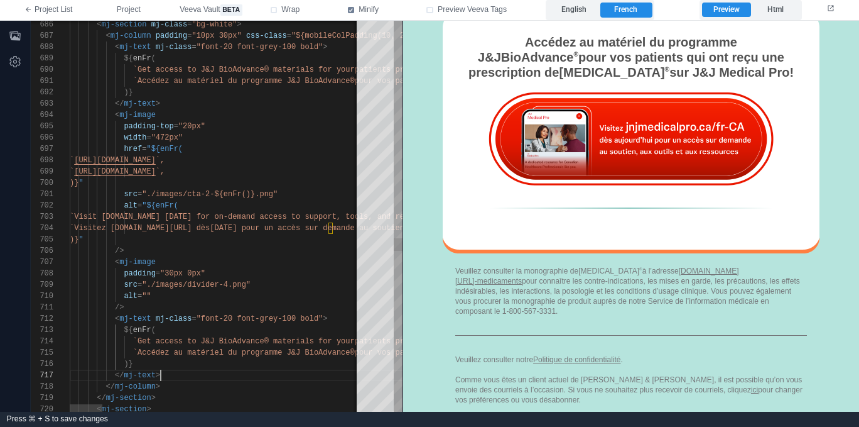
scroll to position [68, 91]
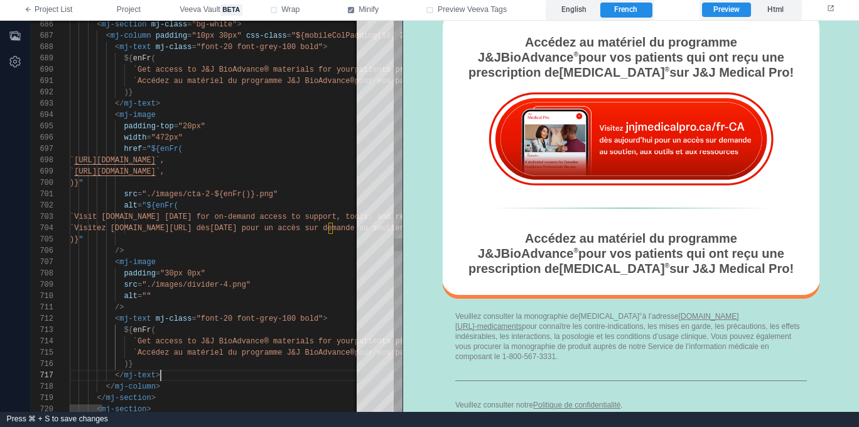
click at [234, 315] on span ""font-20 font-grey-100 bold"" at bounding box center [260, 318] width 127 height 9
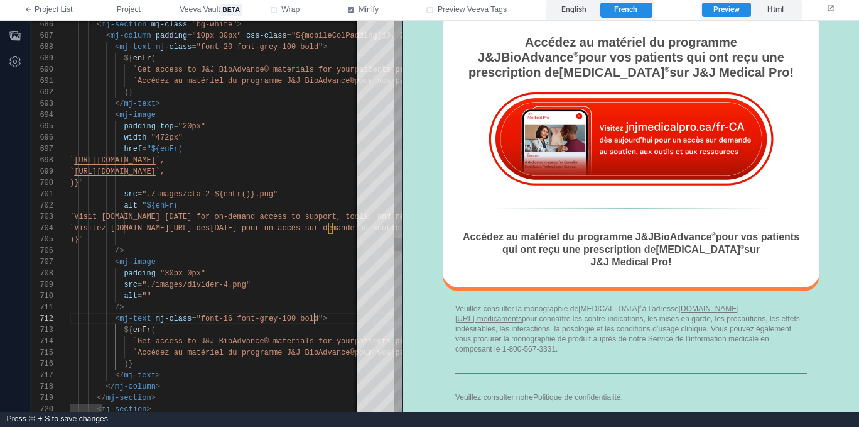
click at [313, 319] on span ""font-16 font-grey-100 bold"" at bounding box center [260, 318] width 127 height 9
click at [157, 352] on span "`Accédez au matériel du programme J&J BioAdvance®" at bounding box center [244, 352] width 222 height 9
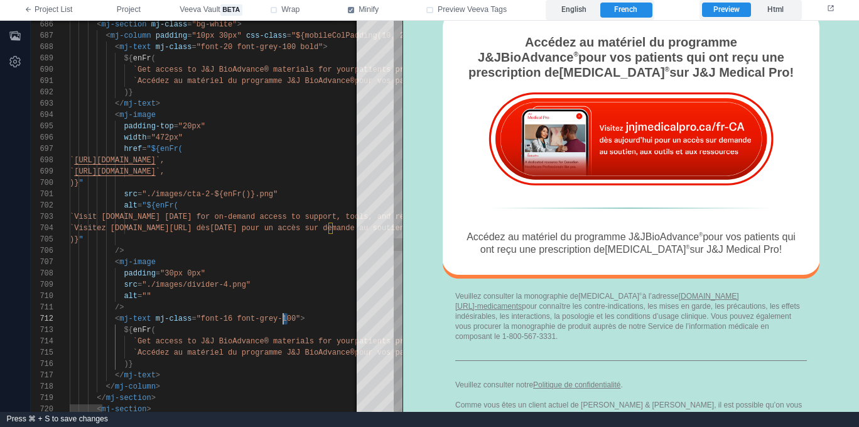
scroll to position [11, 218]
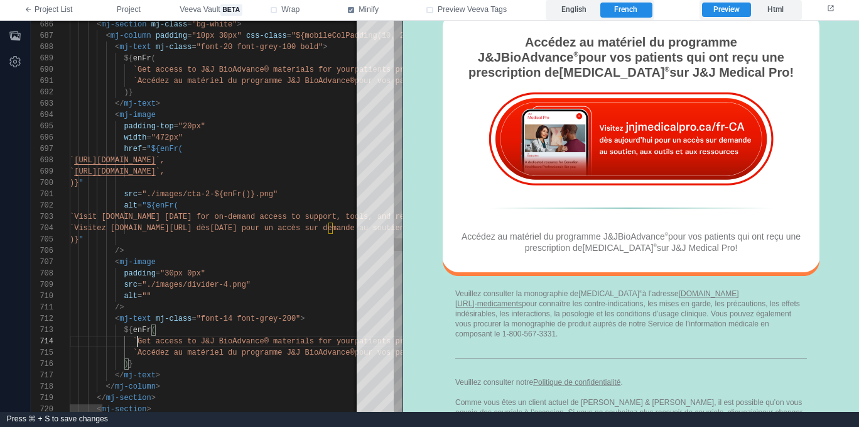
click at [140, 343] on span "`Get access to J&J BioAdvance® materials for your" at bounding box center [244, 341] width 222 height 9
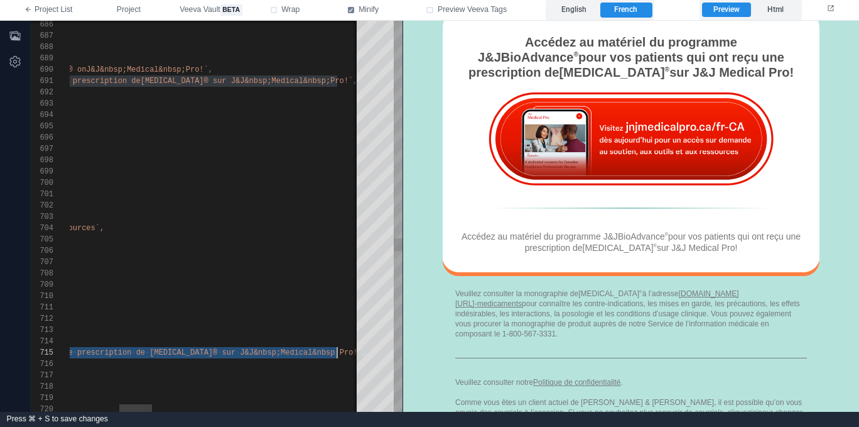
scroll to position [45, 68]
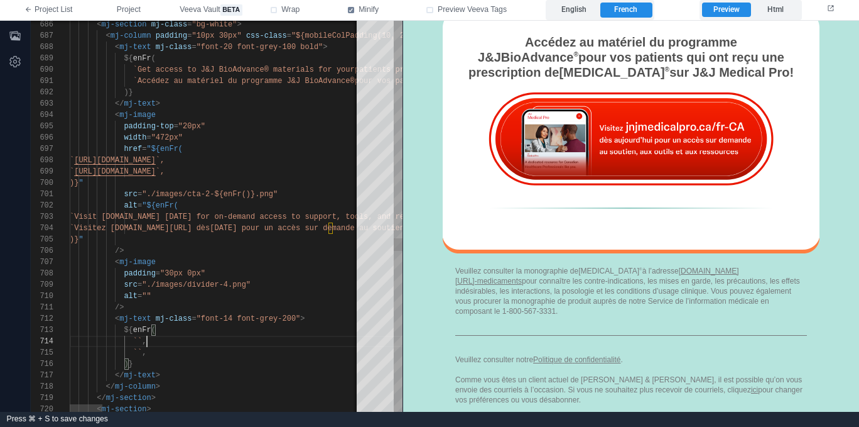
paste textarea "**********"
click at [137, 350] on div at bounding box center [137, 352] width 1 height 11
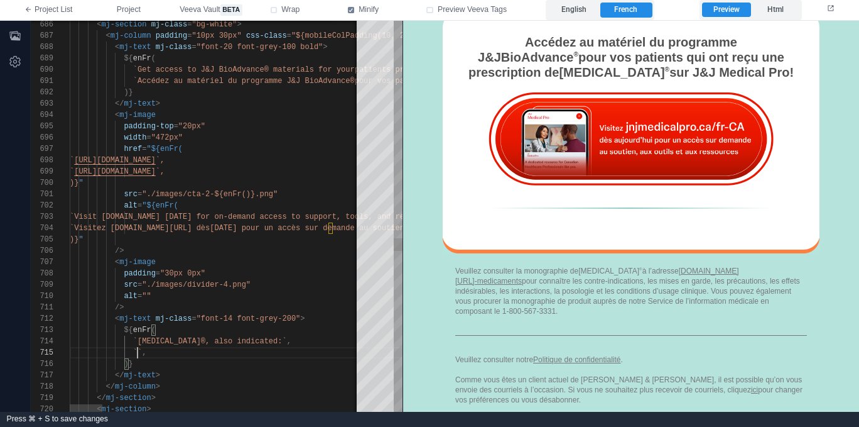
paste textarea "**********"
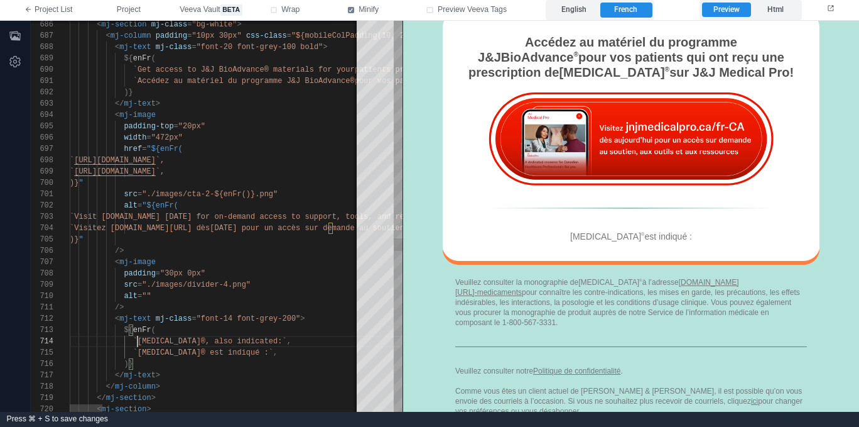
click at [138, 339] on span "`RYBREVANT®, also indicated:`" at bounding box center [210, 341] width 154 height 9
paste textarea "Editor content;Press Alt+F1 for Accessibility Options."
click at [202, 315] on span ""font-14 font-grey-200"" at bounding box center [249, 318] width 104 height 9
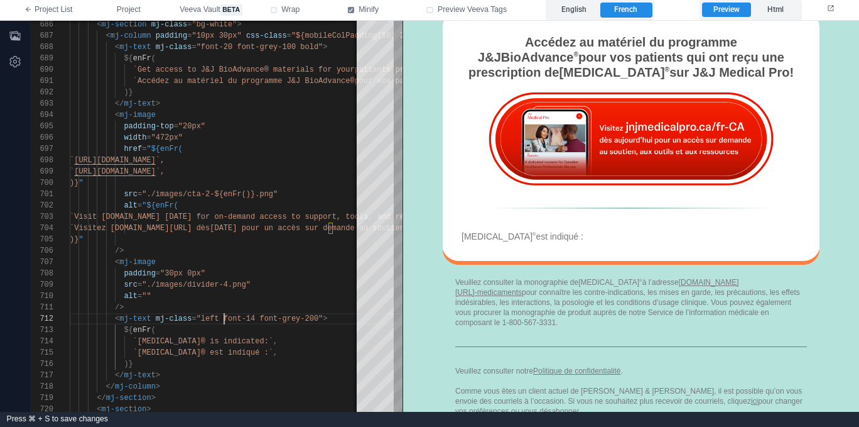
click at [587, 2] on div "English French" at bounding box center [600, 10] width 108 height 20
click at [587, 6] on label "English" at bounding box center [574, 10] width 52 height 15
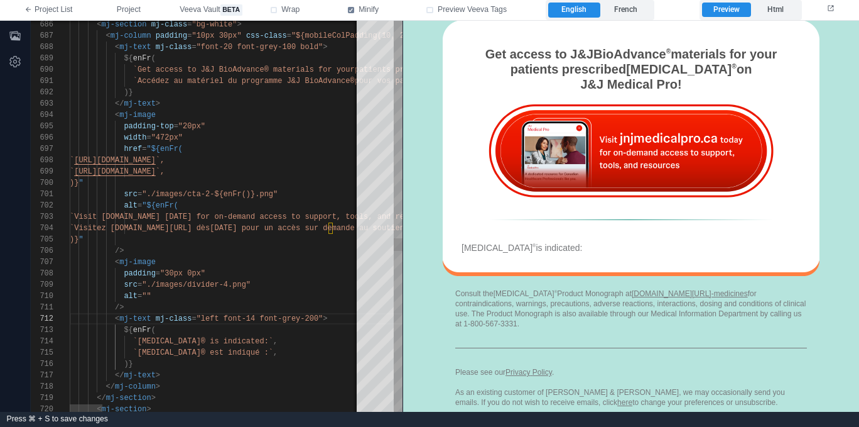
click at [273, 344] on span "," at bounding box center [275, 341] width 4 height 9
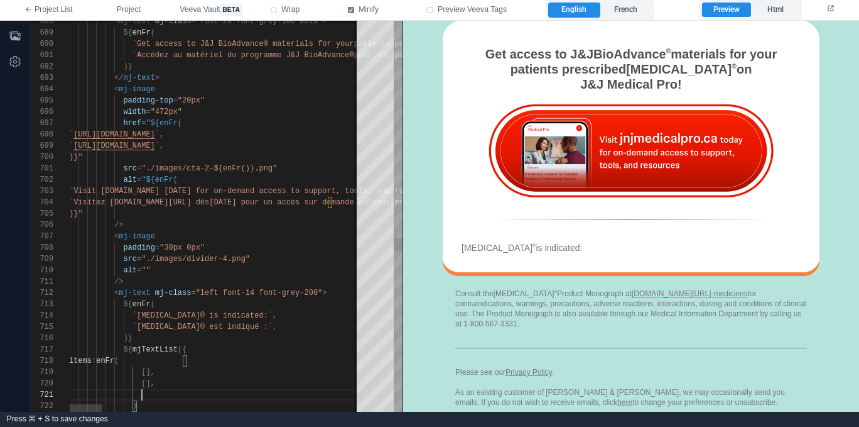
paste textarea "**********"
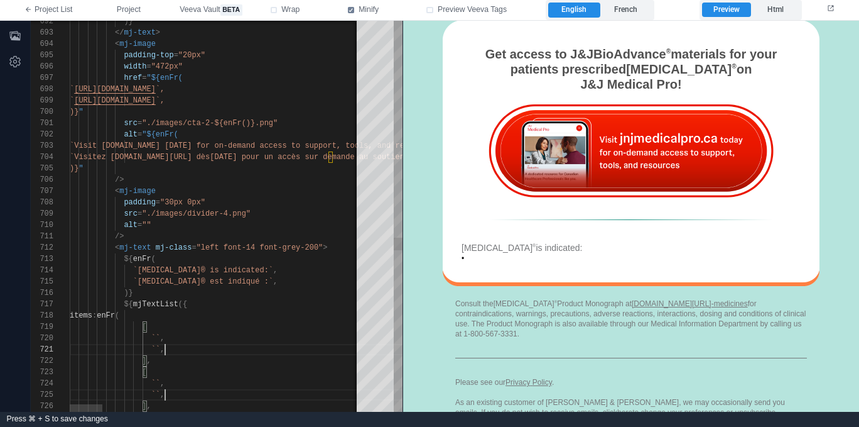
scroll to position [0, 94]
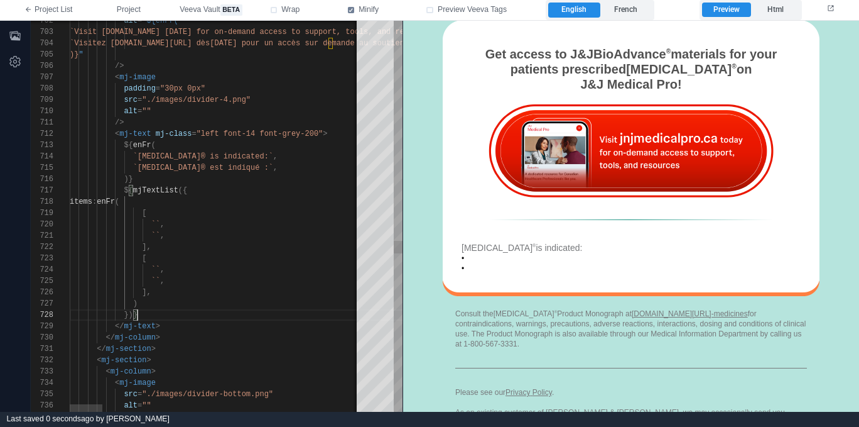
scroll to position [79, 68]
drag, startPoint x: 219, startPoint y: 320, endPoint x: 222, endPoint y: 311, distance: 9.3
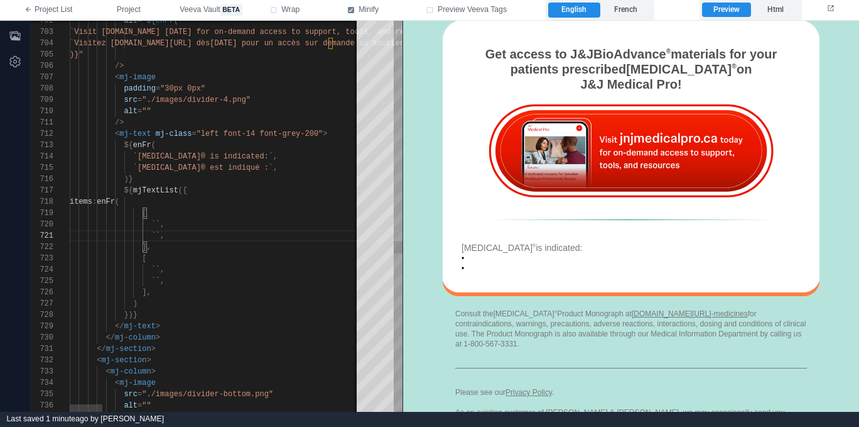
scroll to position [11, 82]
paste textarea "**********"
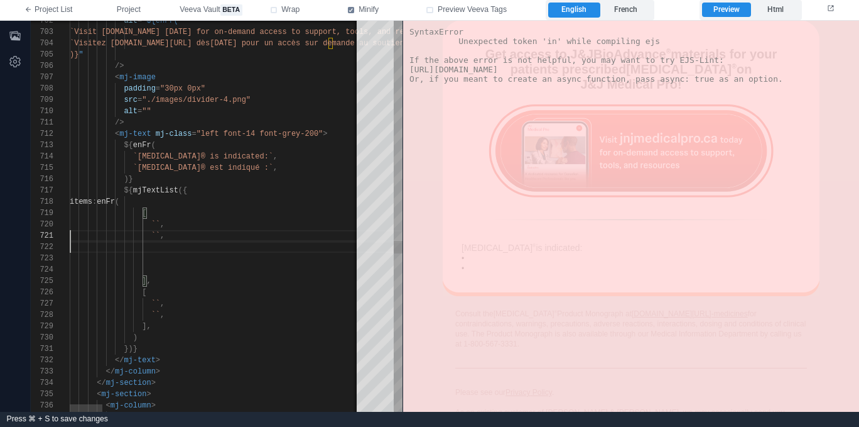
scroll to position [102, 0]
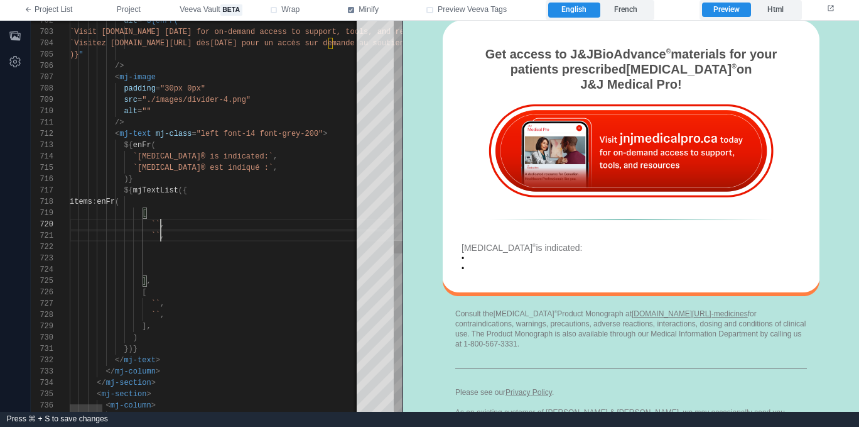
paste textarea "**********"
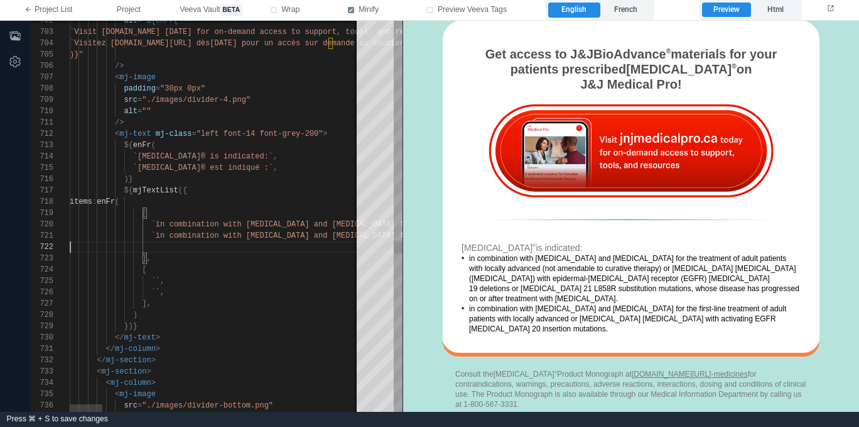
scroll to position [0, 934]
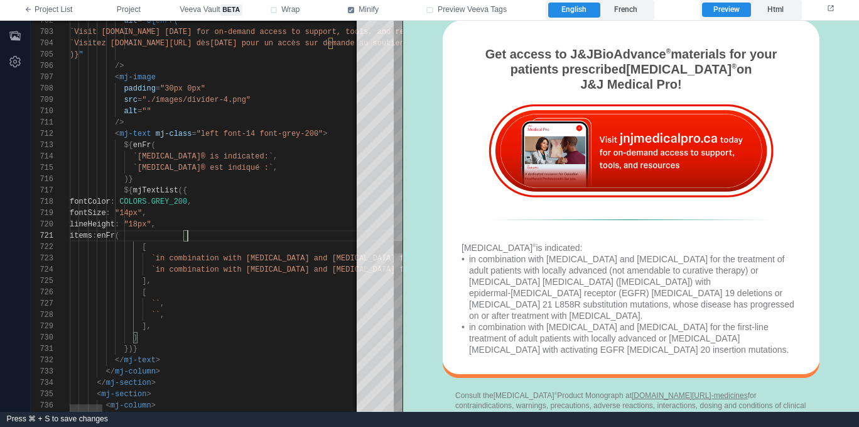
scroll to position [0, 118]
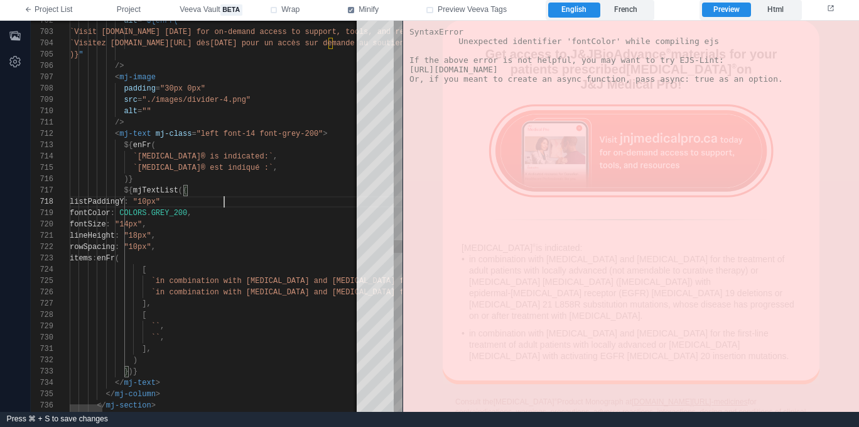
scroll to position [79, 159]
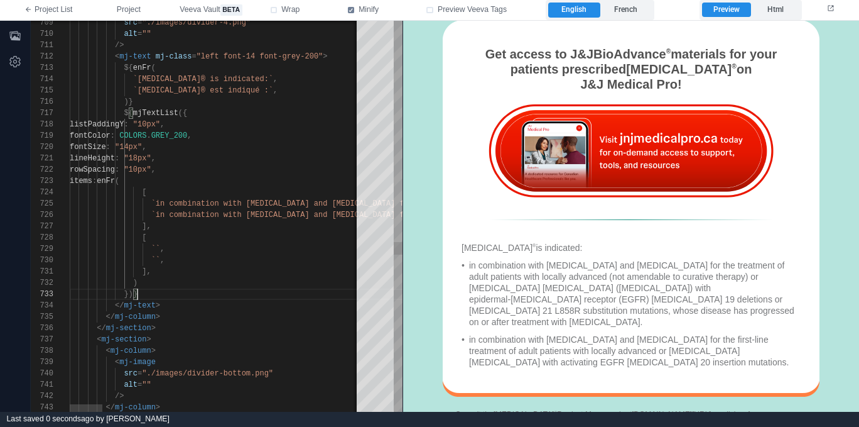
click at [601, 273] on div "in combination with carboplatin and pemetrexed for the treatment of adult patie…" at bounding box center [635, 293] width 332 height 68
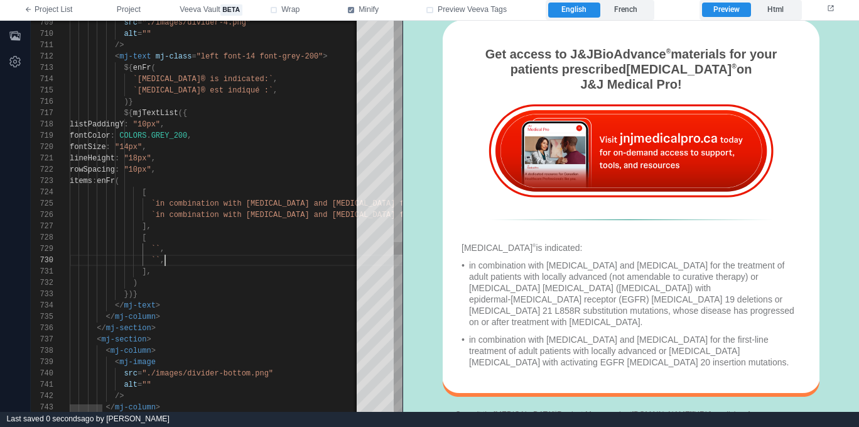
drag, startPoint x: 171, startPoint y: 252, endPoint x: 190, endPoint y: 260, distance: 21.1
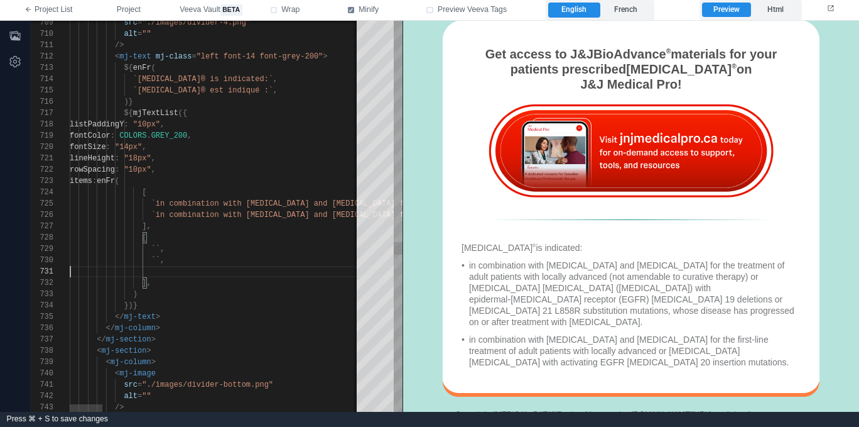
scroll to position [0, 0]
paste textarea "**********"
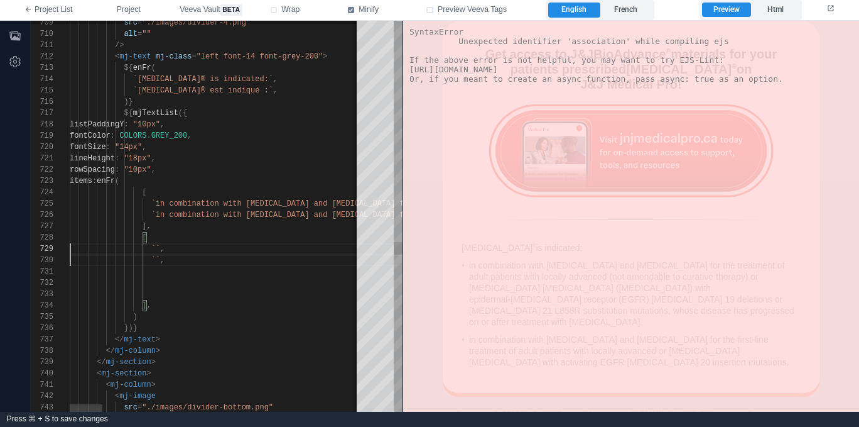
scroll to position [45, 0]
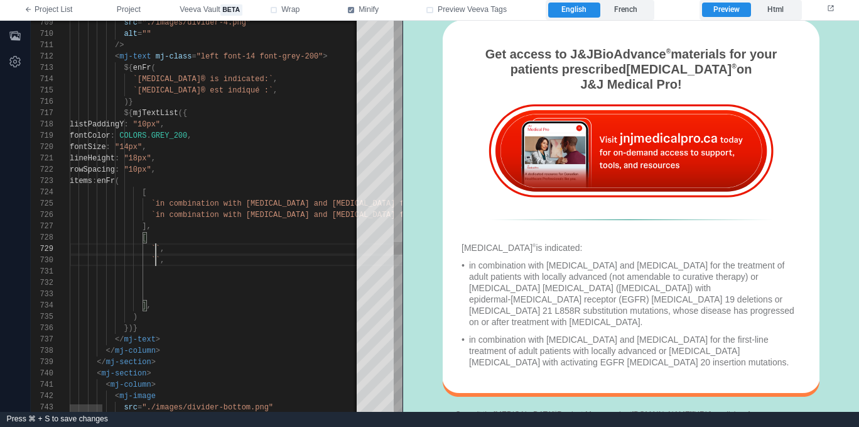
paste textarea "**********"
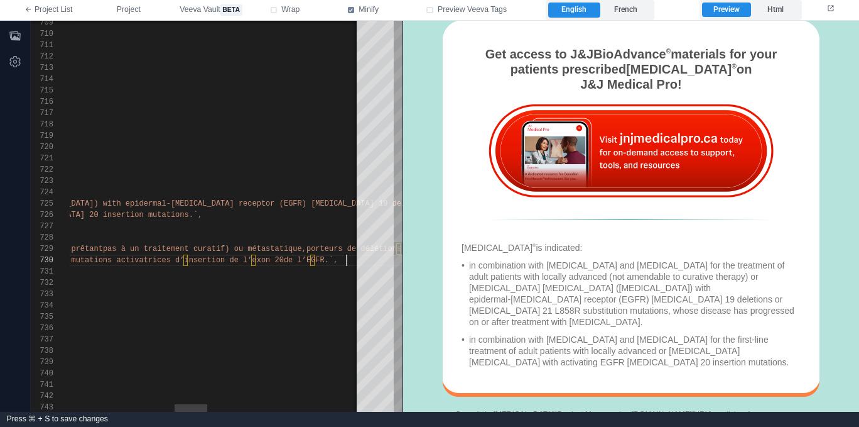
scroll to position [11, 1206]
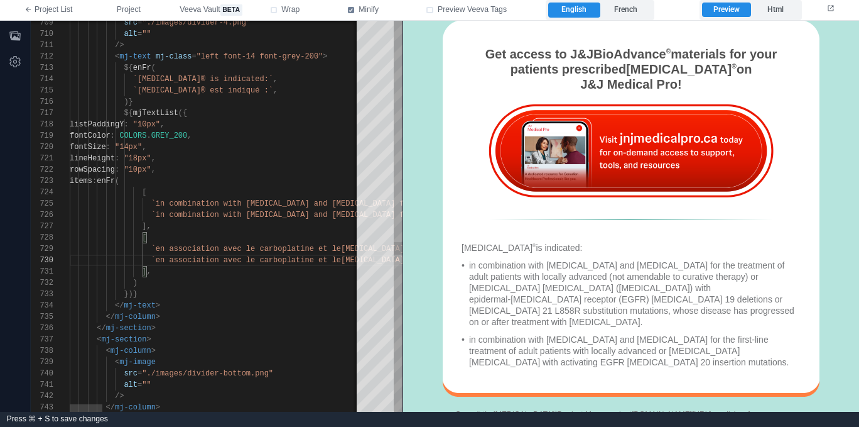
click at [625, 10] on label "French" at bounding box center [627, 10] width 52 height 15
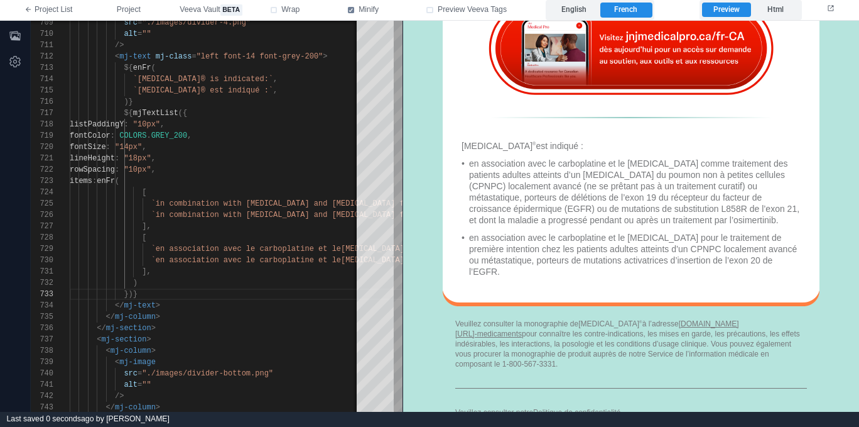
scroll to position [1428, 0]
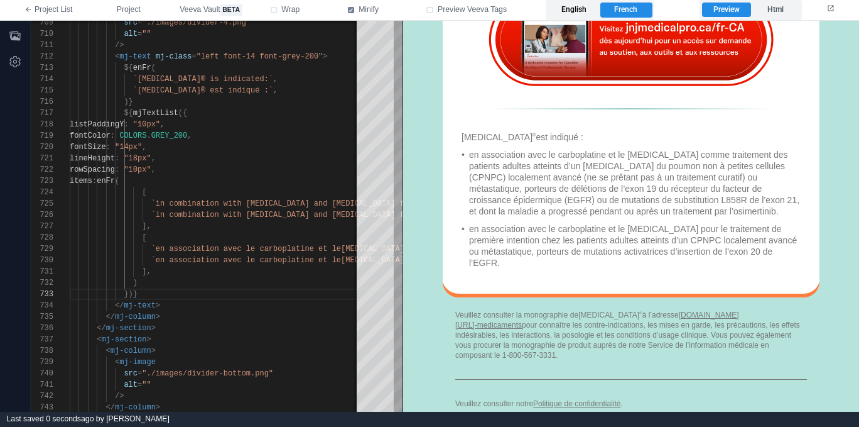
click at [586, 9] on label "English" at bounding box center [574, 10] width 52 height 15
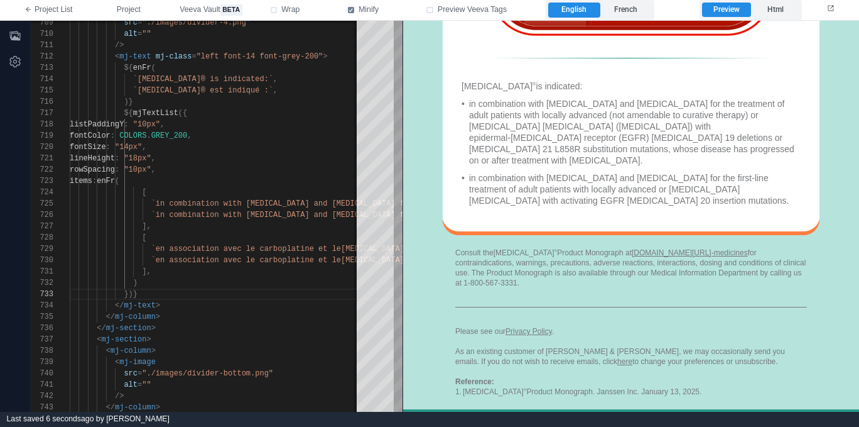
scroll to position [1351, 0]
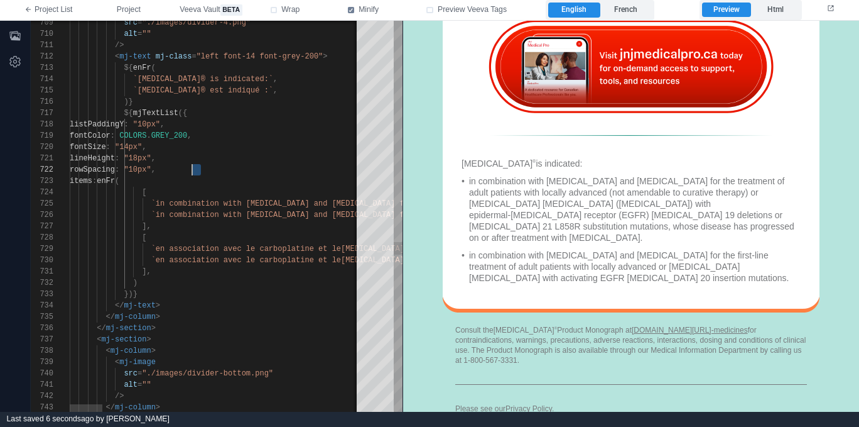
drag, startPoint x: 201, startPoint y: 168, endPoint x: 194, endPoint y: 168, distance: 6.9
drag, startPoint x: 210, startPoint y: 124, endPoint x: 202, endPoint y: 123, distance: 8.2
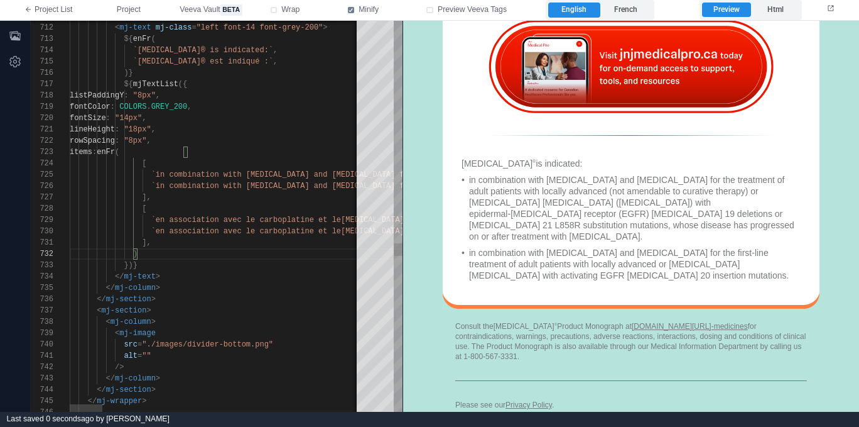
click at [636, 7] on label "French" at bounding box center [627, 10] width 52 height 15
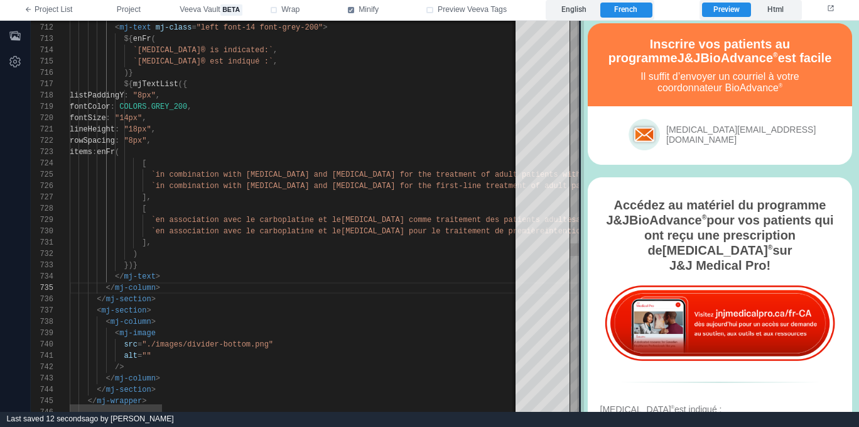
scroll to position [1459, 0]
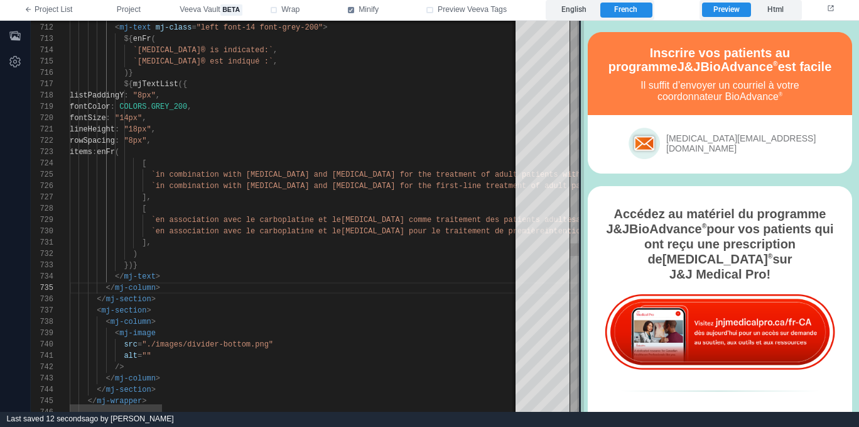
drag, startPoint x: 403, startPoint y: 159, endPoint x: 580, endPoint y: 166, distance: 177.9
click at [580, 166] on span at bounding box center [580, 216] width 7 height 391
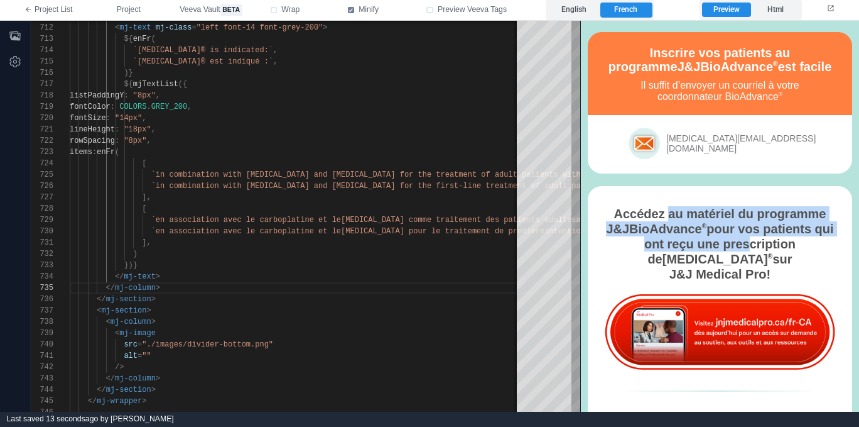
drag, startPoint x: 677, startPoint y: 239, endPoint x: 653, endPoint y: 214, distance: 34.2
click at [653, 214] on div "Accédez au matériel du programme J&J BioAdvance ® pour vos patients qui ont reç…" at bounding box center [721, 242] width 240 height 75
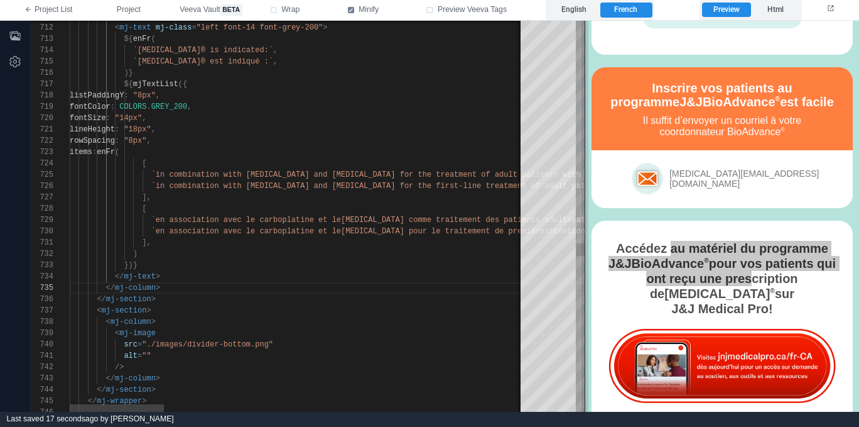
scroll to position [1461, 0]
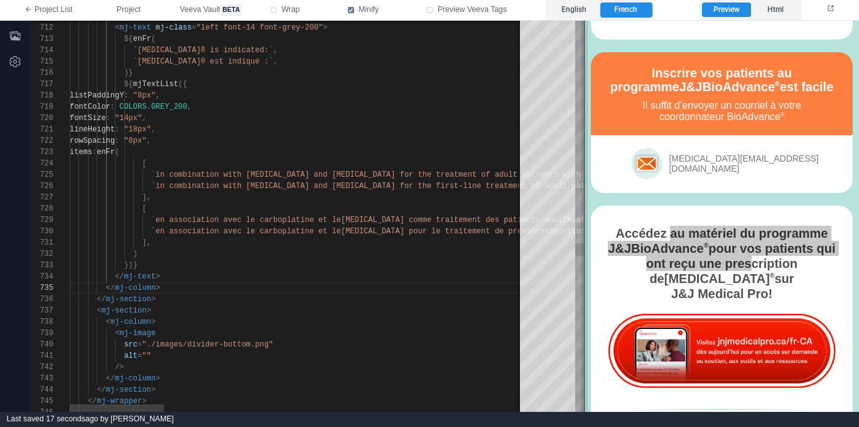
click at [583, 207] on span at bounding box center [584, 216] width 7 height 391
click at [575, 13] on label "English" at bounding box center [574, 10] width 52 height 15
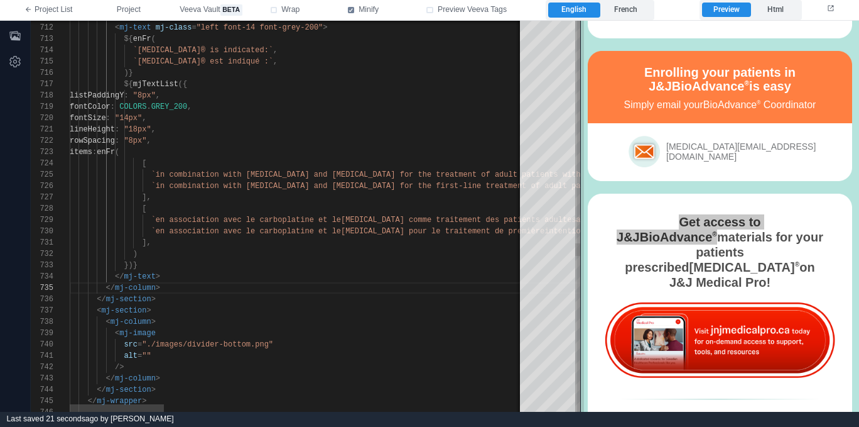
scroll to position [1346, 0]
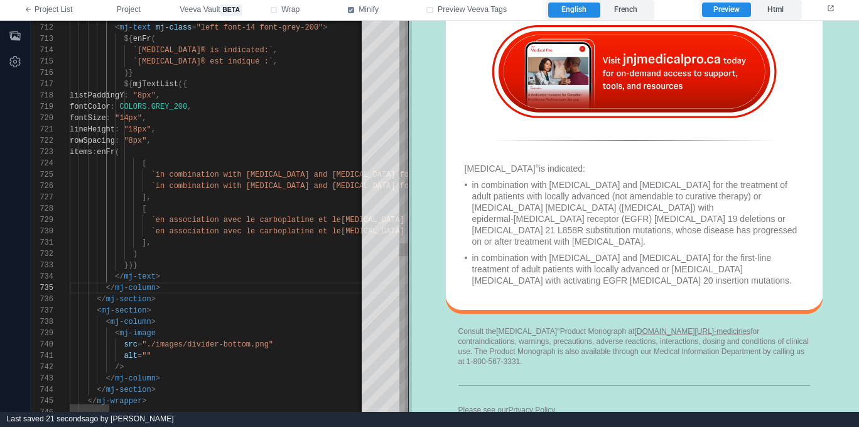
drag, startPoint x: 584, startPoint y: 169, endPoint x: 408, endPoint y: 159, distance: 176.2
click at [408, 159] on span at bounding box center [408, 216] width 7 height 391
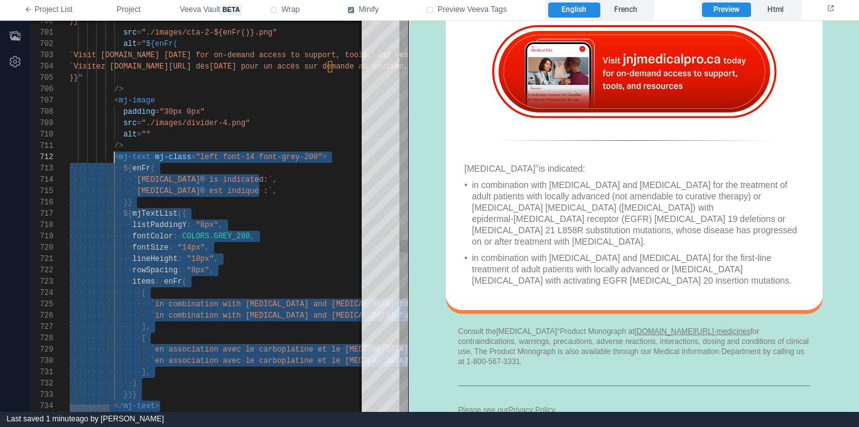
scroll to position [11, 45]
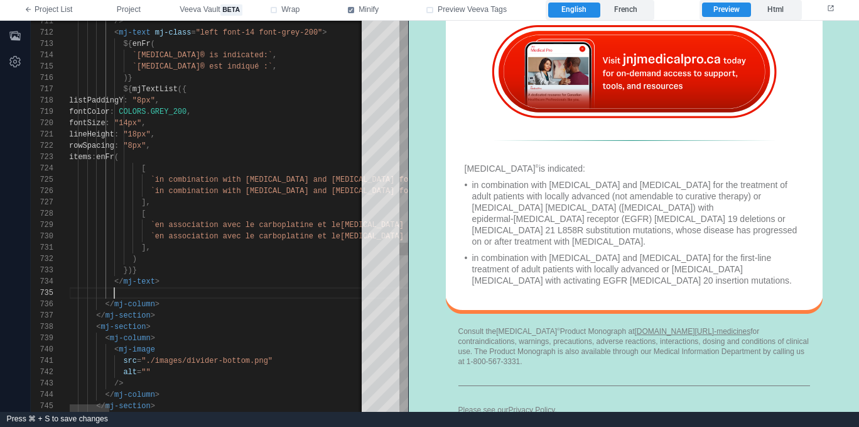
paste textarea "**********"
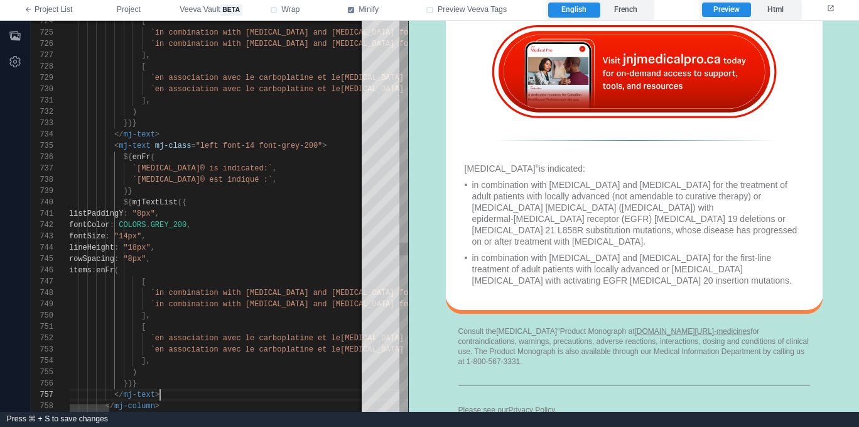
scroll to position [57, 91]
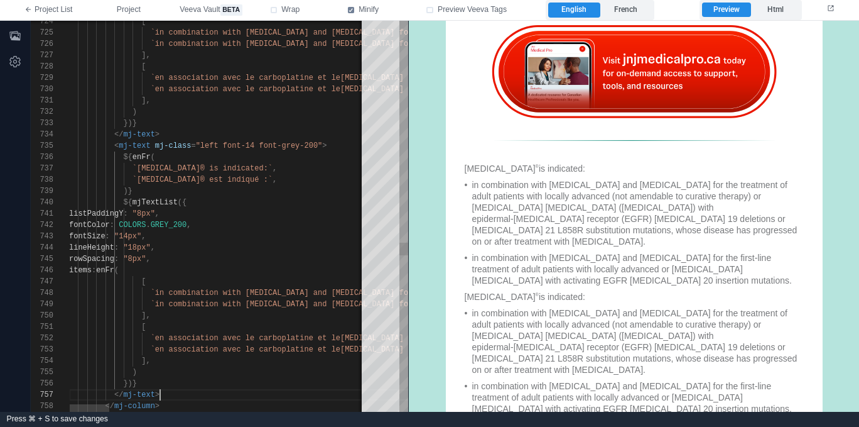
click at [151, 146] on span at bounding box center [153, 145] width 4 height 9
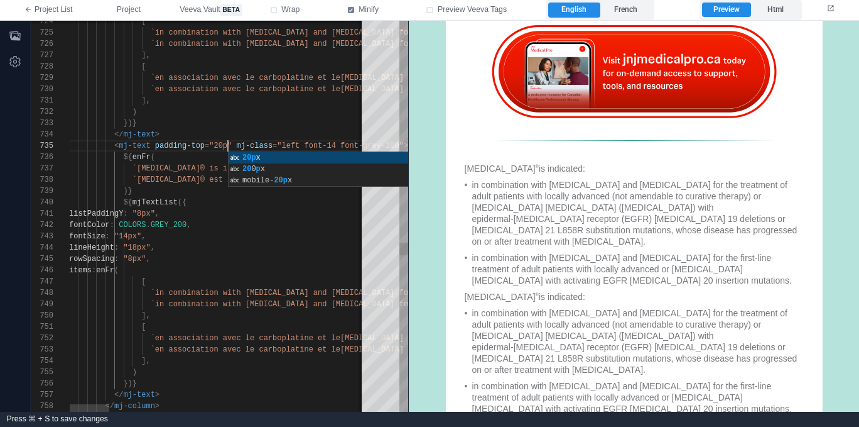
scroll to position [45, 163]
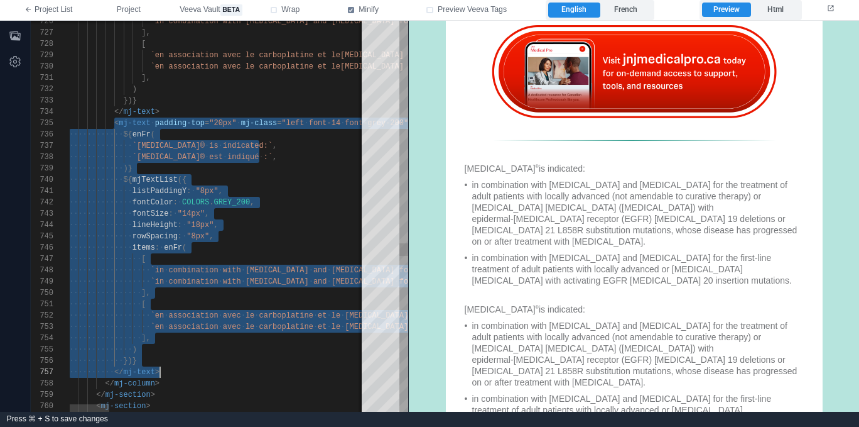
drag, startPoint x: 115, startPoint y: 124, endPoint x: 173, endPoint y: 374, distance: 257.4
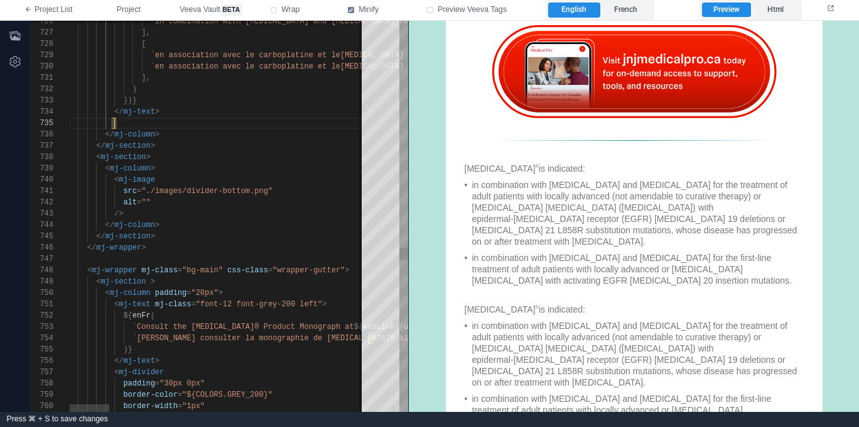
scroll to position [45, 45]
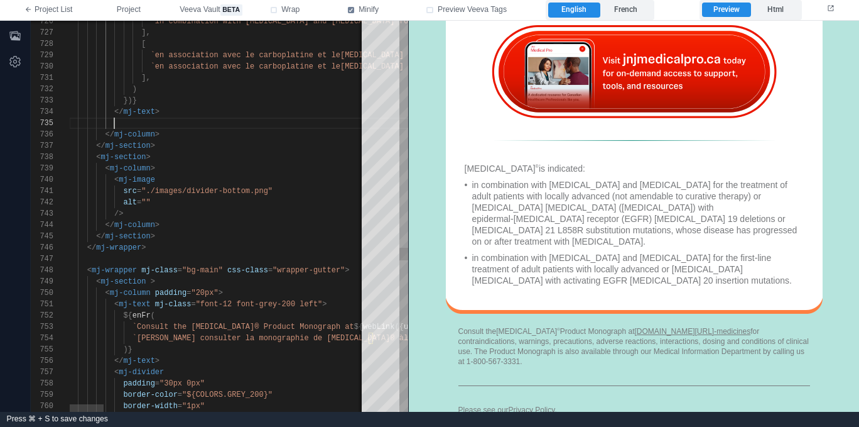
paste textarea "**********"
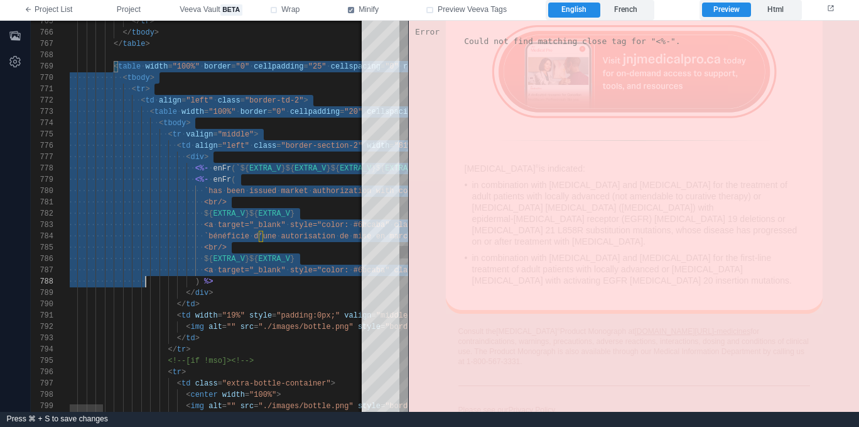
drag, startPoint x: 114, startPoint y: 67, endPoint x: 156, endPoint y: 311, distance: 247.3
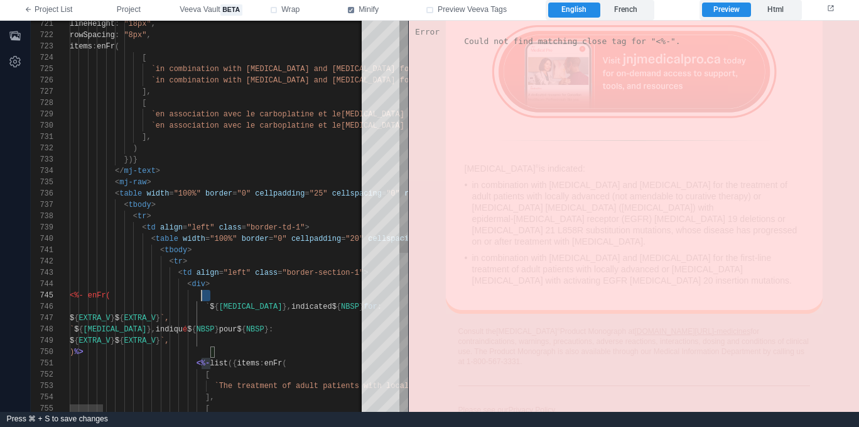
scroll to position [45, 127]
drag, startPoint x: 209, startPoint y: 295, endPoint x: 197, endPoint y: 295, distance: 12.6
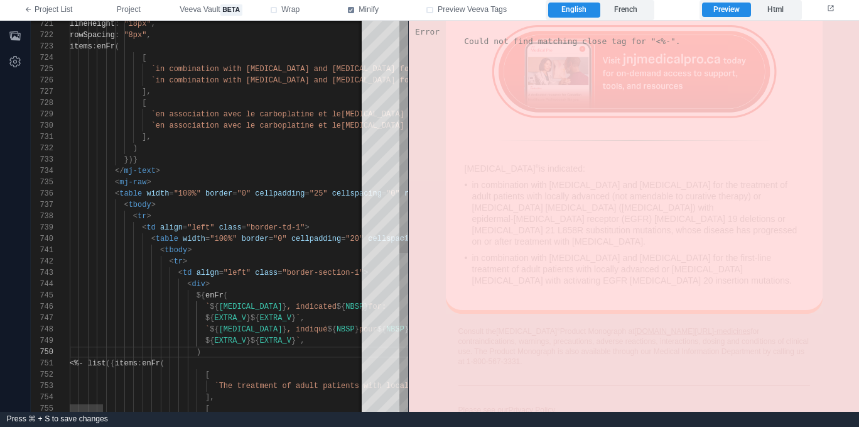
scroll to position [102, 141]
click at [210, 359] on div "748 747 746 745 743 744 742 741 739 740 737 738 735 736 733 734 731 732 729 730…" at bounding box center [220, 216] width 378 height 391
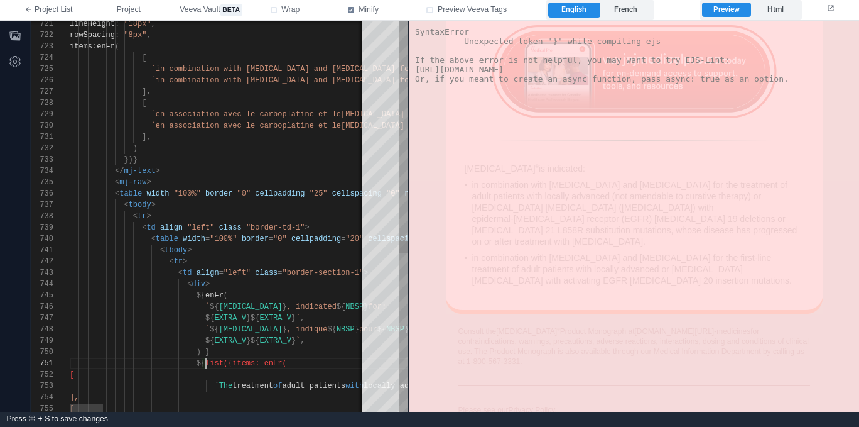
scroll to position [0, 136]
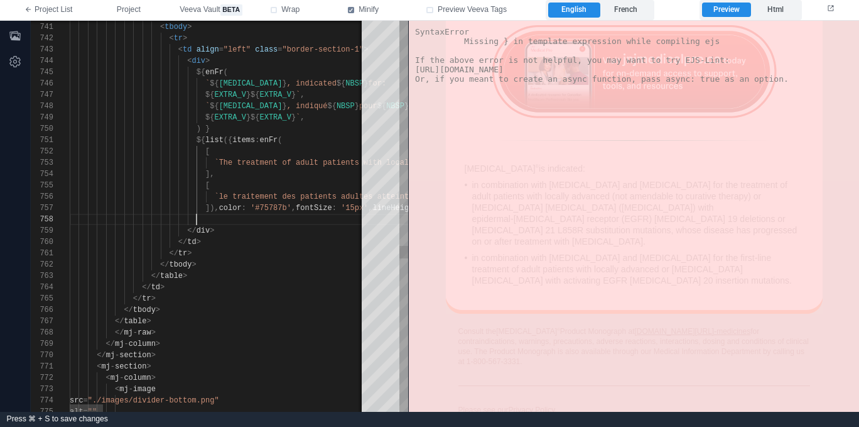
scroll to position [23, 132]
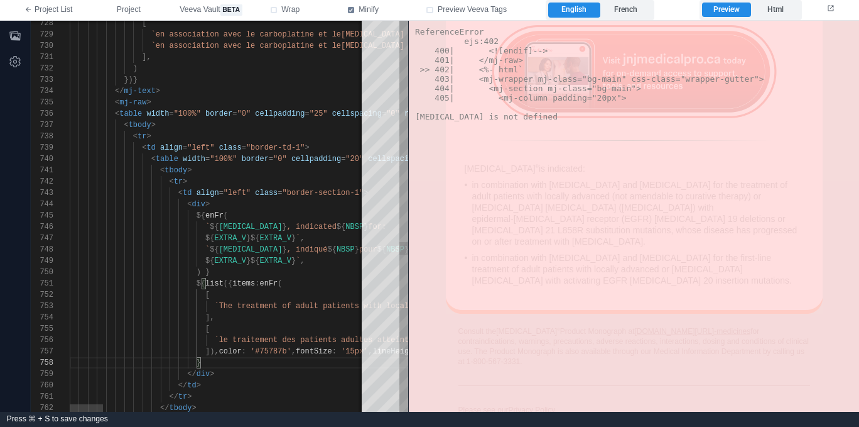
click at [209, 226] on span "`" at bounding box center [207, 226] width 4 height 9
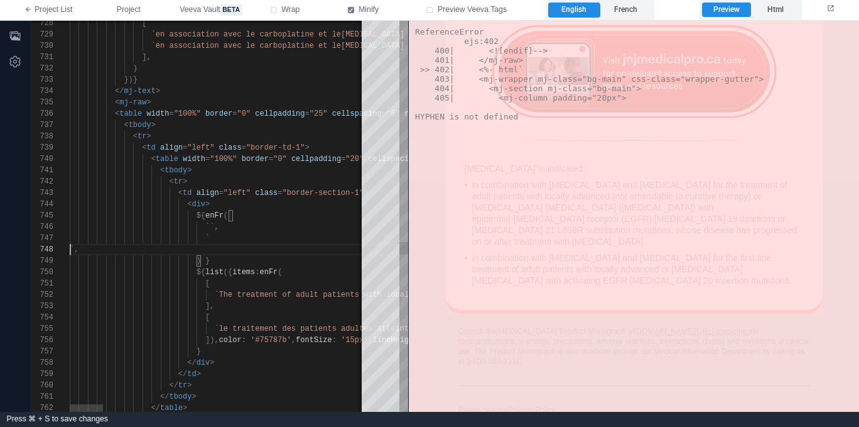
scroll to position [68, 141]
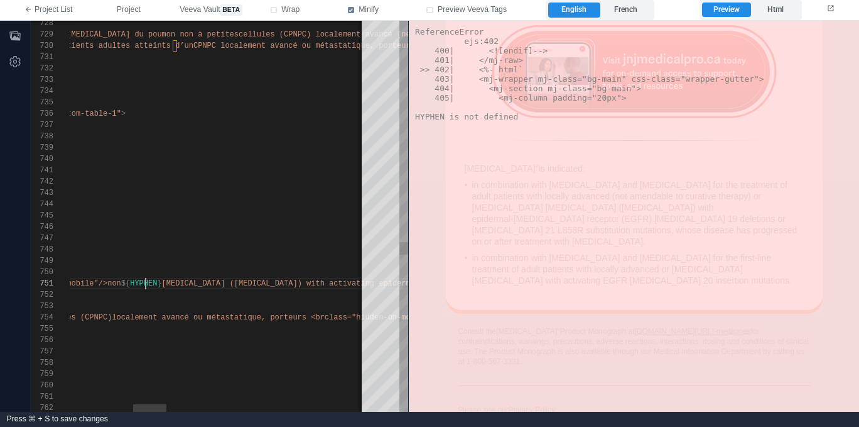
click at [162, 283] on span "small cell lung cancer (NSCLC) with activating epi" at bounding box center [277, 283] width 231 height 9
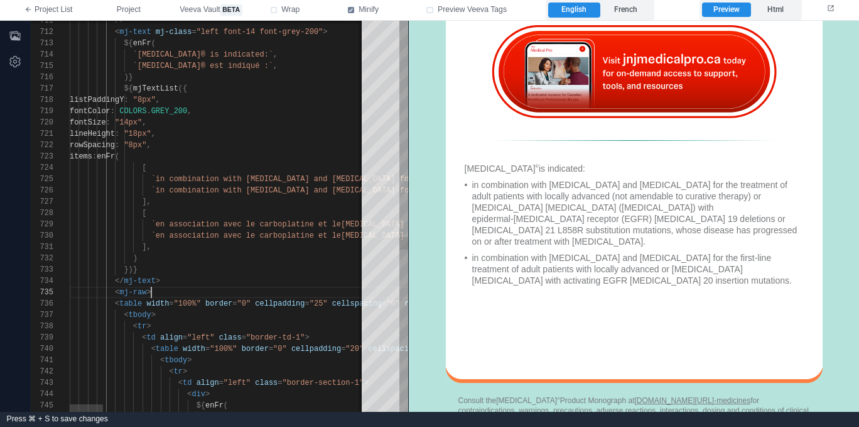
scroll to position [45, 82]
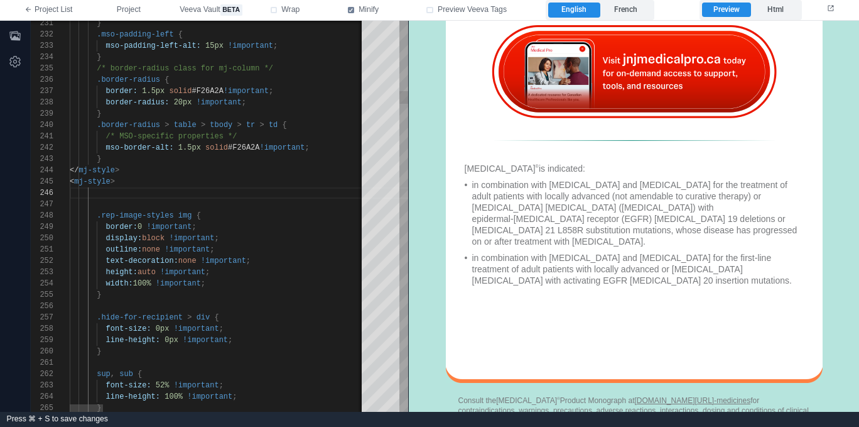
paste textarea "**********"
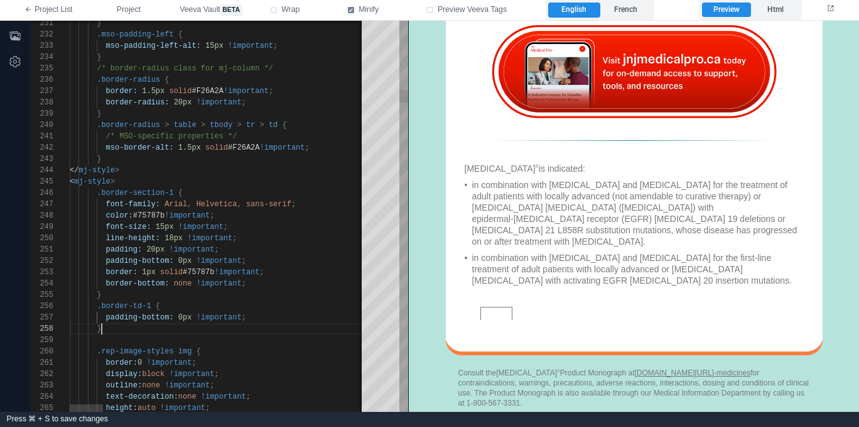
drag, startPoint x: 175, startPoint y: 192, endPoint x: 101, endPoint y: 190, distance: 73.5
type textarea "**********"
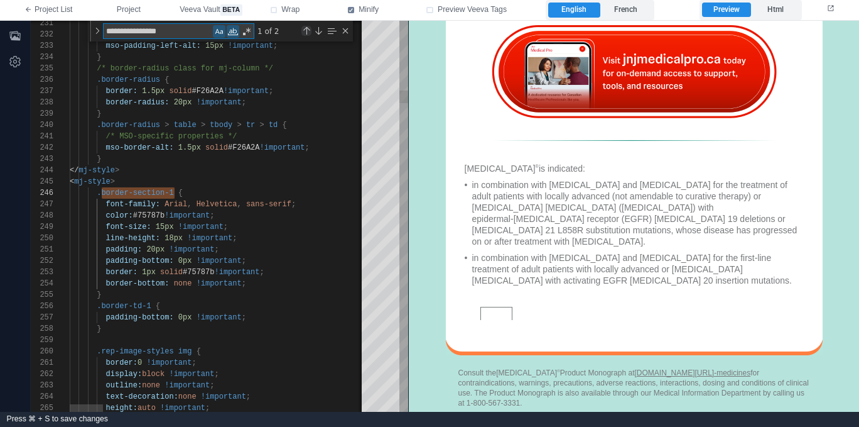
click at [307, 31] on div "Previous Match (⇧Enter)" at bounding box center [307, 31] width 10 height 10
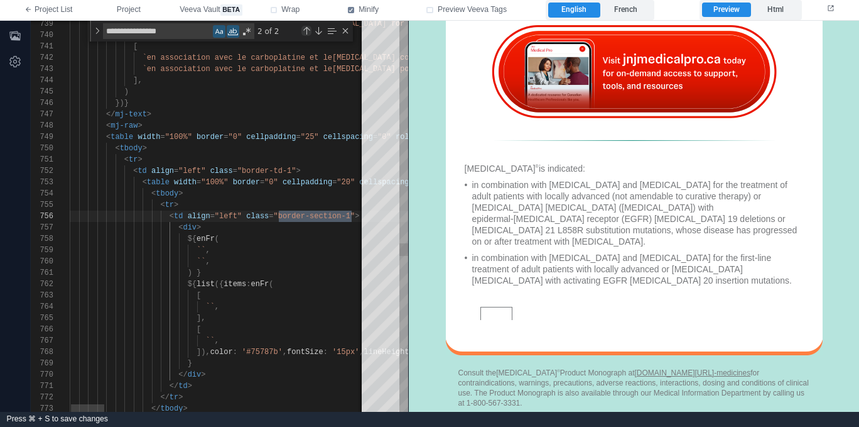
scroll to position [113, 291]
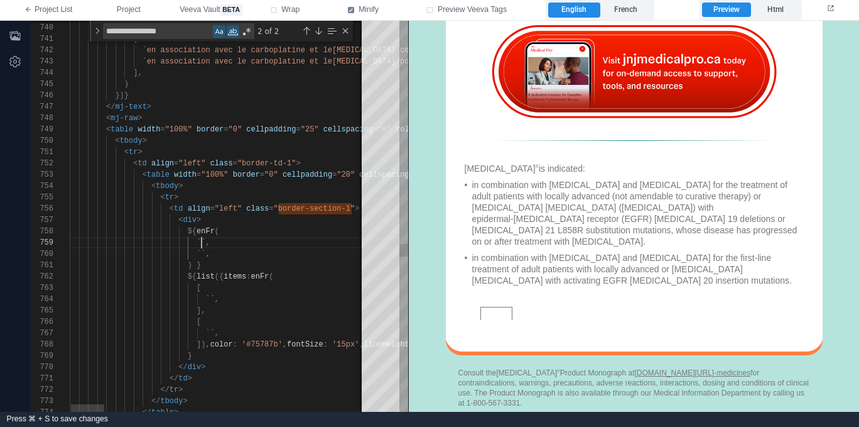
click at [201, 239] on div "739 740 741 742 743 744 745 746 747 748 749 750 751 752 753 754 755 756 757 758…" at bounding box center [220, 216] width 378 height 391
paste textarea "**********"
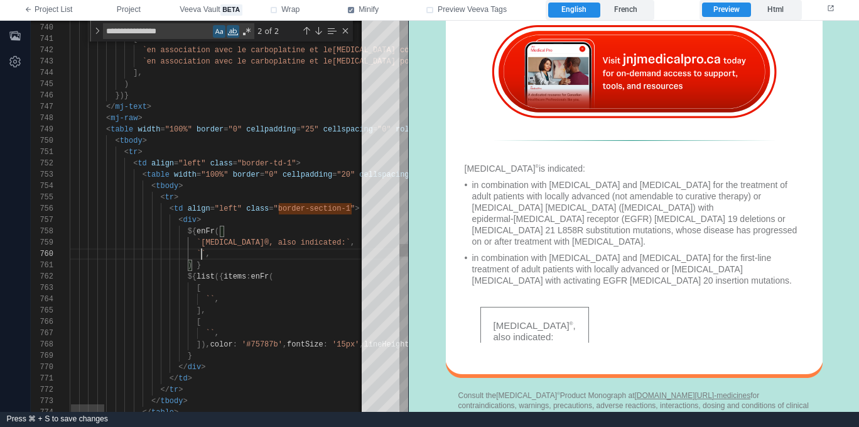
click at [200, 251] on span "``" at bounding box center [201, 253] width 9 height 9
paste textarea "**********"
click at [212, 297] on span "``" at bounding box center [209, 299] width 9 height 9
paste textarea "**********"
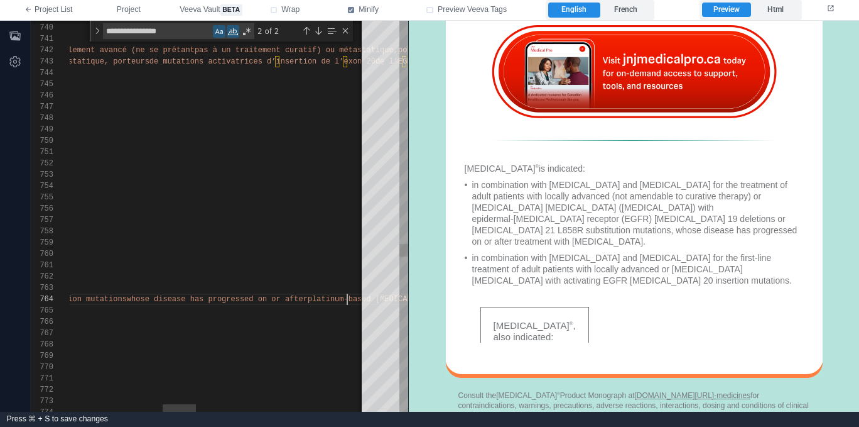
scroll to position [34, 1116]
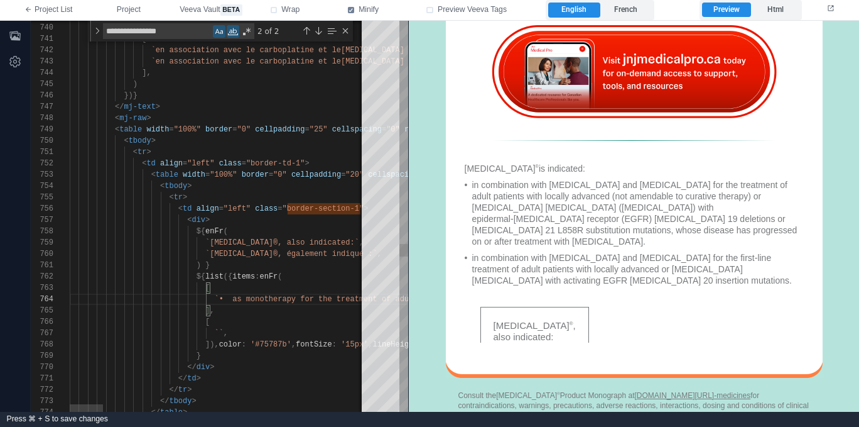
click at [222, 333] on span "``" at bounding box center [218, 333] width 9 height 9
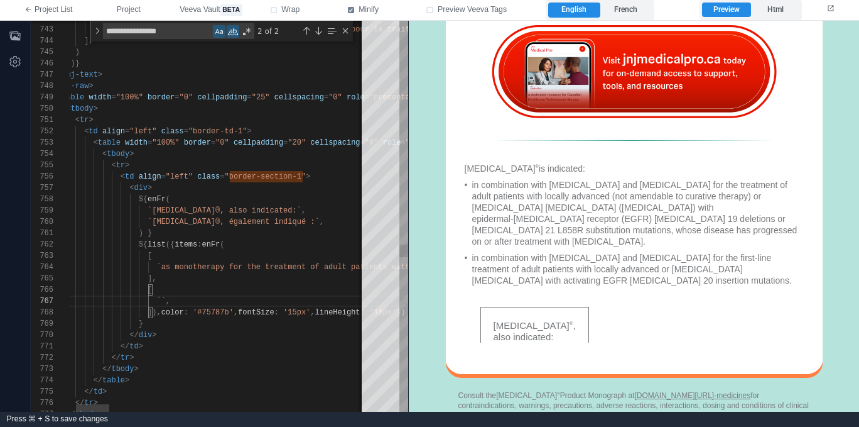
paste textarea "**********"
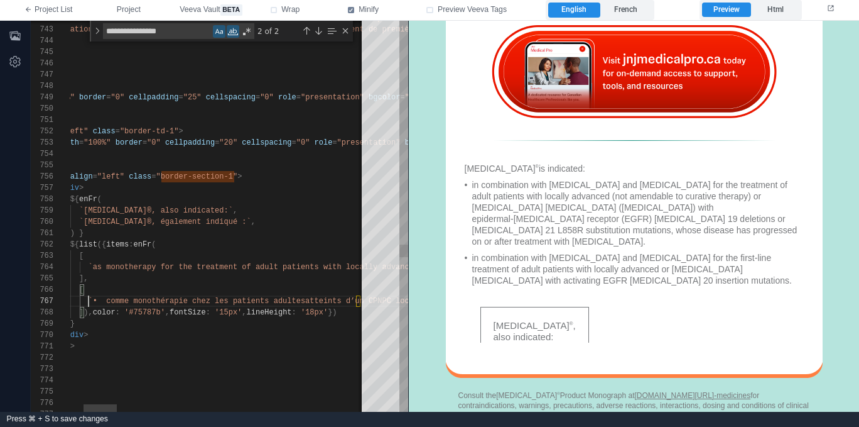
scroll to position [68, 145]
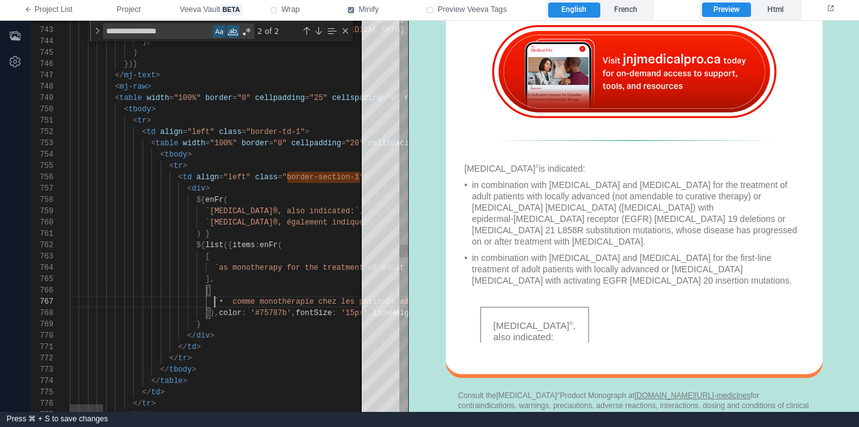
click at [232, 303] on span "`• comme monothérapie chez les patients adultes" at bounding box center [322, 301] width 217 height 9
type textarea "**********"
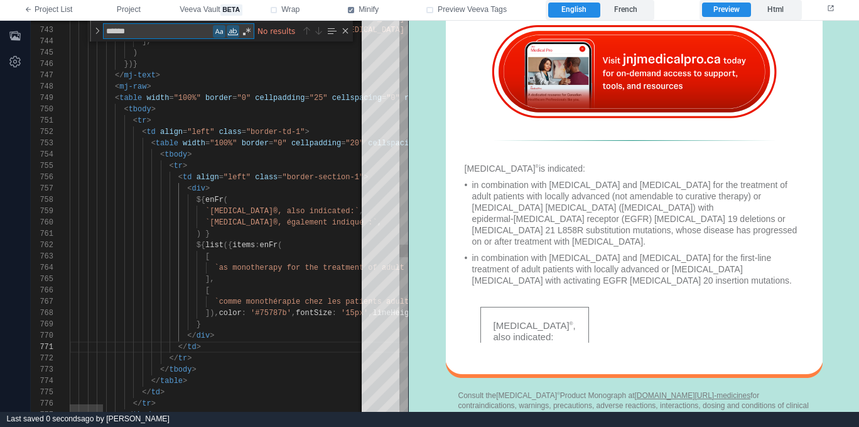
type textarea "*******"
type textarea "**********"
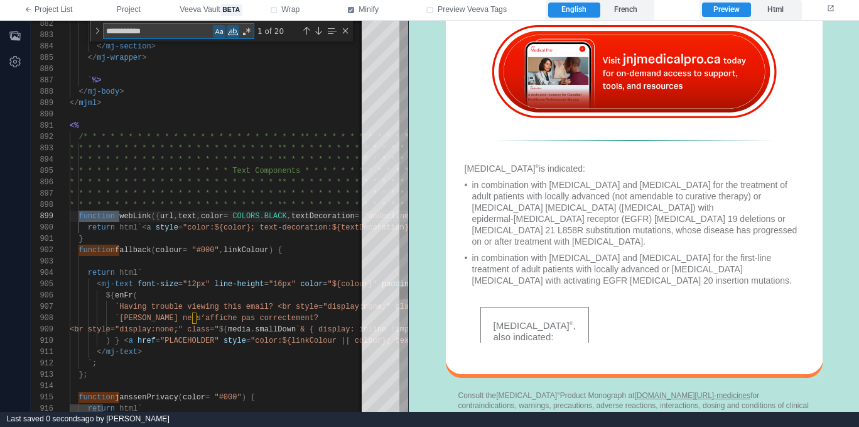
type textarea "**********"
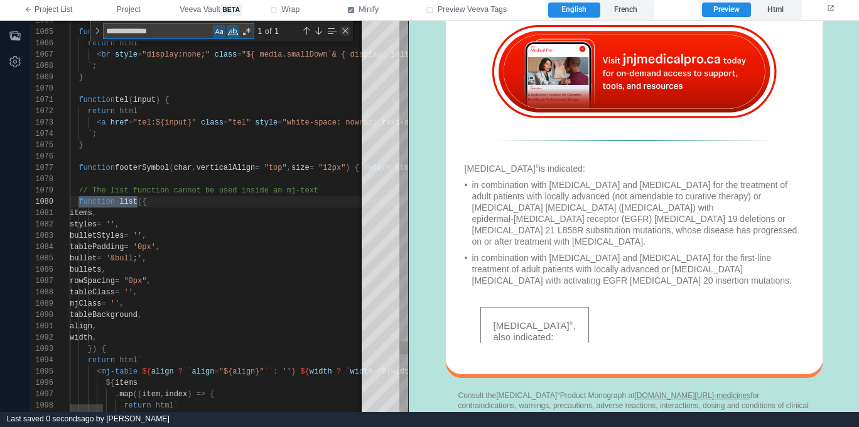
type textarea "**********"
click at [344, 31] on div "Close (Escape)" at bounding box center [345, 31] width 10 height 10
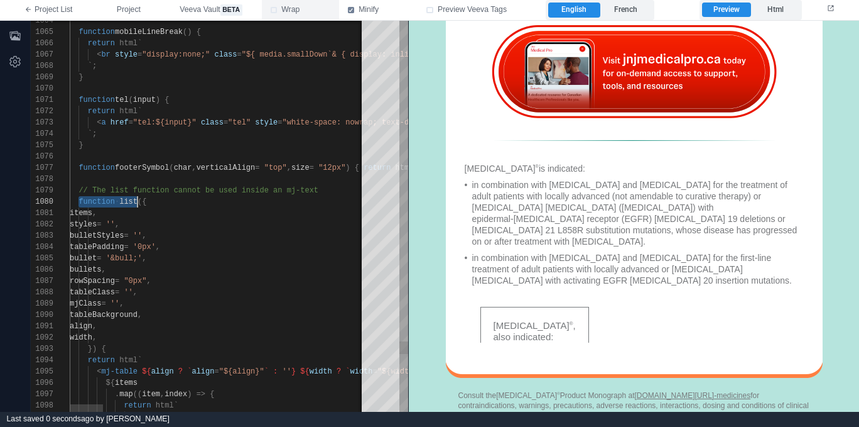
scroll to position [102, 68]
type textarea "**********"
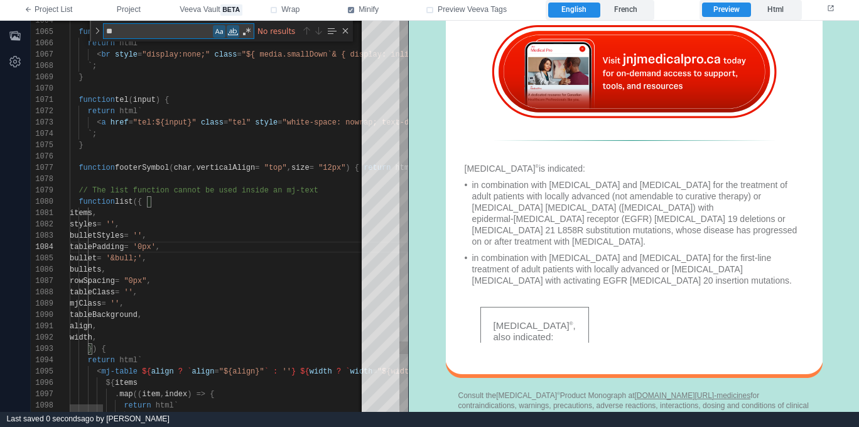
type textarea "***"
type textarea "**********"
type textarea "****"
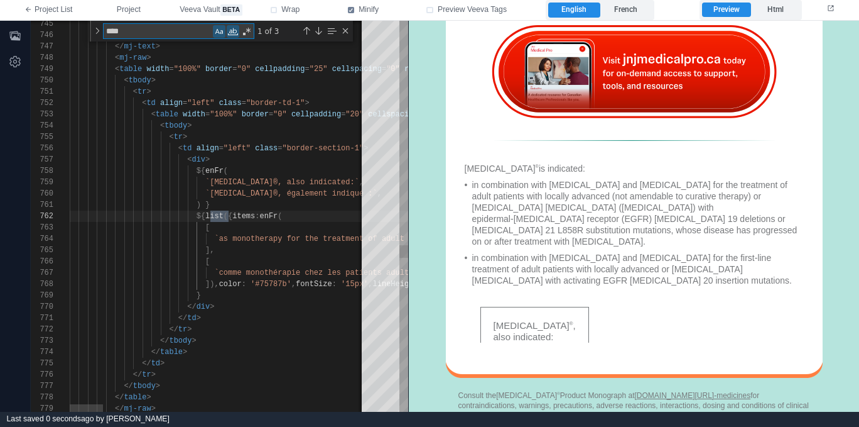
type textarea "**********"
type textarea "*****"
type textarea "**********"
type textarea "******"
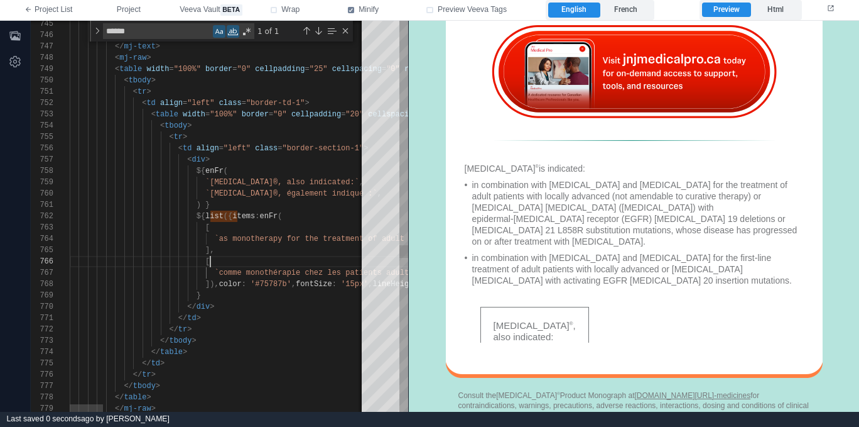
scroll to position [57, 141]
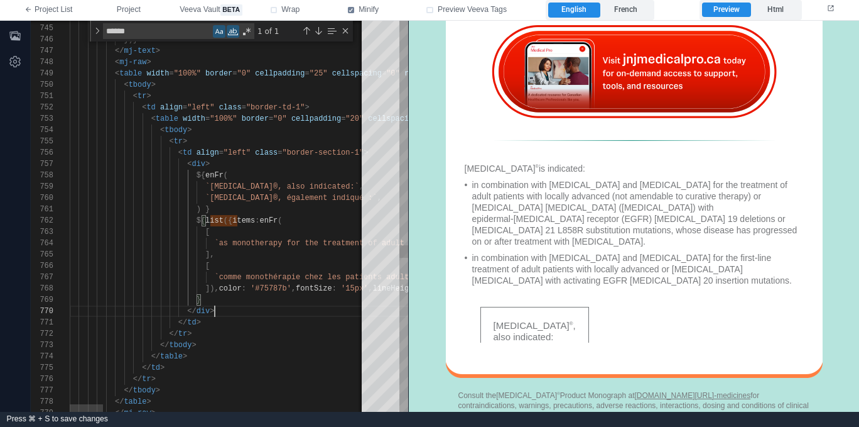
scroll to position [57, 145]
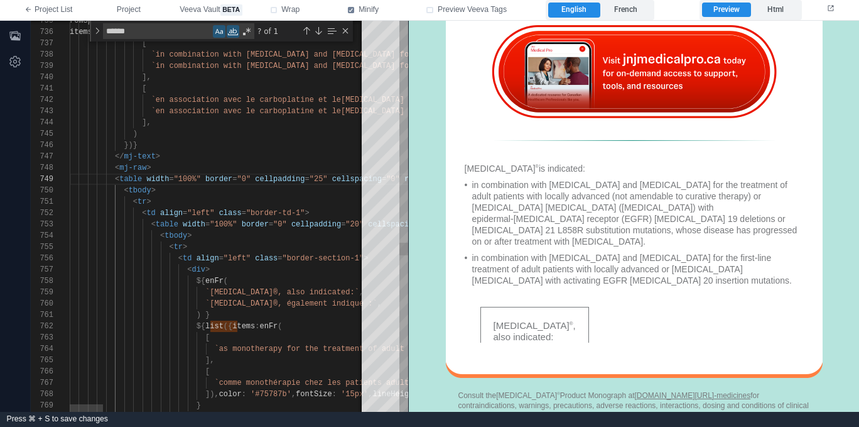
click at [263, 254] on span "class" at bounding box center [266, 258] width 23 height 9
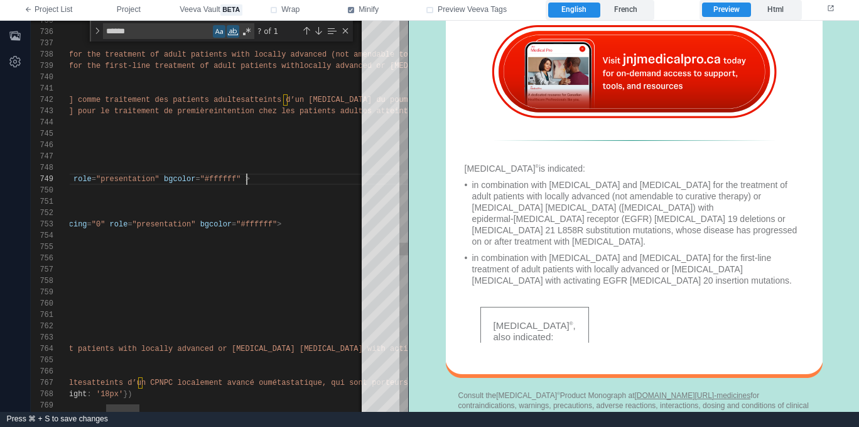
scroll to position [79, 504]
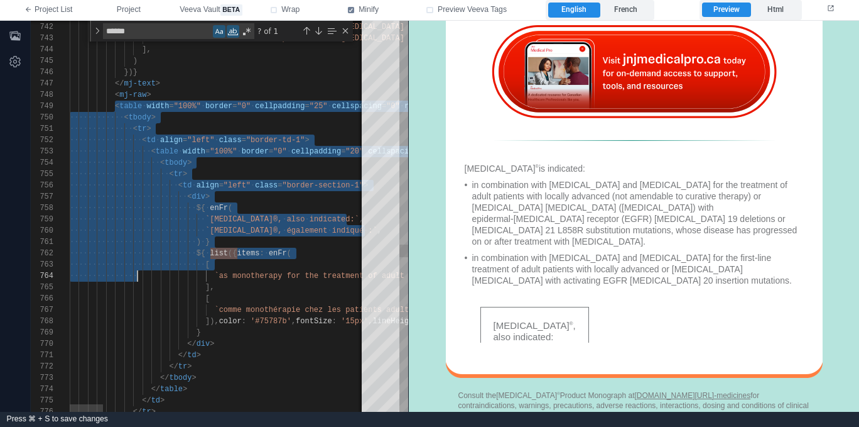
drag, startPoint x: 116, startPoint y: 106, endPoint x: 148, endPoint y: 298, distance: 195.5
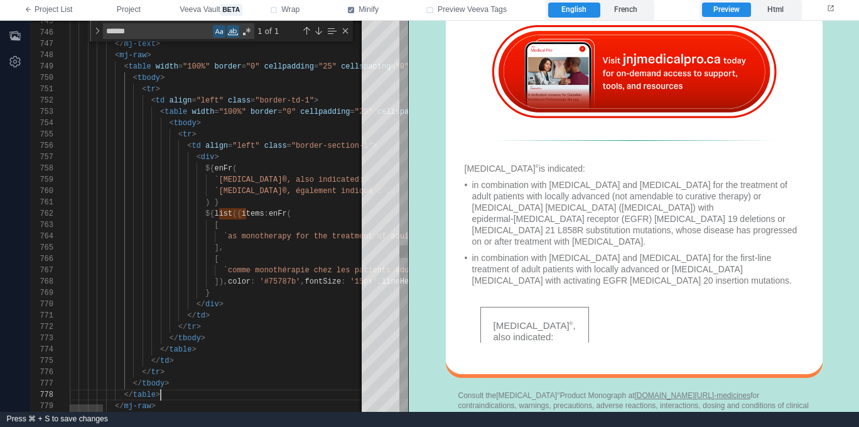
scroll to position [90, 86]
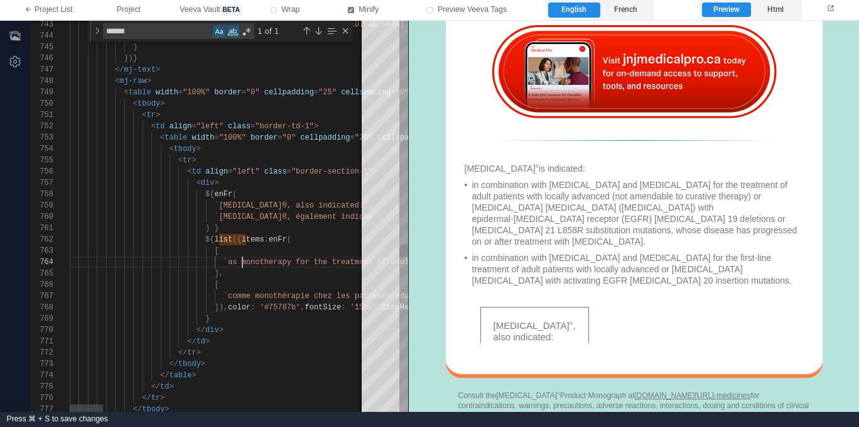
click at [244, 260] on span "`as monotherapy for the treatment of adult patient" at bounding box center [337, 262] width 226 height 9
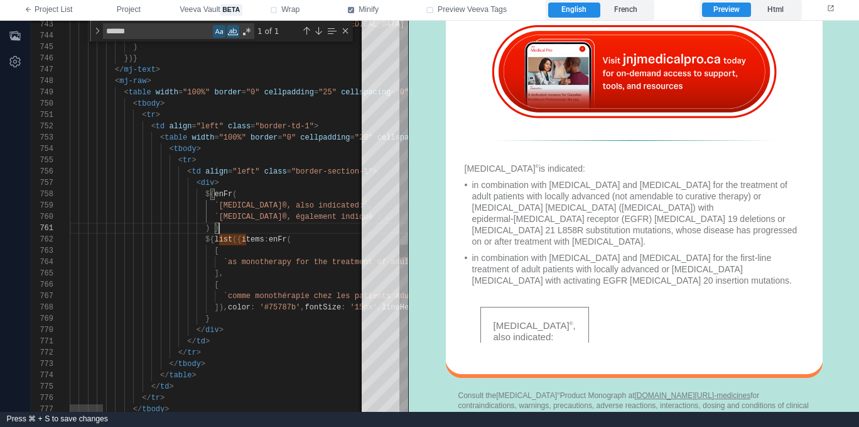
click at [249, 238] on span "items" at bounding box center [253, 239] width 23 height 9
click at [346, 31] on div "Close (Escape)" at bounding box center [345, 31] width 10 height 10
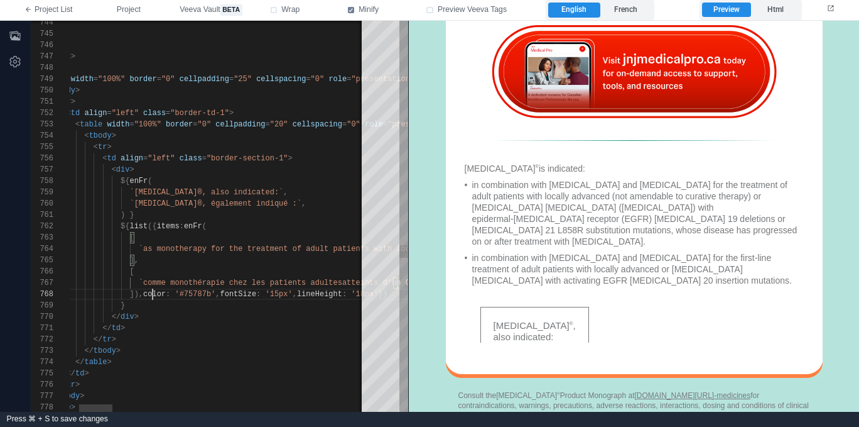
scroll to position [45, 168]
drag, startPoint x: 151, startPoint y: 293, endPoint x: 177, endPoint y: 295, distance: 25.8
click at [151, 293] on span "color" at bounding box center [154, 294] width 23 height 9
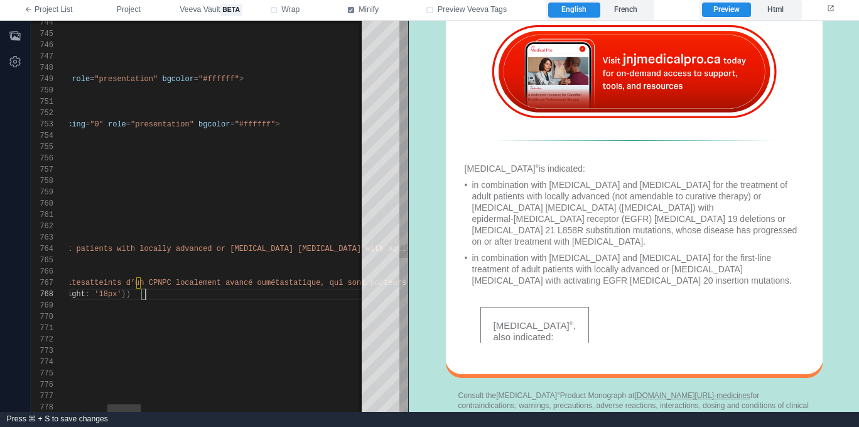
scroll to position [45, 418]
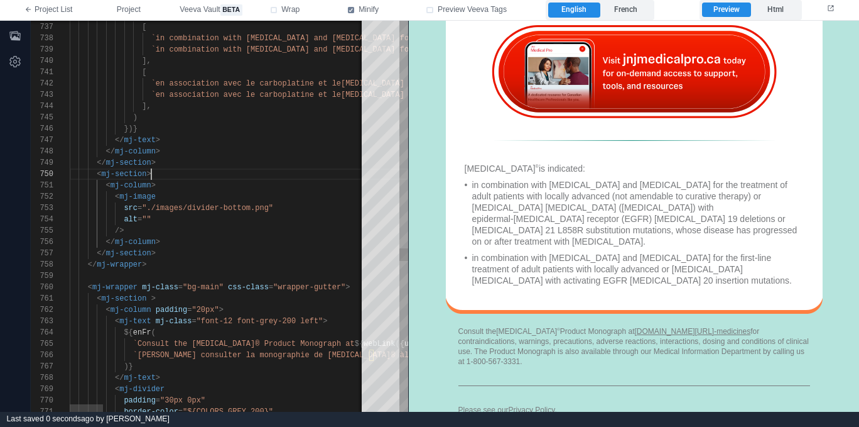
scroll to position [90, 82]
drag, startPoint x: 299, startPoint y: 168, endPoint x: 285, endPoint y: 177, distance: 16.9
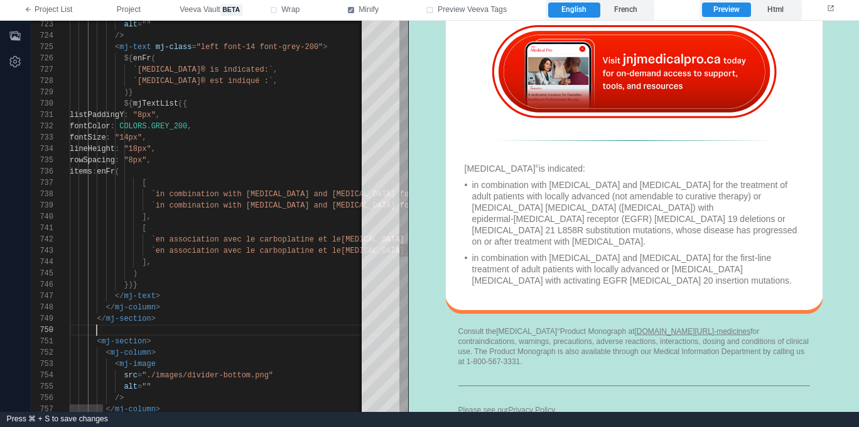
paste textarea "**********"
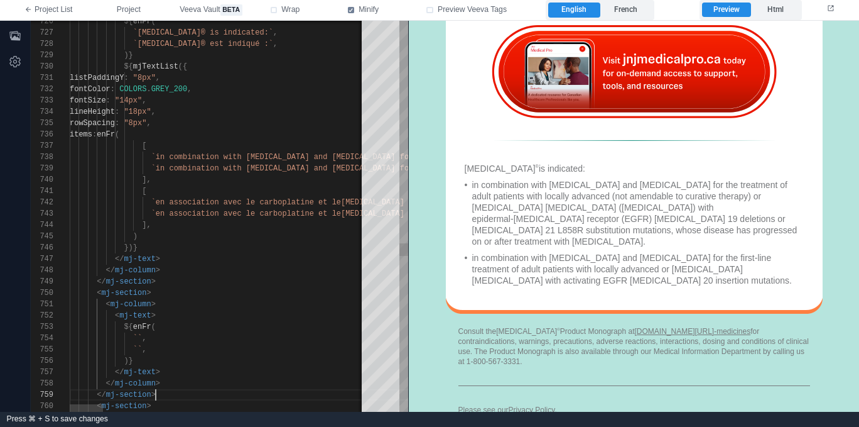
scroll to position [90, 86]
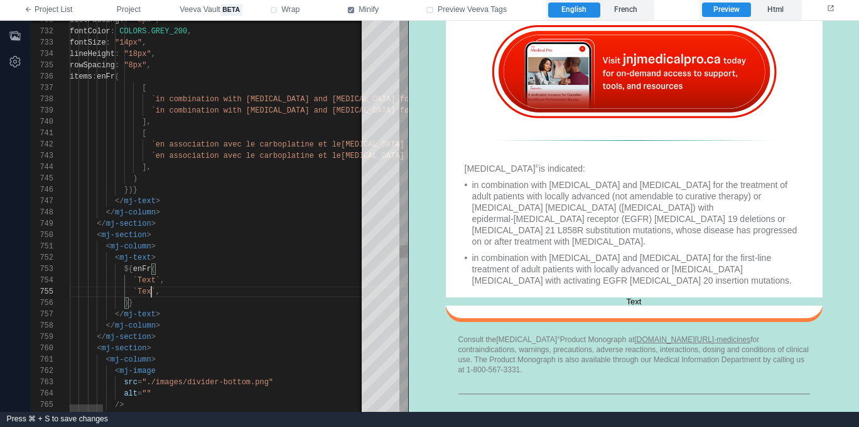
scroll to position [45, 86]
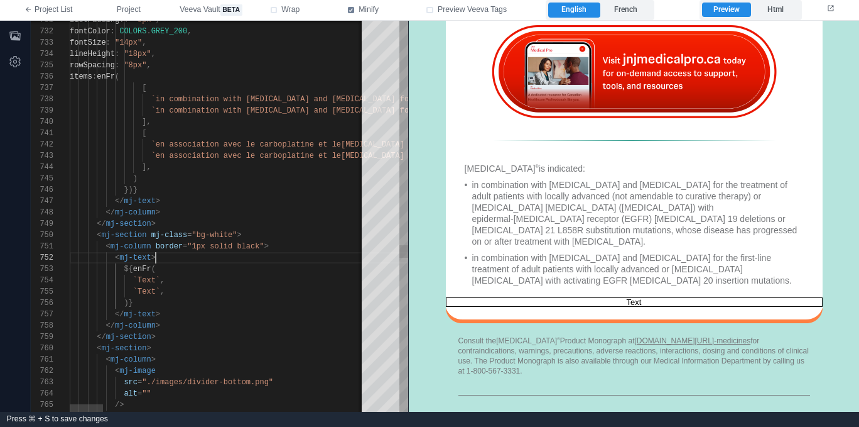
scroll to position [23, 86]
click at [236, 233] on span ""bg-white"" at bounding box center [214, 235] width 45 height 9
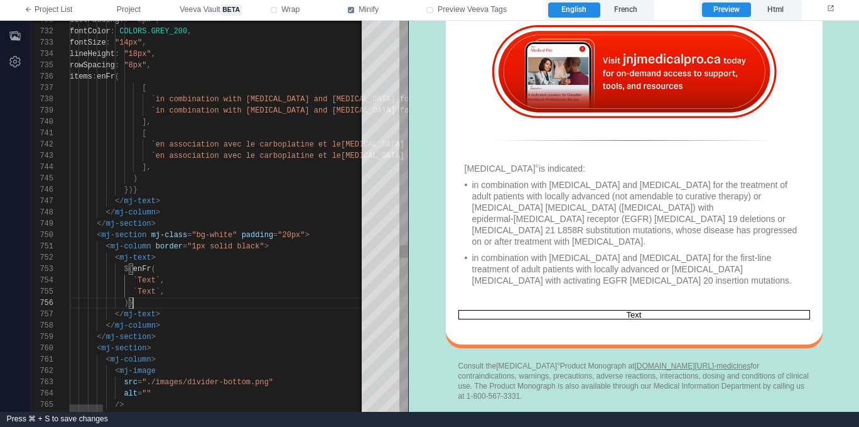
drag, startPoint x: 272, startPoint y: 270, endPoint x: 253, endPoint y: 255, distance: 24.1
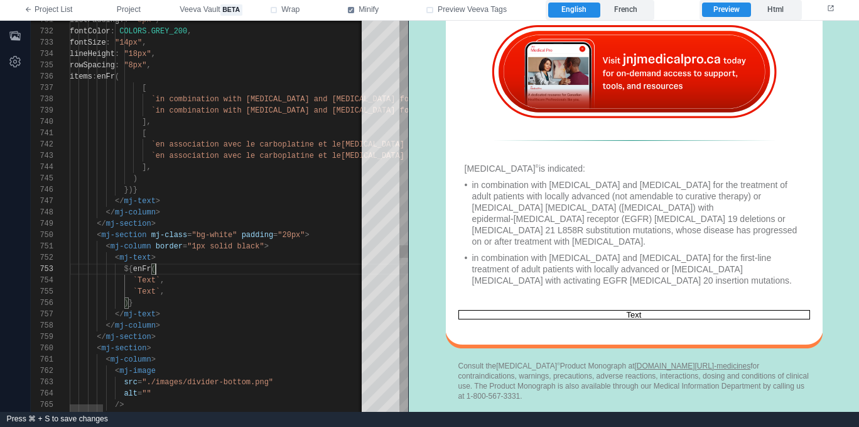
click at [246, 242] on span ""1px solid black"" at bounding box center [225, 246] width 77 height 9
paste textarea "**"
drag, startPoint x: 164, startPoint y: 293, endPoint x: 151, endPoint y: 283, distance: 17.0
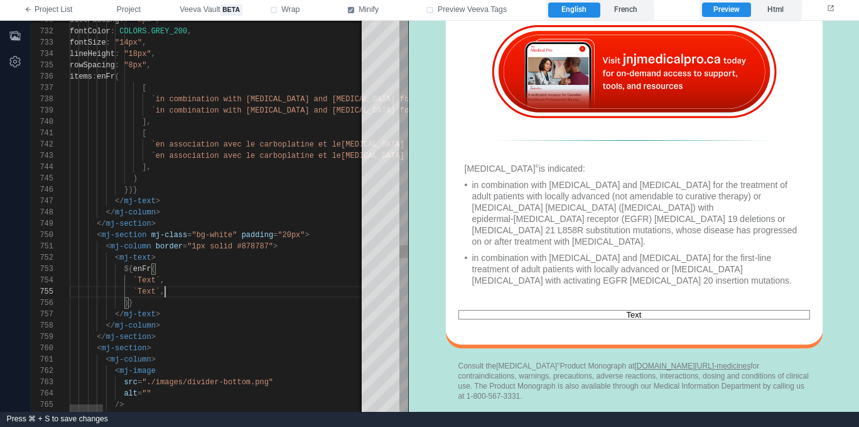
drag, startPoint x: 141, startPoint y: 278, endPoint x: 155, endPoint y: 276, distance: 13.3
paste textarea "**********"
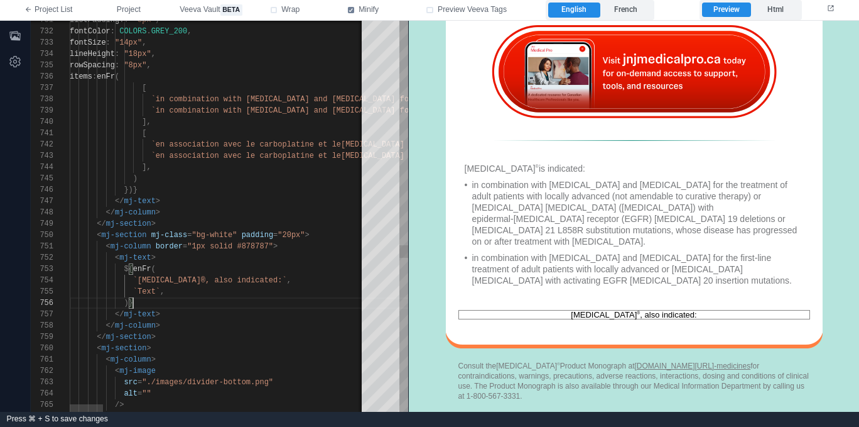
drag, startPoint x: 177, startPoint y: 307, endPoint x: 154, endPoint y: 305, distance: 22.6
drag, startPoint x: 137, startPoint y: 290, endPoint x: 156, endPoint y: 288, distance: 19.5
paste textarea "**********"
drag, startPoint x: 154, startPoint y: 303, endPoint x: 165, endPoint y: 302, distance: 10.7
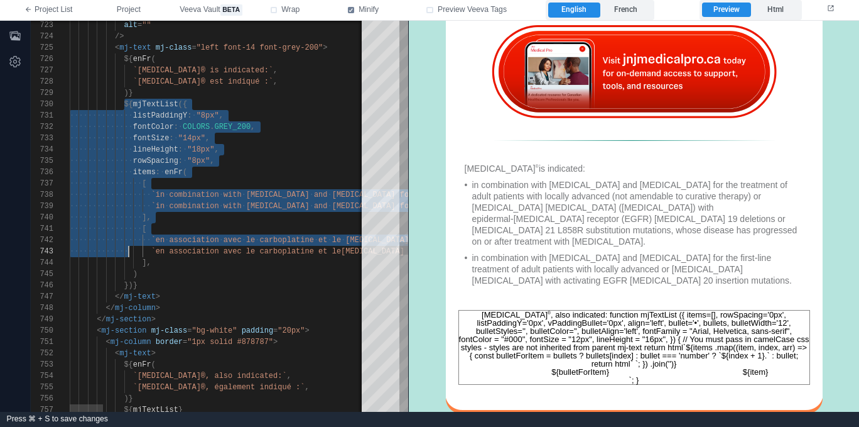
scroll to position [102, 68]
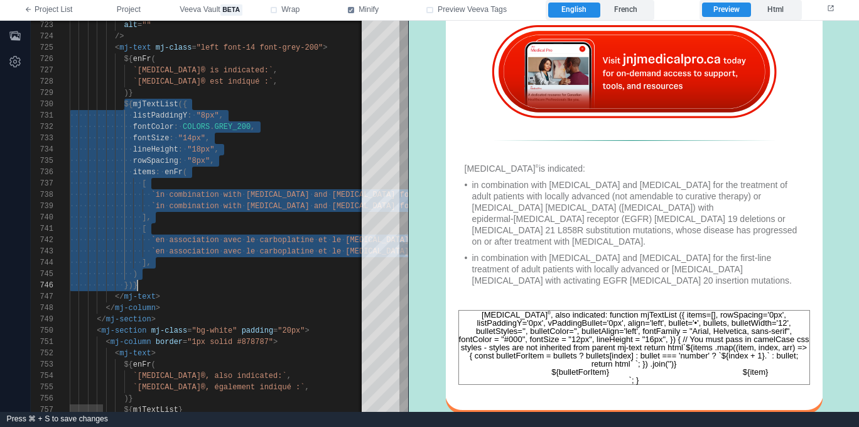
drag, startPoint x: 124, startPoint y: 104, endPoint x: 143, endPoint y: 286, distance: 182.5
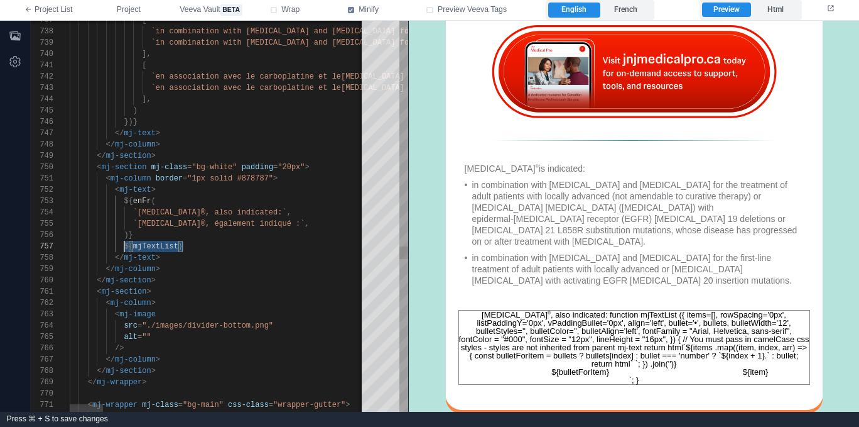
paste textarea "**********"
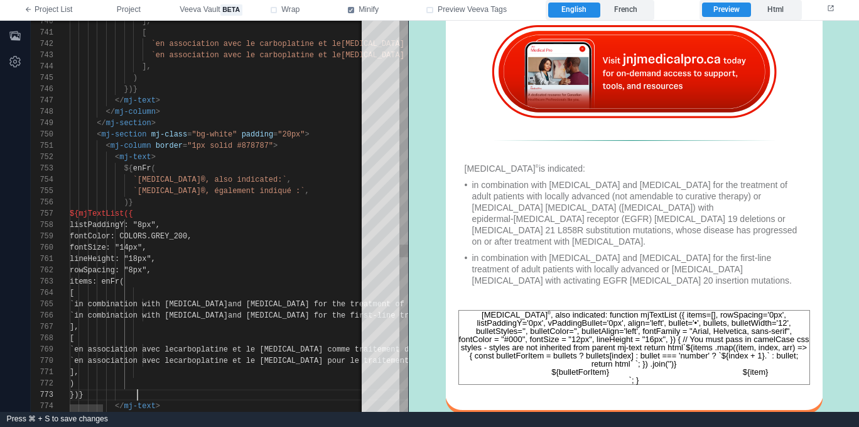
scroll to position [23, 68]
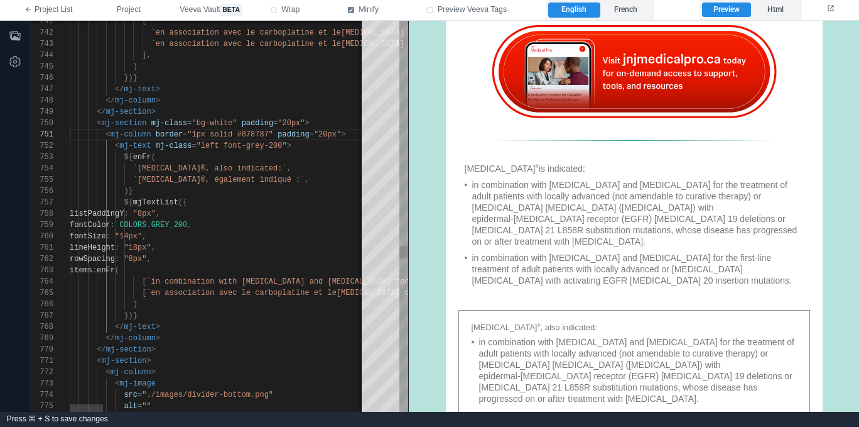
scroll to position [68, 118]
drag, startPoint x: 222, startPoint y: 144, endPoint x: 249, endPoint y: 129, distance: 31.2
click at [222, 144] on span ""left font-grey-200"" at bounding box center [242, 145] width 90 height 9
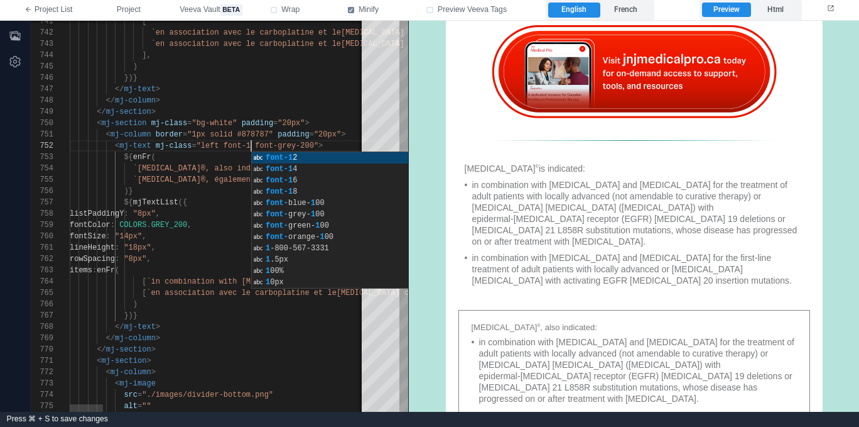
scroll to position [11, 186]
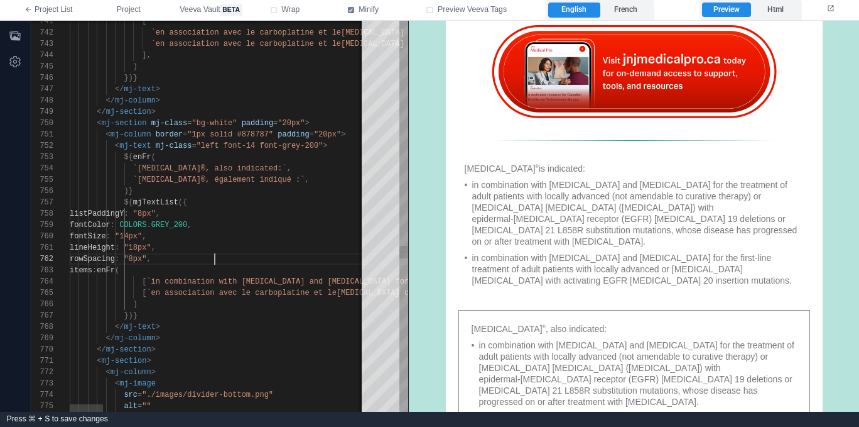
paste textarea "**********"
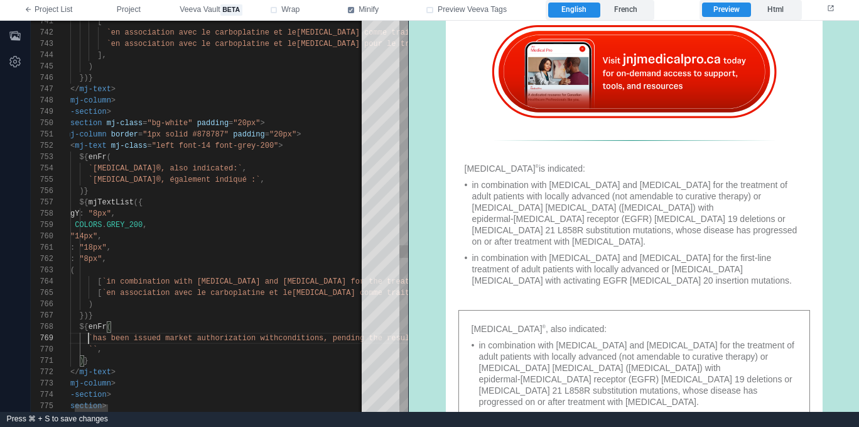
scroll to position [45, 1138]
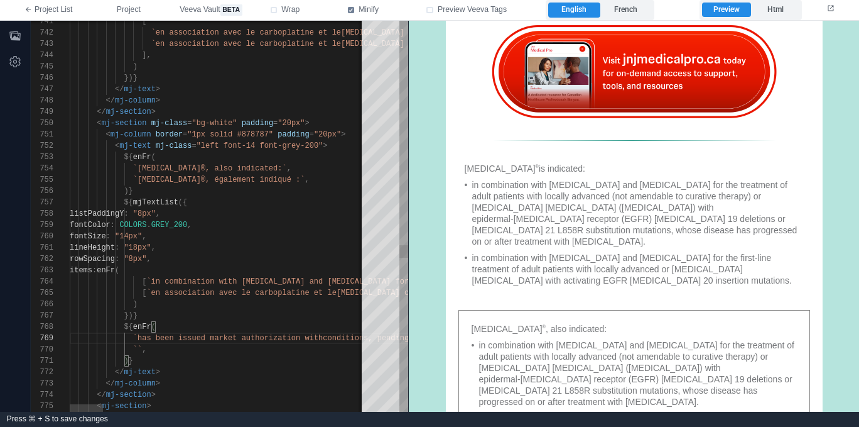
paste textarea "**********"
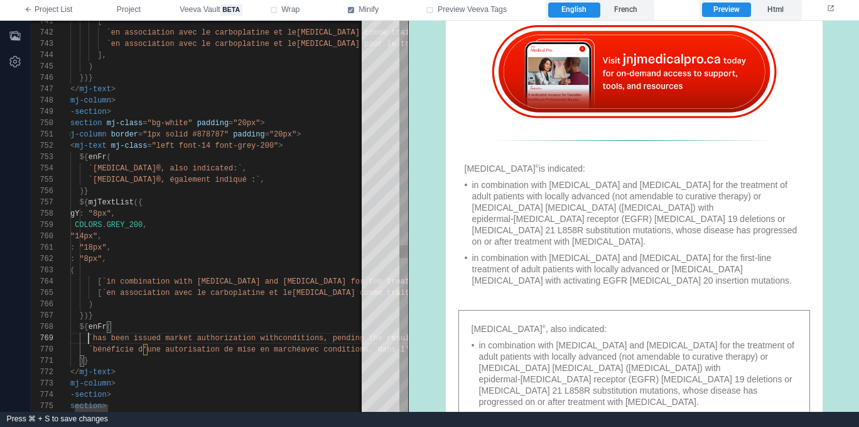
scroll to position [45, 63]
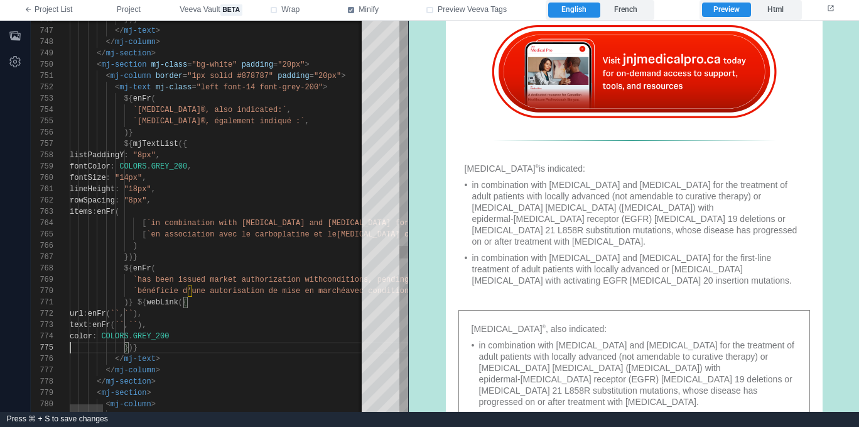
scroll to position [45, 0]
click at [215, 335] on div "747 746 748 749 750 751 752 753 754 755 756 757 758 759 760 761 762 763 764 765…" at bounding box center [220, 216] width 378 height 391
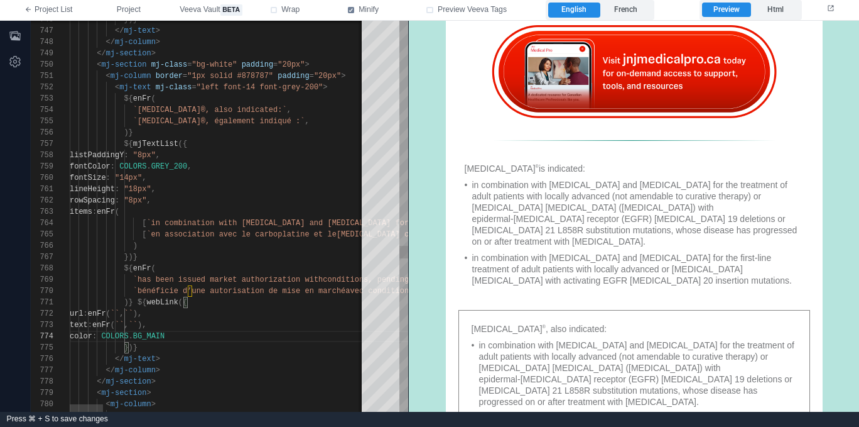
drag, startPoint x: 183, startPoint y: 310, endPoint x: 194, endPoint y: 314, distance: 11.3
click at [183, 310] on div "747 746 748 749 750 751 752 753 754 755 756 757 758 759 760 761 762 763 764 765…" at bounding box center [220, 216] width 378 height 391
paste textarea "**********"
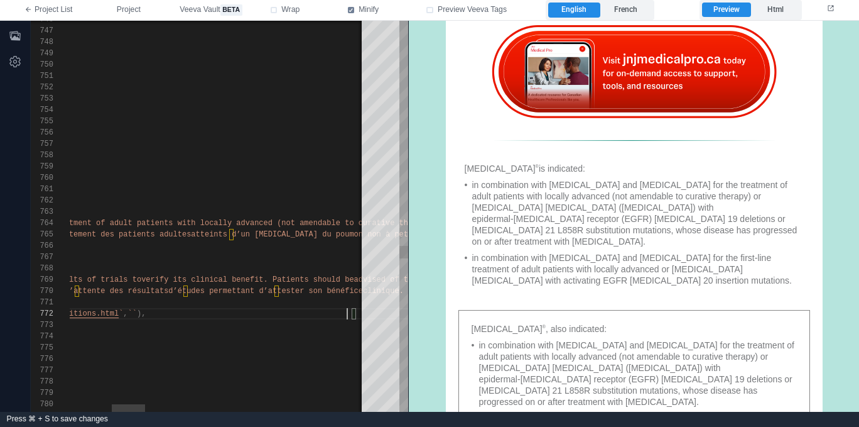
click at [137, 312] on span "``" at bounding box center [132, 313] width 9 height 9
paste textarea "**********"
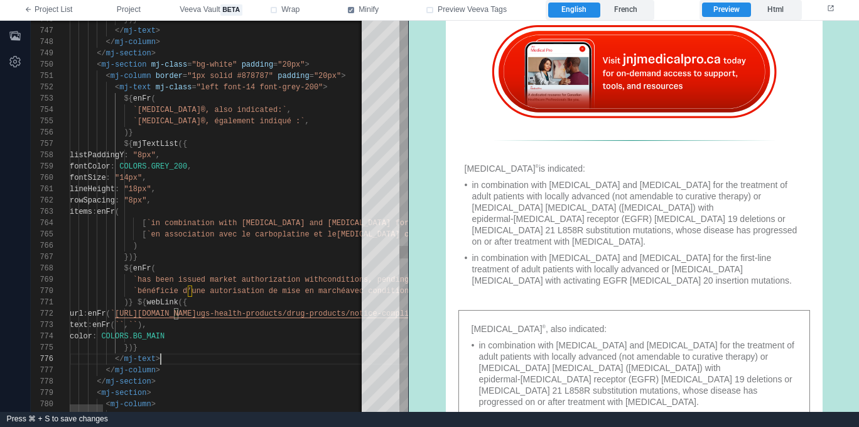
paste textarea "**********"
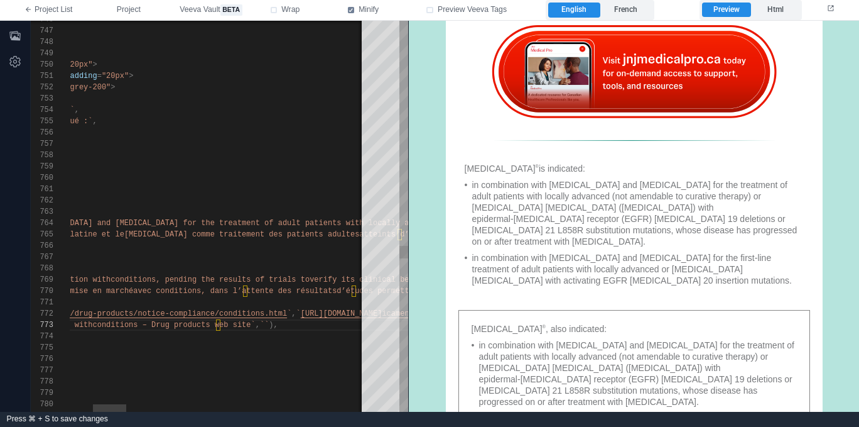
drag, startPoint x: 338, startPoint y: 322, endPoint x: 329, endPoint y: 324, distance: 8.9
paste textarea "**********"
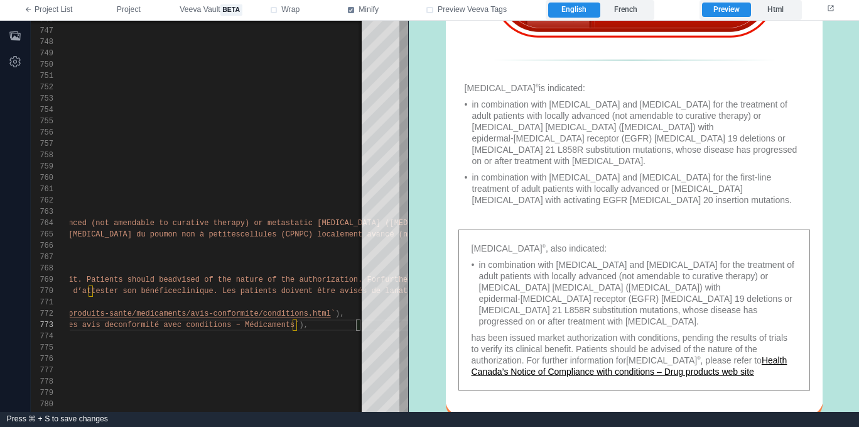
scroll to position [1427, 0]
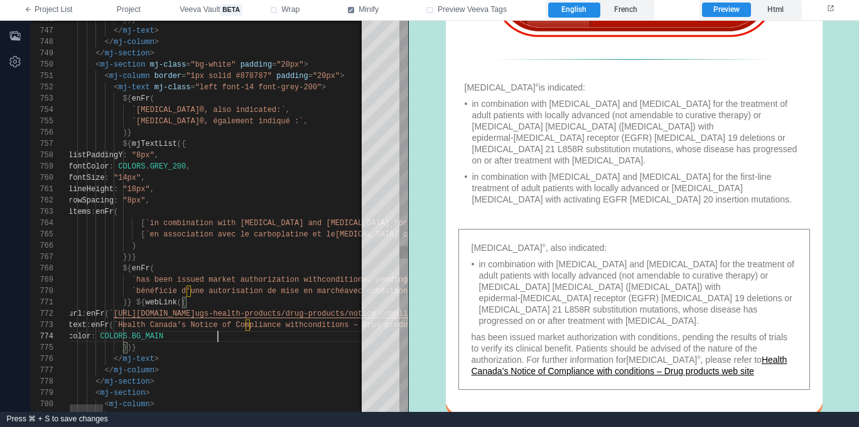
click at [163, 334] on span "BG_MAIN" at bounding box center [147, 336] width 31 height 9
click at [217, 339] on div "747 746 748 749 750 751 752 753 754 755 756 757 758 759 760 761 762 763 764 765…" at bounding box center [220, 216] width 378 height 391
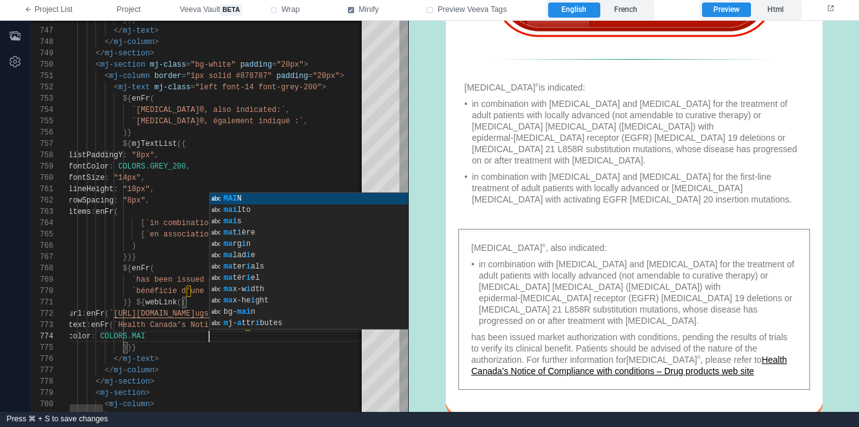
scroll to position [34, 145]
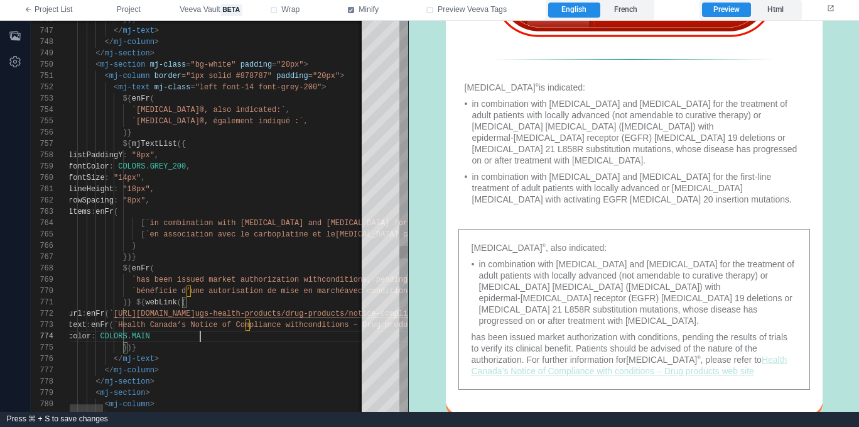
click at [150, 334] on span "MAIN" at bounding box center [141, 336] width 18 height 9
drag, startPoint x: 219, startPoint y: 335, endPoint x: 163, endPoint y: 335, distance: 55.3
paste textarea "**********"
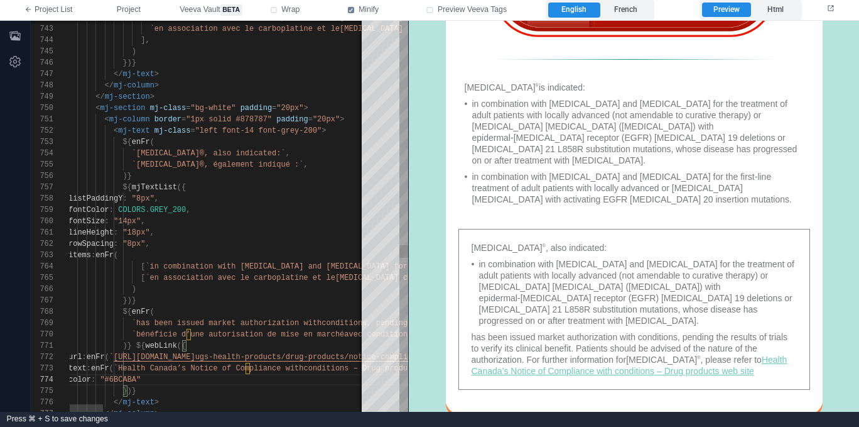
scroll to position [0, 249]
drag, startPoint x: 317, startPoint y: 116, endPoint x: 357, endPoint y: 112, distance: 40.4
click at [318, 116] on div "747 746 748 749 750 751 752 753 754 755 756 757 758 759 760 761 762 763 764 765…" at bounding box center [220, 216] width 378 height 391
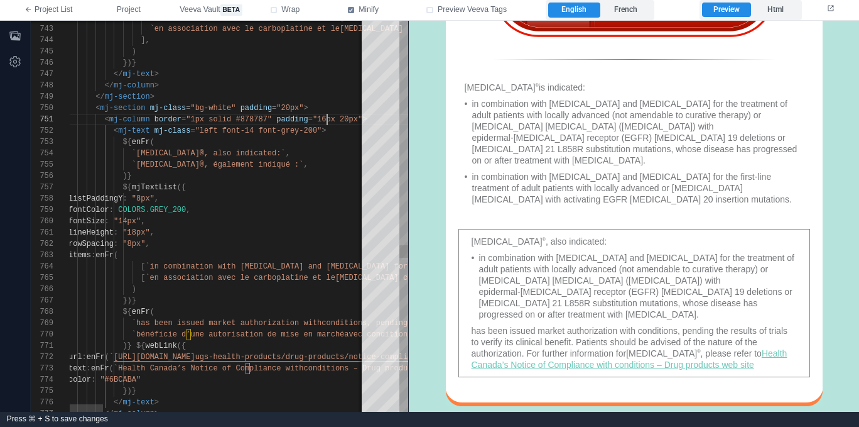
scroll to position [0, 259]
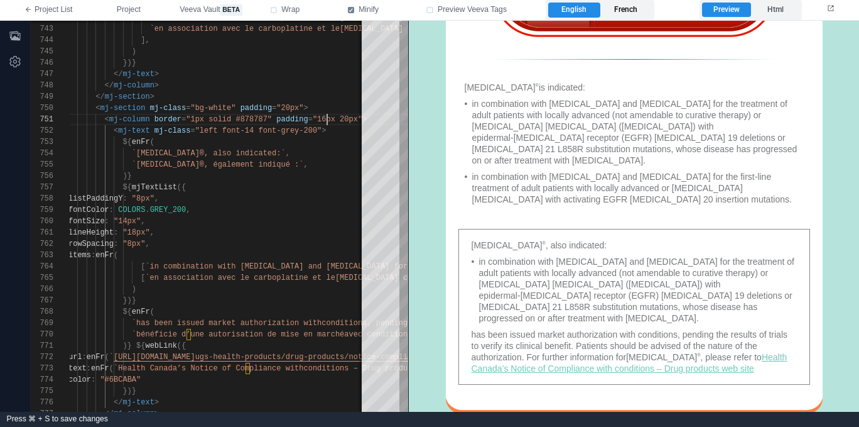
click at [625, 12] on label "French" at bounding box center [627, 10] width 52 height 15
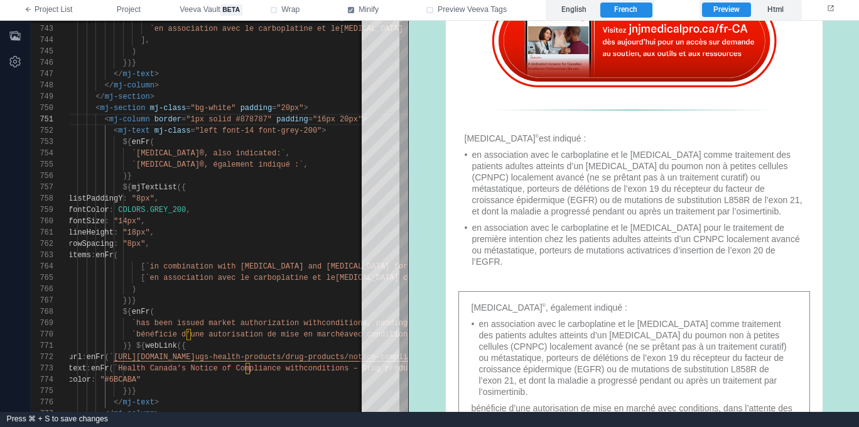
scroll to position [1504, 0]
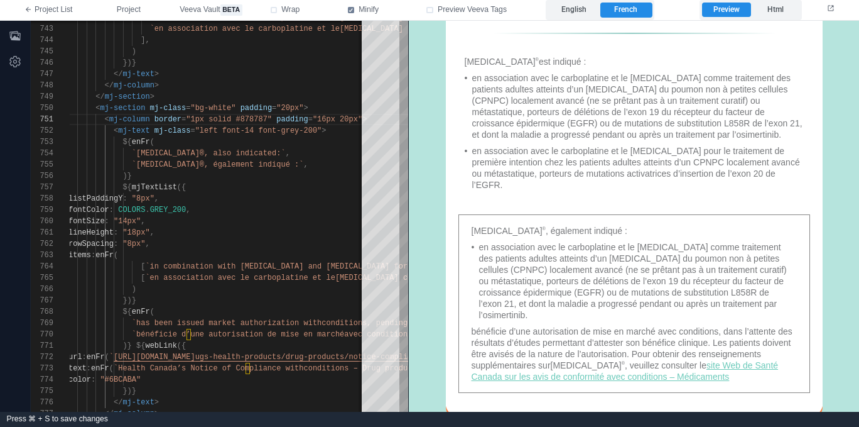
click at [494, 280] on div "en association avec le carboplatine et le pemetrexed comme traitement des patie…" at bounding box center [638, 280] width 318 height 79
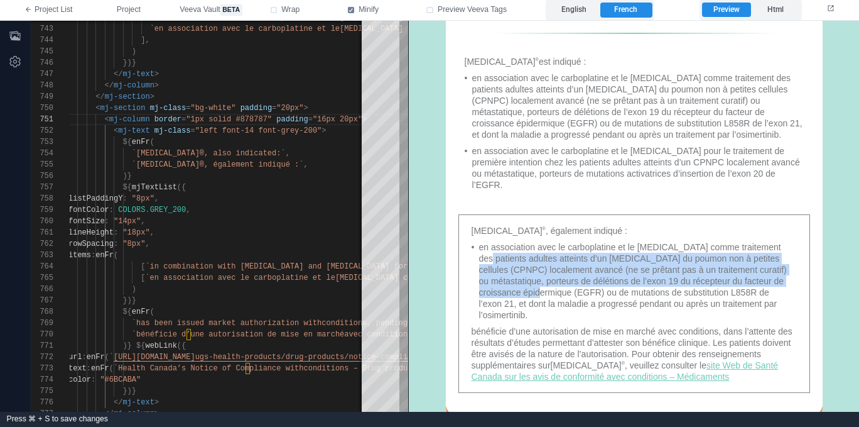
drag, startPoint x: 492, startPoint y: 258, endPoint x: 491, endPoint y: 232, distance: 26.4
click at [491, 241] on div "en association avec le carboplatine et le pemetrexed comme traitement des patie…" at bounding box center [638, 280] width 318 height 79
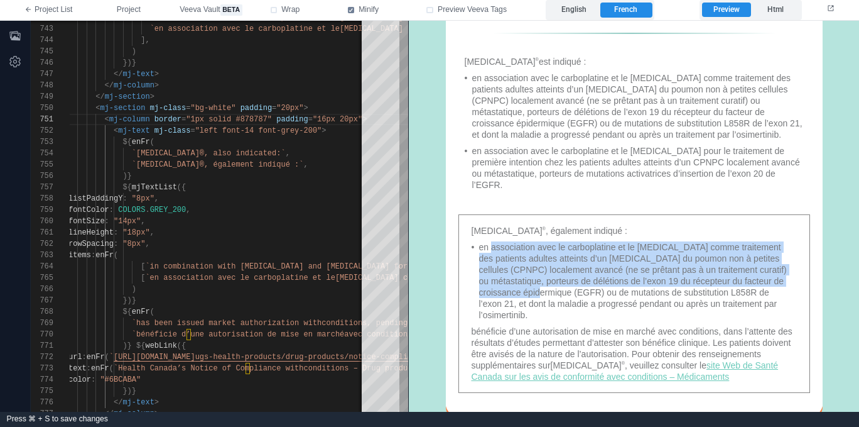
scroll to position [1513, 0]
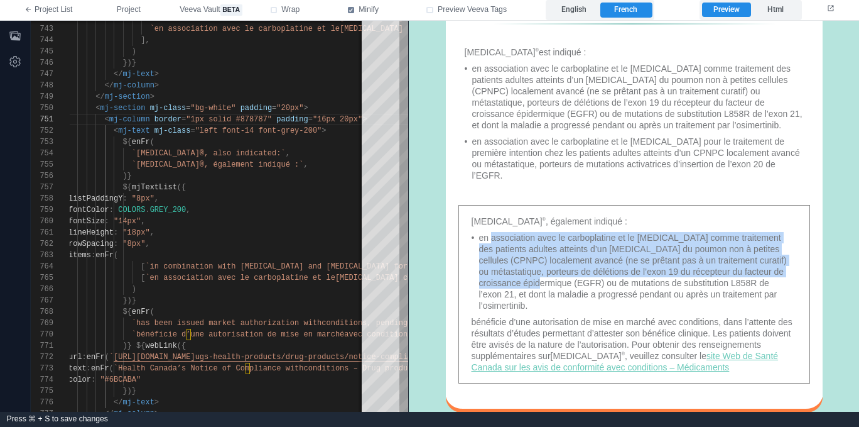
click at [492, 275] on div "en association avec le carboplatine et le pemetrexed comme traitement des patie…" at bounding box center [638, 270] width 318 height 79
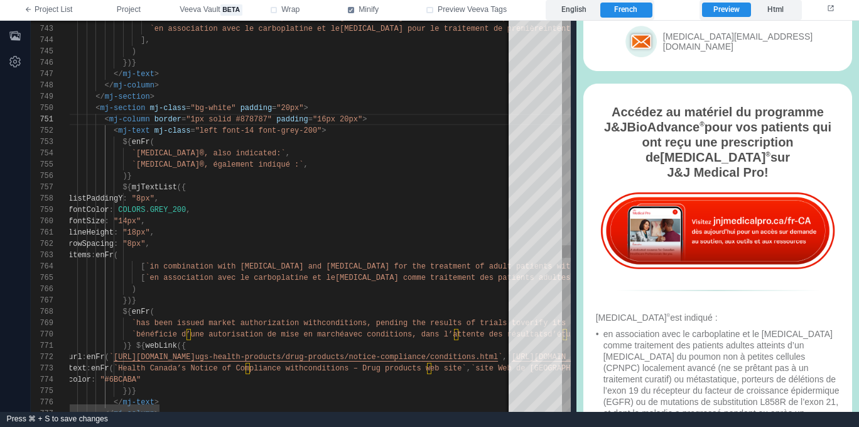
drag, startPoint x: 410, startPoint y: 274, endPoint x: 614, endPoint y: 273, distance: 204.2
click at [614, 273] on div "747 746 748 749 750 751 752 753 754 755 756 757 758 759 760 761 762 763 764 765…" at bounding box center [445, 216] width 829 height 391
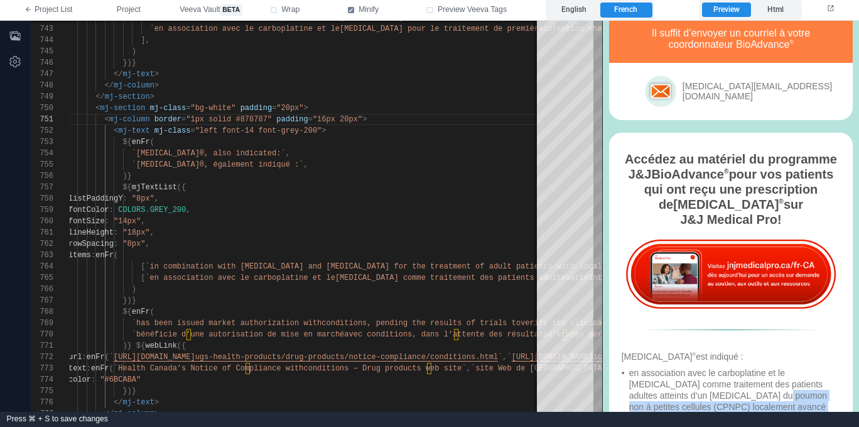
drag, startPoint x: 741, startPoint y: 374, endPoint x: 722, endPoint y: 346, distance: 33.6
click at [722, 366] on div "en association avec le carboplatine et le pemetrexed comme traitement des patie…" at bounding box center [735, 422] width 212 height 113
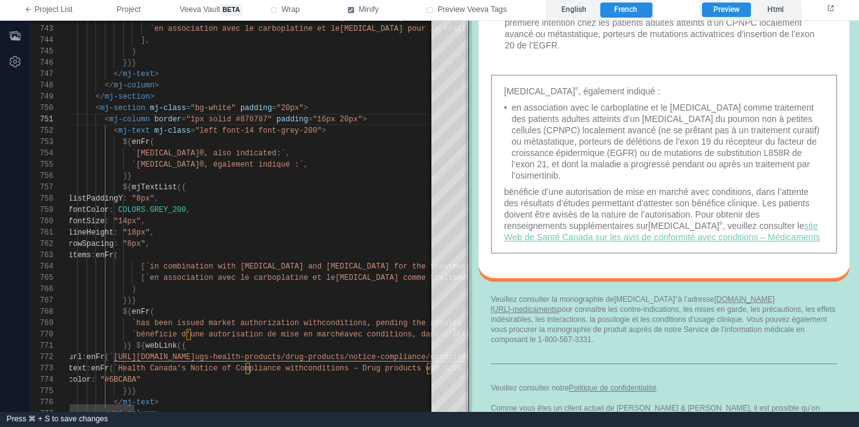
scroll to position [1831, 0]
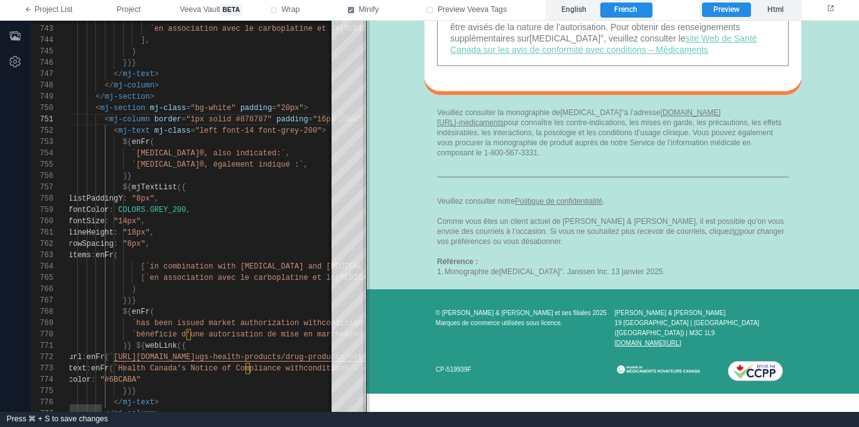
drag, startPoint x: 604, startPoint y: 292, endPoint x: 367, endPoint y: 286, distance: 236.9
click at [367, 286] on span at bounding box center [366, 216] width 7 height 391
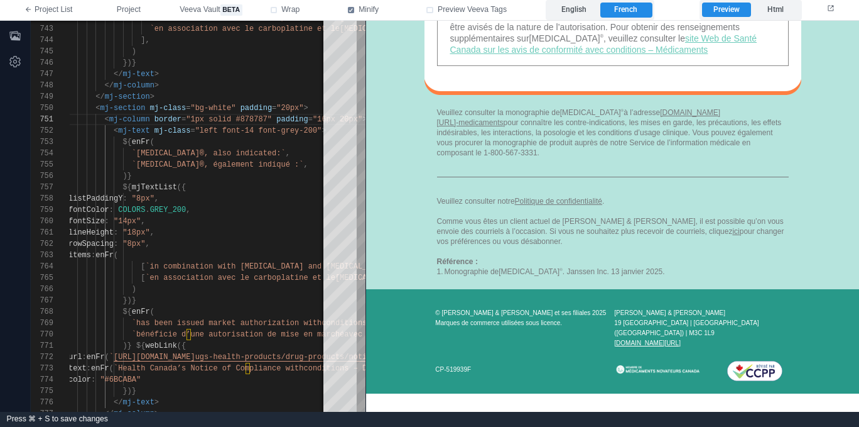
drag, startPoint x: 641, startPoint y: 156, endPoint x: 620, endPoint y: 183, distance: 33.9
click at [620, 175] on tbody "Veuillez consulter la monographie de [MEDICAL_DATA] ® à l’adresse [DOMAIN_NAME]…" at bounding box center [613, 191] width 352 height 169
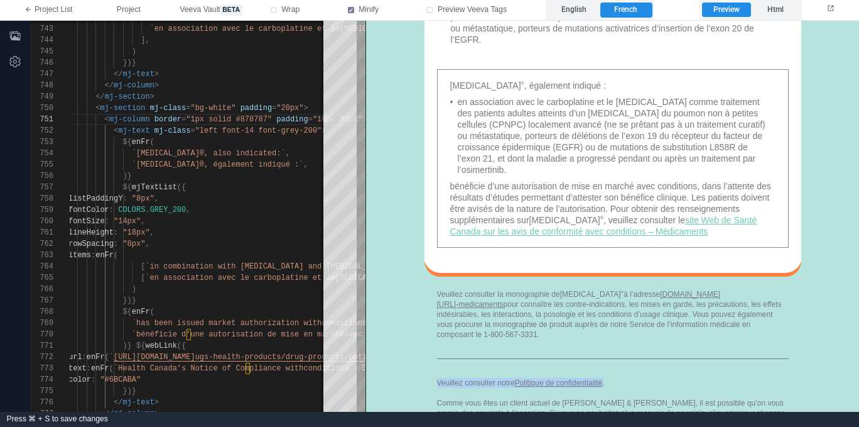
scroll to position [1619, 0]
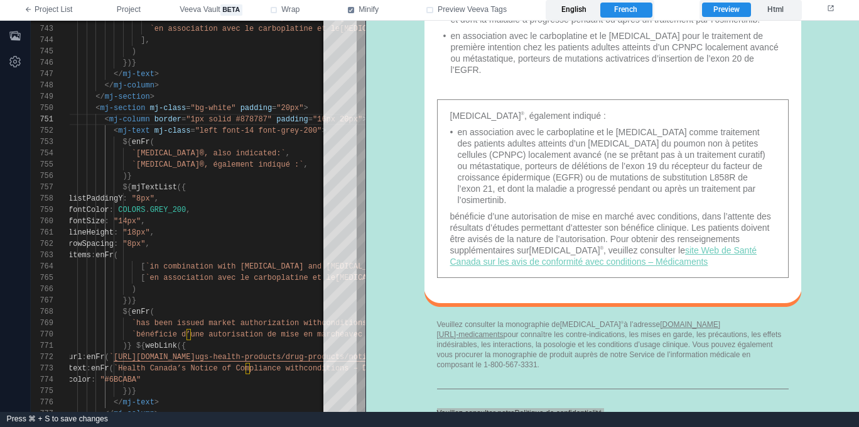
click at [585, 11] on label "English" at bounding box center [574, 10] width 52 height 15
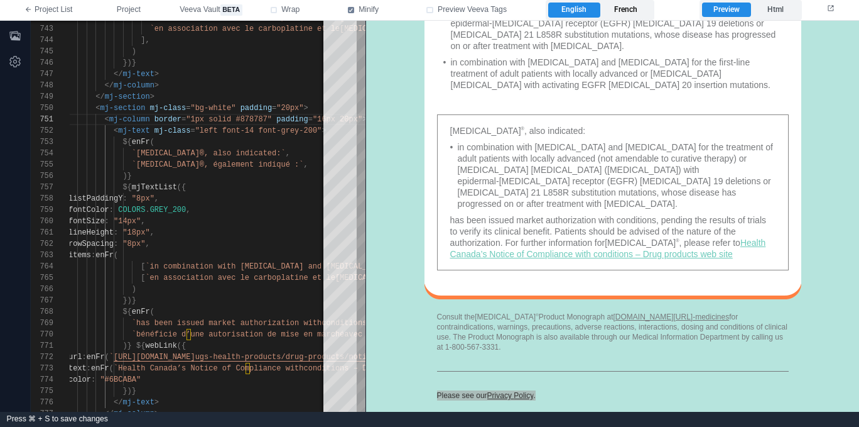
click at [624, 11] on label "French" at bounding box center [627, 10] width 52 height 15
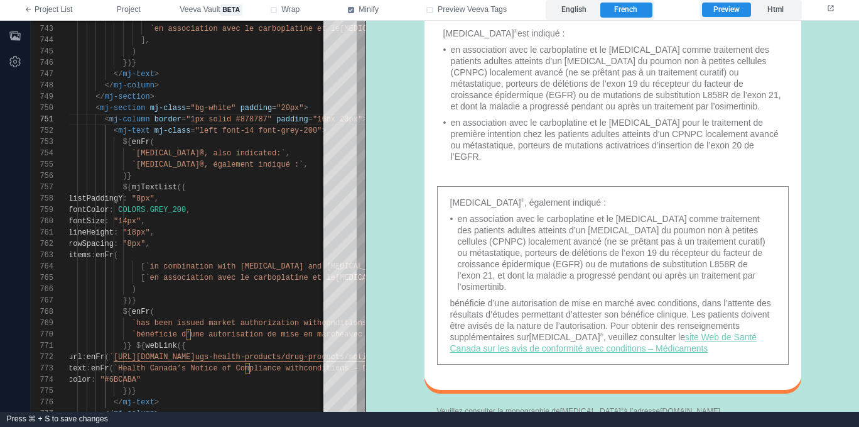
scroll to position [1509, 0]
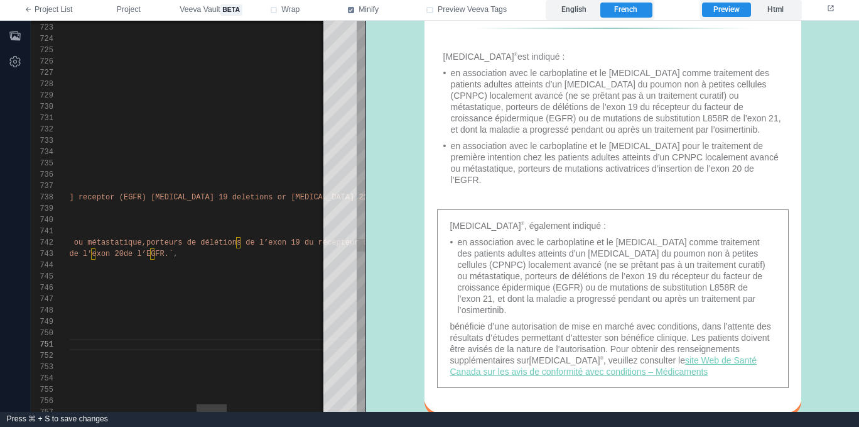
drag, startPoint x: 155, startPoint y: 252, endPoint x: 187, endPoint y: 250, distance: 32.1
click at [155, 252] on div "747 746 748 749 750 751 752 753 754 755 756 757 745 744 743 742 741 740 738 739…" at bounding box center [198, 216] width 335 height 391
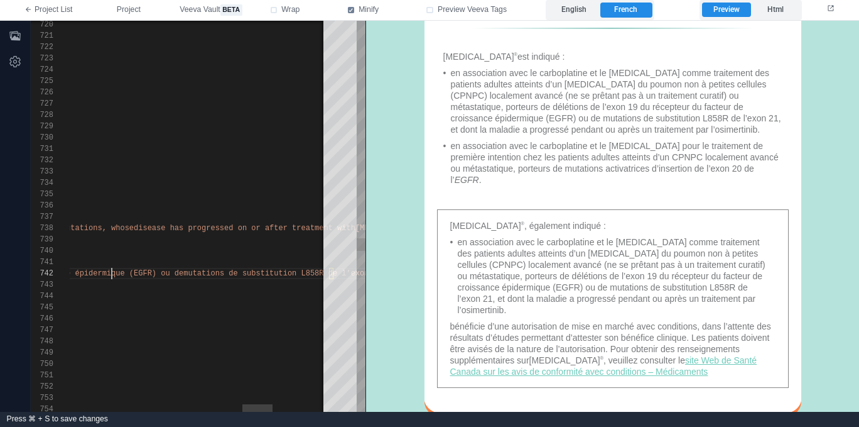
click at [112, 270] on span "facteur de croissance épidermique (EGFR) ou de" at bounding box center [80, 273] width 208 height 9
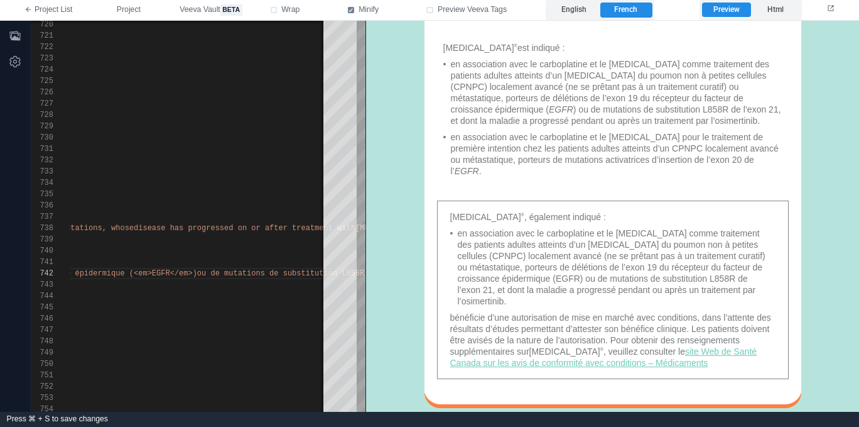
click at [531, 263] on div "en association avec le carboplatine et le pemetrexed comme traitement des patie…" at bounding box center [617, 266] width 318 height 79
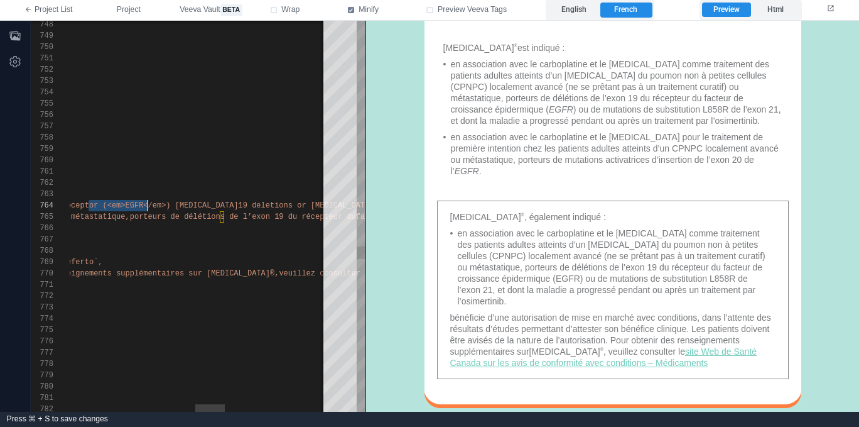
scroll to position [34, 1185]
drag, startPoint x: 84, startPoint y: 202, endPoint x: 150, endPoint y: 202, distance: 66.6
type textarea "**********"
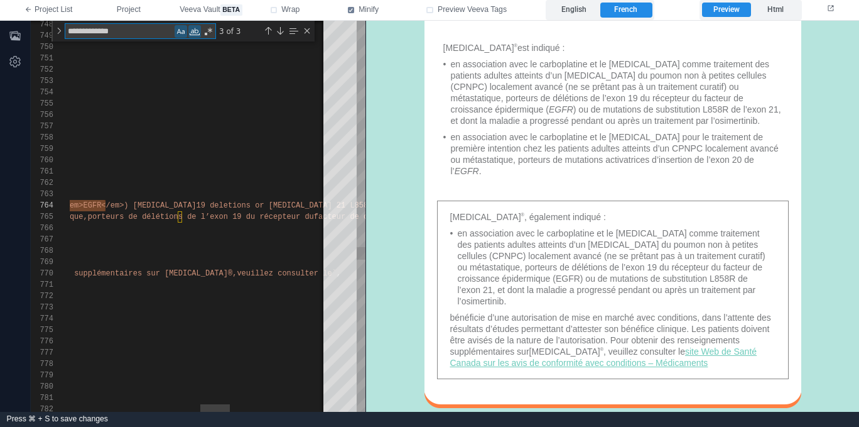
type textarea "**********"
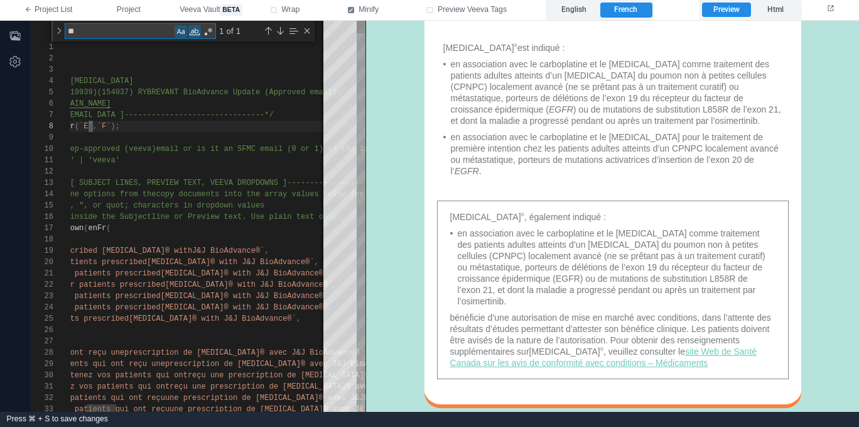
type textarea "***"
type textarea "**********"
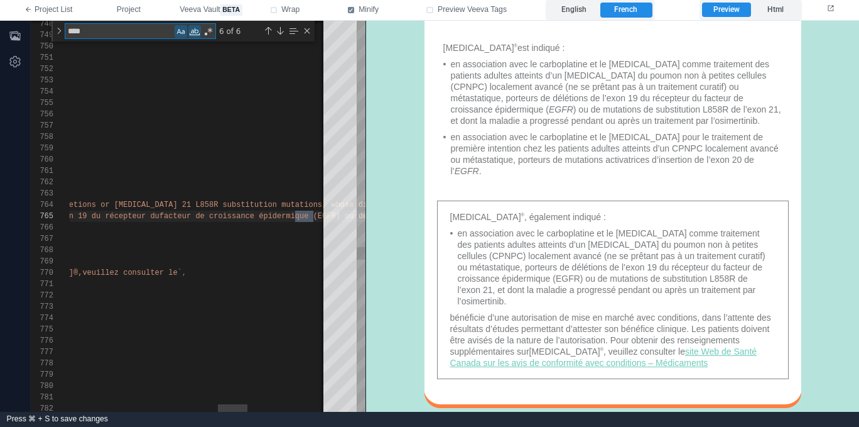
scroll to position [68, 1543]
type textarea "****"
click at [207, 214] on span "facteur de croissance épidermique (EGFR) ou de" at bounding box center [166, 216] width 208 height 9
click at [207, 214] on div "748 749 750 751 752 753 754 755 756 757 758 759 760 761 762 763 764 765 766 767…" at bounding box center [198, 216] width 335 height 391
paste textarea "*********"
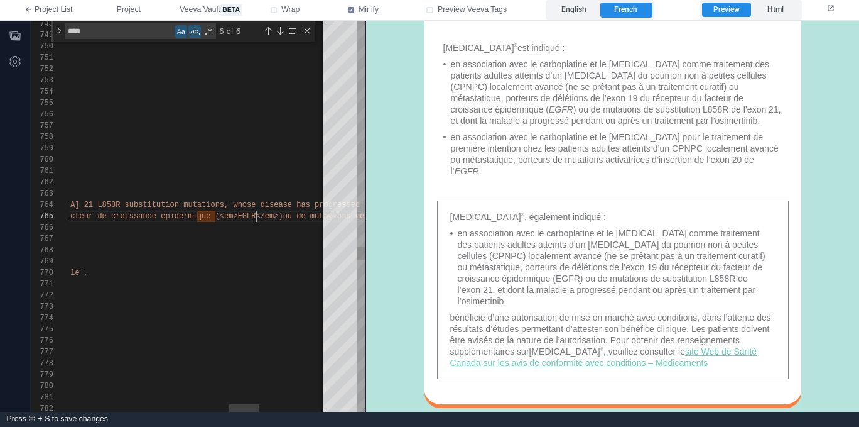
scroll to position [11, 1584]
click at [280, 30] on div "Next Match (Enter)" at bounding box center [280, 31] width 10 height 10
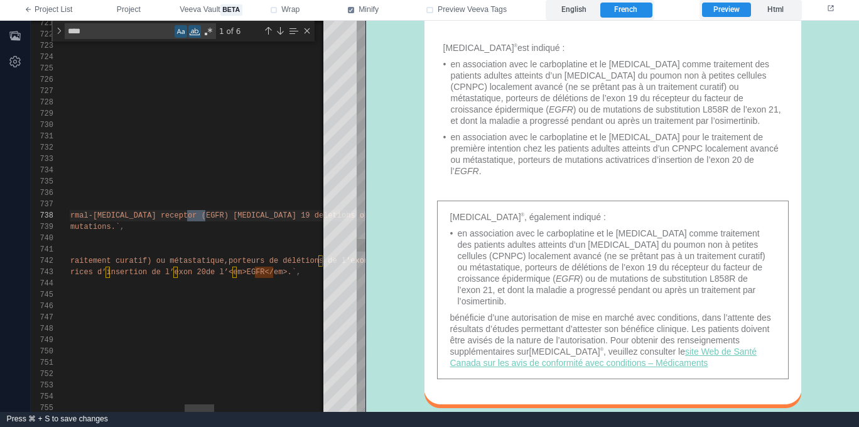
click at [198, 217] on span "ermal-growth factor receptor (EGFR) Exon 19 deleti" at bounding box center [204, 215] width 276 height 9
paste textarea "*********"
click at [577, 11] on label "English" at bounding box center [574, 10] width 52 height 15
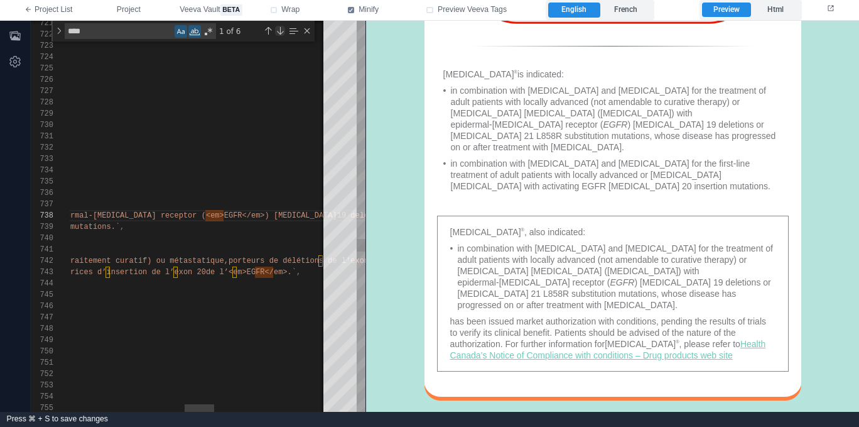
click at [278, 28] on div "Next Match (Enter)" at bounding box center [280, 31] width 10 height 10
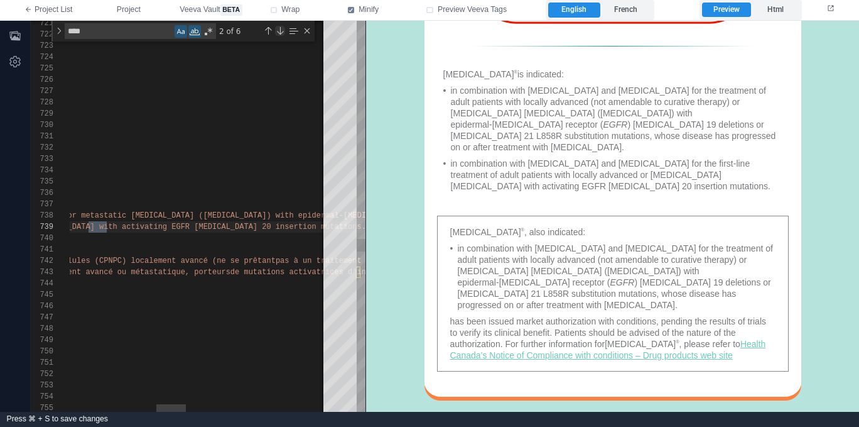
scroll to position [0, 795]
click at [209, 229] on span "ng EGFR Exon 20 insertion mutations.`" at bounding box center [315, 226] width 212 height 9
paste textarea "*********"
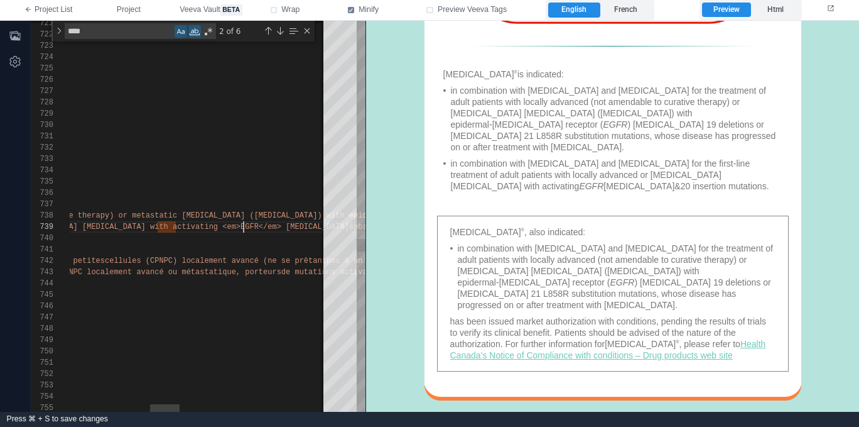
scroll to position [11, 885]
click at [280, 30] on div "Next Match (Enter)" at bounding box center [280, 31] width 10 height 10
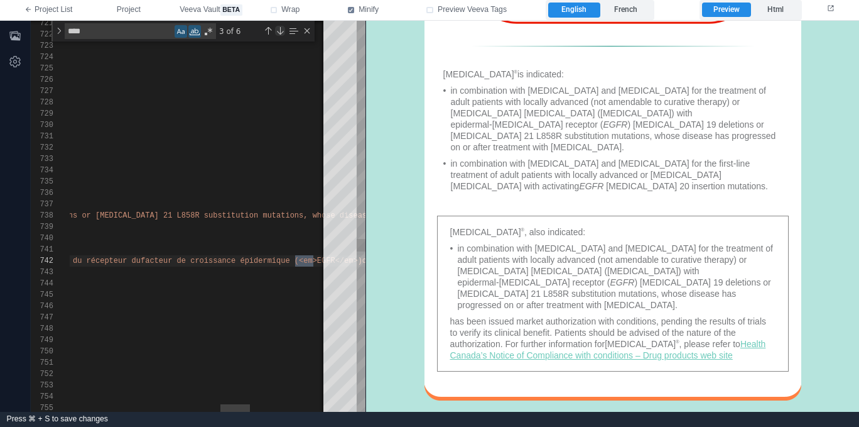
click at [280, 30] on div "Next Match (Enter)" at bounding box center [280, 31] width 10 height 10
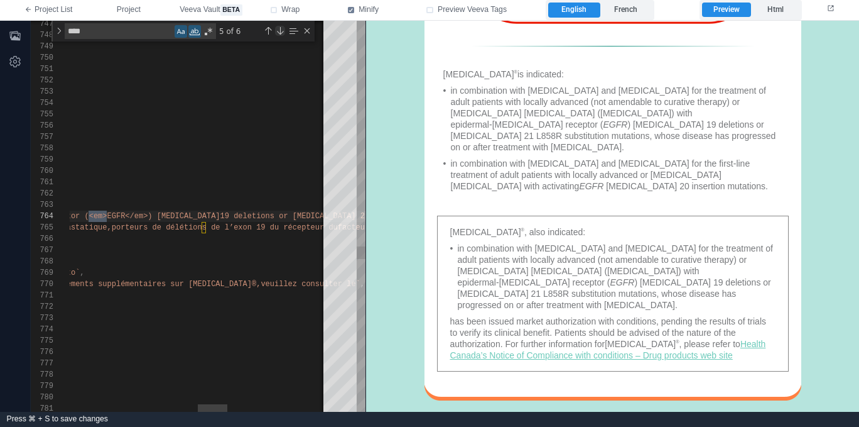
click at [280, 30] on div "Next Match (Enter)" at bounding box center [280, 31] width 10 height 10
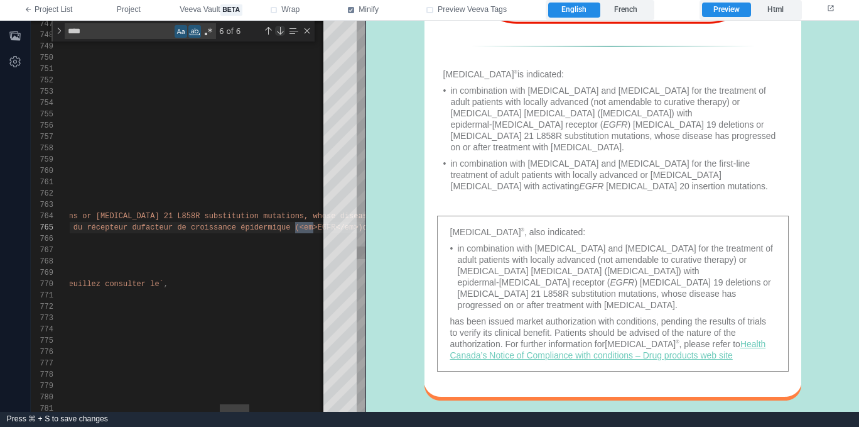
scroll to position [0, 1561]
click at [280, 30] on div "Next Match (Enter)" at bounding box center [280, 31] width 10 height 10
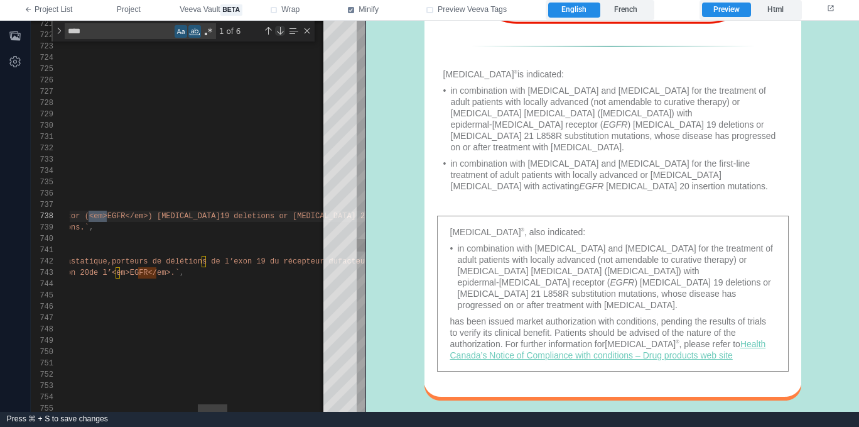
scroll to position [0, 1162]
click at [309, 31] on div "Close (Escape)" at bounding box center [307, 31] width 10 height 10
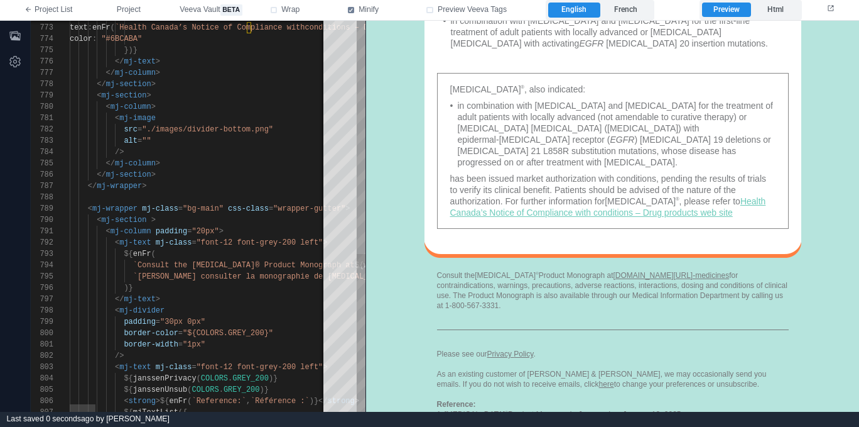
scroll to position [79, 0]
click at [198, 231] on span ""20px"" at bounding box center [205, 231] width 27 height 9
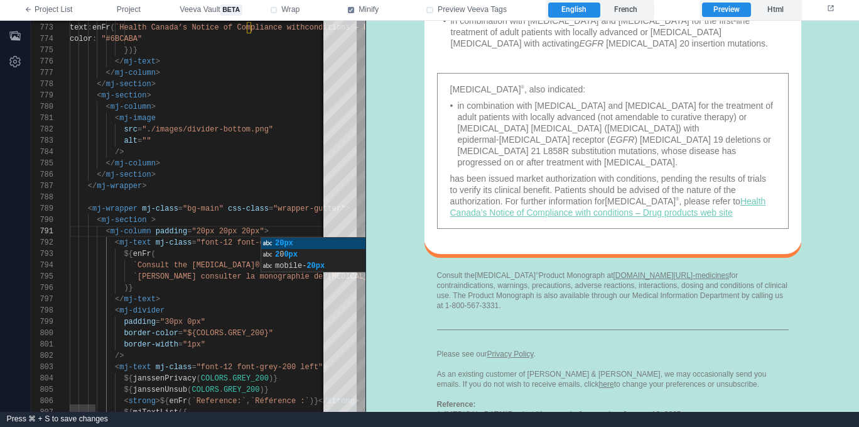
click at [200, 229] on span ""20px 20px 20px"" at bounding box center [228, 231] width 72 height 9
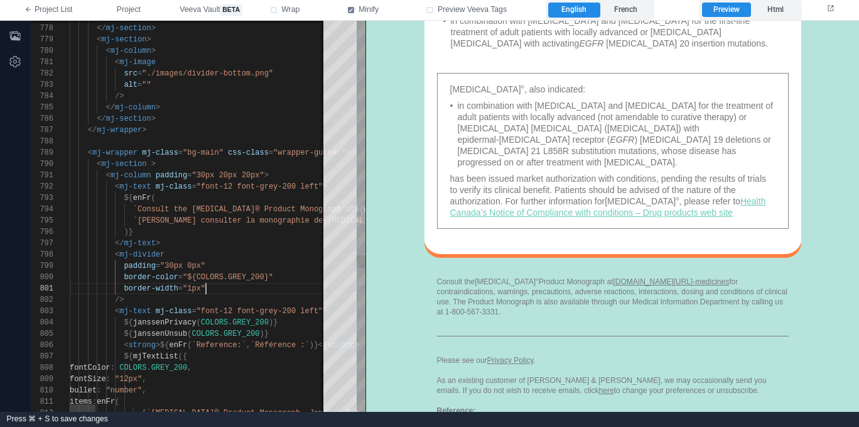
scroll to position [0, 136]
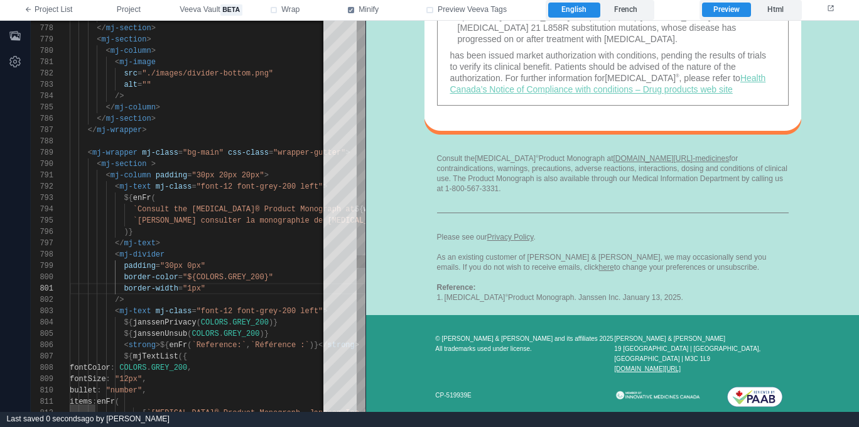
type textarea "**********"
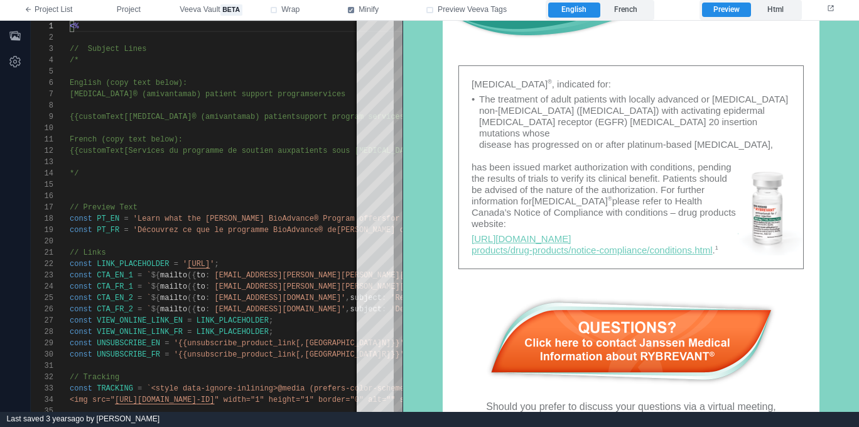
scroll to position [1045, 0]
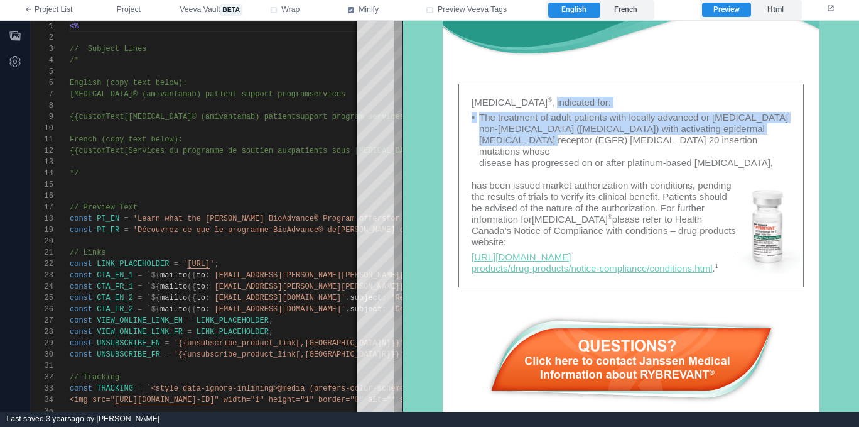
drag, startPoint x: 537, startPoint y: 115, endPoint x: 520, endPoint y: 136, distance: 27.7
click at [532, 141] on div "RYBREVANT ® , indicated for: • The treatment of adult patients with locally adv…" at bounding box center [631, 132] width 319 height 72
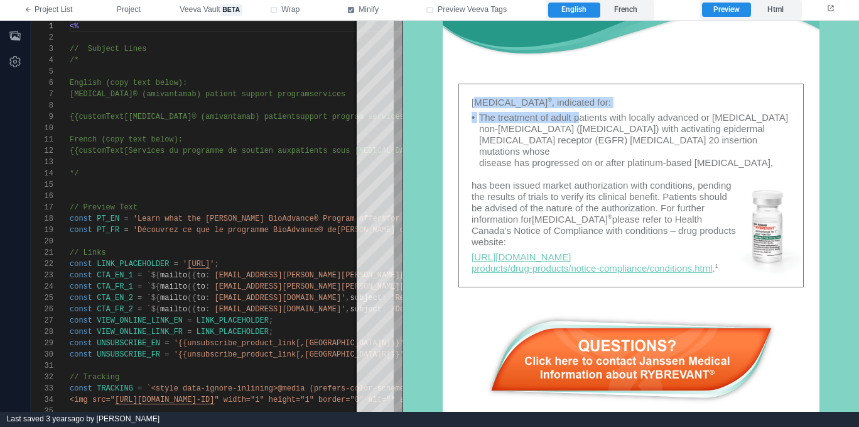
drag, startPoint x: 514, startPoint y: 104, endPoint x: 582, endPoint y: 114, distance: 69.1
click at [582, 114] on div "RYBREVANT ® , indicated for: • The treatment of adult patients with locally adv…" at bounding box center [631, 132] width 319 height 72
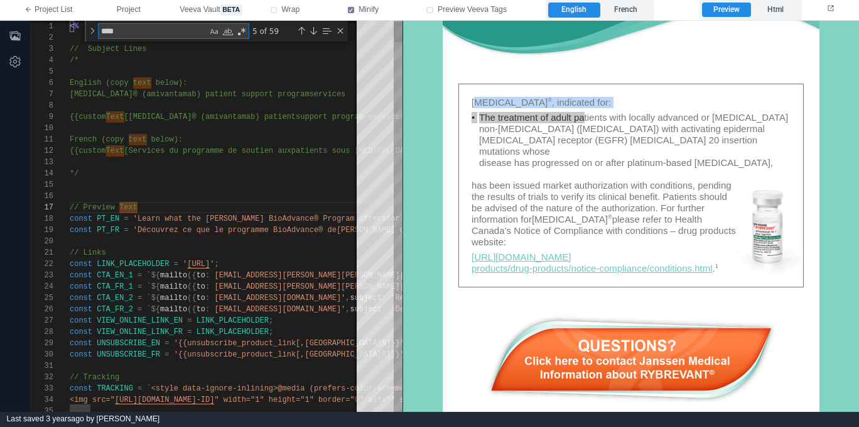
type textarea "**********"
type textarea "*"
type textarea "**********"
type textarea "**"
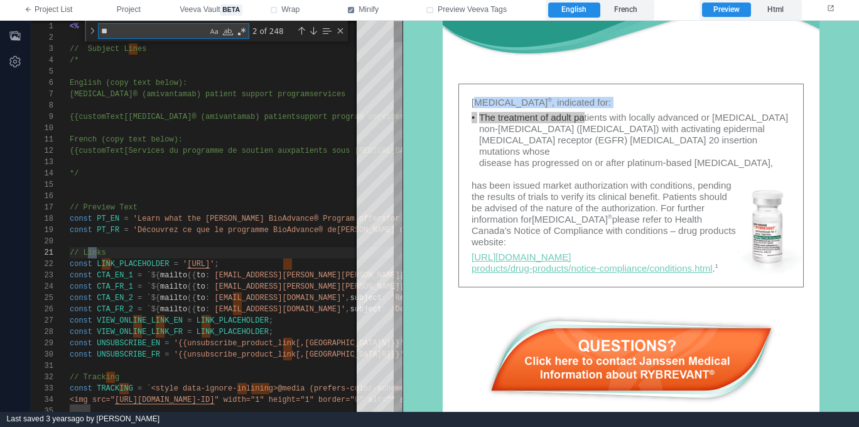
type textarea "**********"
type textarea "***"
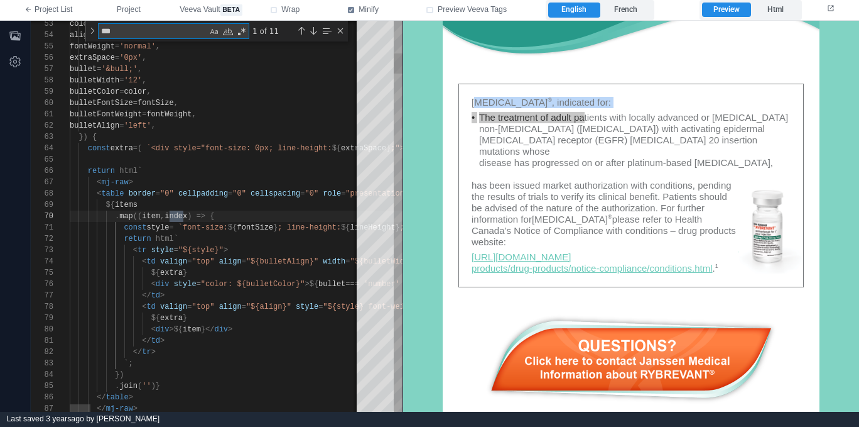
type textarea "**********"
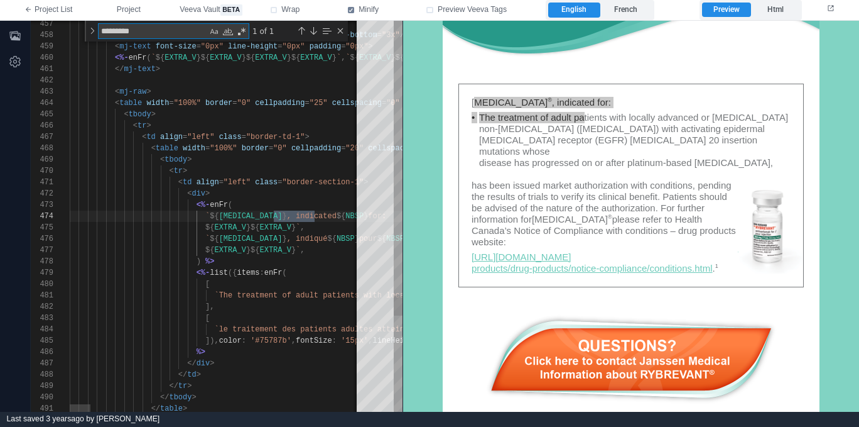
scroll to position [113, 245]
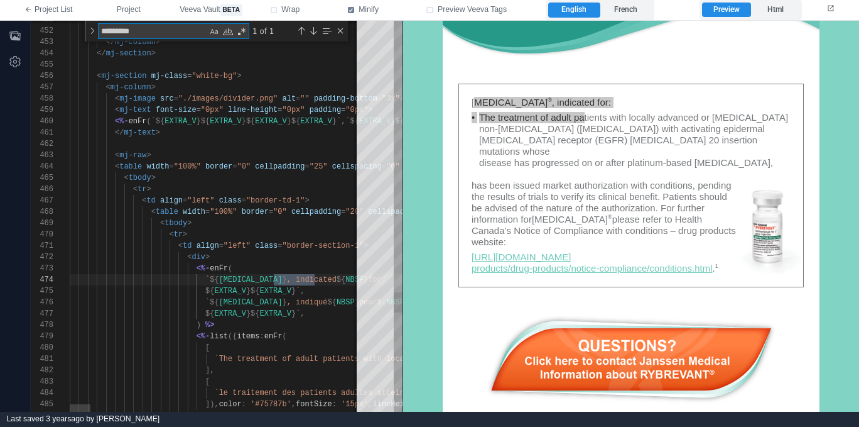
type textarea "*********"
click at [116, 152] on span "<" at bounding box center [117, 155] width 4 height 9
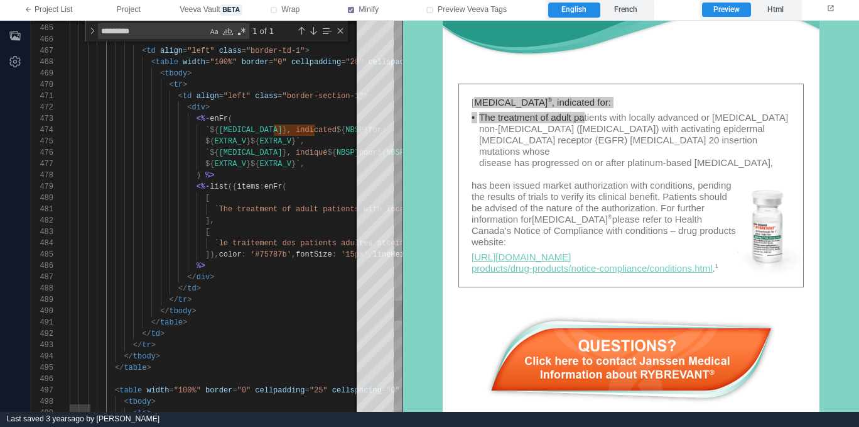
type textarea "**********"
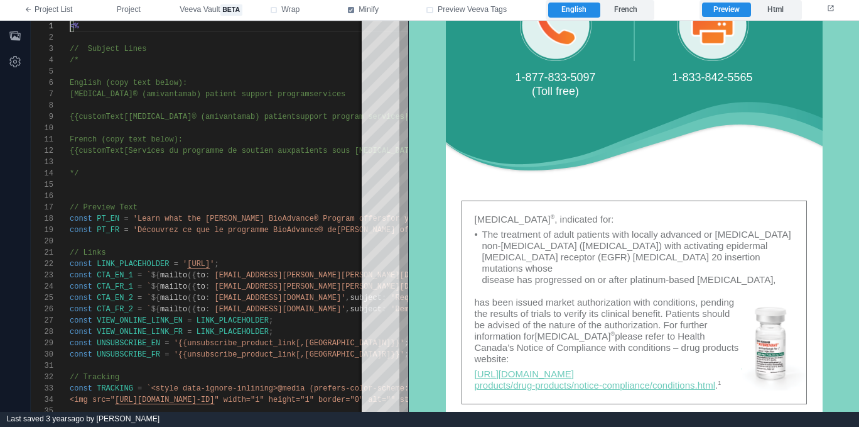
scroll to position [929, 0]
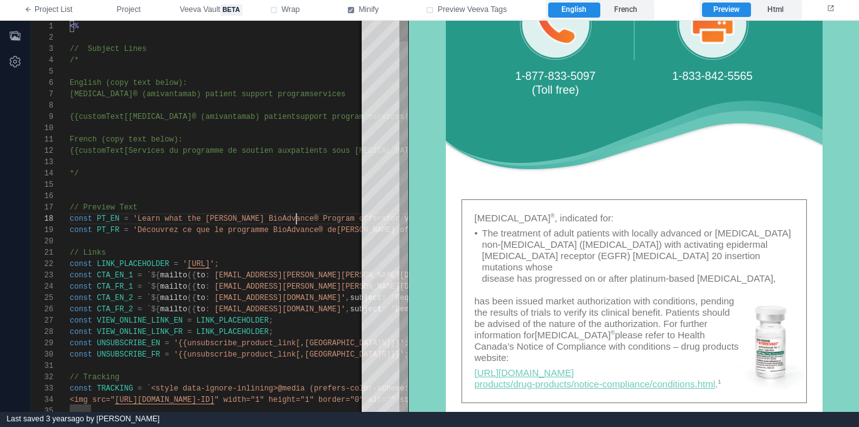
click at [297, 220] on span "'Learn what the [PERSON_NAME] BioAdvance® Program offers" at bounding box center [259, 218] width 253 height 9
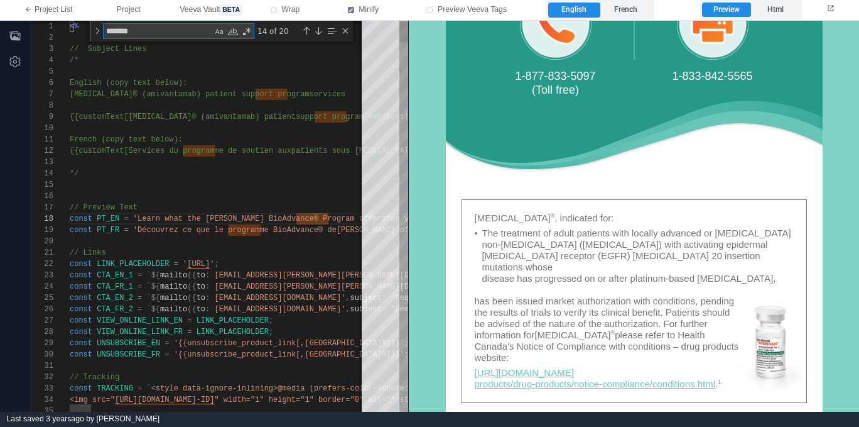
type textarea "**********"
type textarea "*"
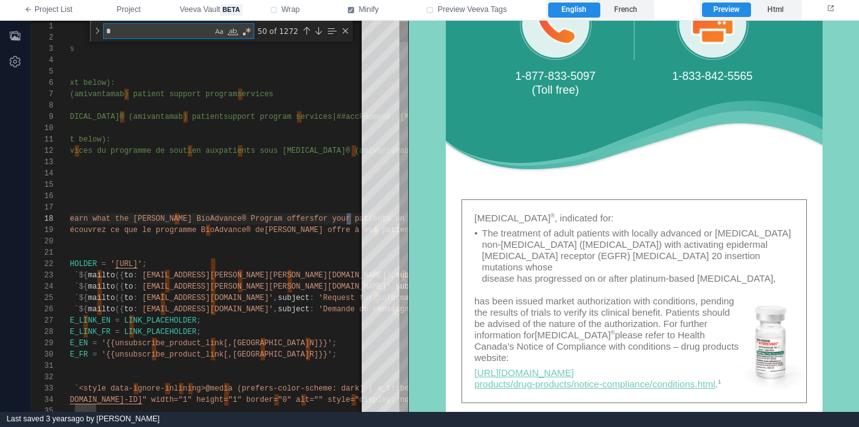
type textarea "**********"
type textarea "***"
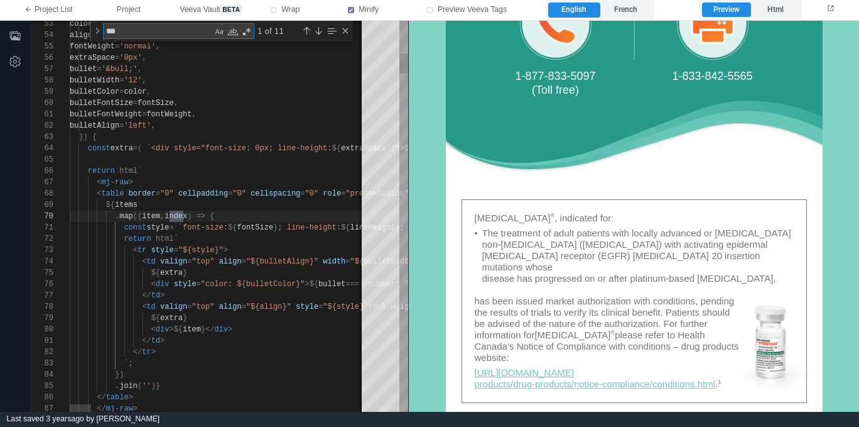
type textarea "**********"
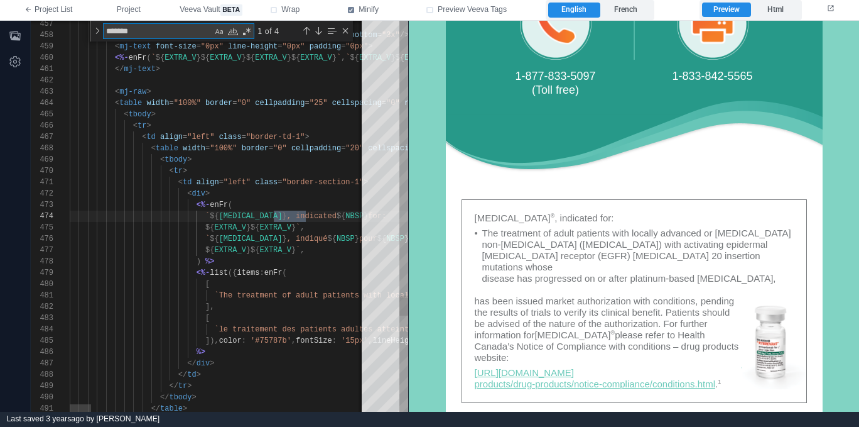
scroll to position [113, 236]
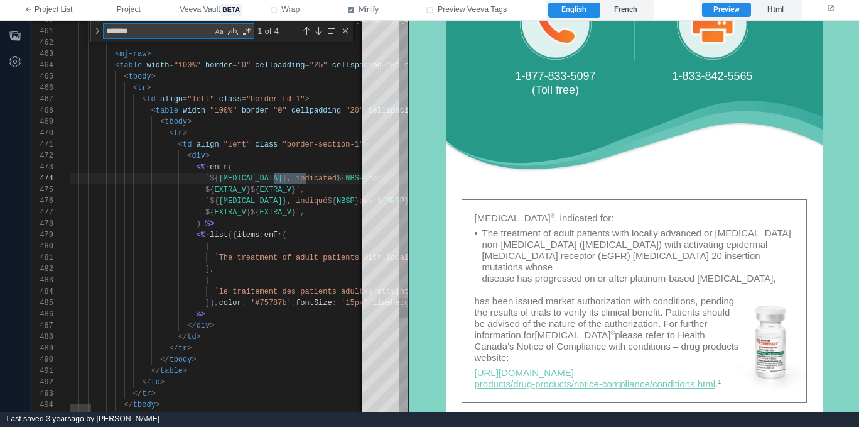
type textarea "*******"
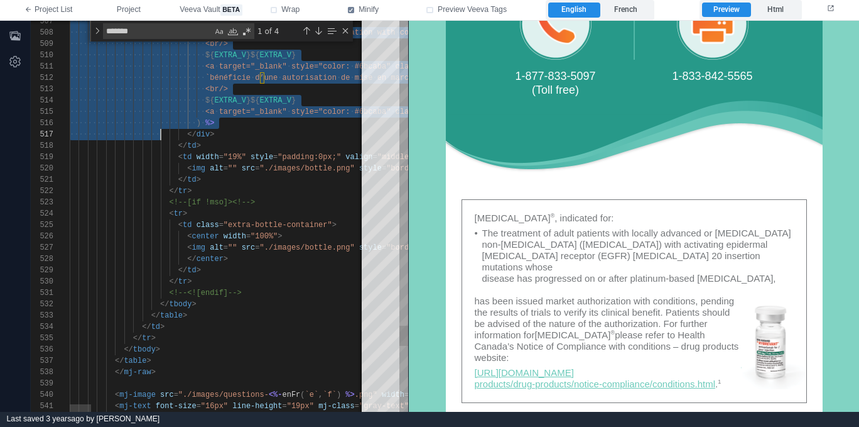
drag, startPoint x: 114, startPoint y: 53, endPoint x: 210, endPoint y: 120, distance: 116.9
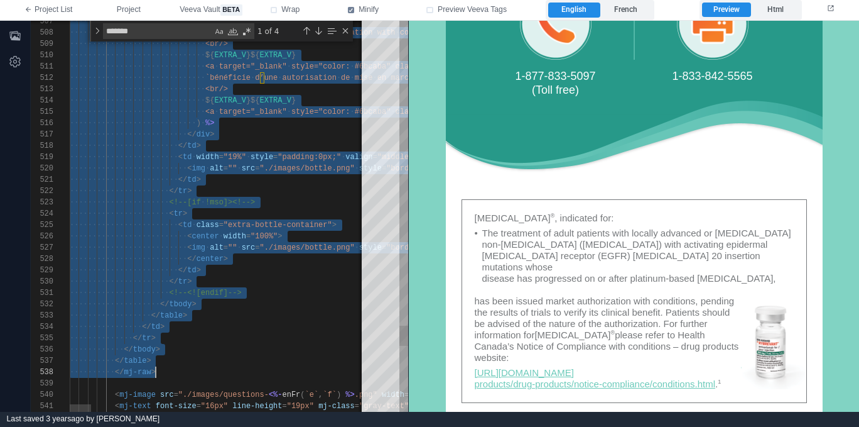
scroll to position [23, 86]
click at [227, 62] on span "target="_blank"" at bounding box center [253, 66] width 68 height 9
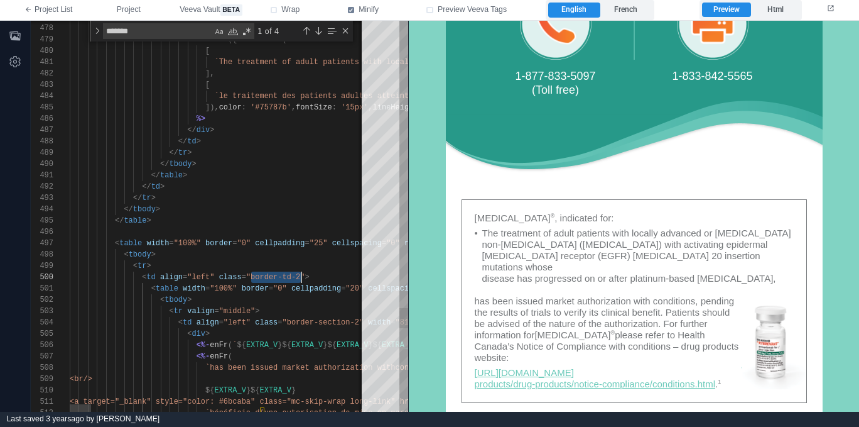
scroll to position [102, 232]
drag, startPoint x: 251, startPoint y: 273, endPoint x: 303, endPoint y: 275, distance: 52.8
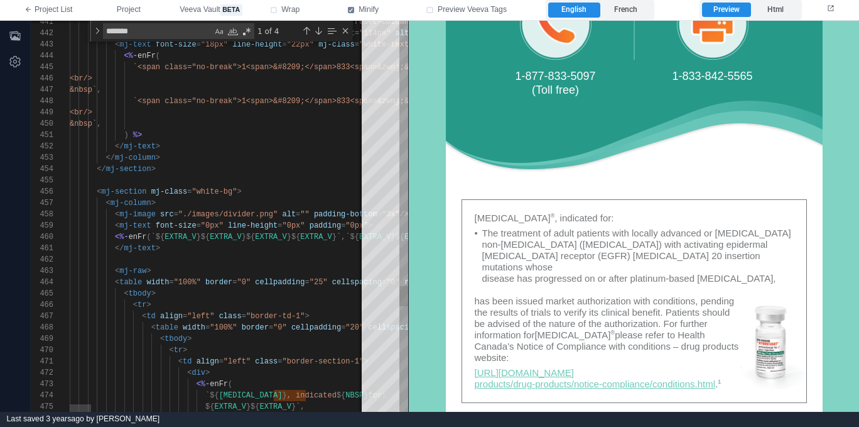
type textarea "**********"
click at [215, 283] on div "441 442 443 444 445 446 447 448 449 450 451 452 453 454 455 456 457 458 459 460…" at bounding box center [220, 216] width 378 height 391
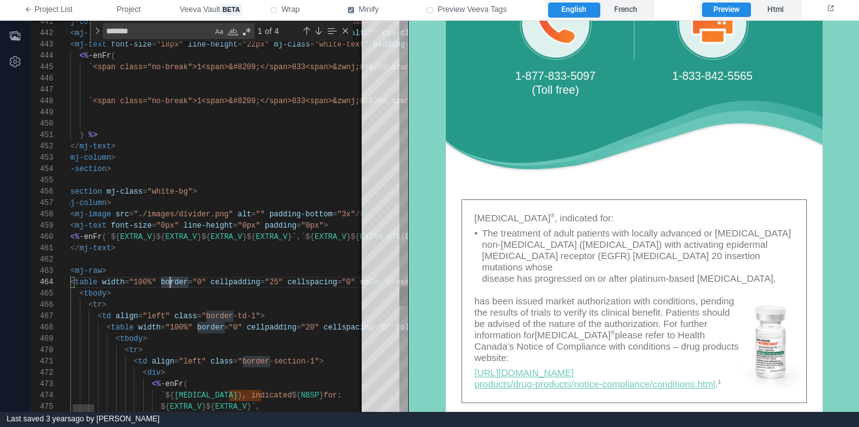
click at [205, 318] on span ""border-td-1"" at bounding box center [231, 316] width 59 height 9
type textarea "**********"
click at [305, 30] on div "Previous Match (⇧Enter)" at bounding box center [307, 31] width 10 height 10
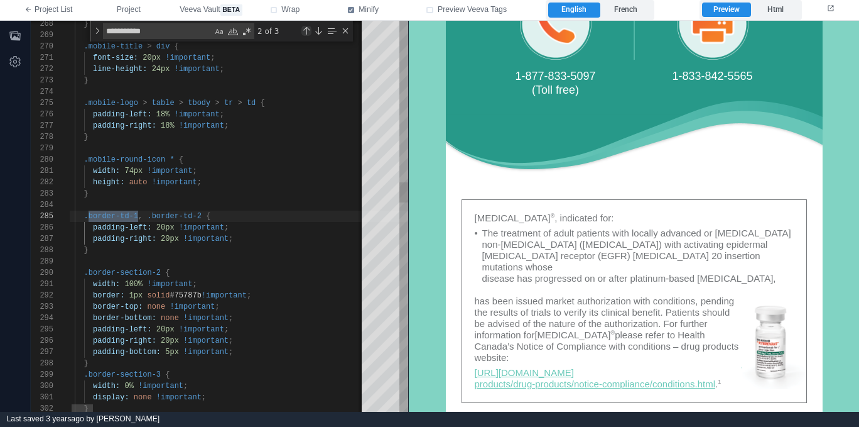
click at [306, 32] on div "Previous Match (⇧Enter)" at bounding box center [307, 31] width 10 height 10
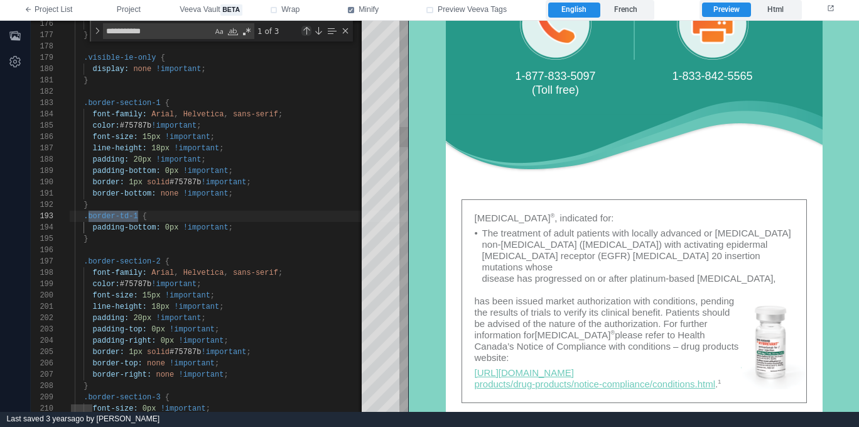
scroll to position [113, 82]
click at [308, 30] on div "Previous Match (⇧Enter)" at bounding box center [307, 31] width 10 height 10
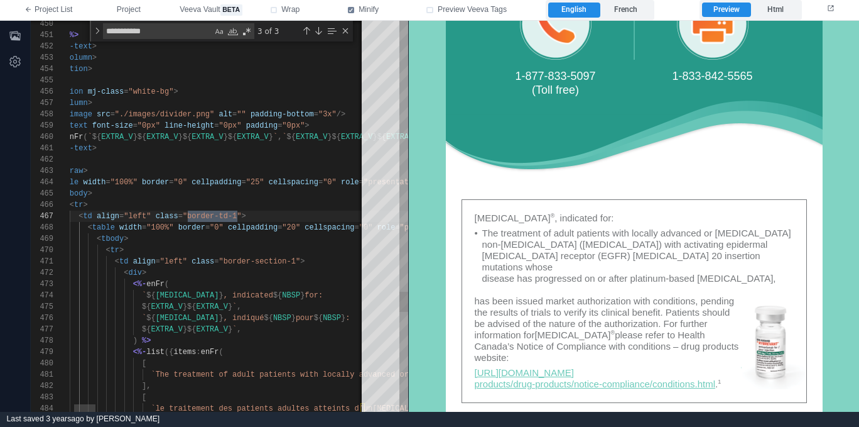
type textarea "**********"
drag, startPoint x: 224, startPoint y: 261, endPoint x: 296, endPoint y: 264, distance: 72.3
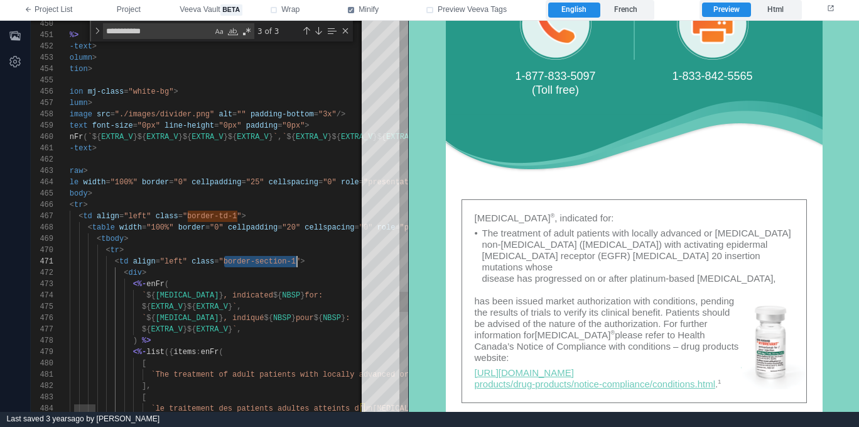
type textarea "**********"
click at [305, 29] on div "Previous Match (⇧Enter)" at bounding box center [307, 31] width 10 height 10
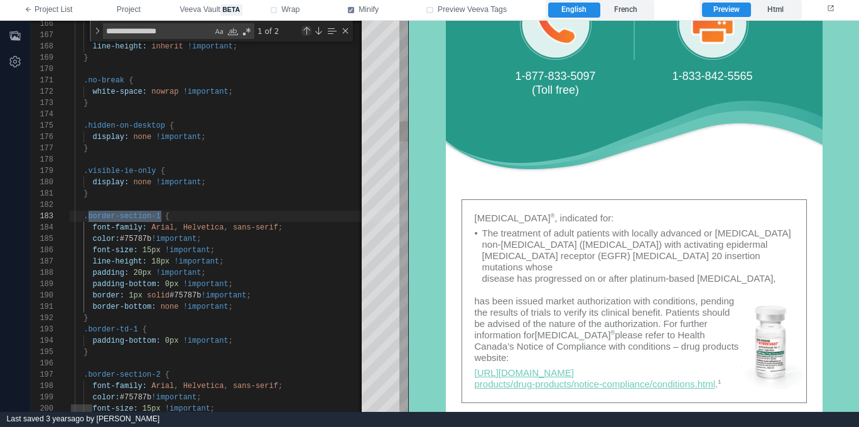
scroll to position [113, 104]
click at [305, 29] on div "Previous Match (⇧Enter)" at bounding box center [307, 31] width 10 height 10
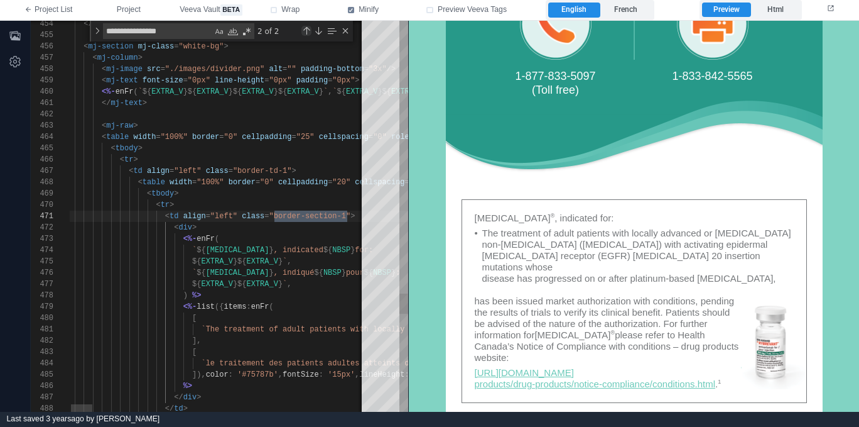
click at [305, 29] on div "Previous Match (⇧Enter)" at bounding box center [307, 31] width 10 height 10
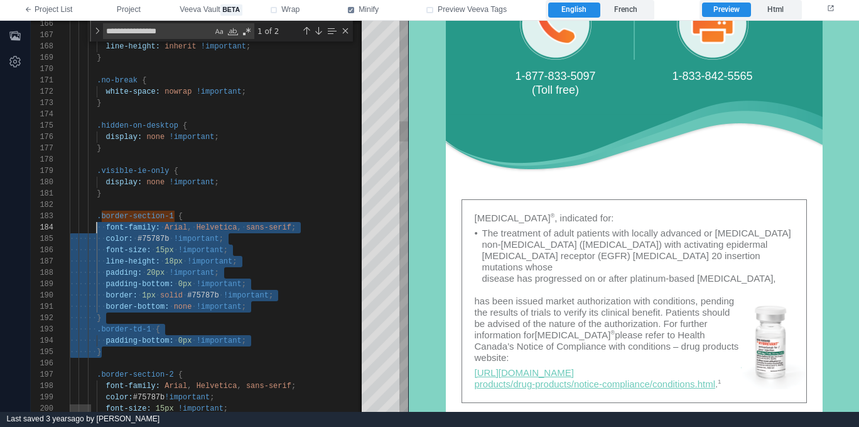
scroll to position [23, 27]
type textarea "**********"
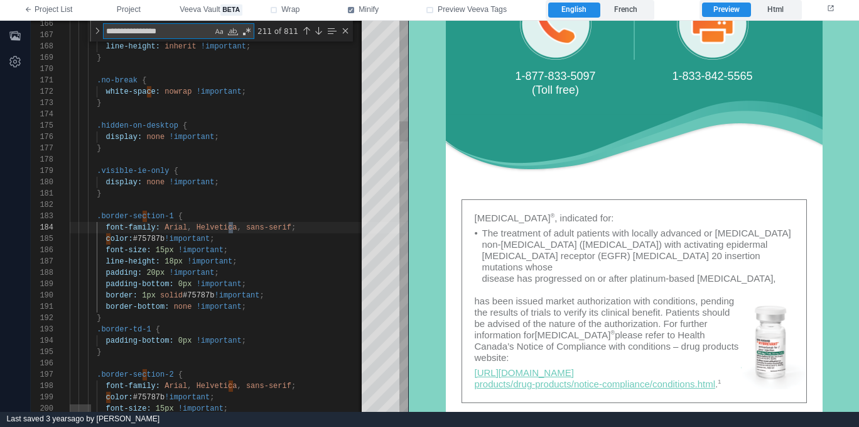
type textarea "*"
type textarea "**********"
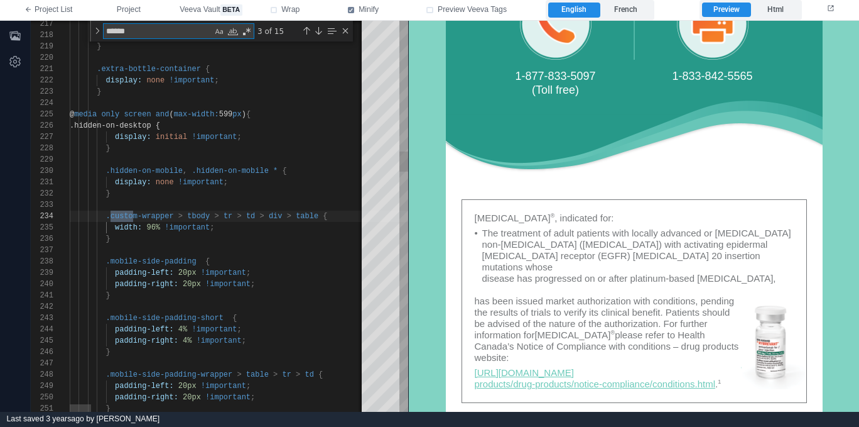
type textarea "*******"
type textarea "**********"
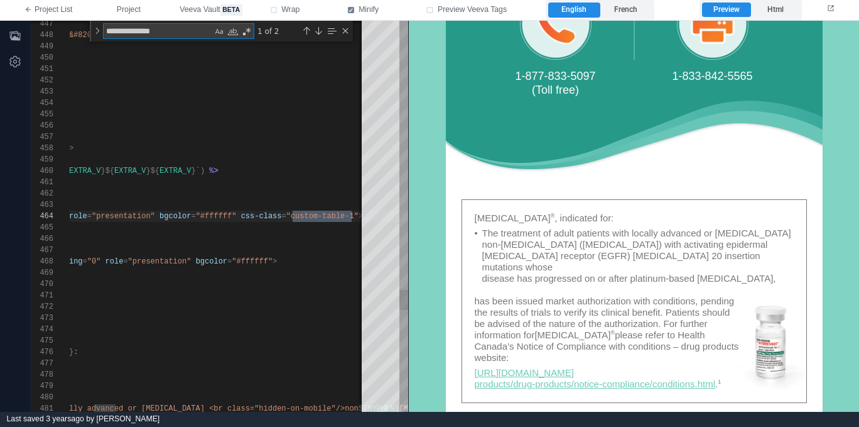
scroll to position [113, 622]
type textarea "**********"
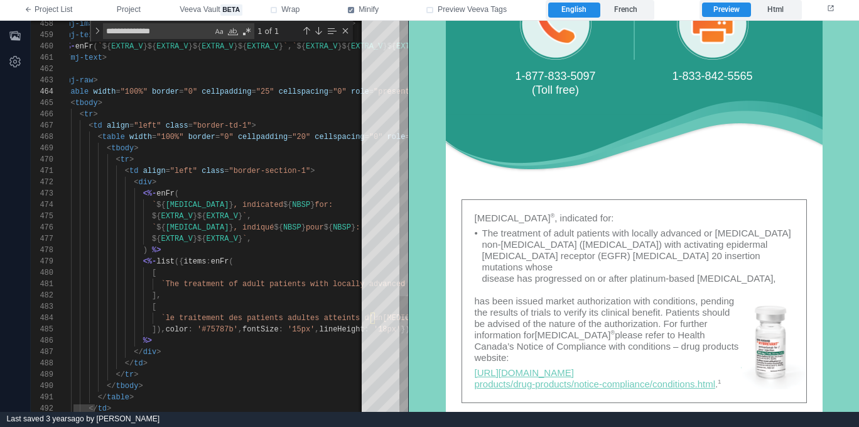
type textarea "**********"
drag, startPoint x: 236, startPoint y: 170, endPoint x: 313, endPoint y: 168, distance: 76.6
type textarea "**********"
click at [307, 33] on div "Previous Match (⇧Enter)" at bounding box center [307, 31] width 10 height 10
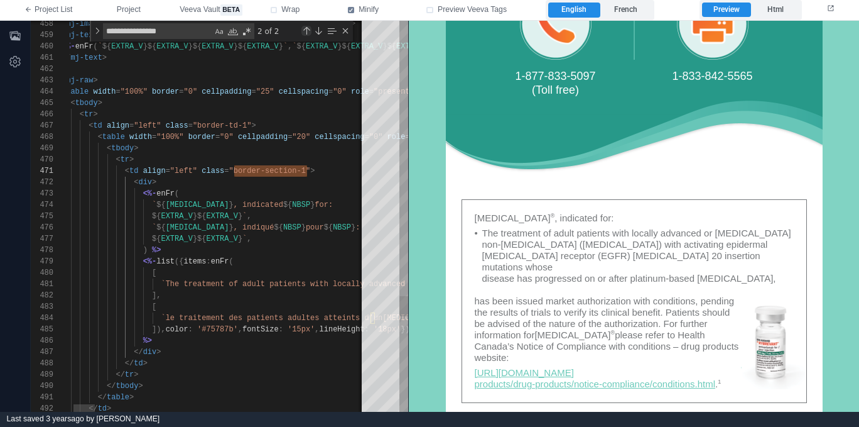
scroll to position [113, 104]
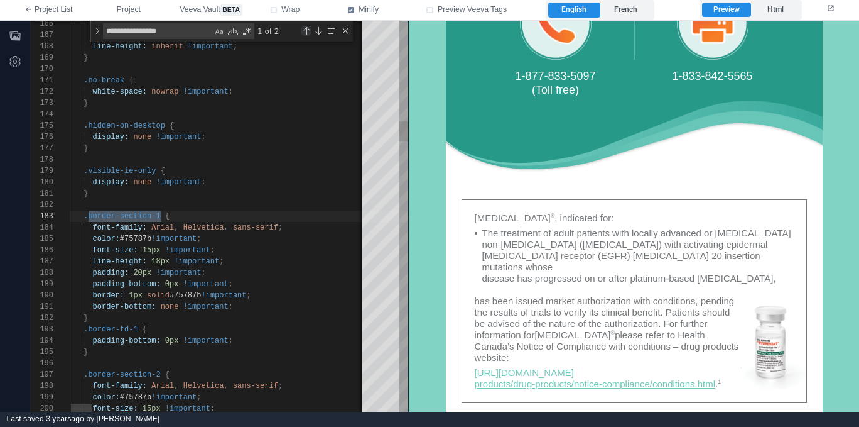
click at [307, 33] on div "Previous Match (⇧Enter)" at bounding box center [307, 31] width 10 height 10
type textarea "**********"
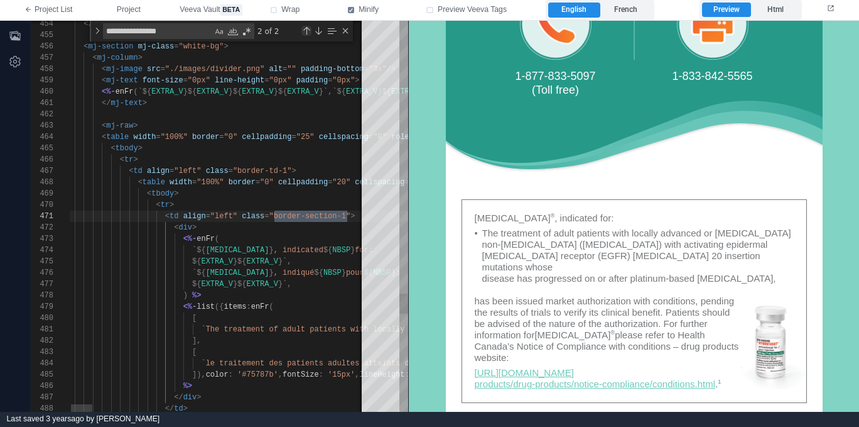
scroll to position [113, 291]
